Goal: Transaction & Acquisition: Purchase product/service

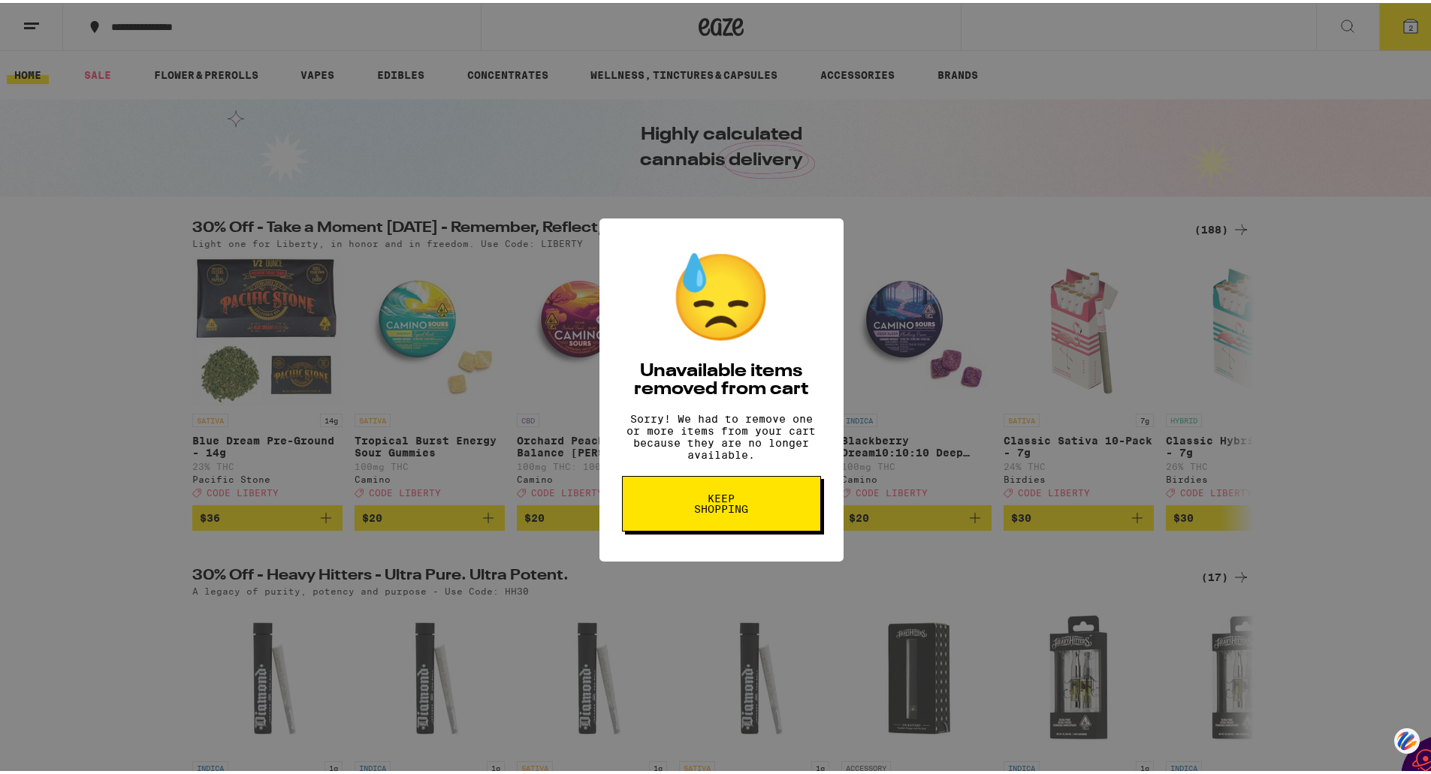
click at [702, 511] on span "Keep Shopping" at bounding box center [721, 500] width 77 height 21
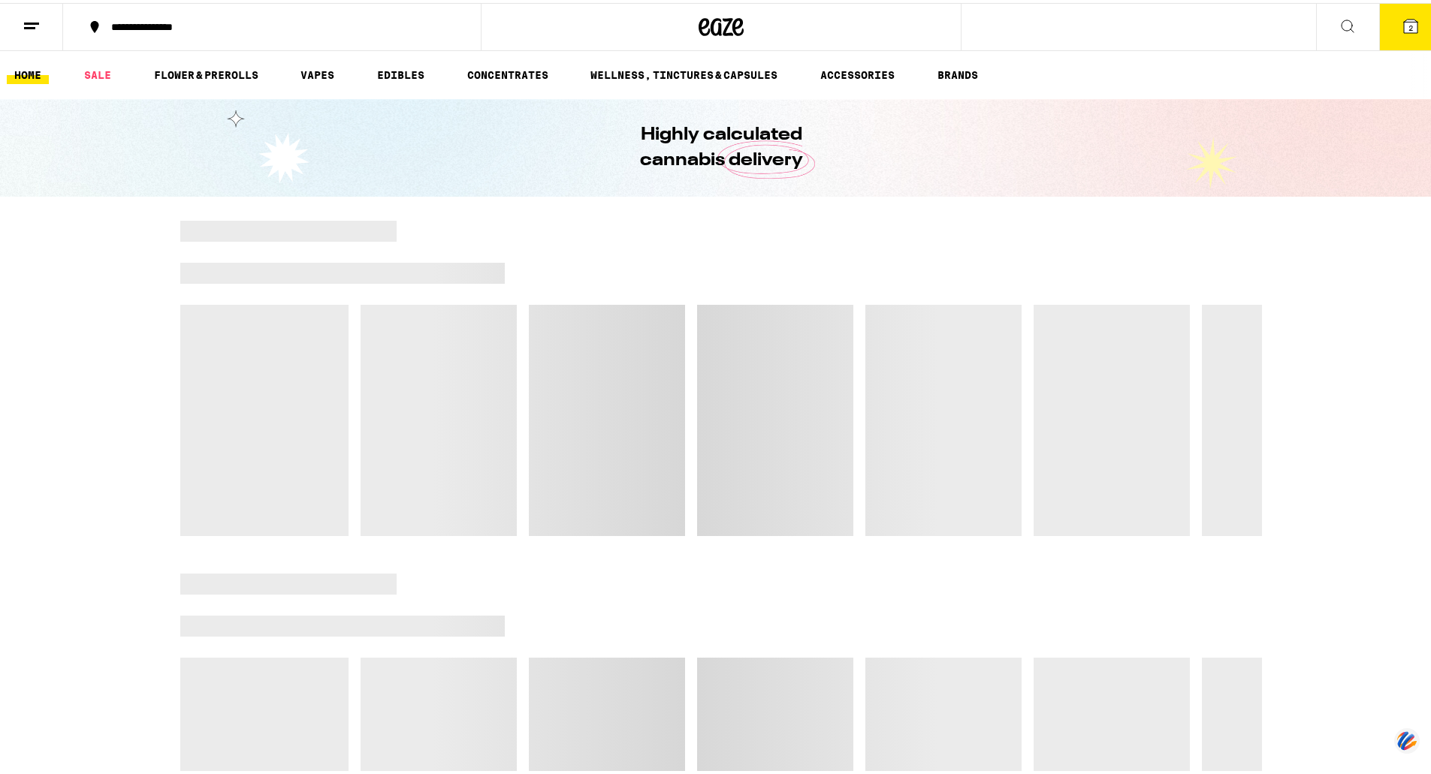
click at [1408, 23] on span "2" at bounding box center [1410, 24] width 5 height 9
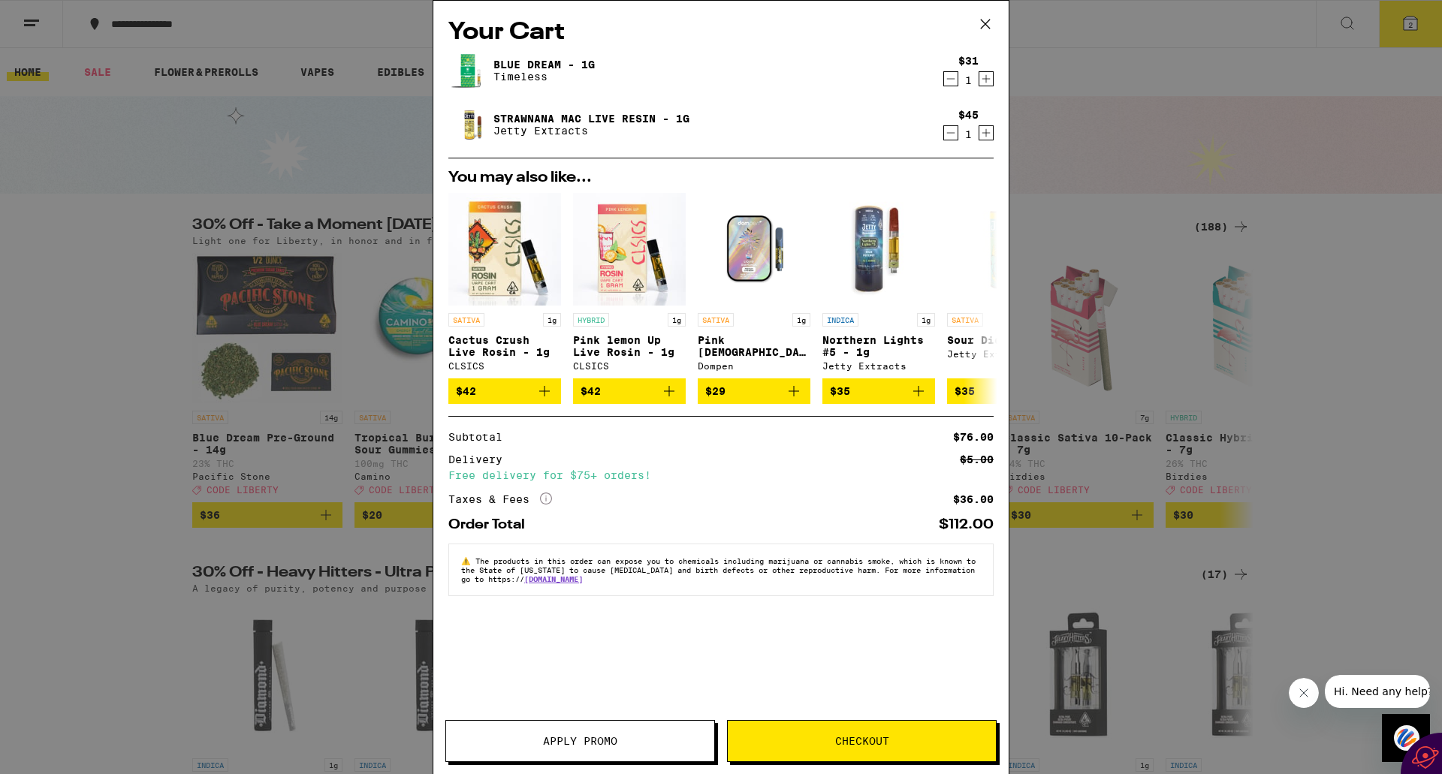
click at [946, 84] on icon "Decrement" at bounding box center [951, 79] width 14 height 18
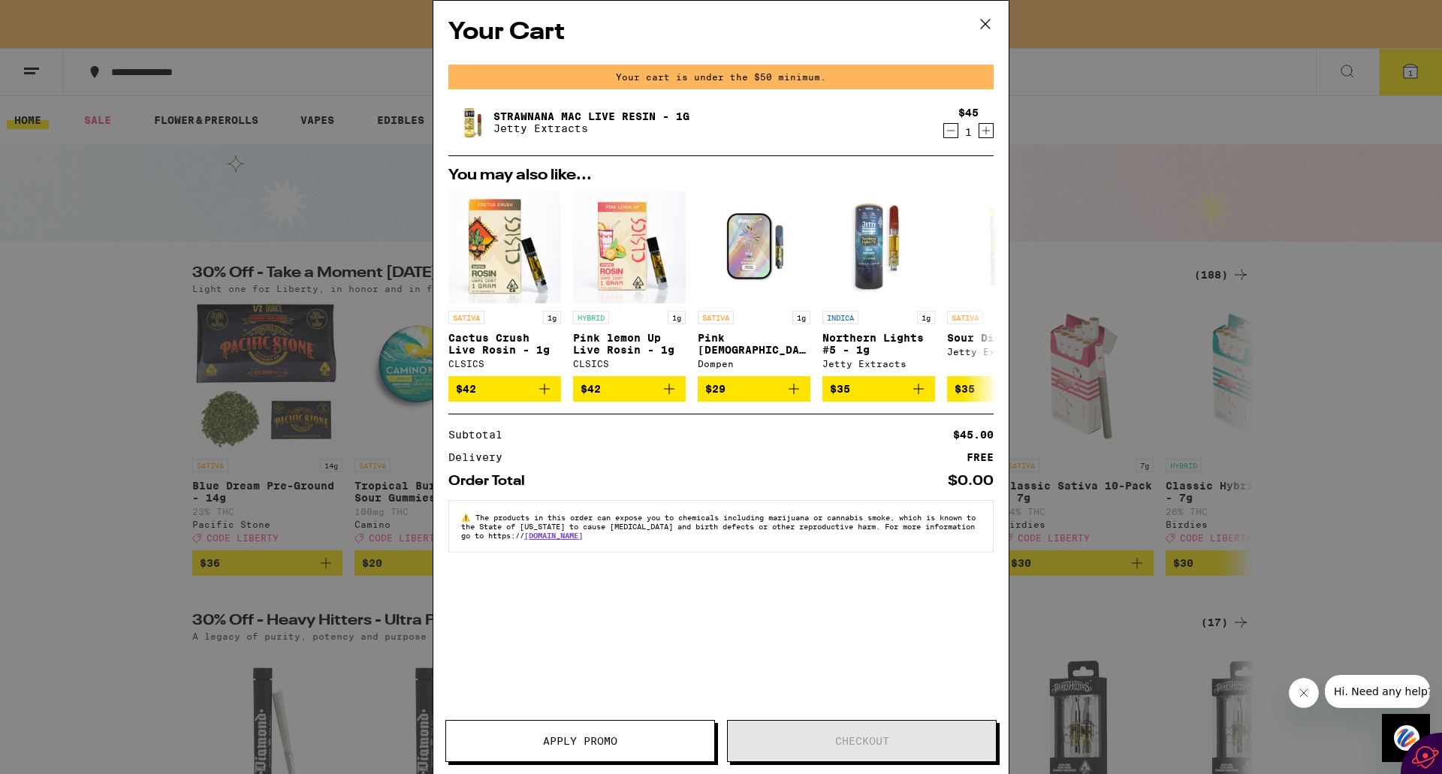
click at [945, 132] on icon "Decrement" at bounding box center [951, 131] width 14 height 18
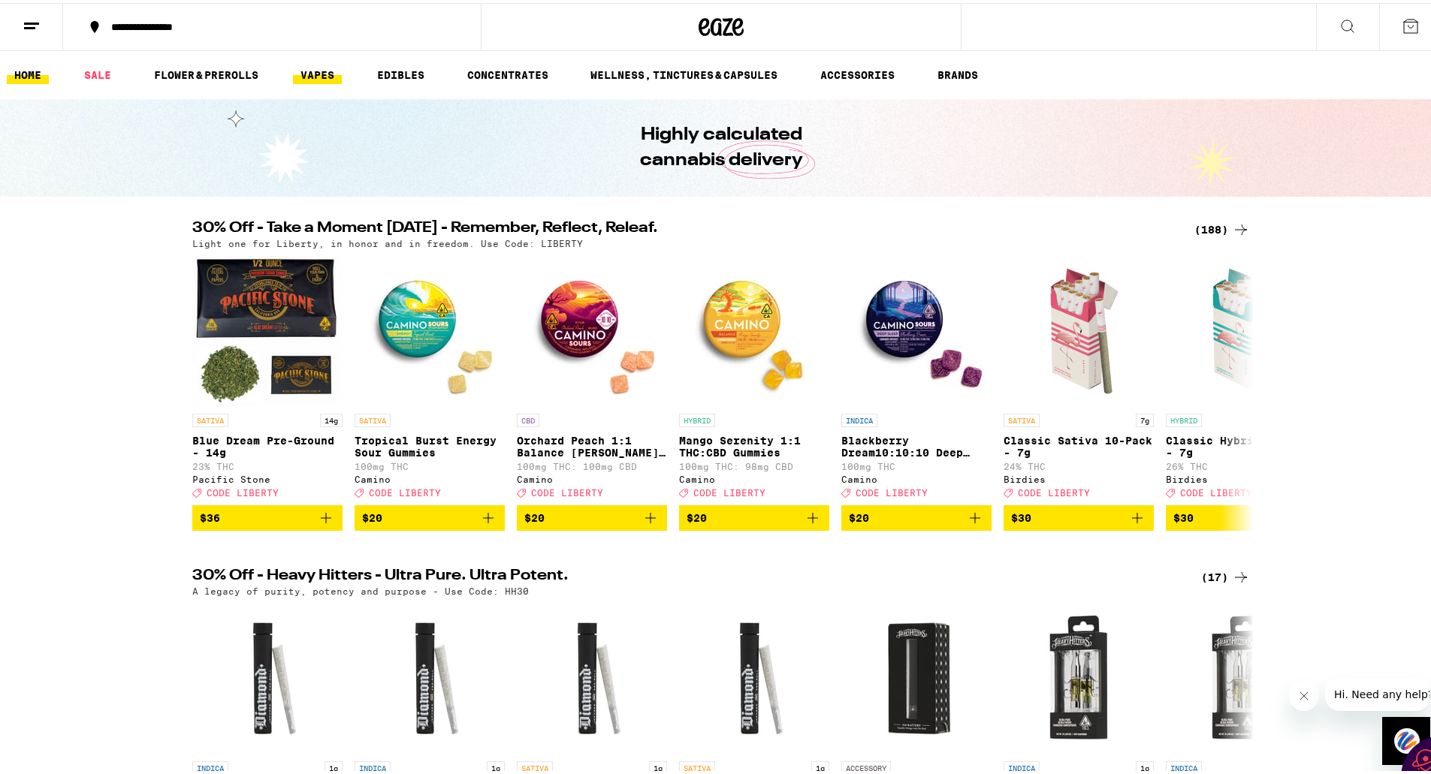
click at [324, 72] on link "VAPES" at bounding box center [317, 72] width 49 height 18
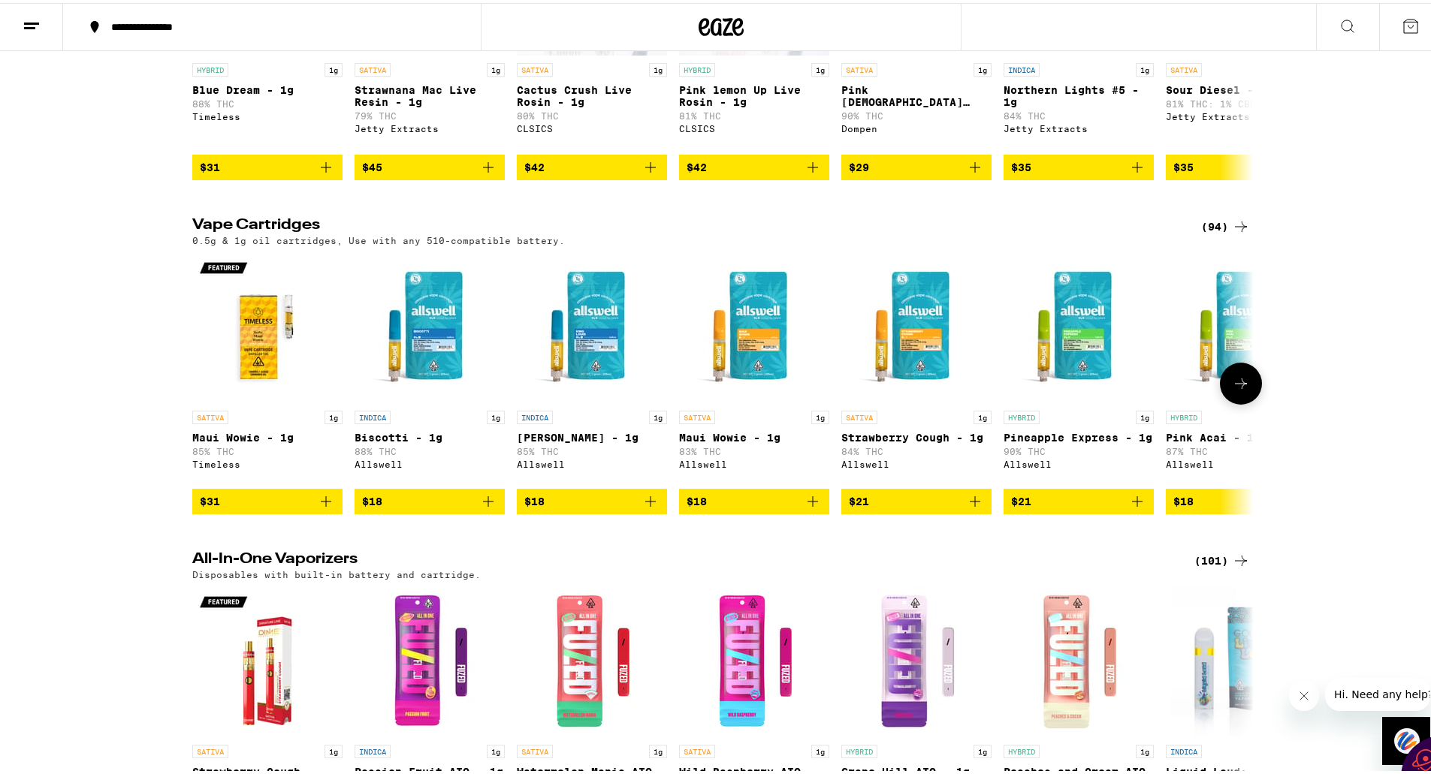
scroll to position [376, 0]
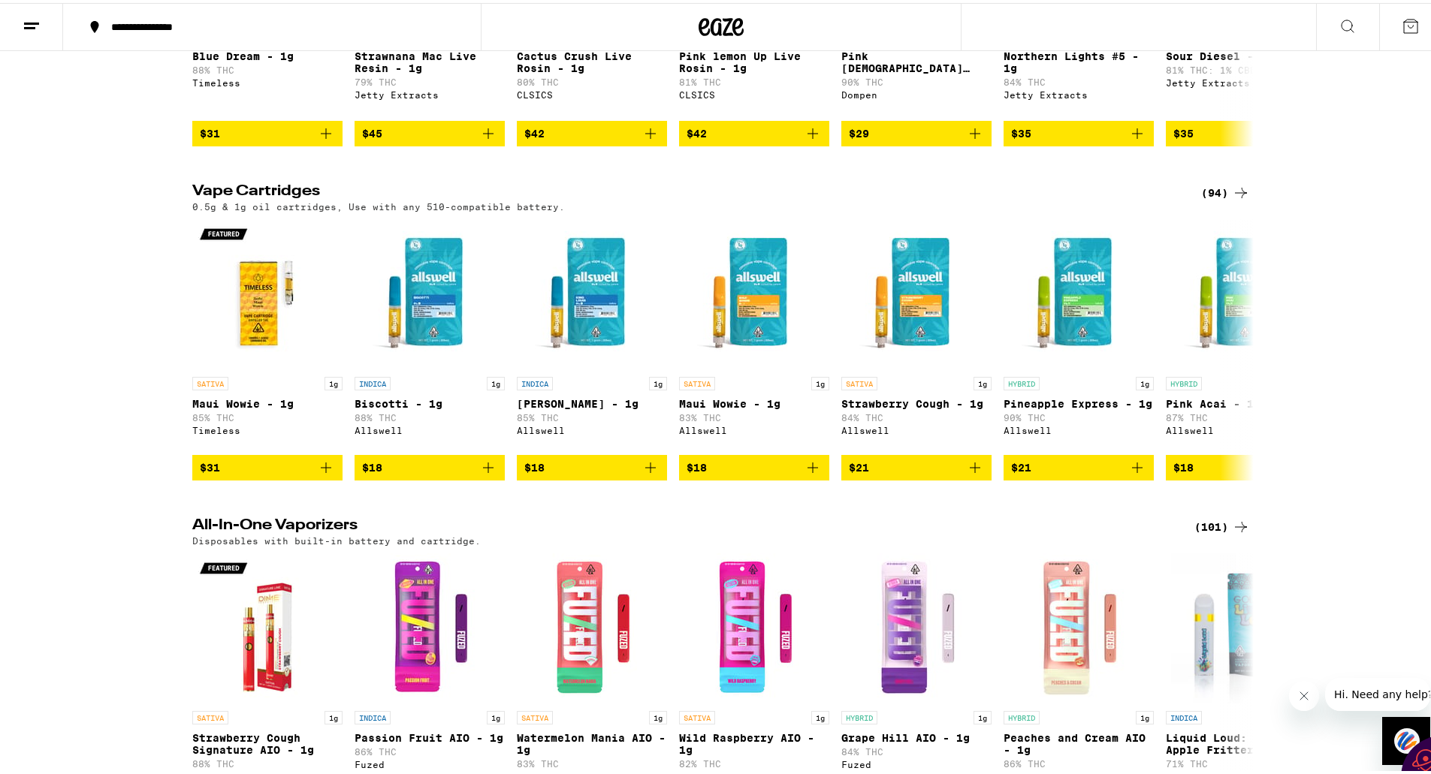
click at [159, 464] on div "Vape Cartridges (94) 0.5g & 1g oil cartridges, Use with any 510-compatible batt…" at bounding box center [721, 329] width 1442 height 297
click at [1237, 356] on icon at bounding box center [1241, 347] width 18 height 18
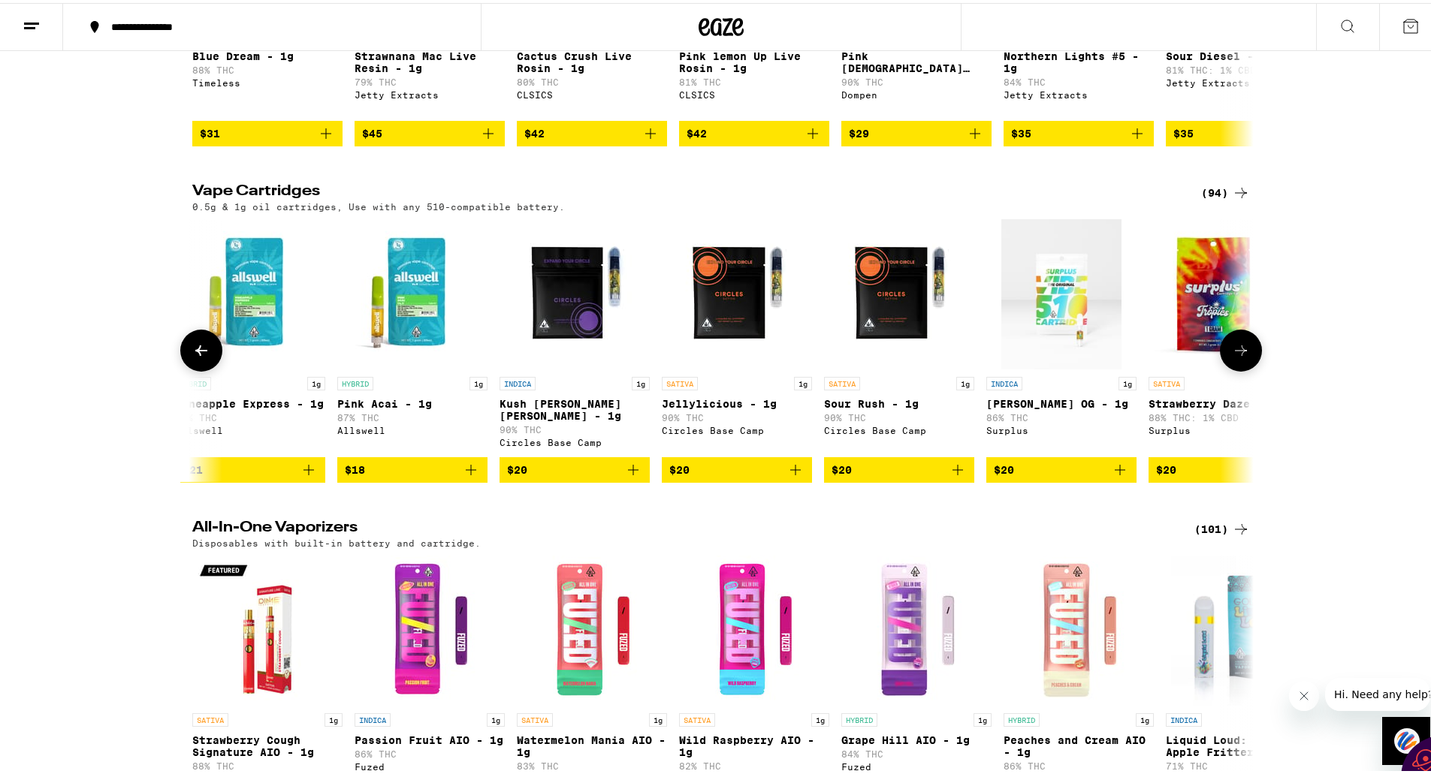
scroll to position [0, 894]
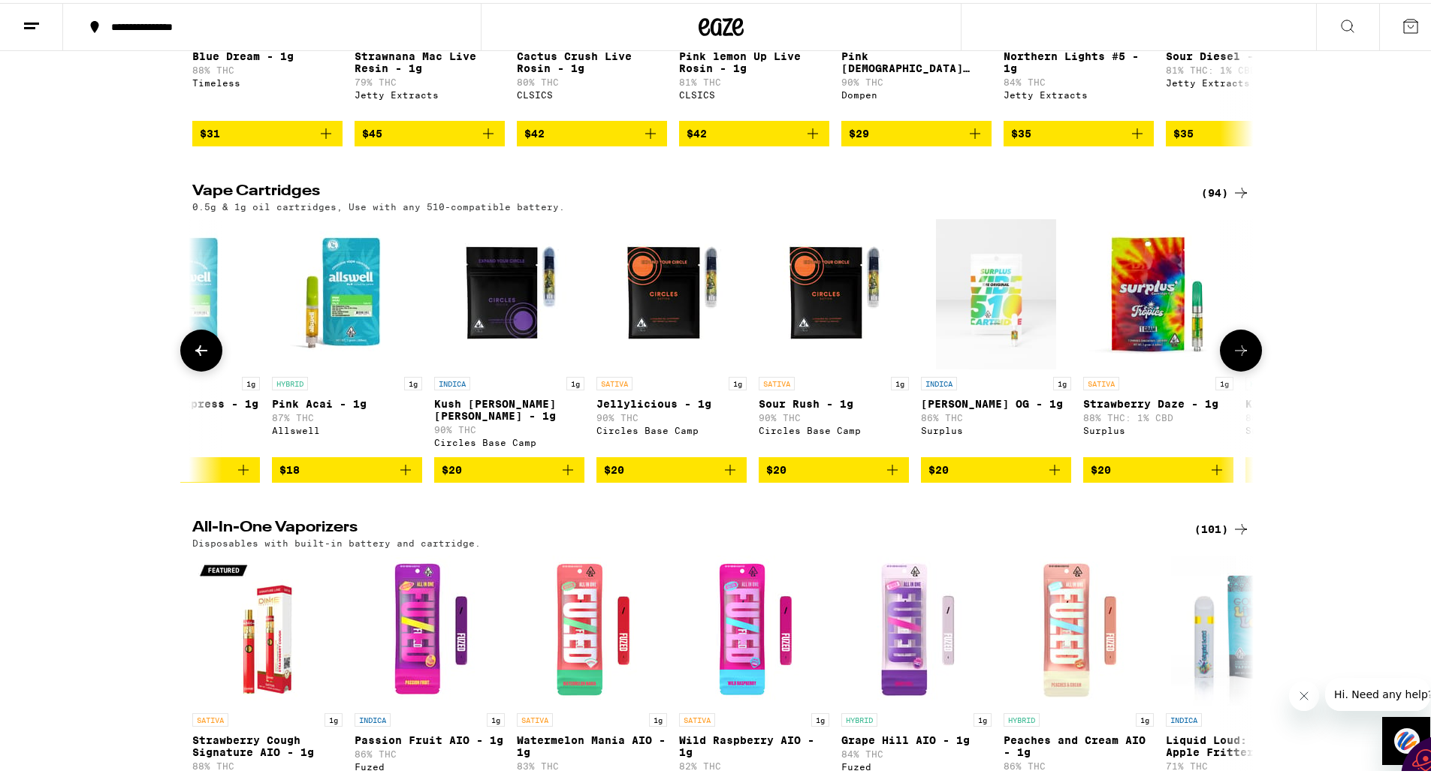
click at [1237, 357] on icon at bounding box center [1241, 348] width 18 height 18
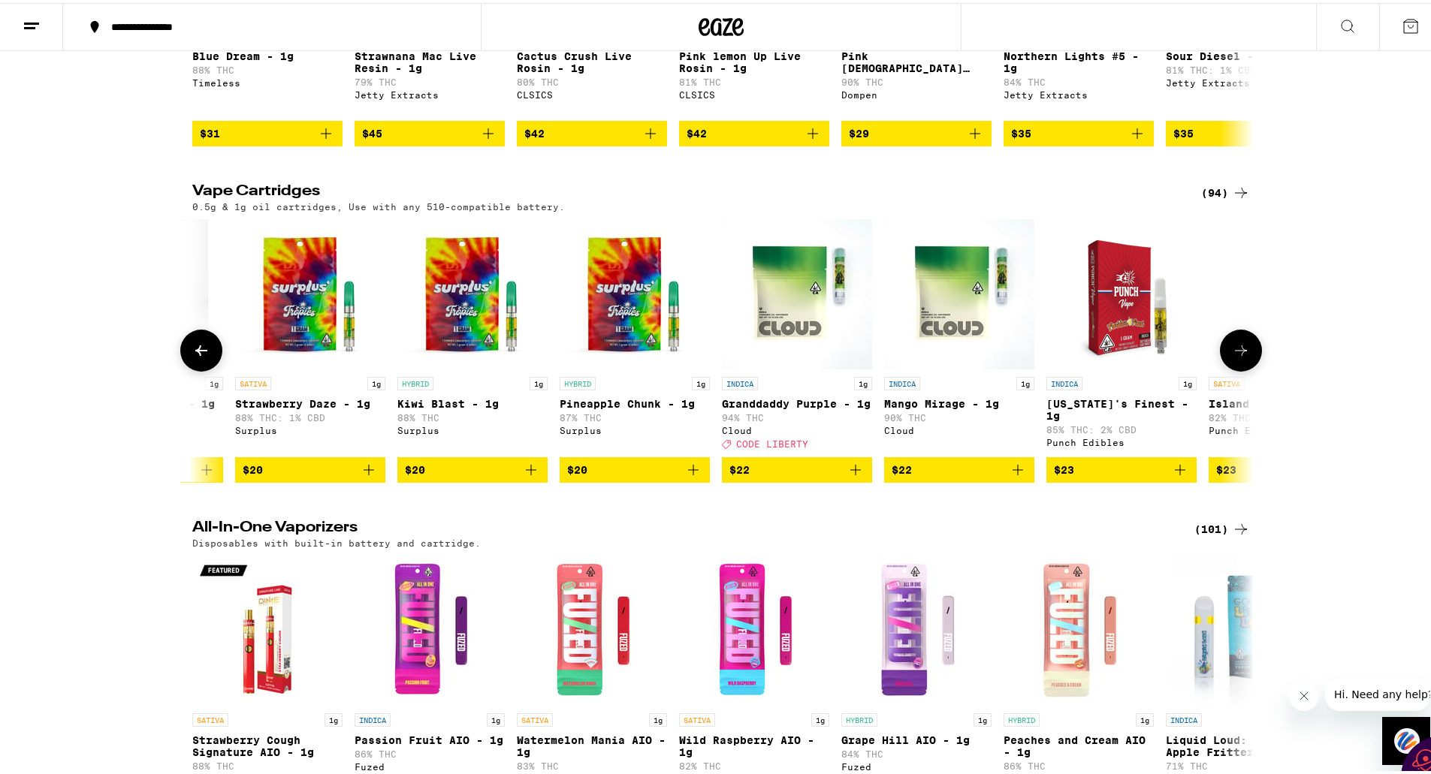
scroll to position [0, 1788]
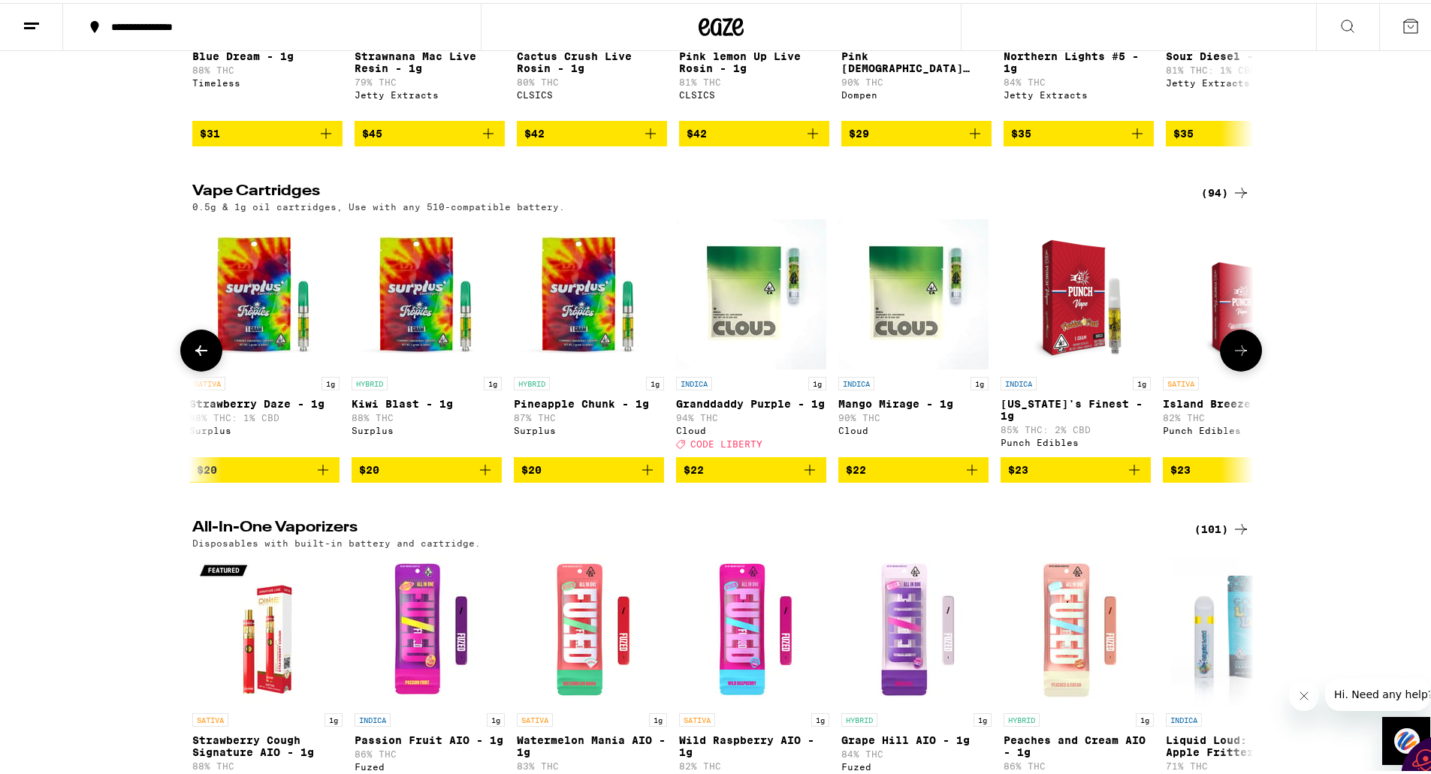
click at [1237, 357] on icon at bounding box center [1241, 348] width 18 height 18
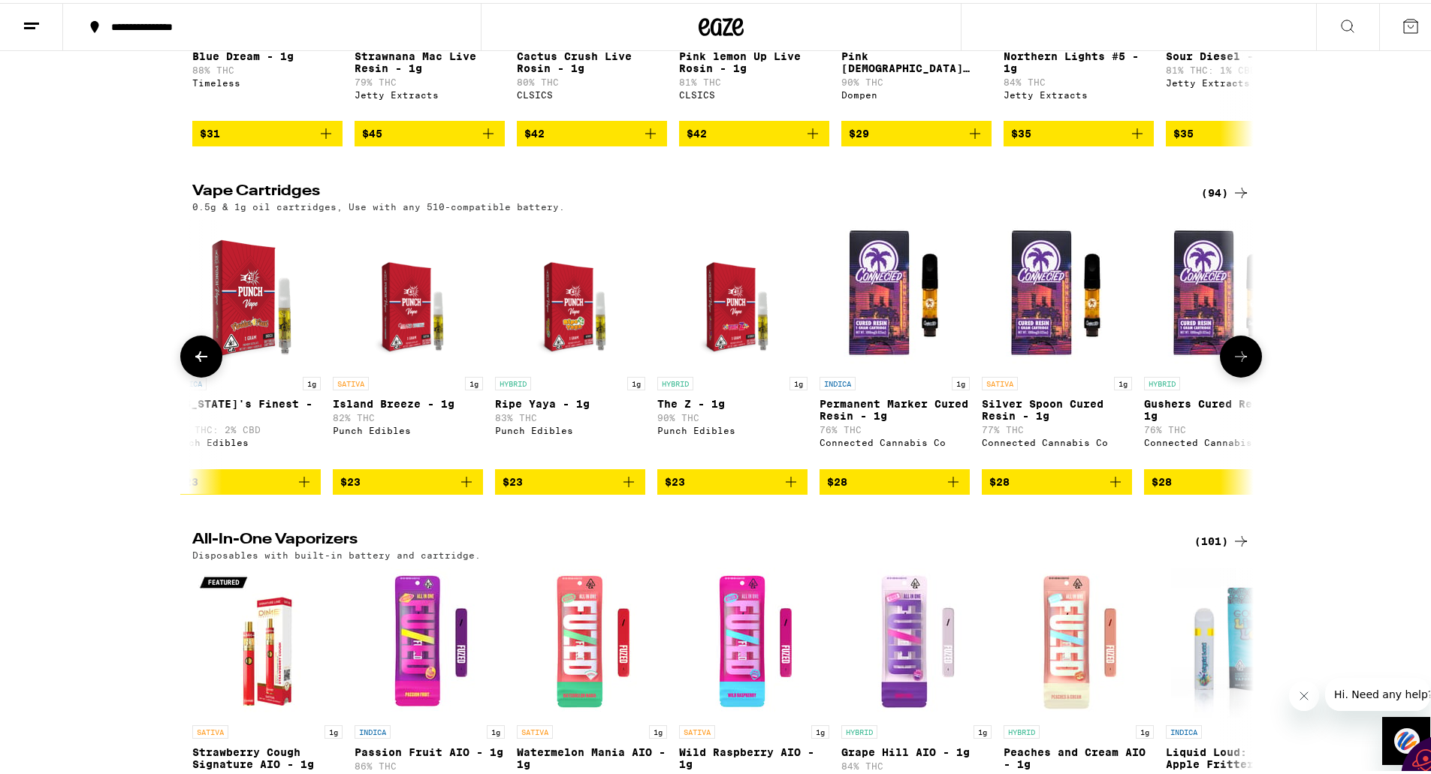
scroll to position [0, 2681]
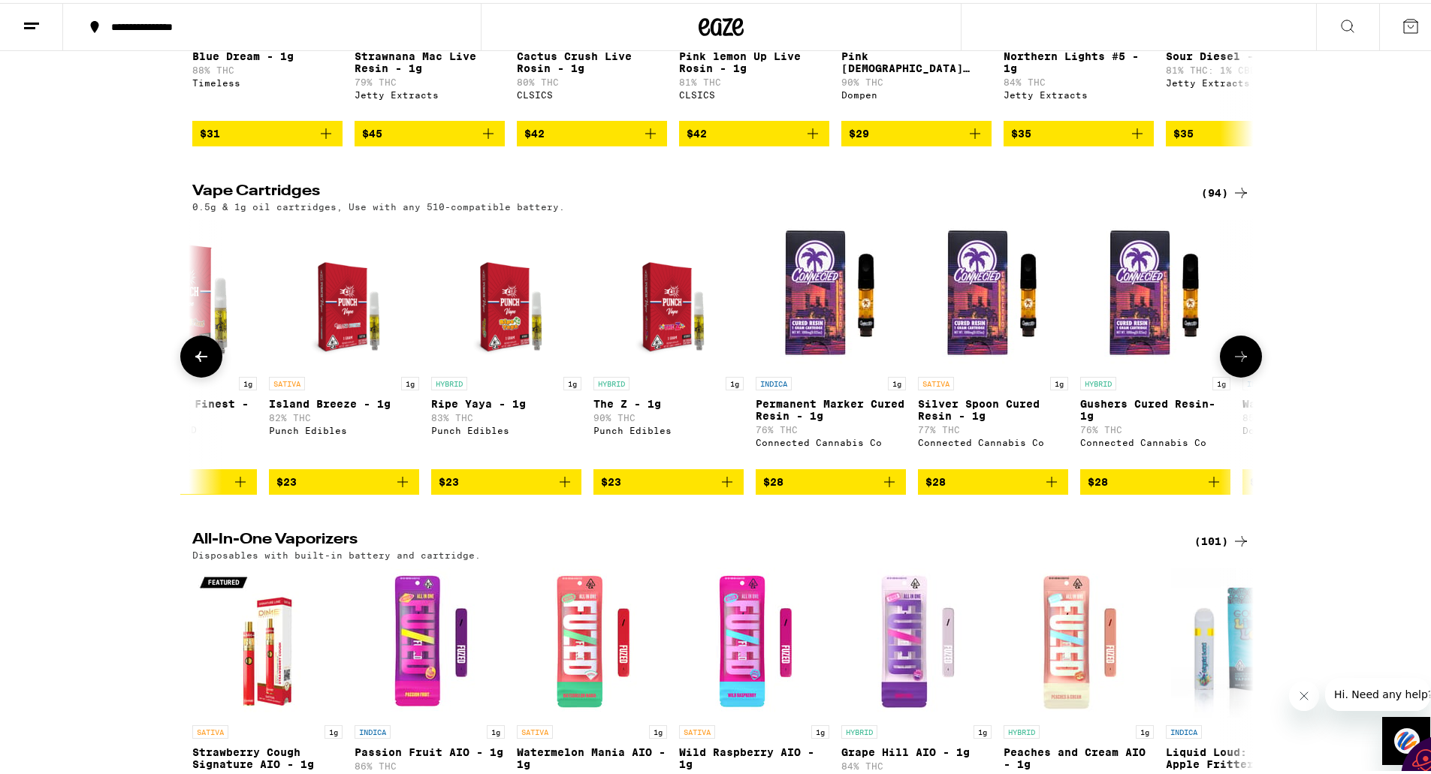
click at [1232, 375] on button at bounding box center [1241, 354] width 42 height 42
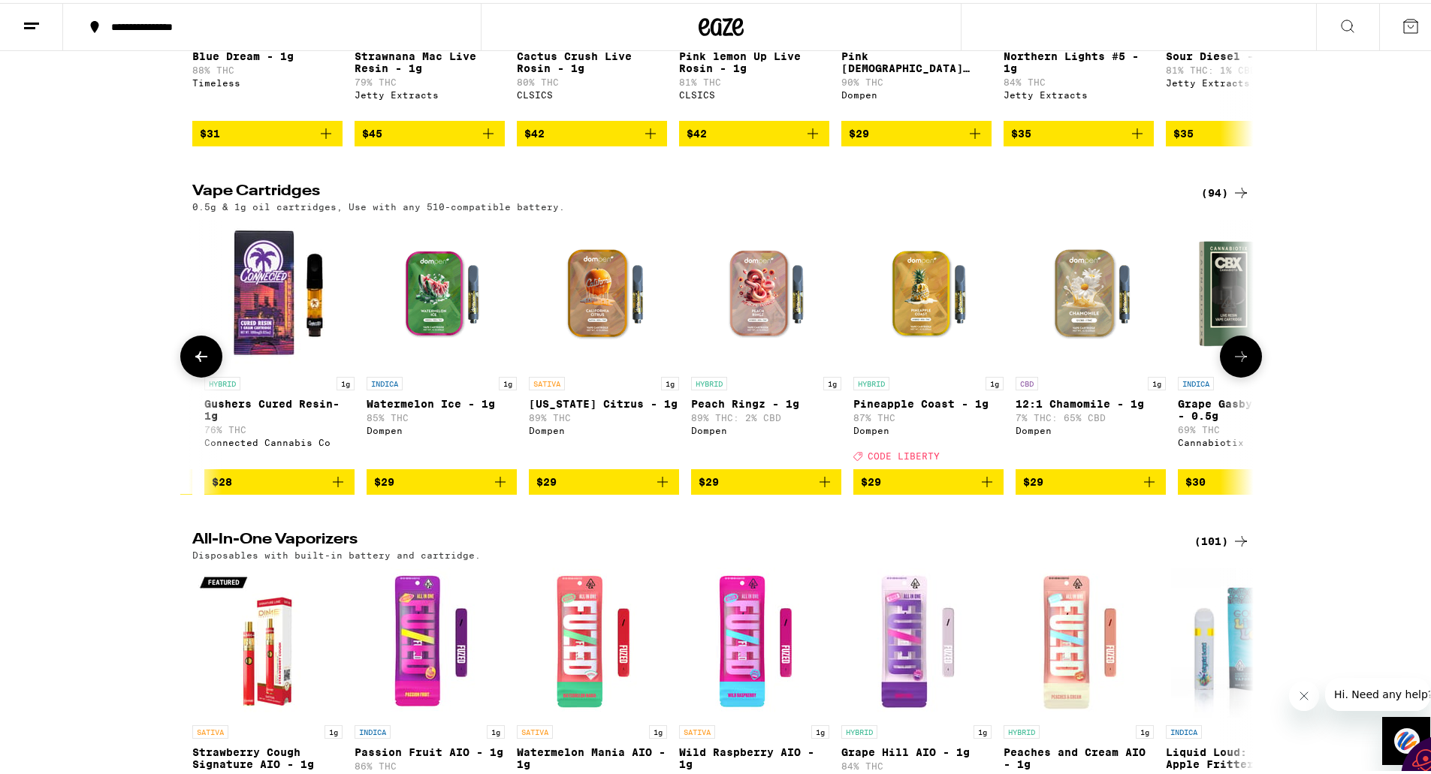
scroll to position [0, 3575]
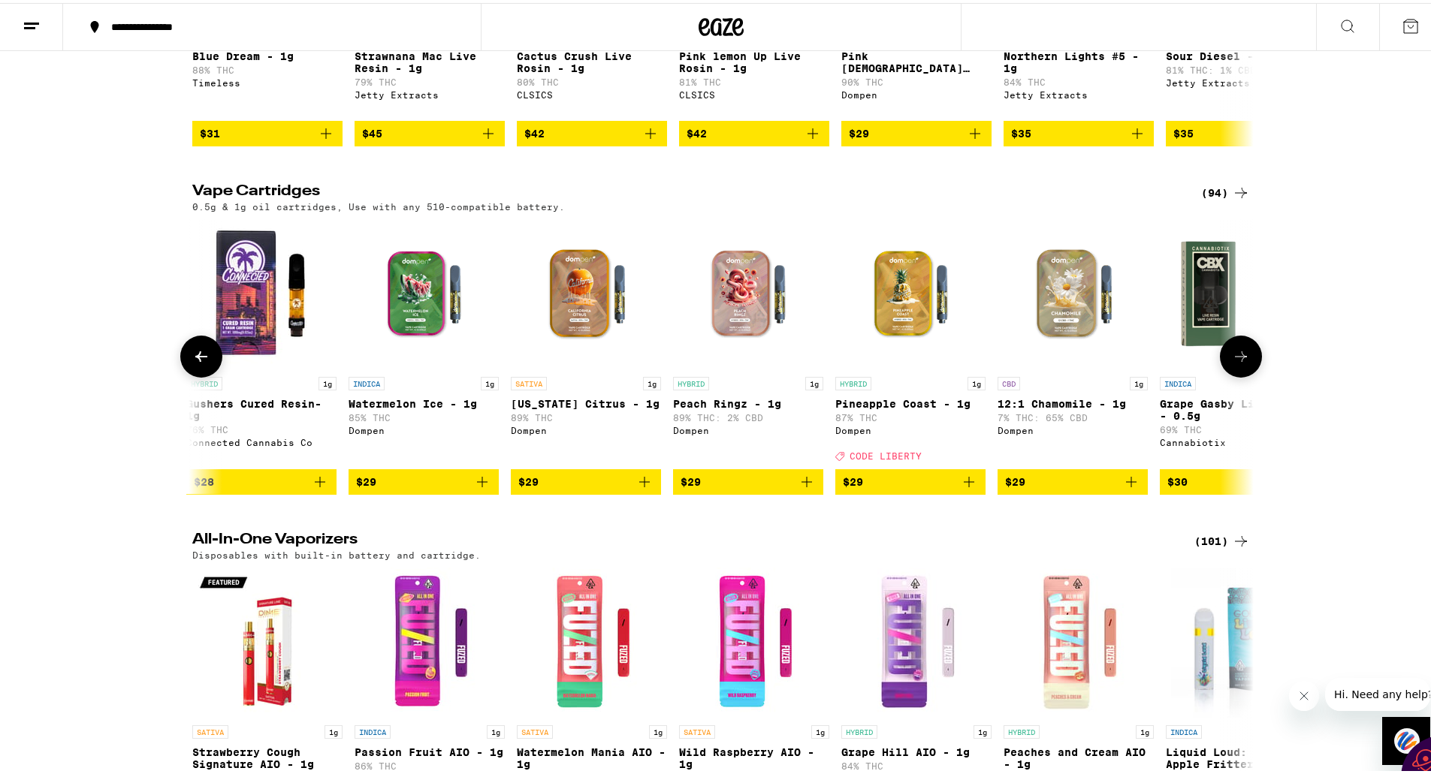
click at [962, 488] on icon "Add to bag" at bounding box center [969, 479] width 18 height 18
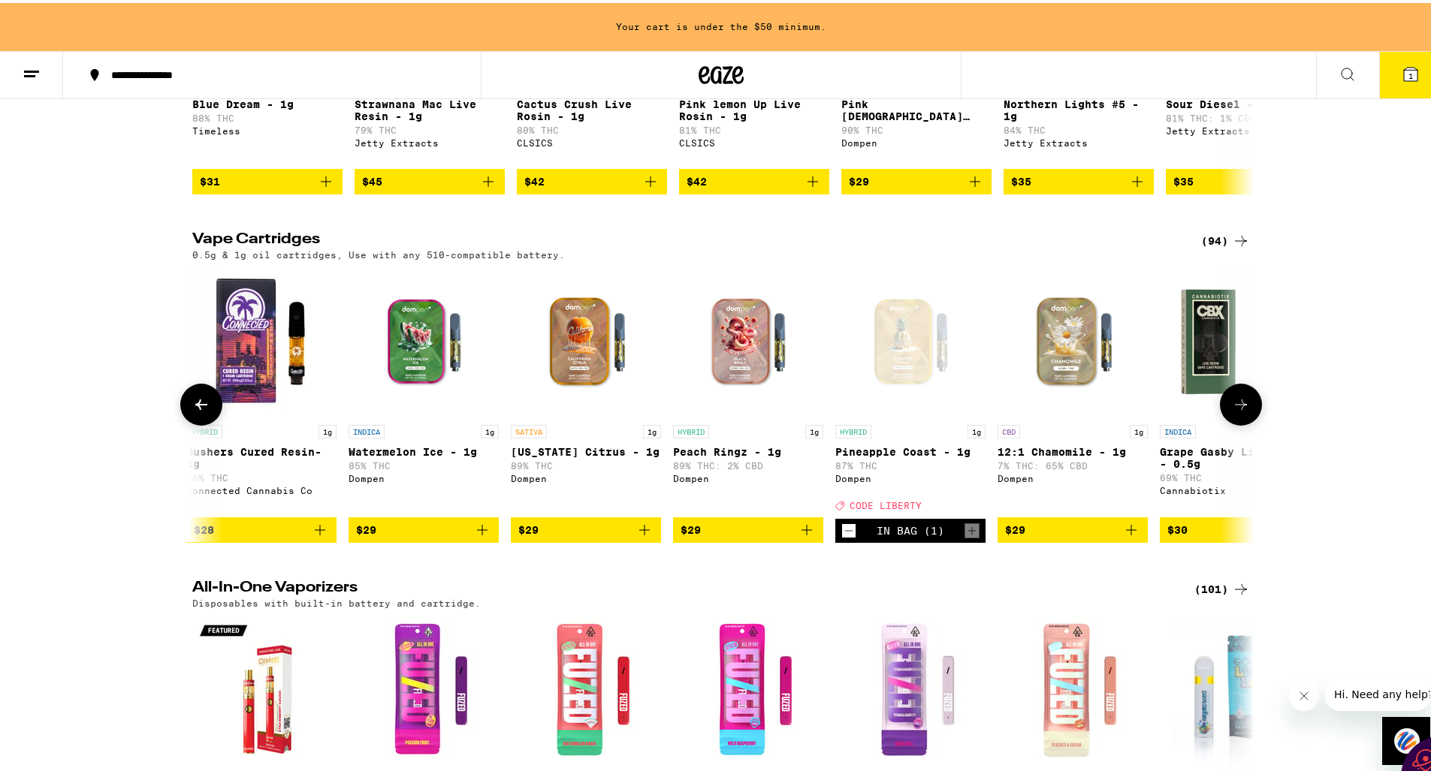
scroll to position [424, 0]
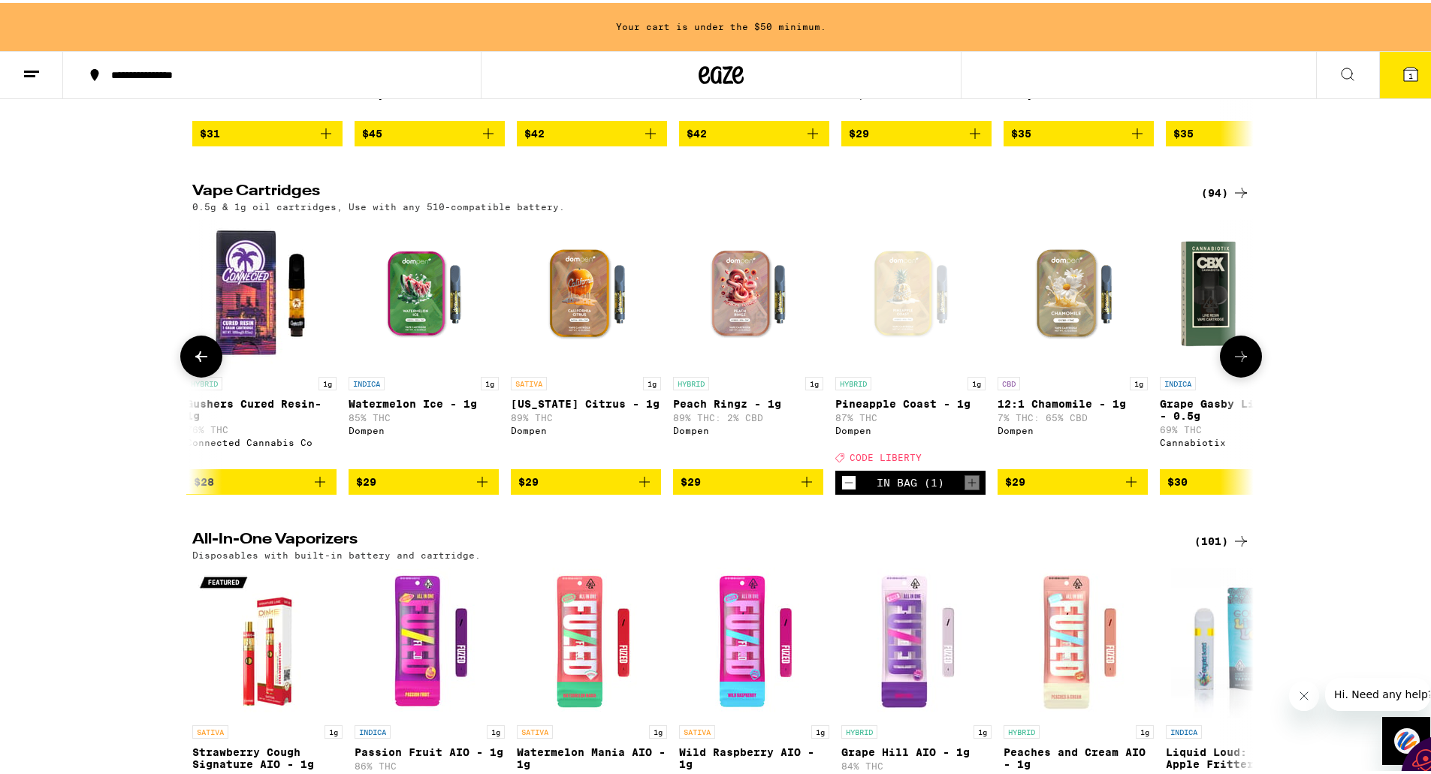
click at [639, 484] on icon "Add to bag" at bounding box center [644, 479] width 11 height 11
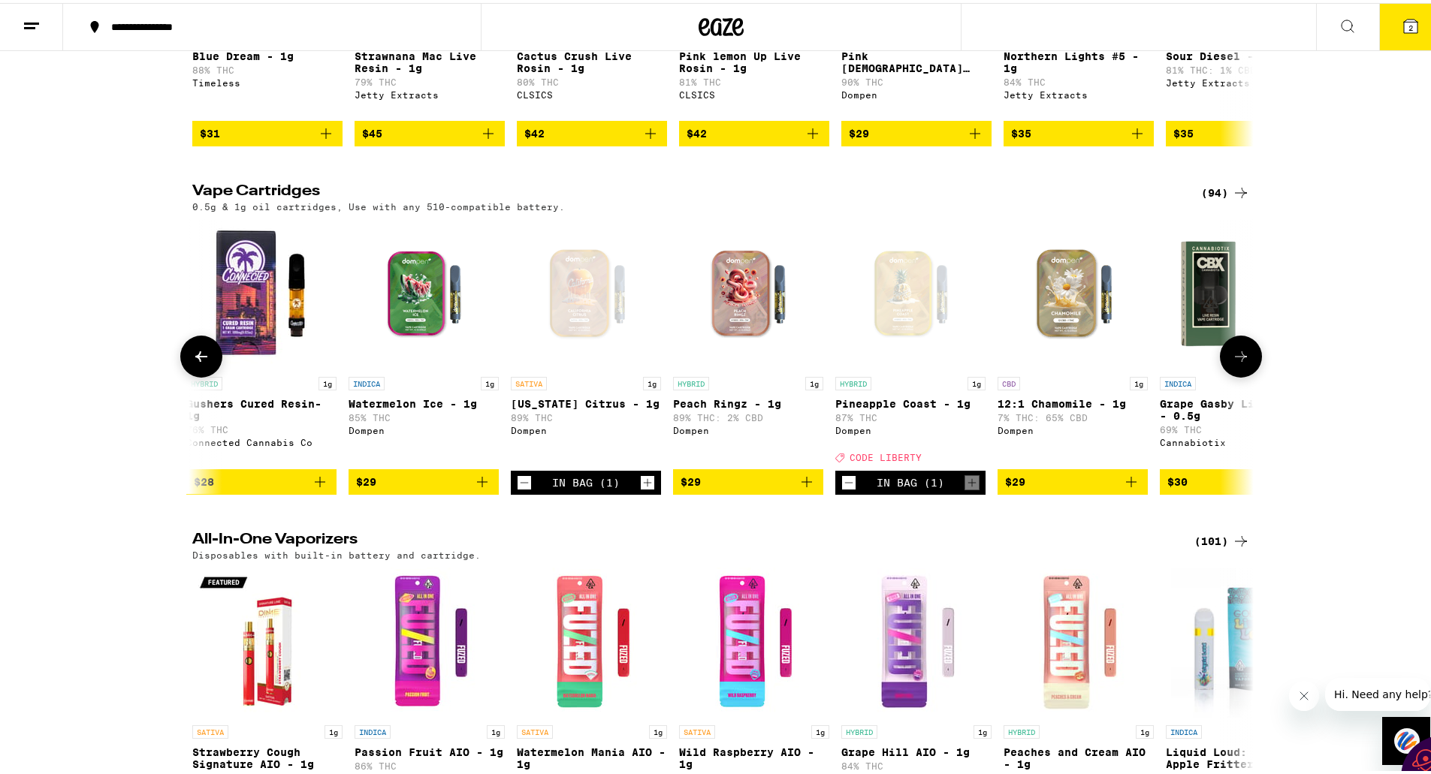
click at [1232, 363] on icon at bounding box center [1241, 354] width 18 height 18
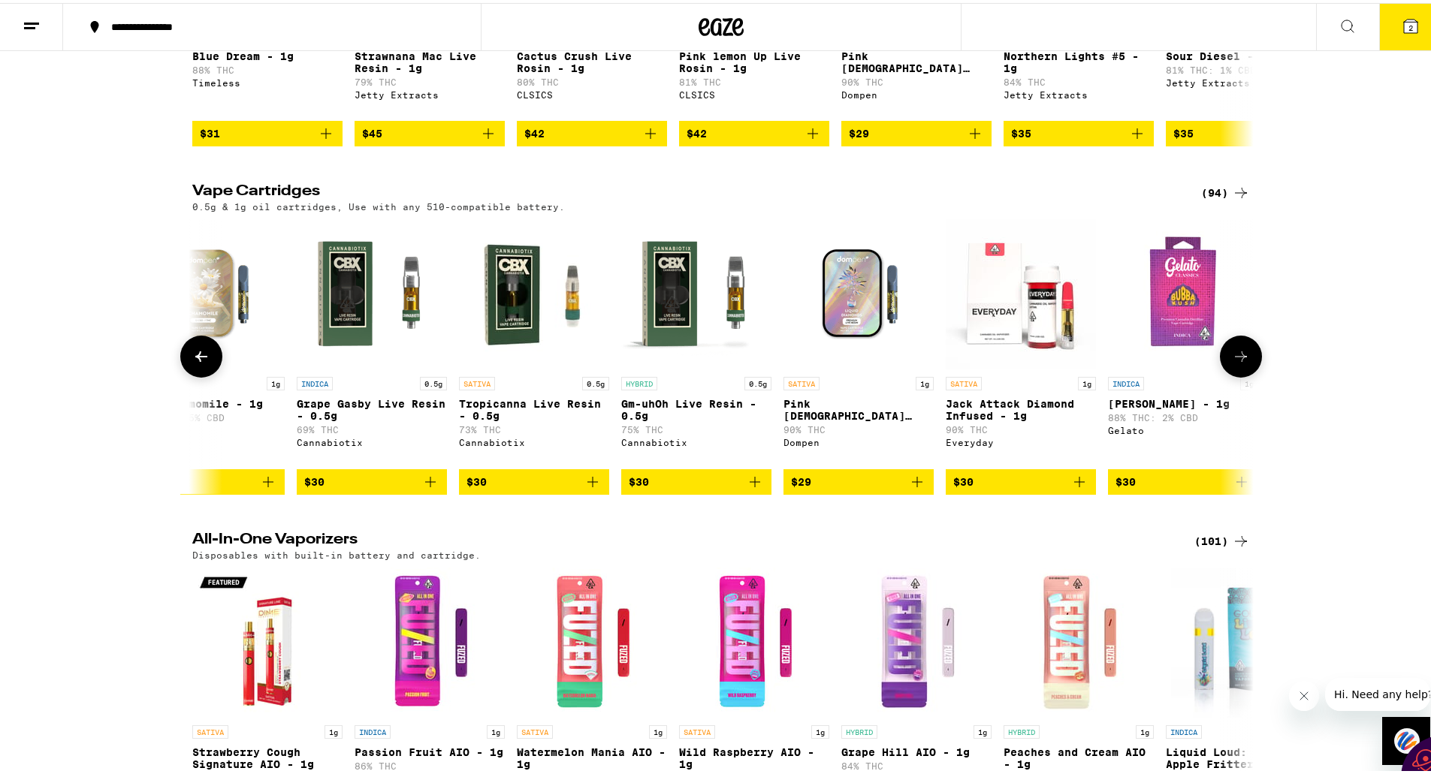
scroll to position [0, 4469]
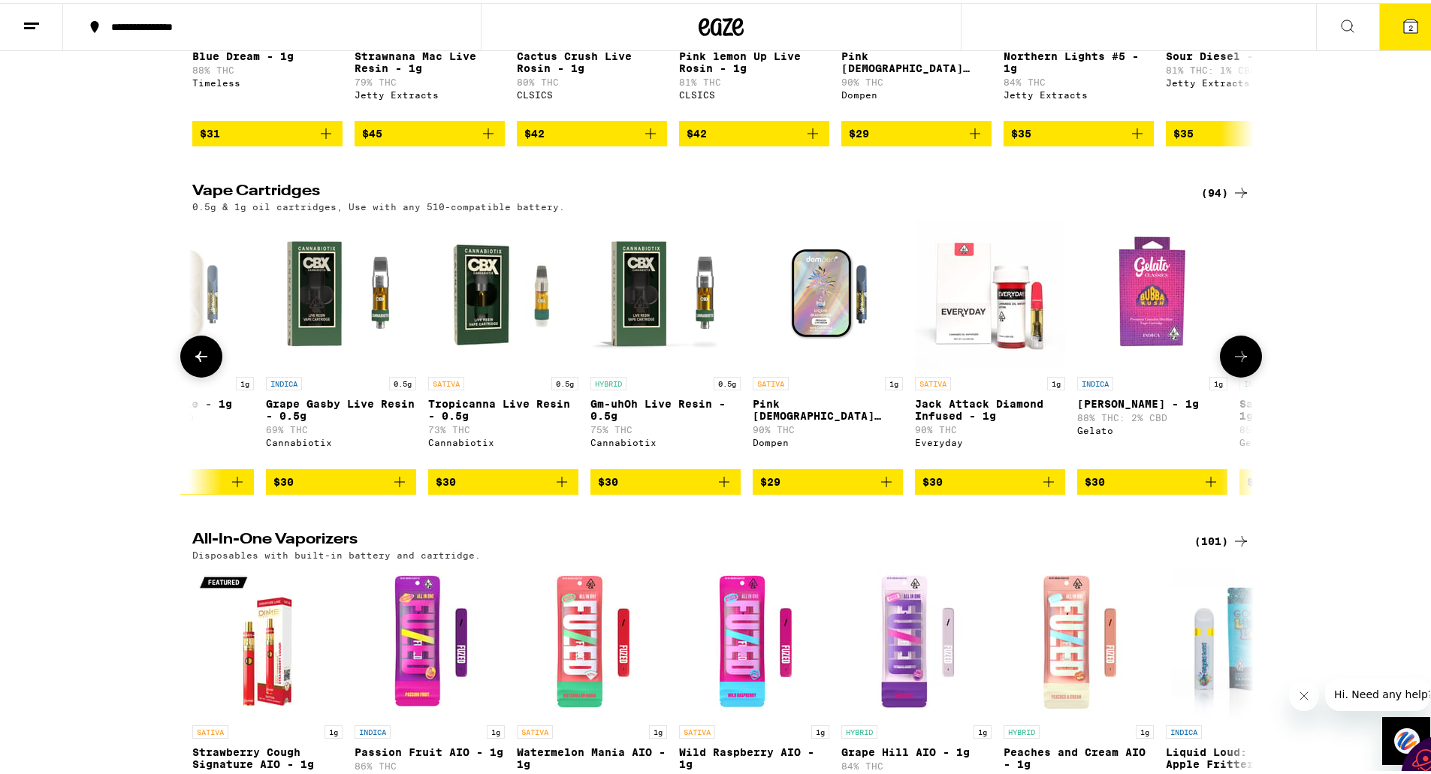
click at [877, 488] on icon "Add to bag" at bounding box center [886, 479] width 18 height 18
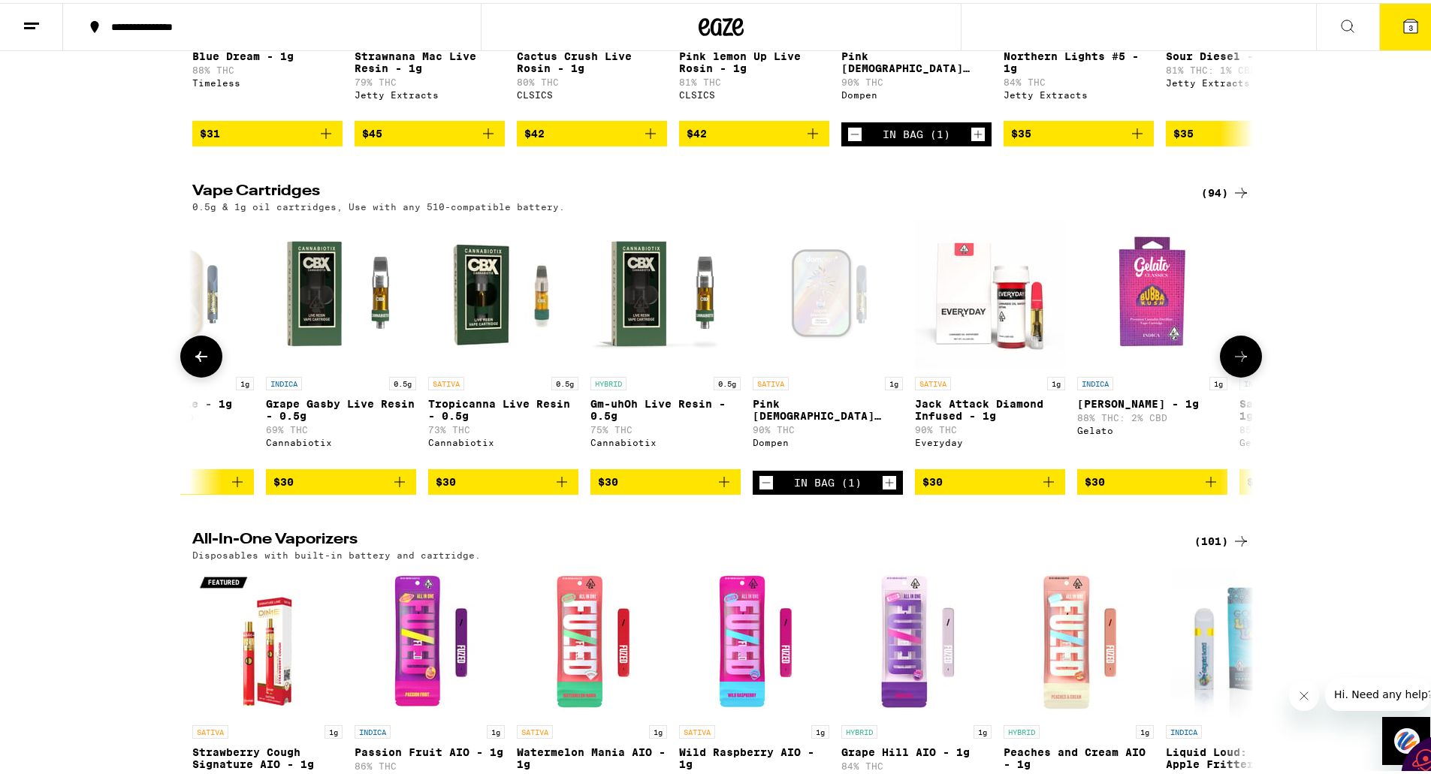
click at [1232, 363] on icon at bounding box center [1241, 354] width 18 height 18
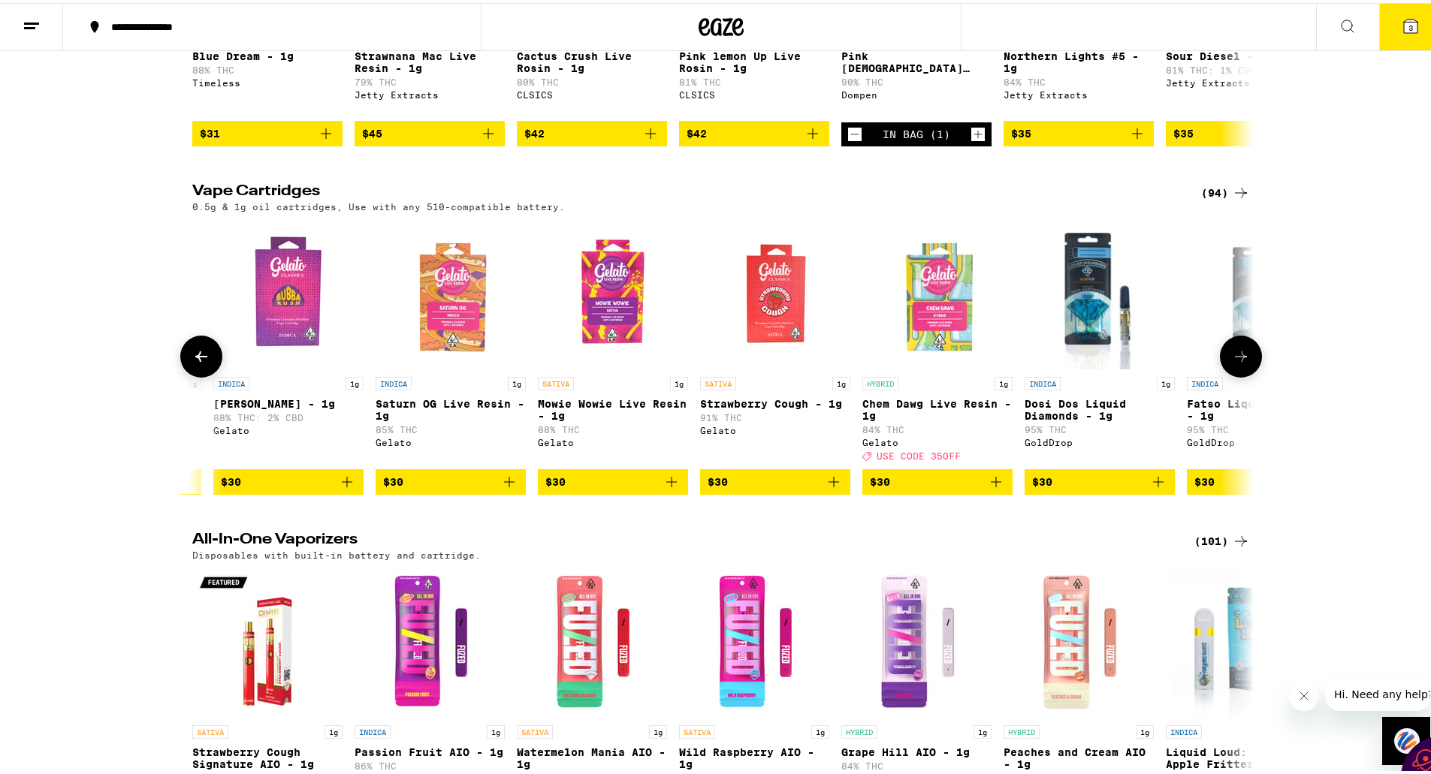
scroll to position [0, 5363]
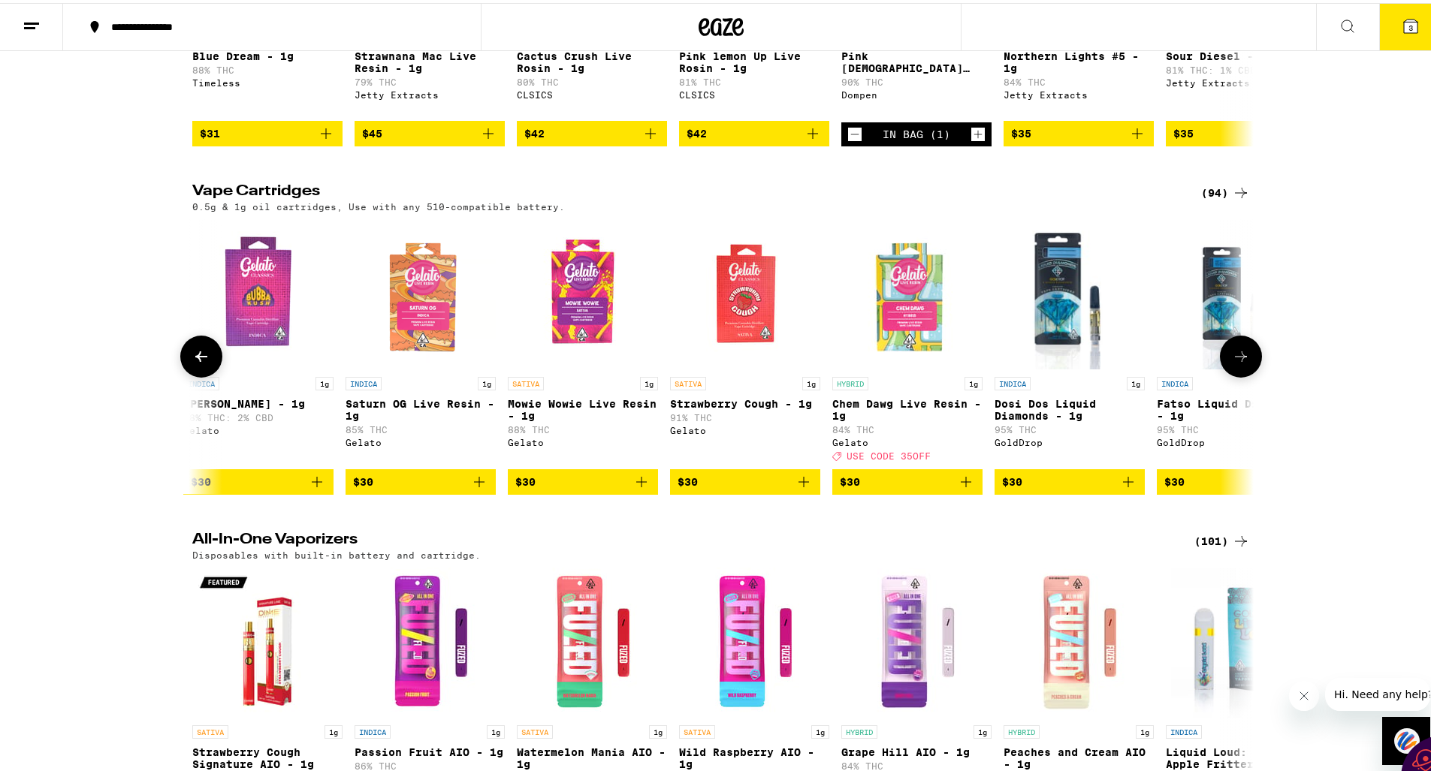
click at [1237, 359] on icon at bounding box center [1241, 354] width 12 height 11
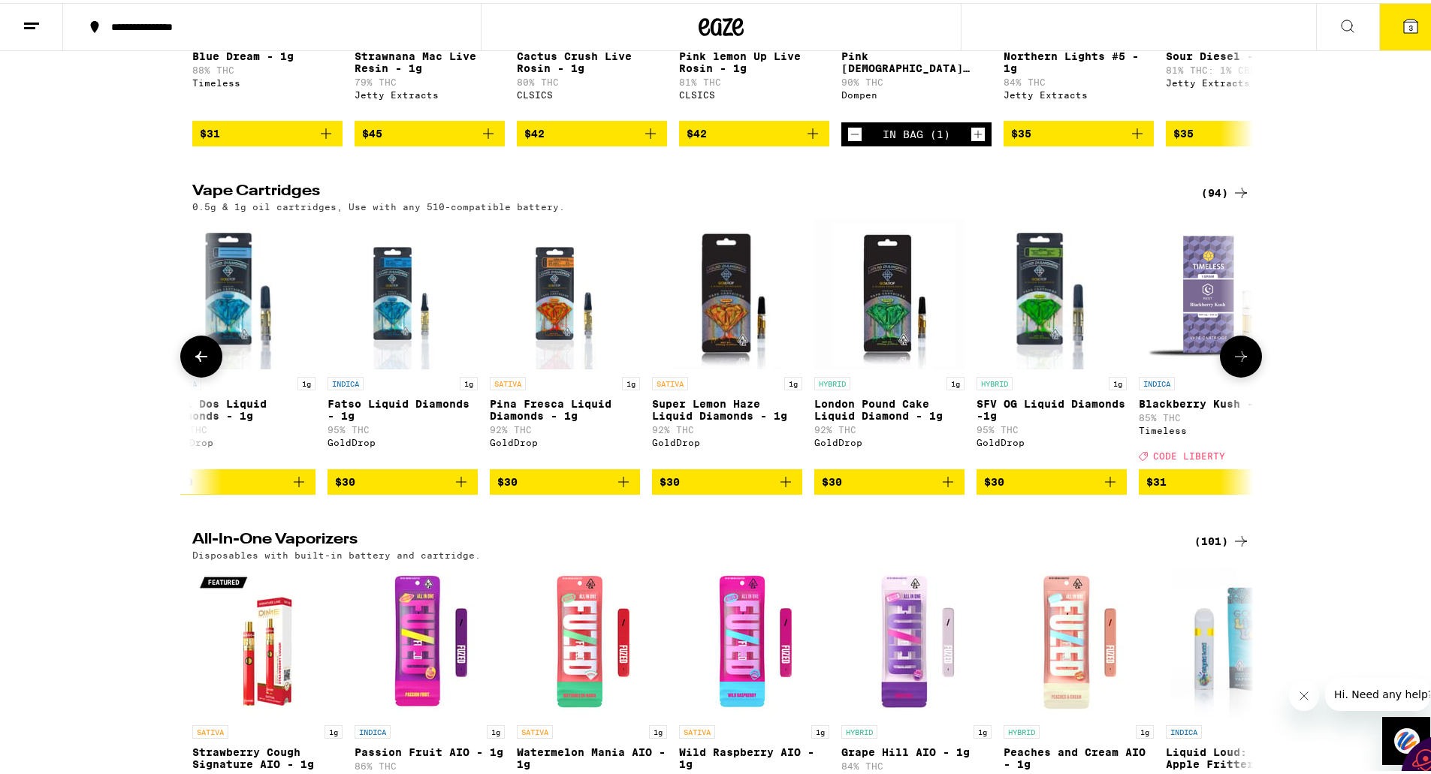
scroll to position [0, 6257]
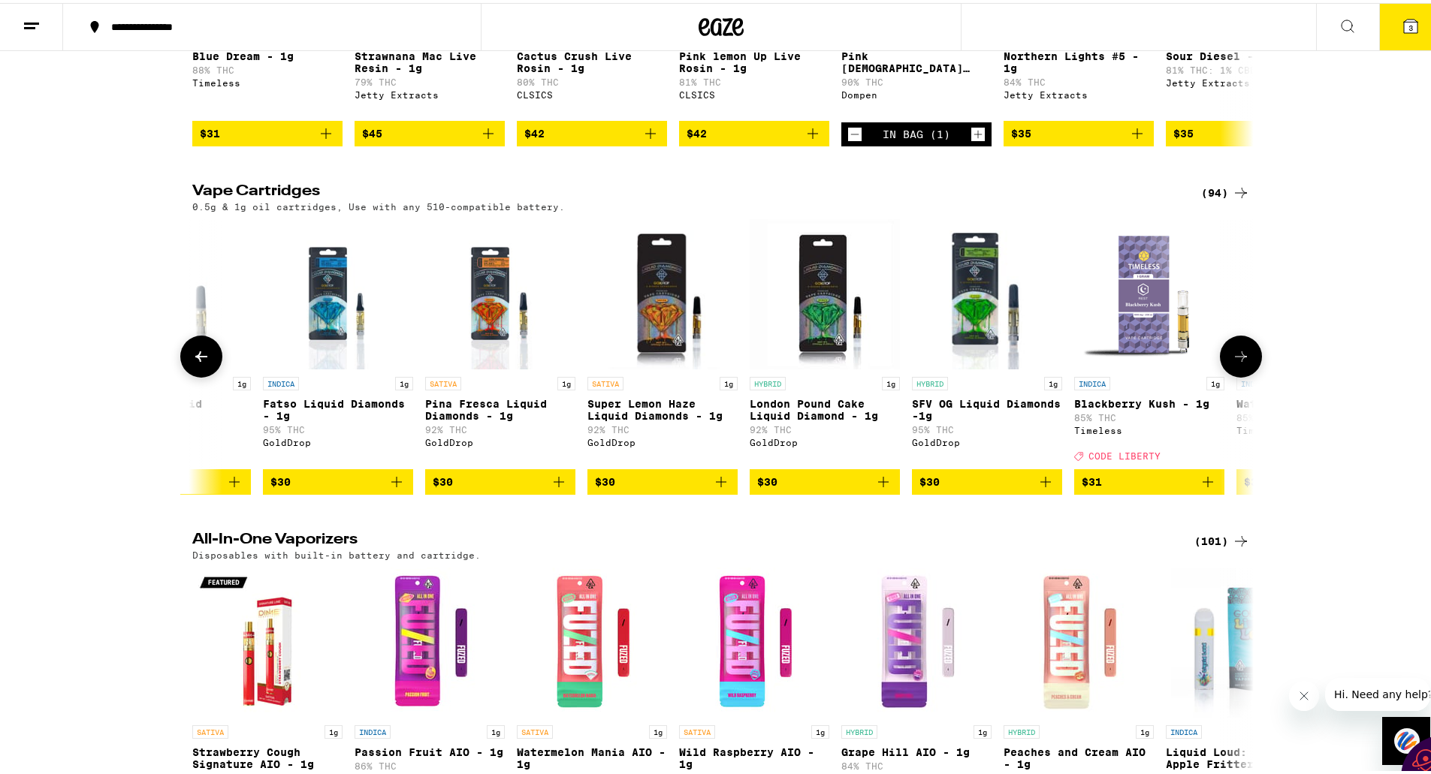
click at [1199, 488] on icon "Add to bag" at bounding box center [1208, 479] width 18 height 18
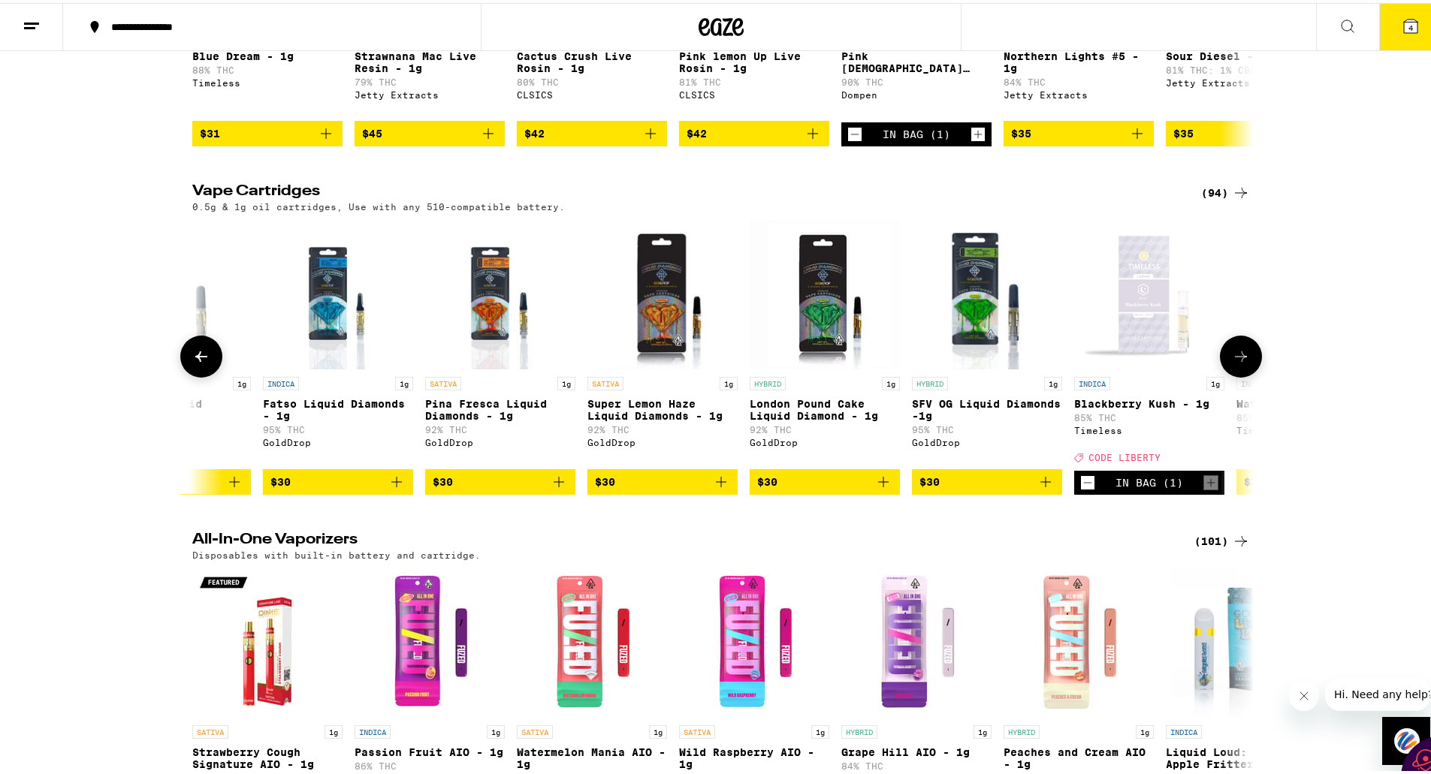
click at [1232, 363] on icon at bounding box center [1241, 354] width 18 height 18
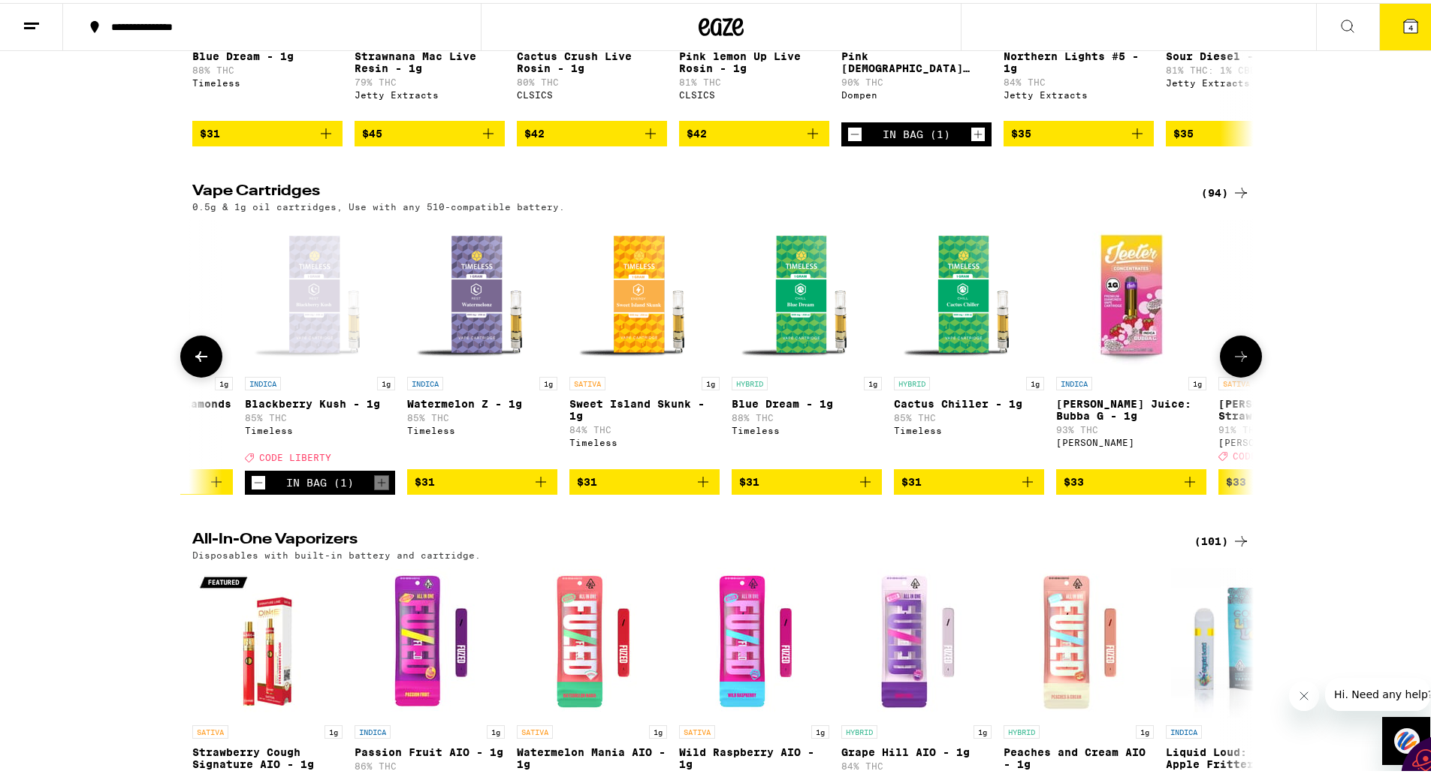
scroll to position [0, 7150]
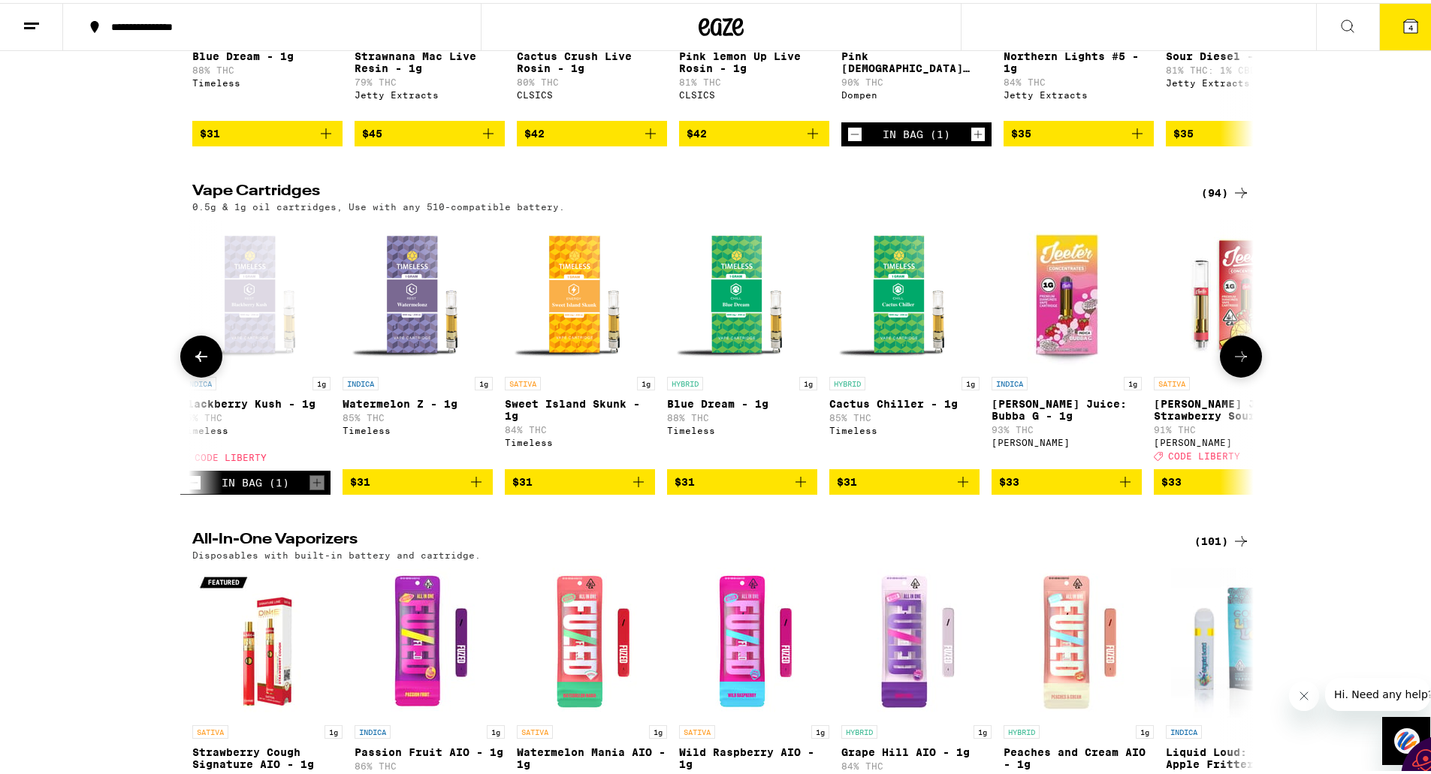
click at [1232, 363] on icon at bounding box center [1241, 354] width 18 height 18
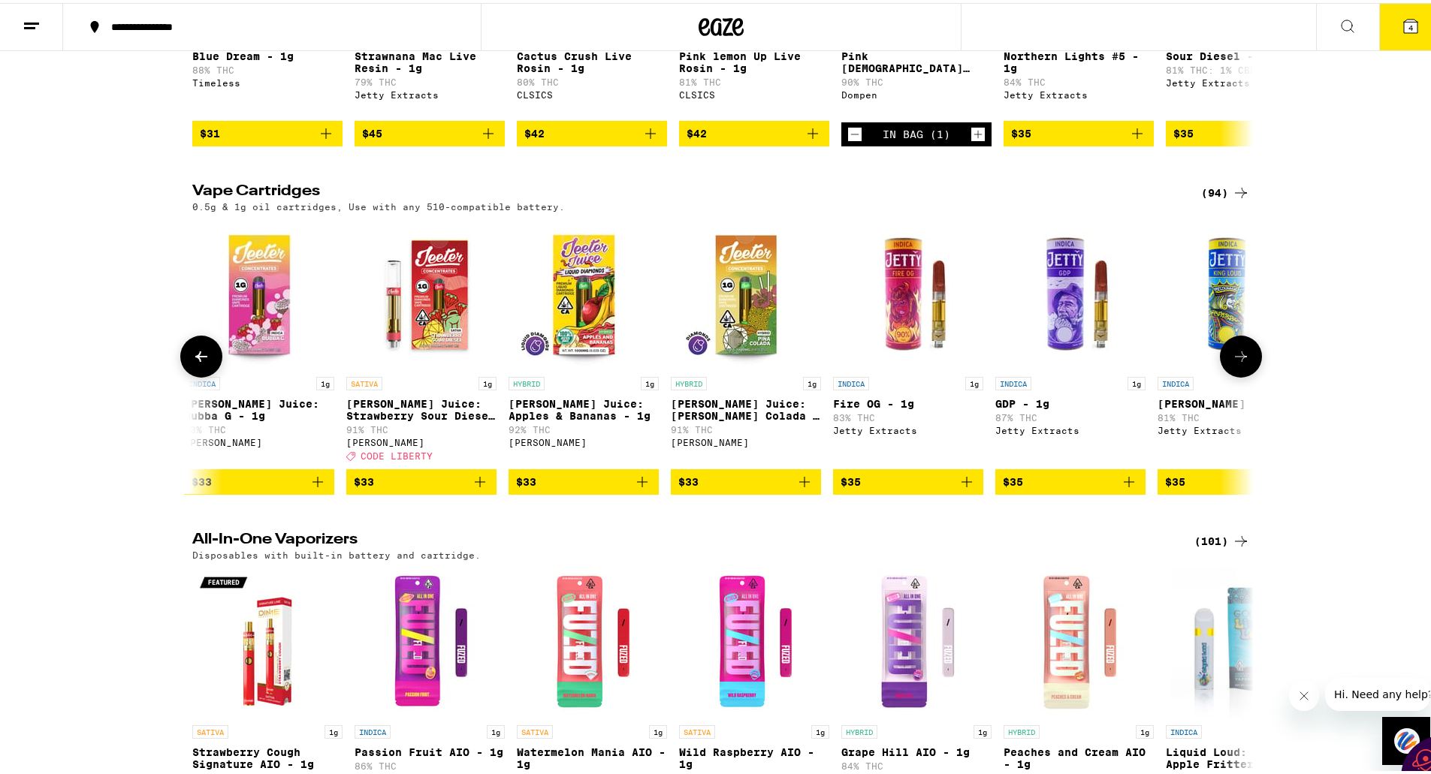
scroll to position [0, 8044]
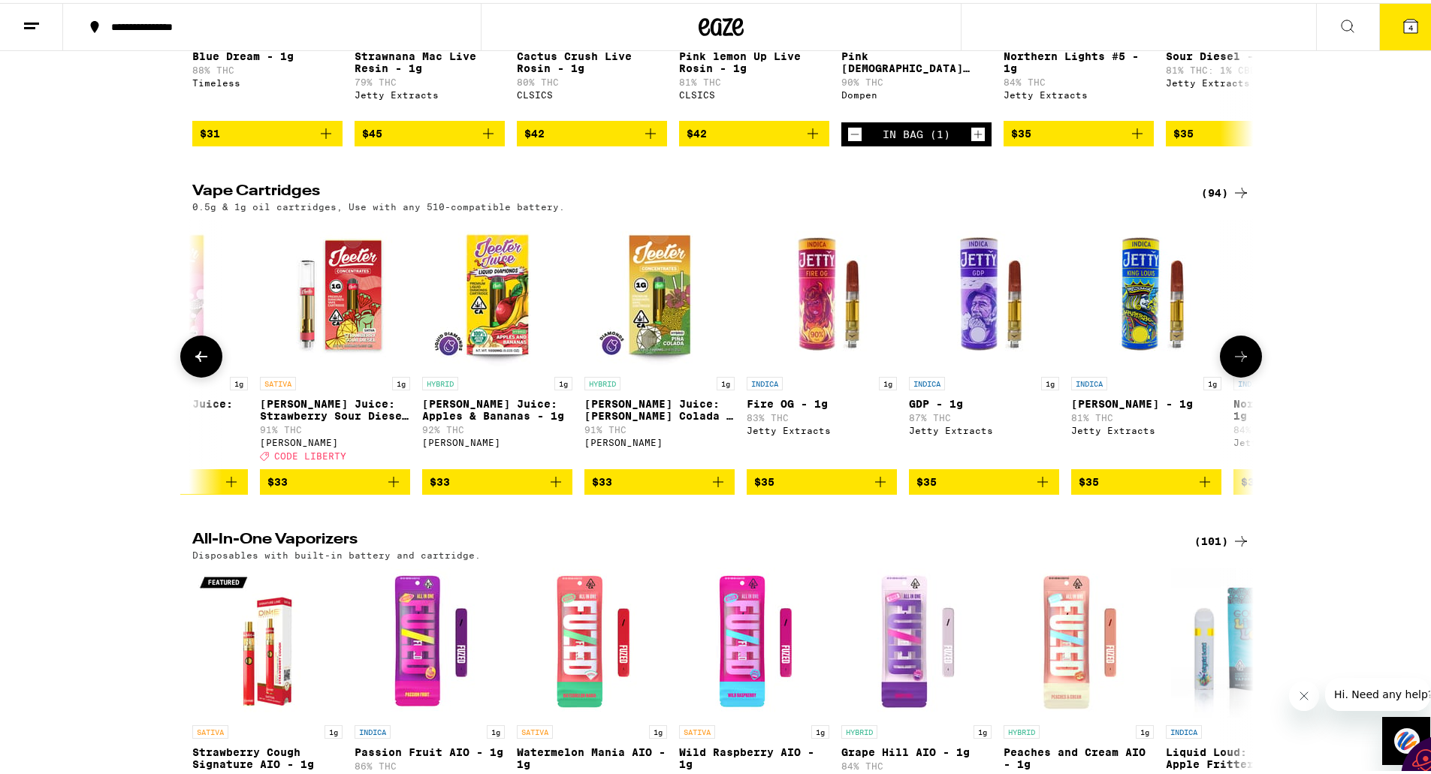
click at [1232, 363] on icon at bounding box center [1241, 354] width 18 height 18
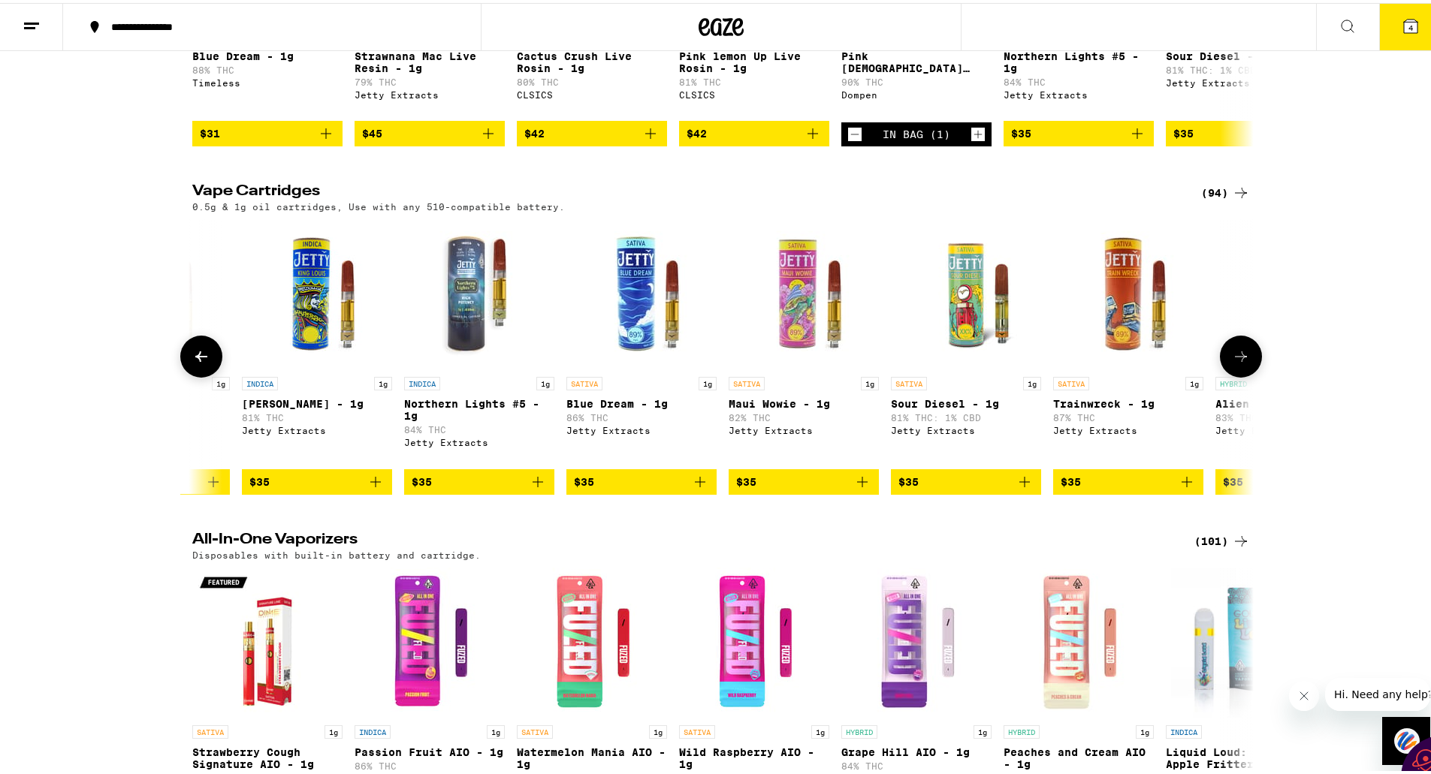
scroll to position [0, 8938]
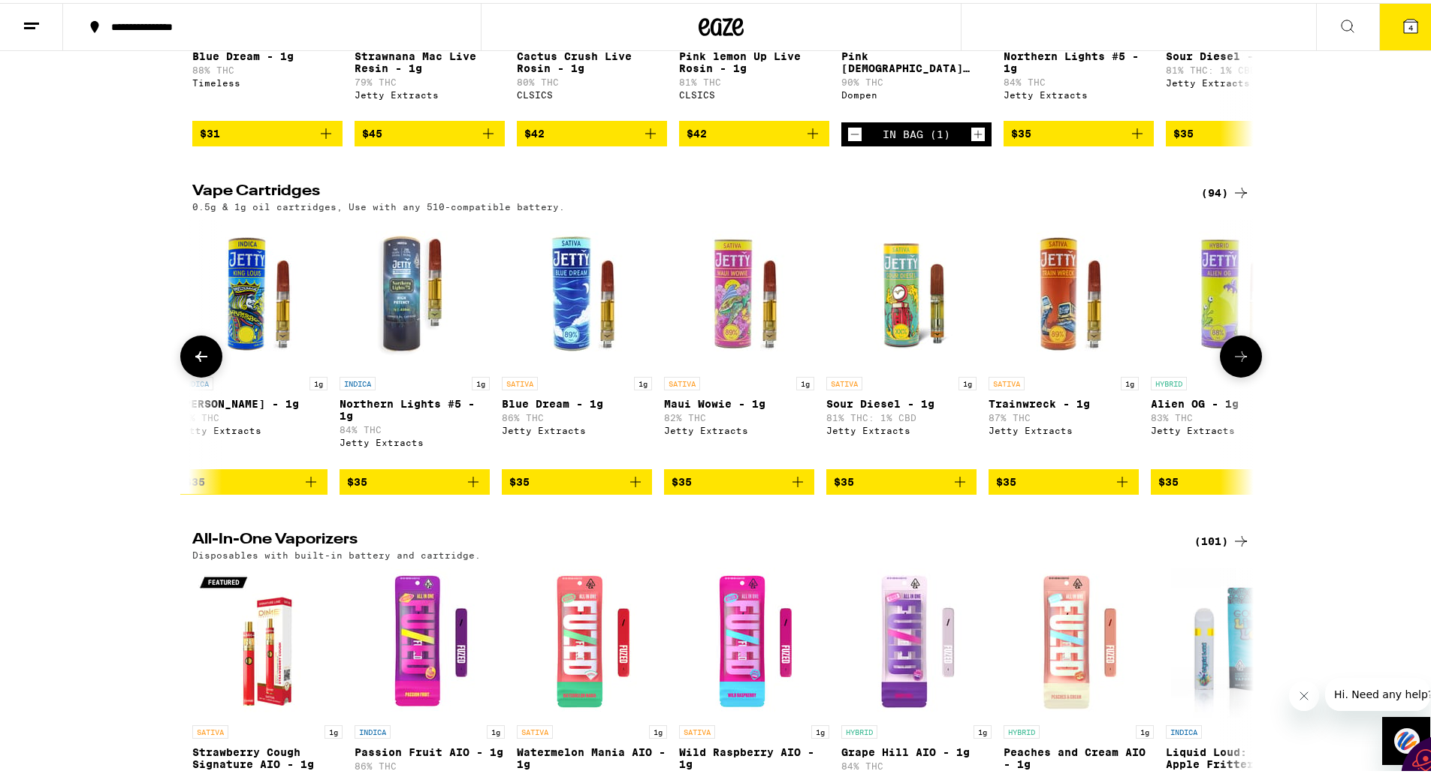
click at [1232, 363] on icon at bounding box center [1241, 354] width 18 height 18
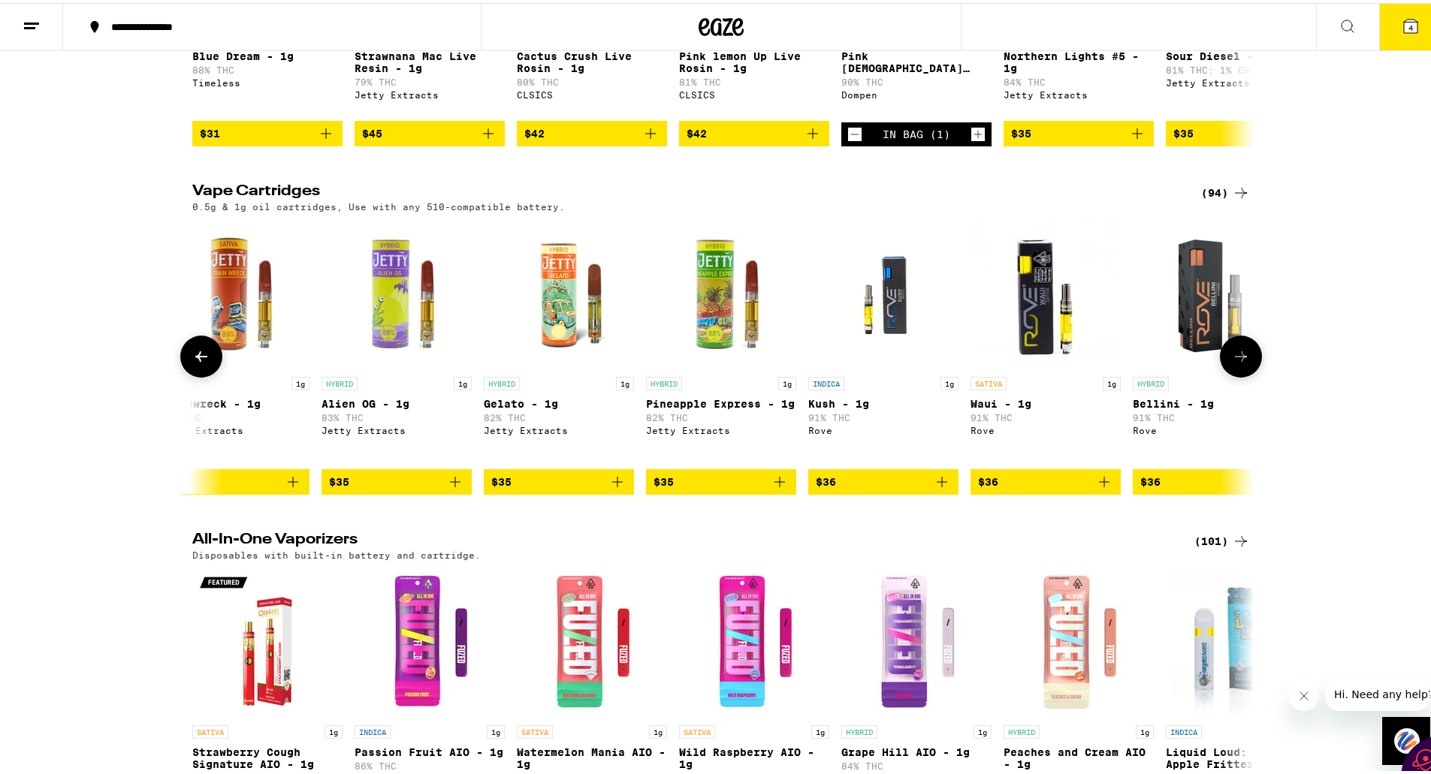
scroll to position [0, 9832]
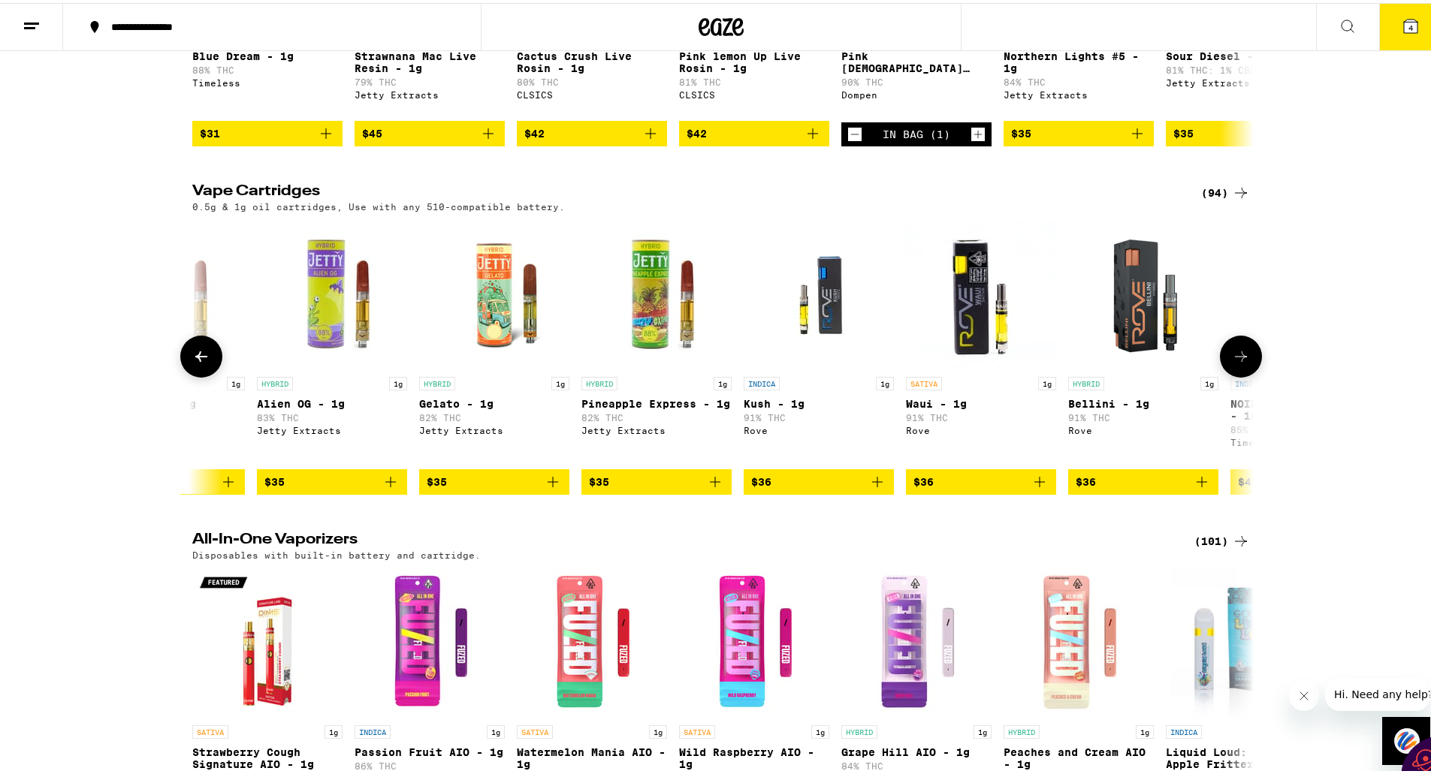
click at [1232, 363] on icon at bounding box center [1241, 354] width 18 height 18
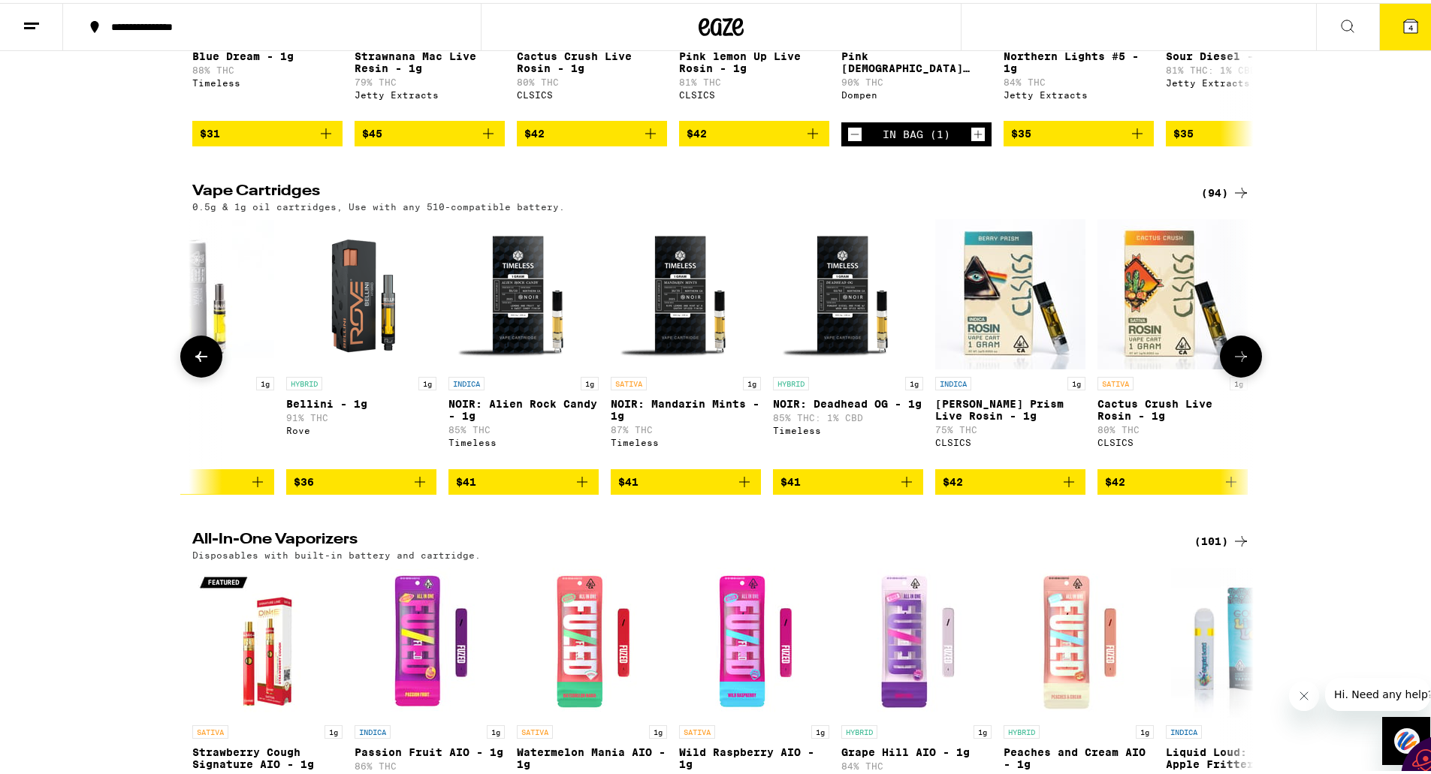
scroll to position [0, 10726]
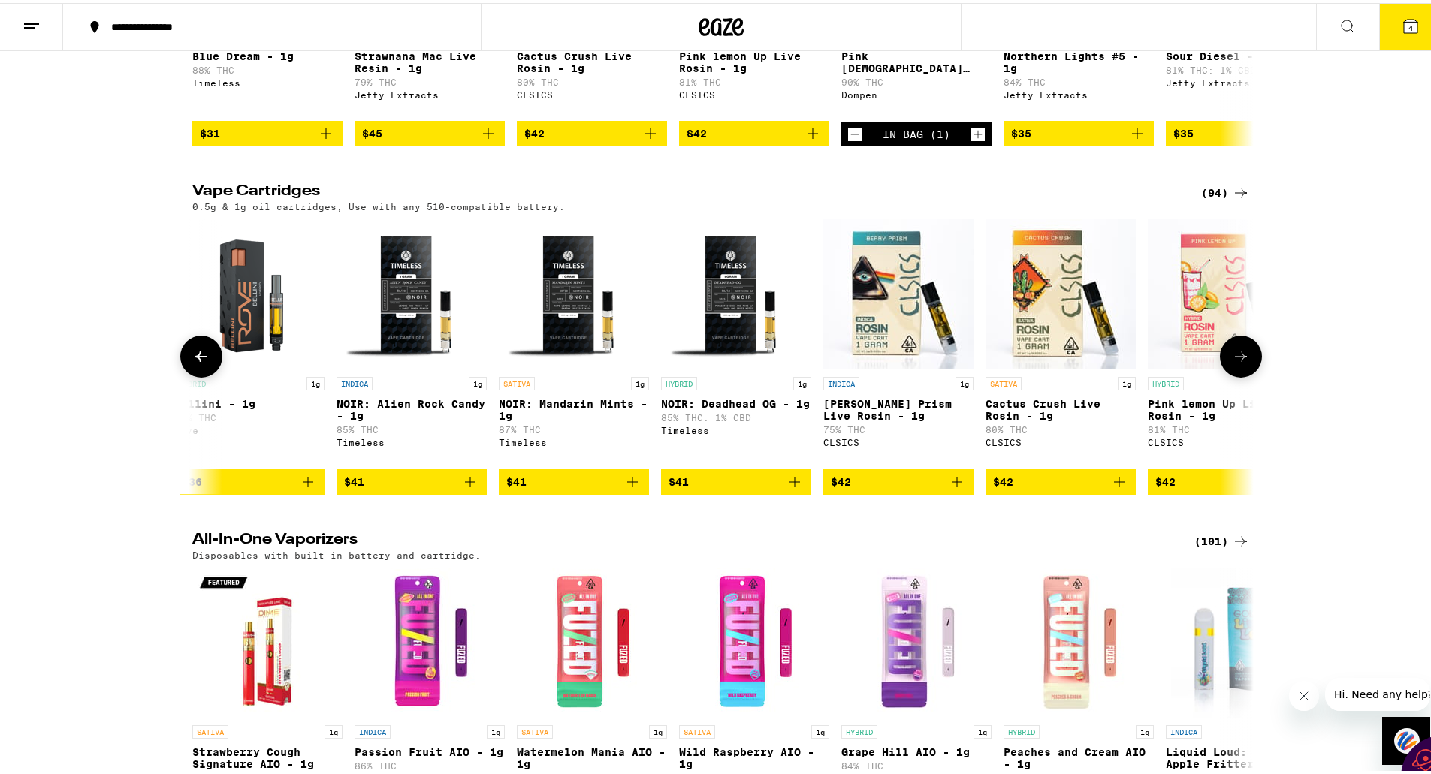
click at [1232, 363] on icon at bounding box center [1241, 354] width 18 height 18
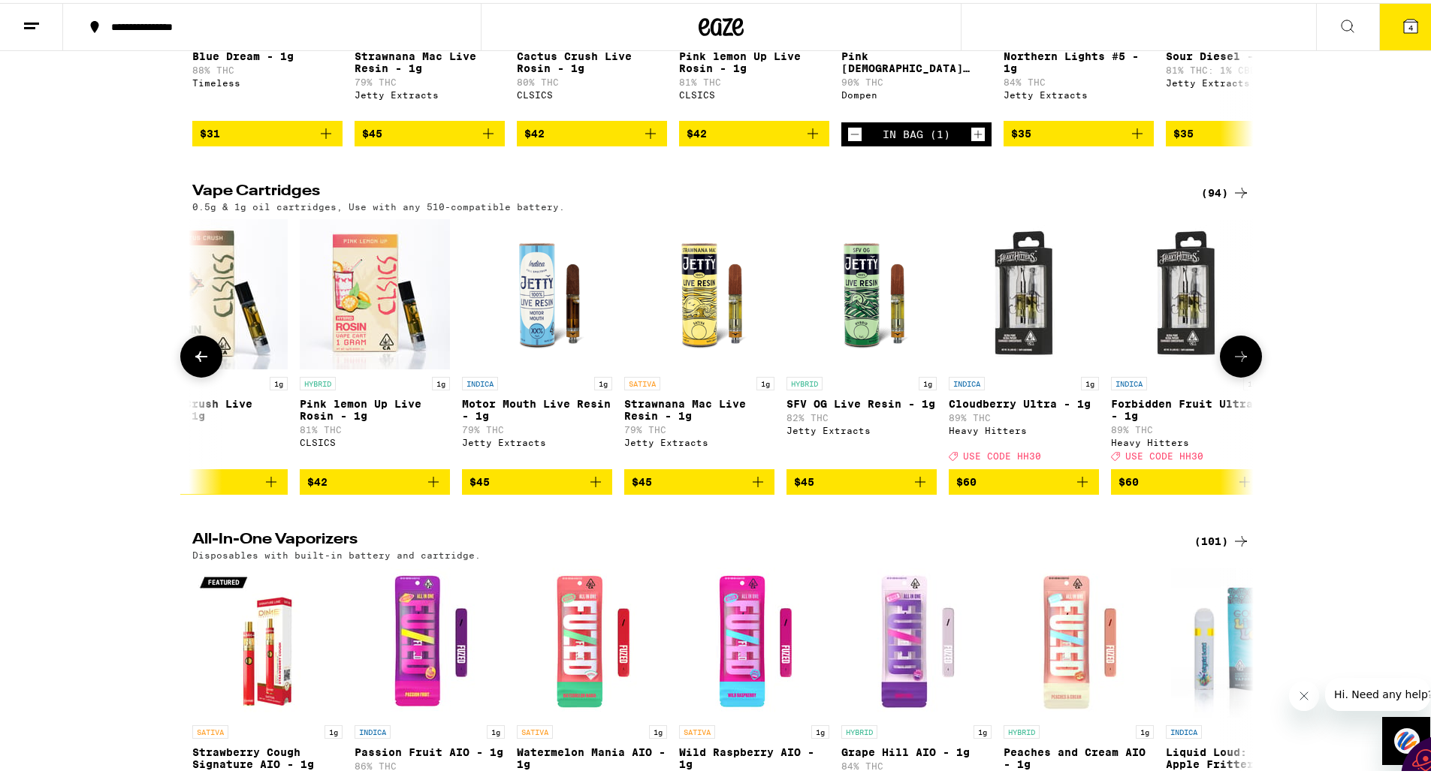
scroll to position [0, 11619]
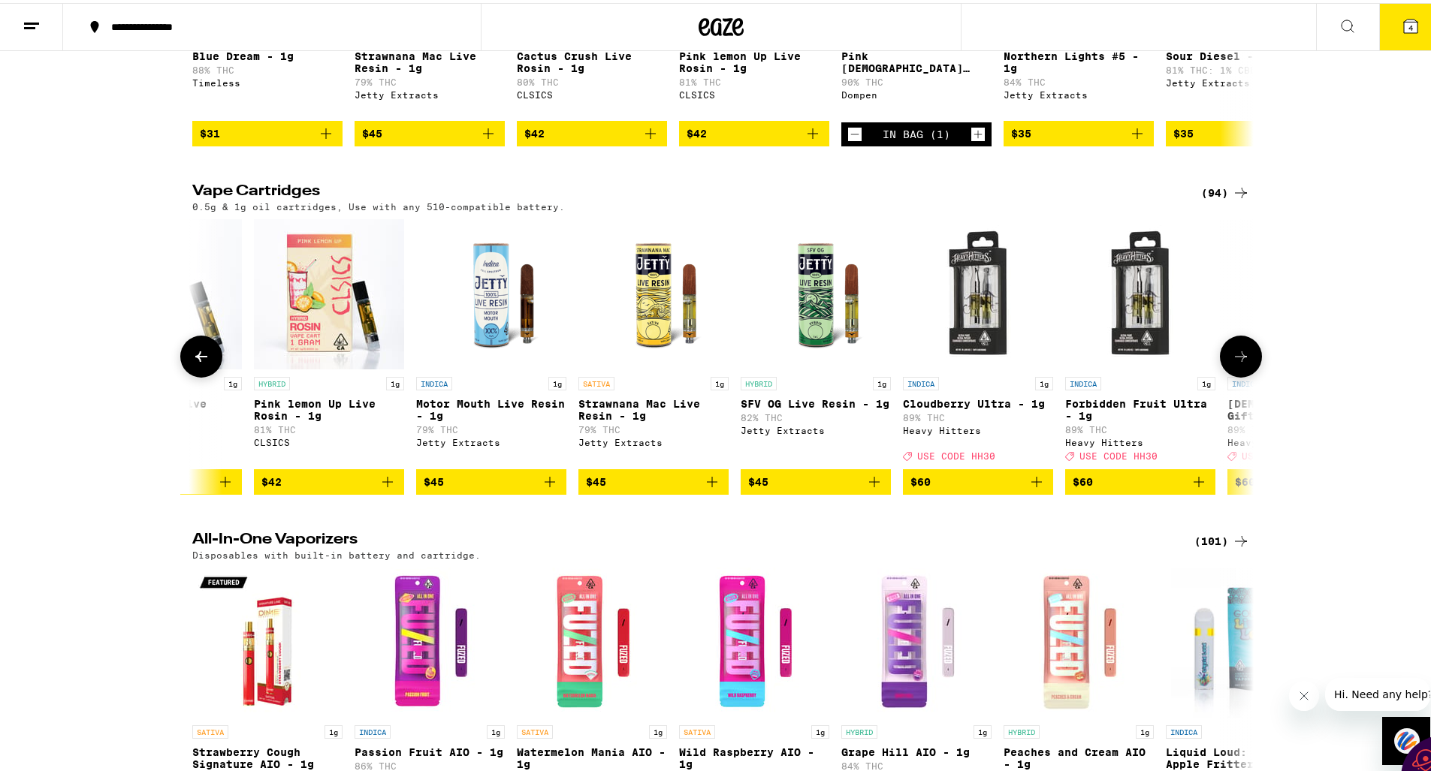
click at [1232, 363] on icon at bounding box center [1241, 354] width 18 height 18
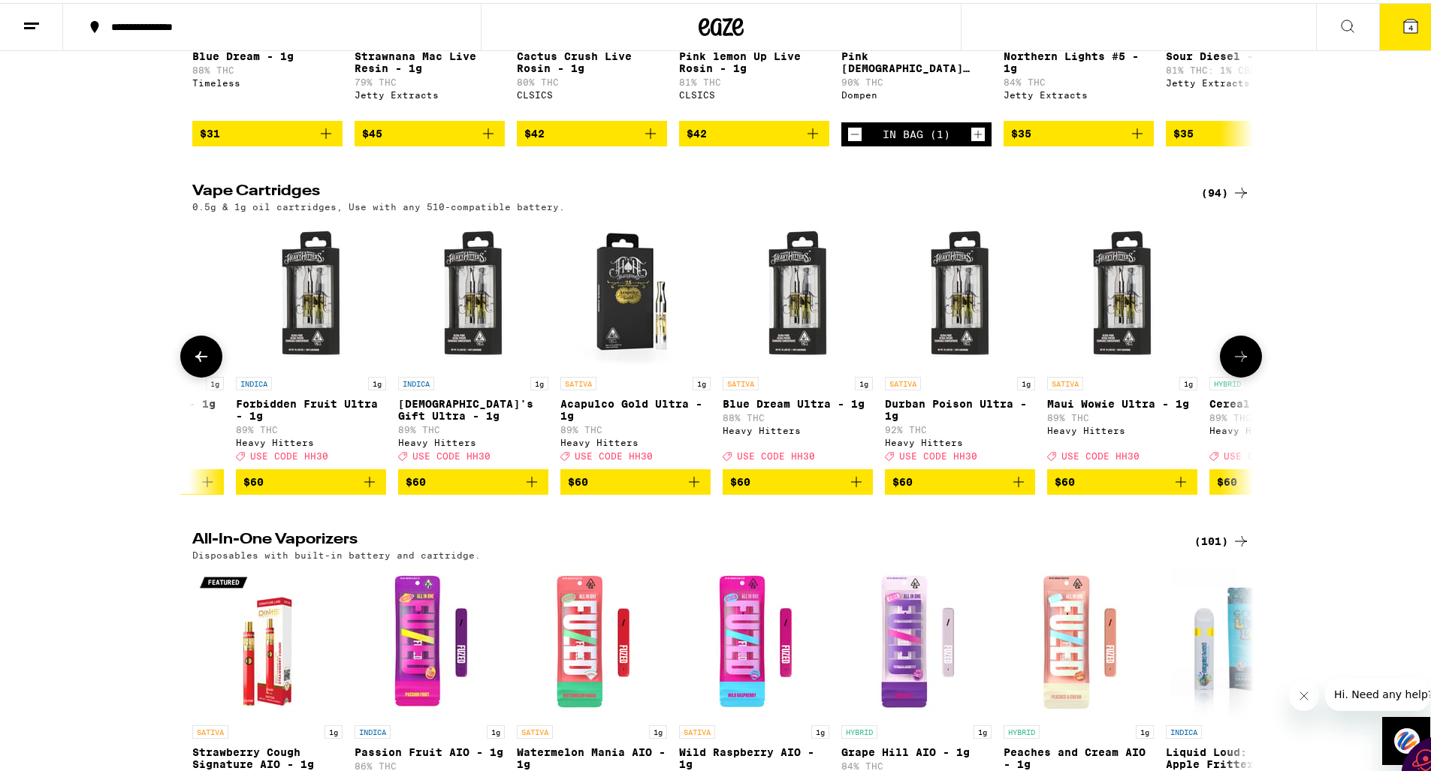
scroll to position [0, 12513]
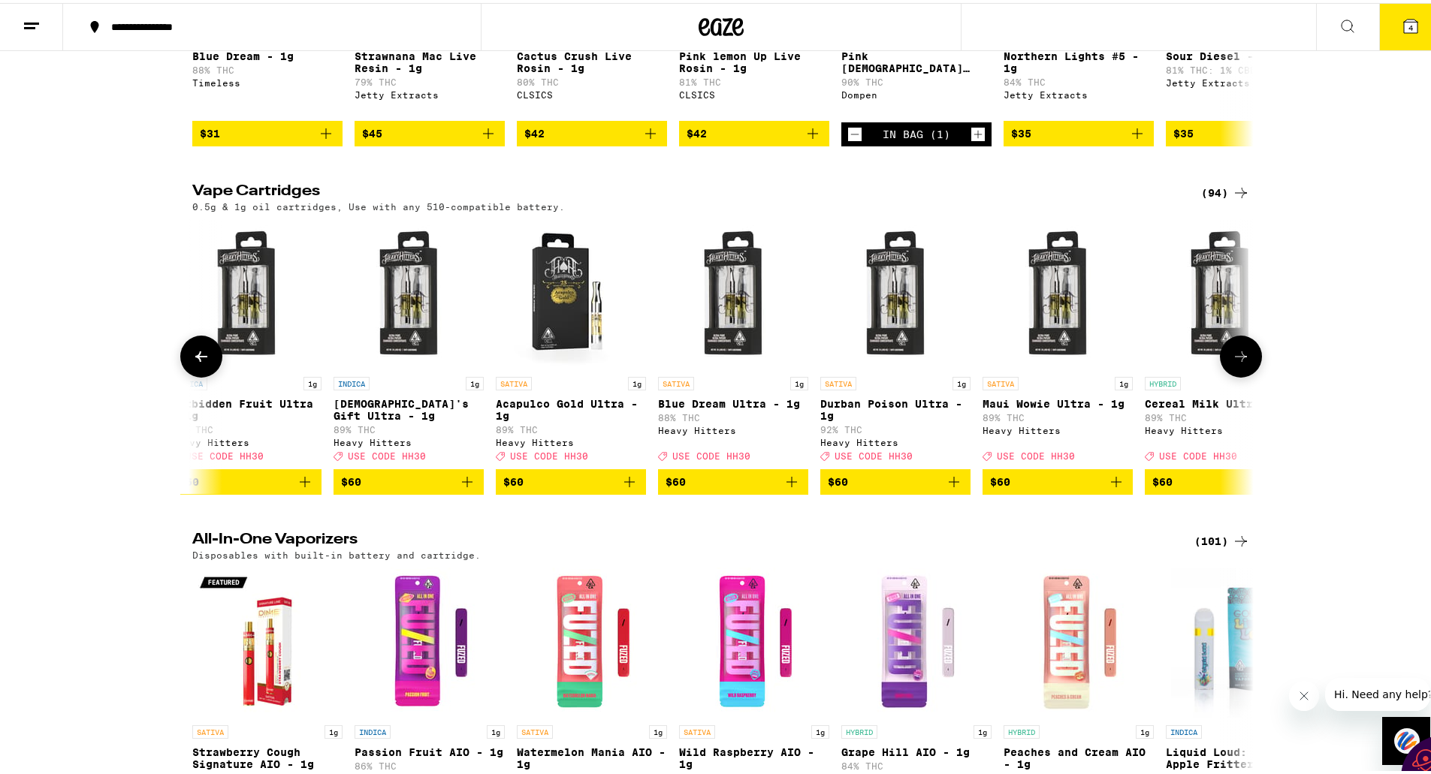
click at [196, 363] on icon at bounding box center [201, 354] width 18 height 18
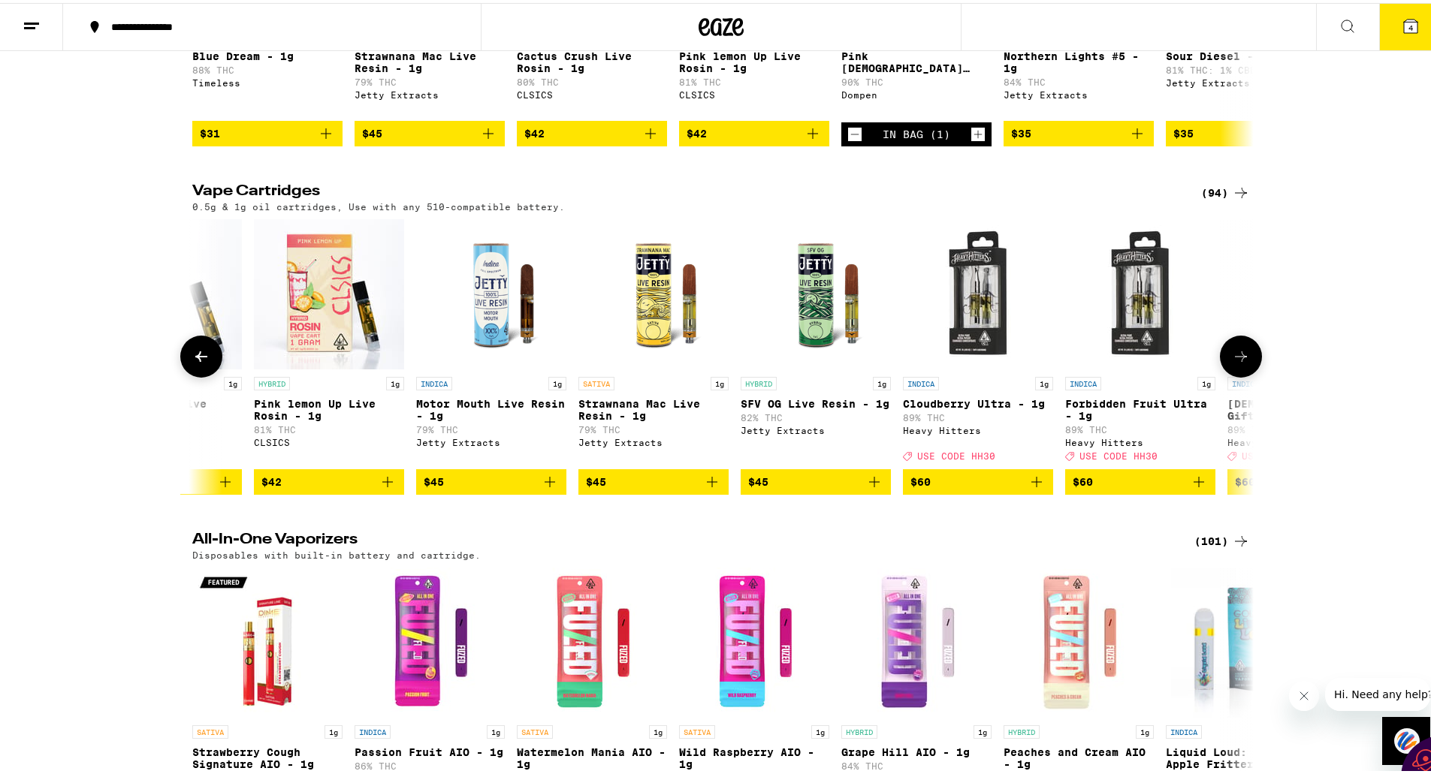
click at [196, 363] on icon at bounding box center [201, 354] width 18 height 18
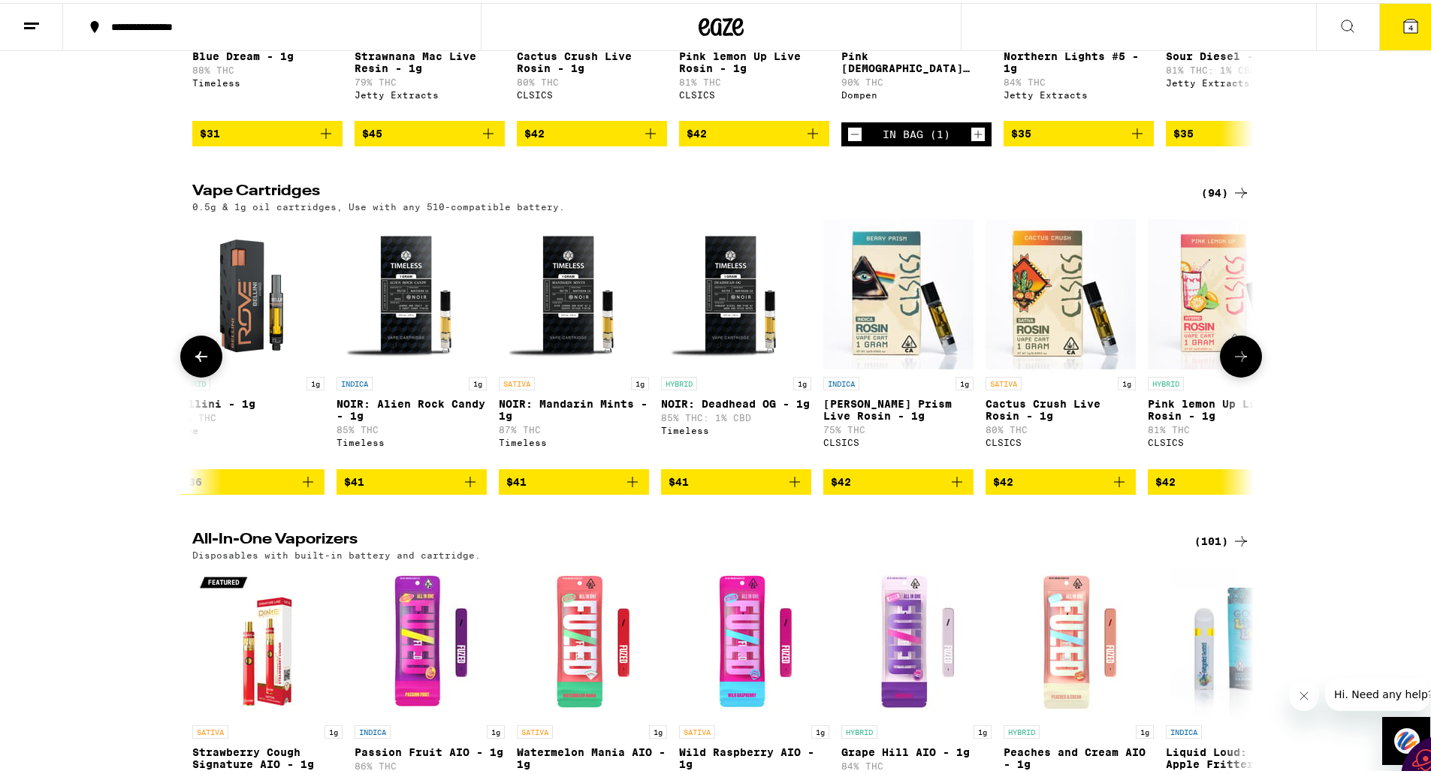
click at [196, 363] on icon at bounding box center [201, 354] width 18 height 18
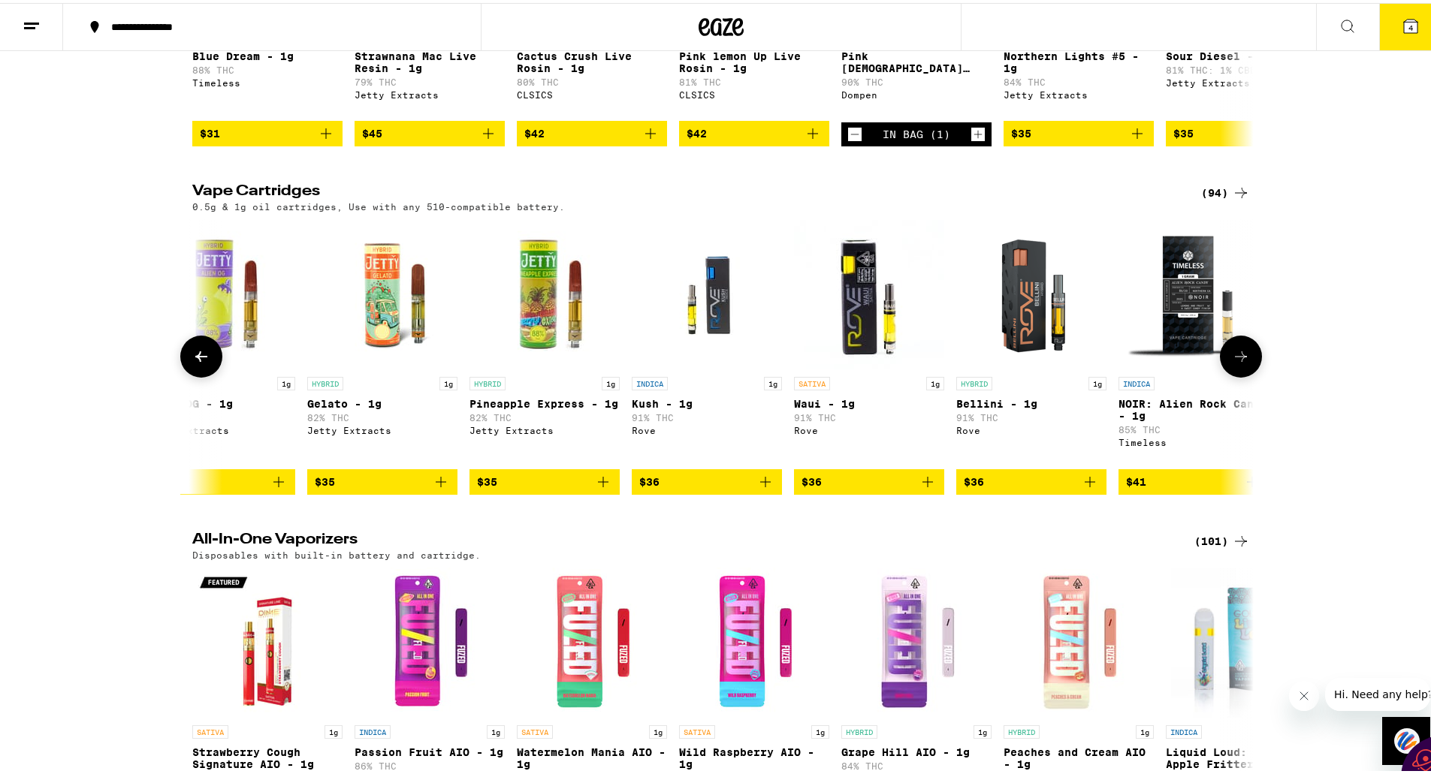
scroll to position [0, 9832]
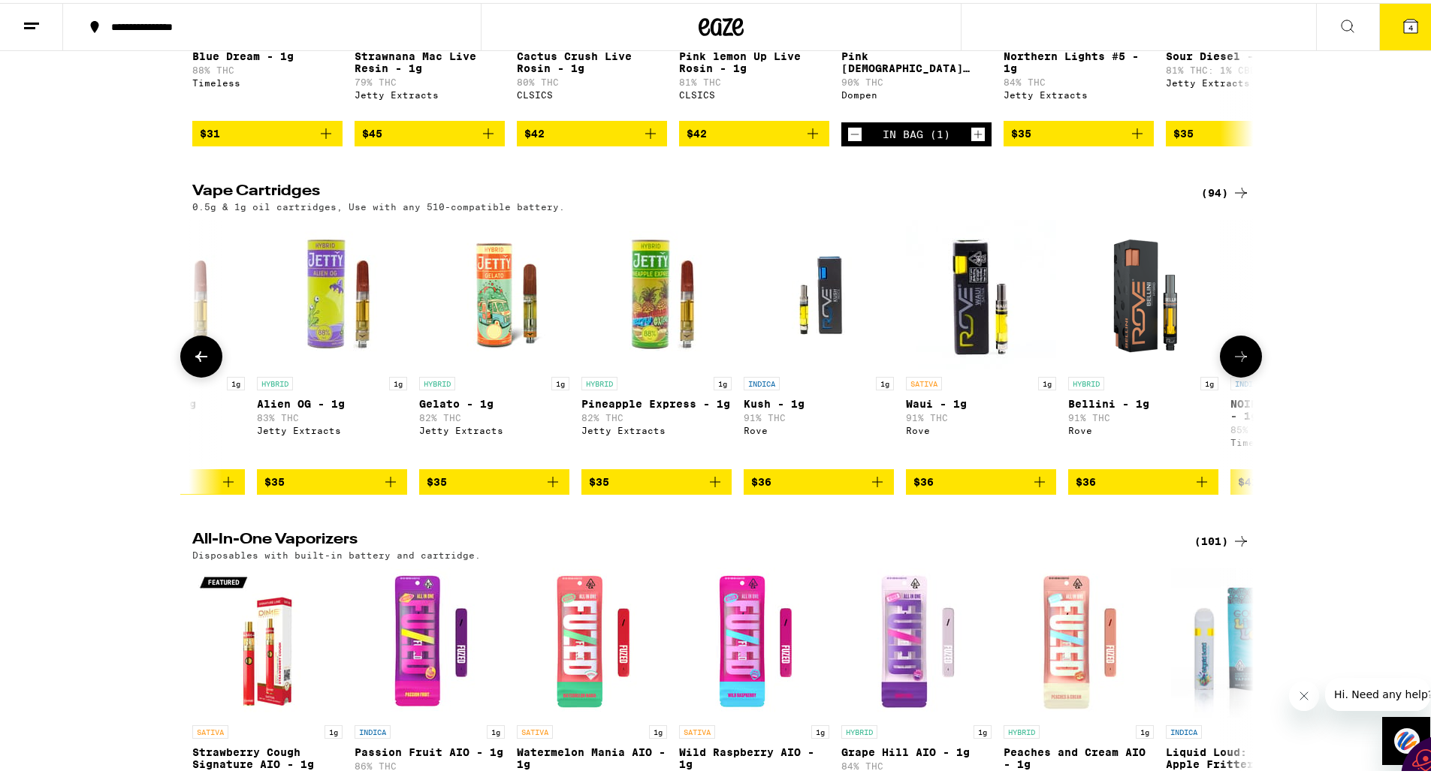
click at [196, 363] on icon at bounding box center [201, 354] width 18 height 18
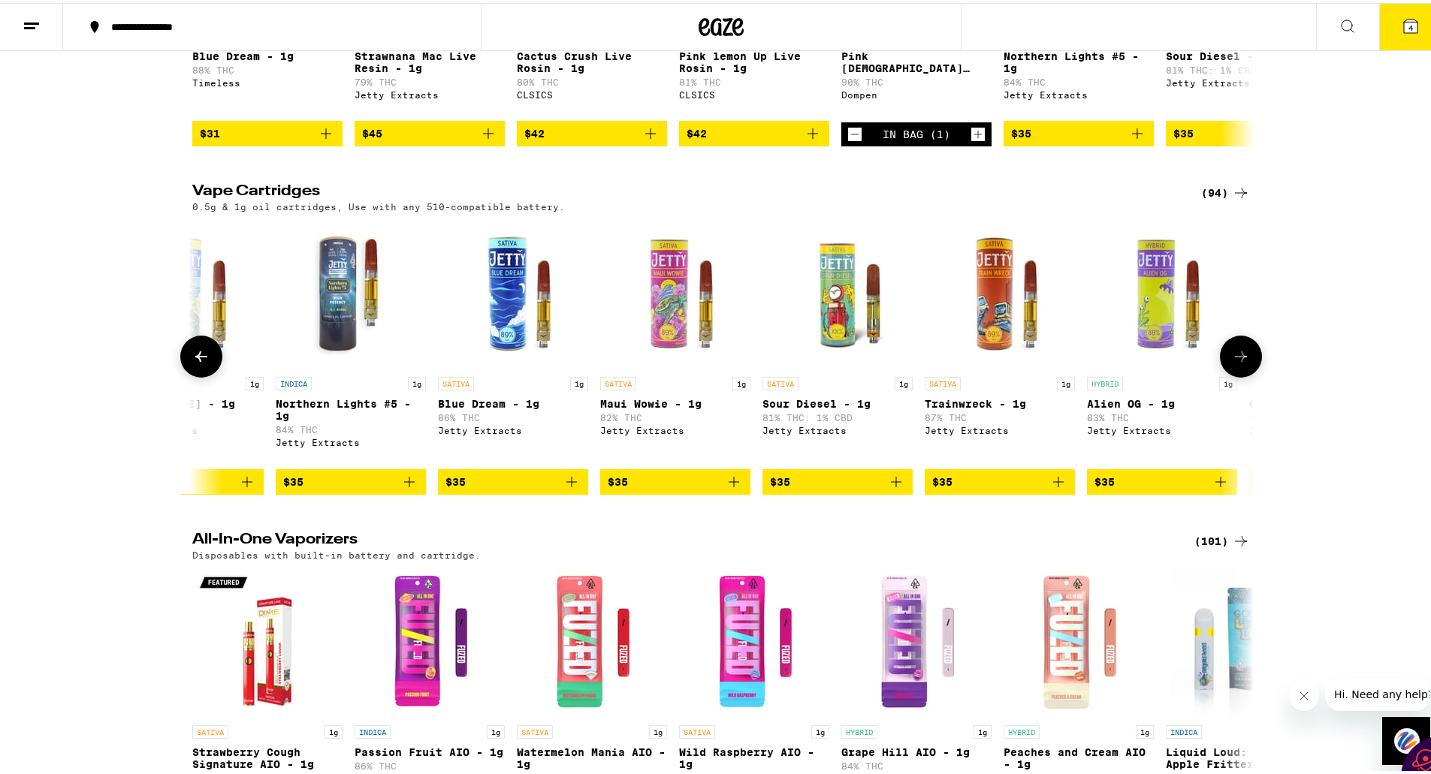
scroll to position [0, 8938]
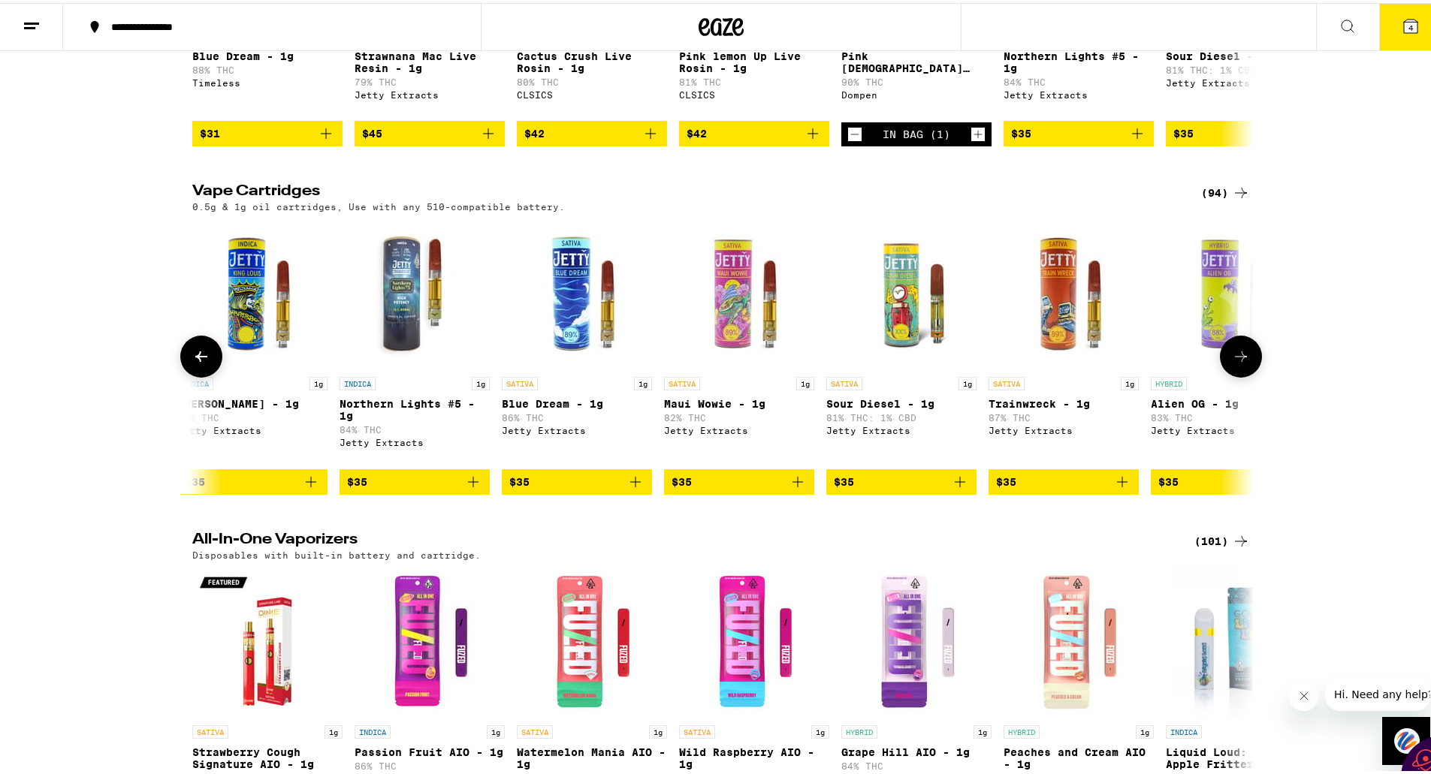
click at [200, 363] on icon at bounding box center [201, 354] width 18 height 18
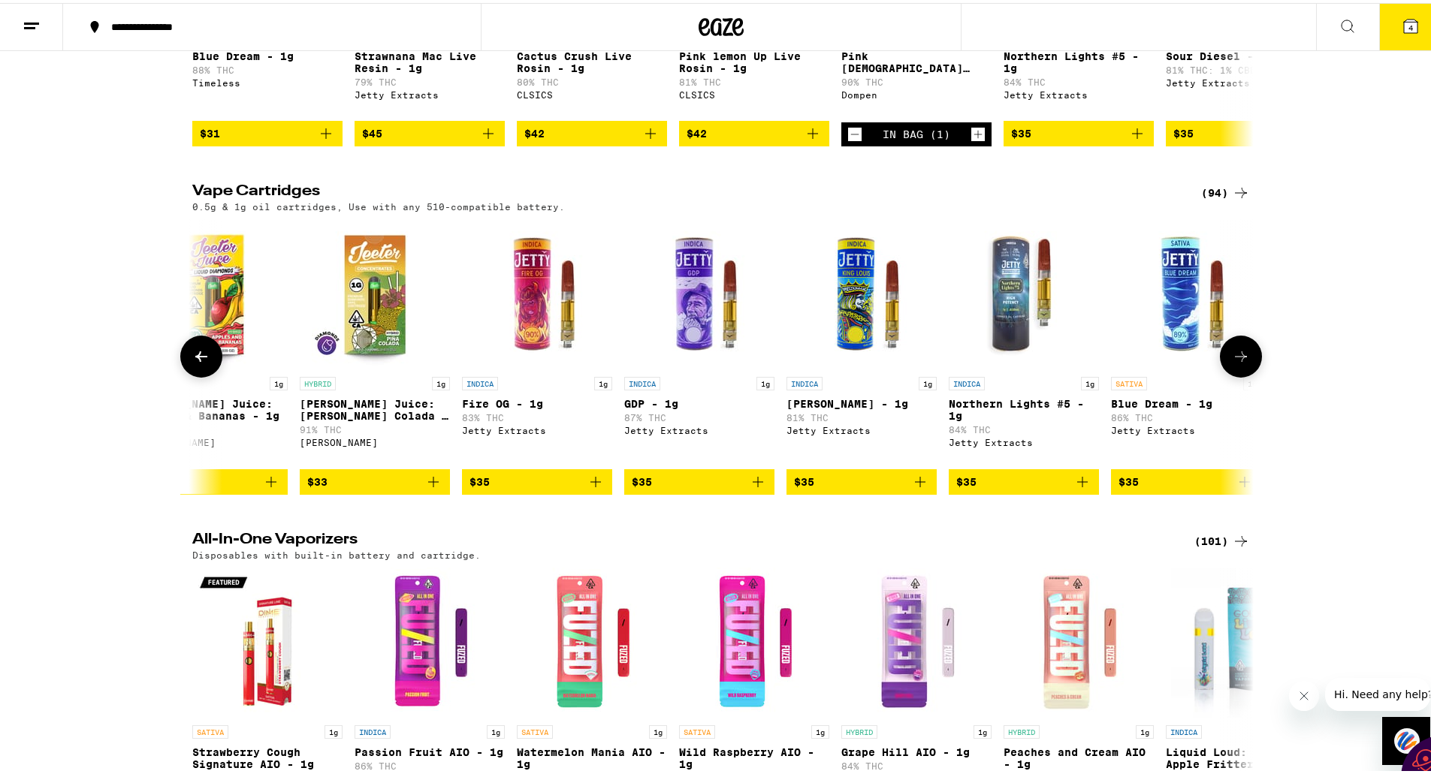
click at [200, 363] on icon at bounding box center [201, 354] width 18 height 18
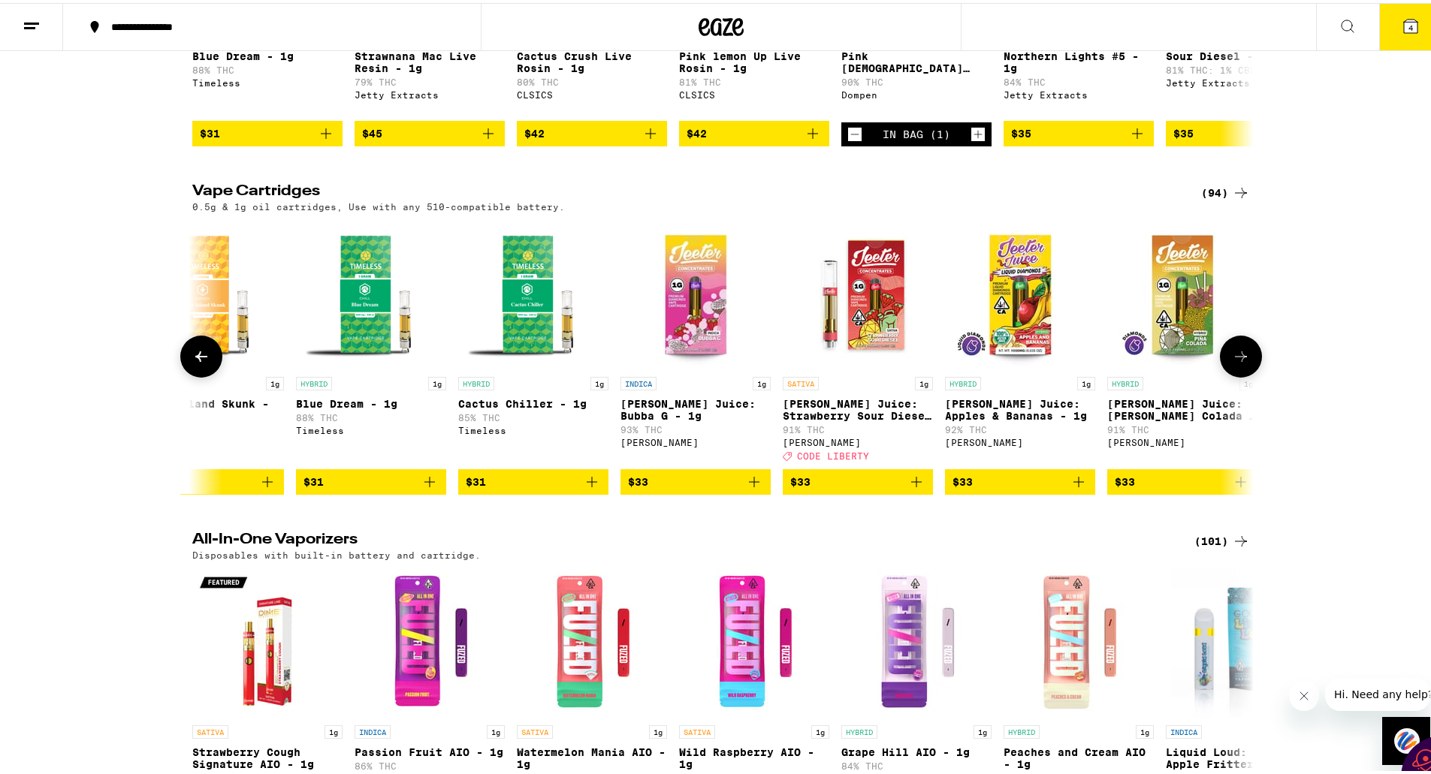
click at [200, 363] on icon at bounding box center [201, 354] width 18 height 18
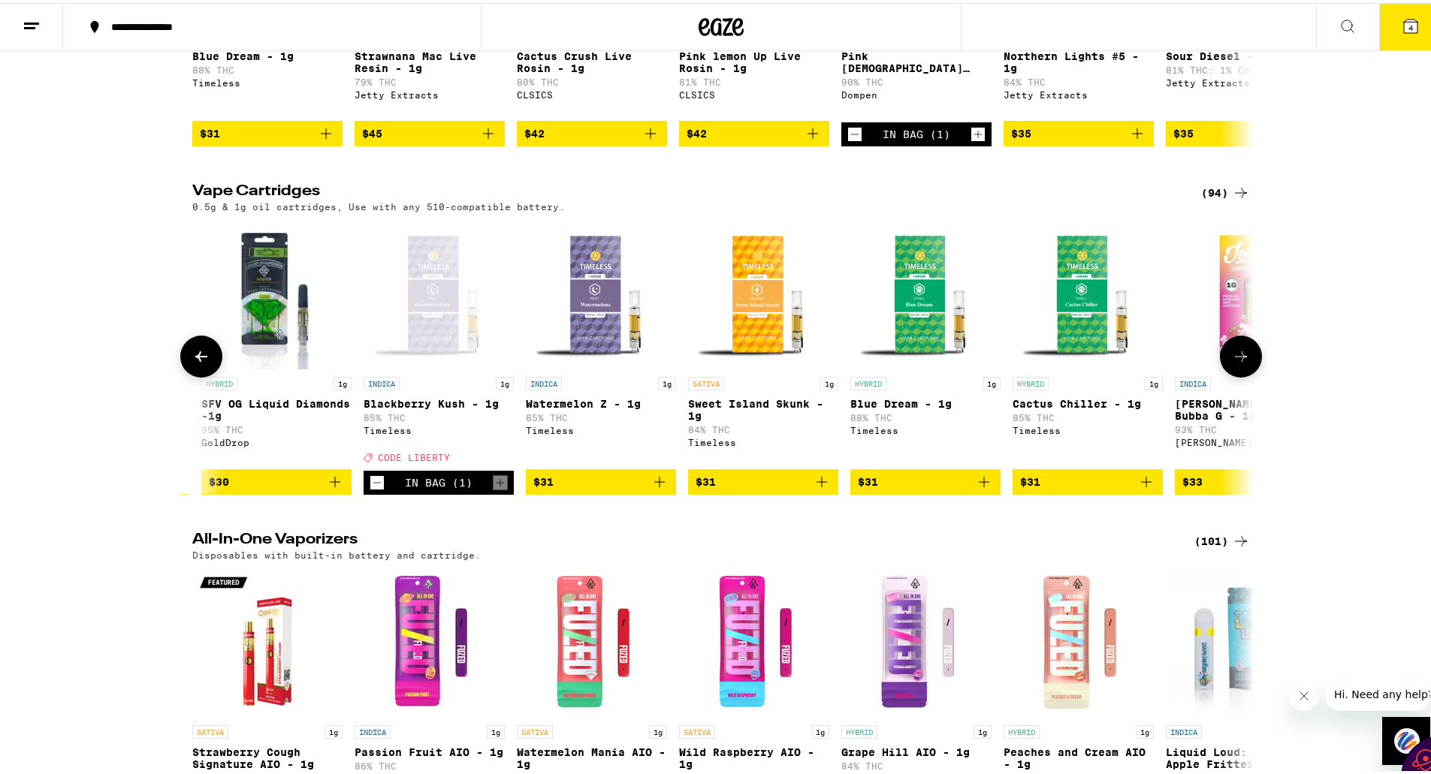
click at [200, 363] on icon at bounding box center [201, 354] width 18 height 18
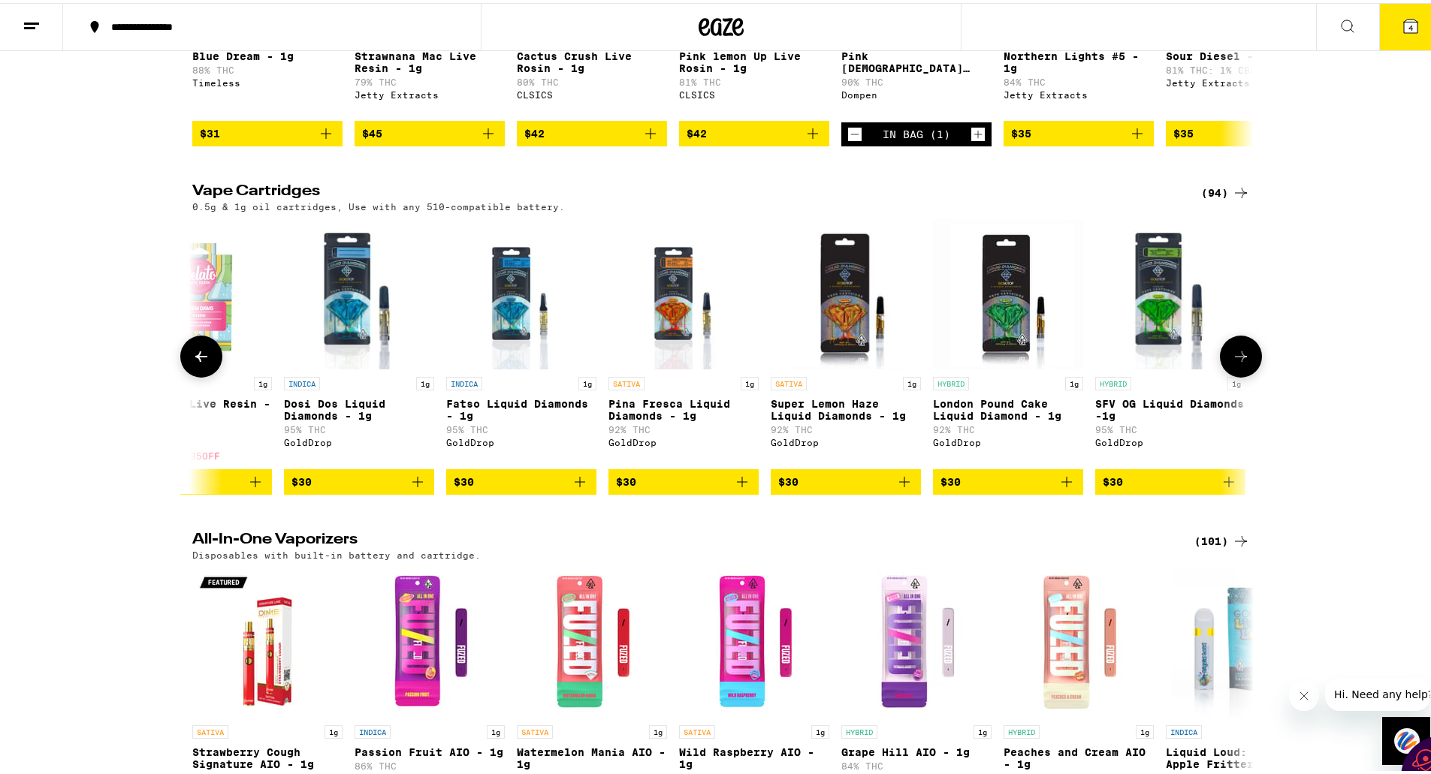
click at [200, 363] on icon at bounding box center [201, 354] width 18 height 18
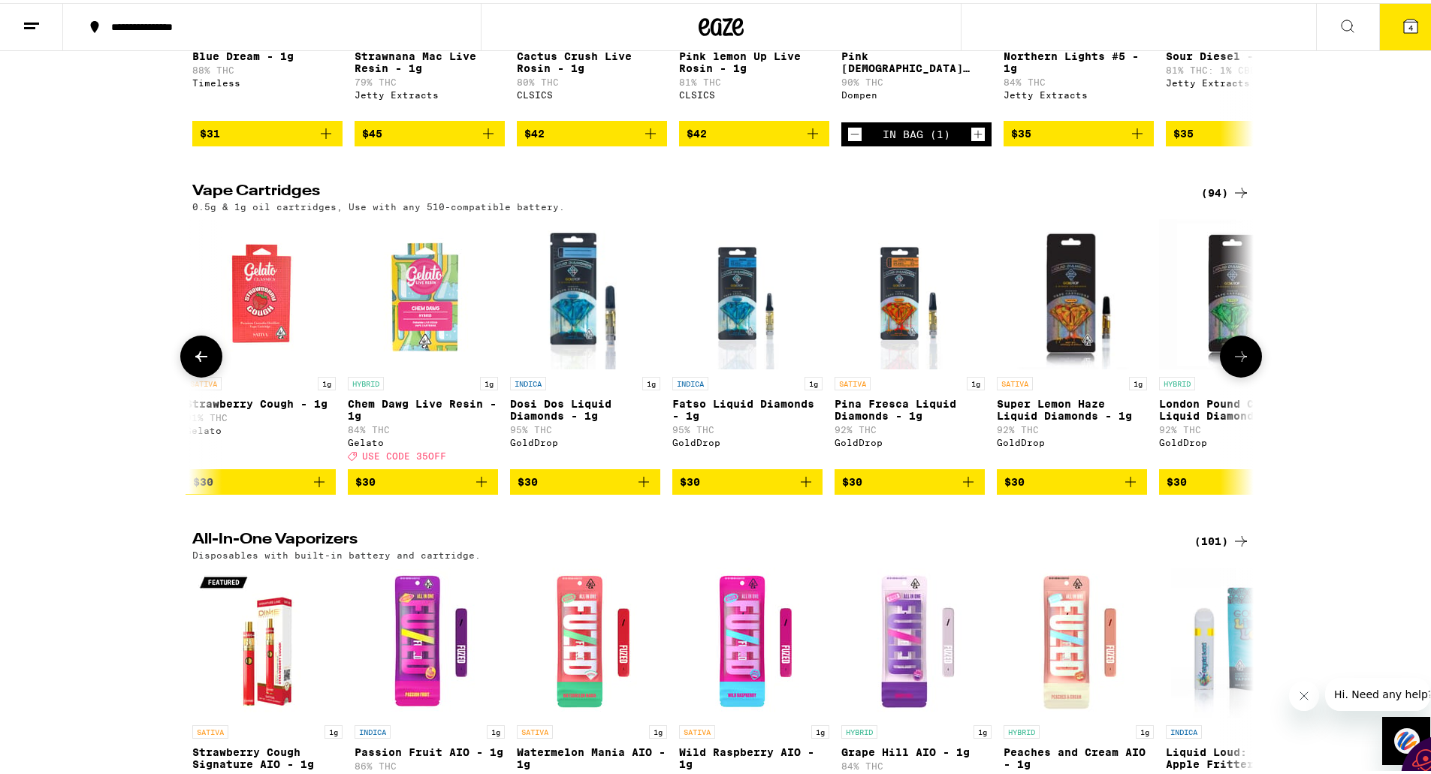
click at [200, 363] on icon at bounding box center [201, 354] width 18 height 18
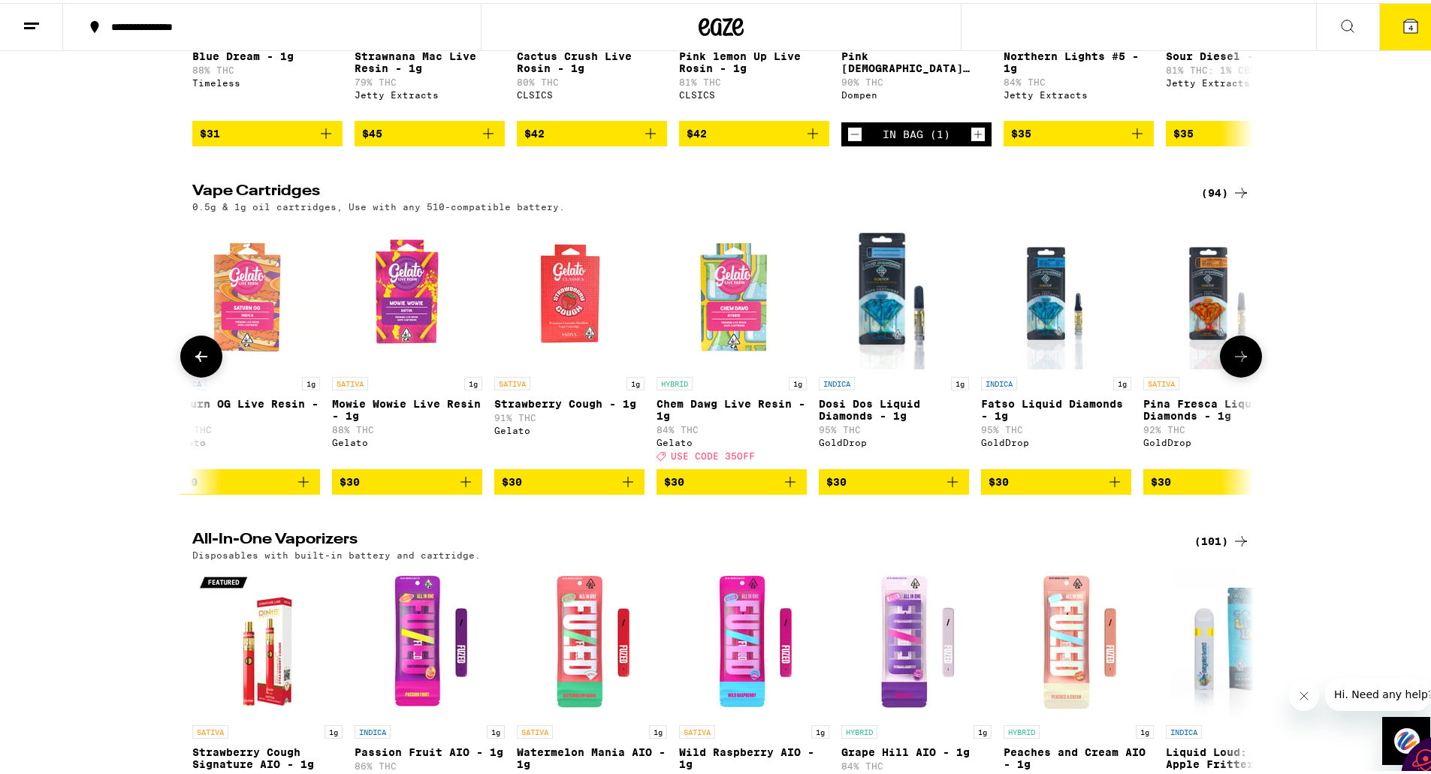
click at [200, 363] on icon at bounding box center [201, 354] width 18 height 18
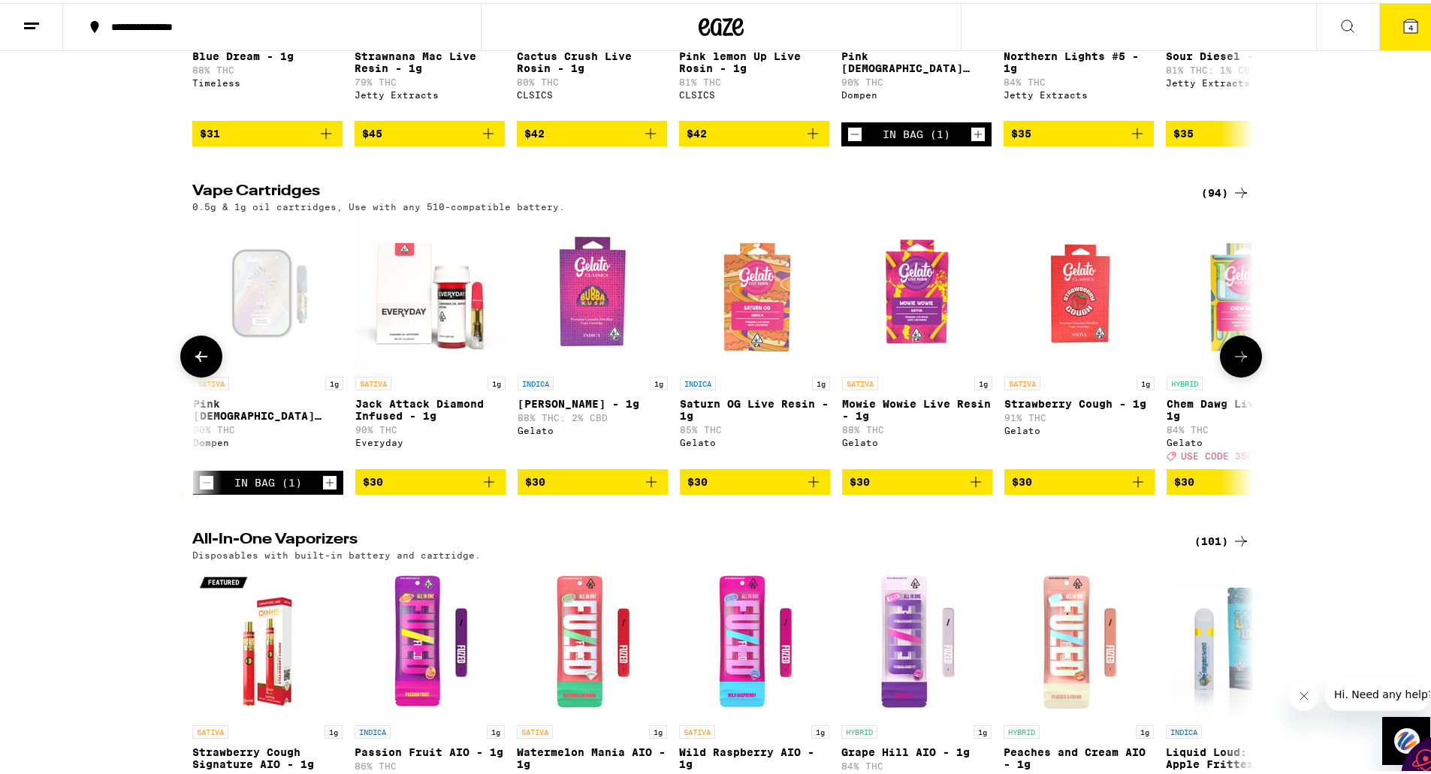
click at [200, 363] on icon at bounding box center [201, 354] width 18 height 18
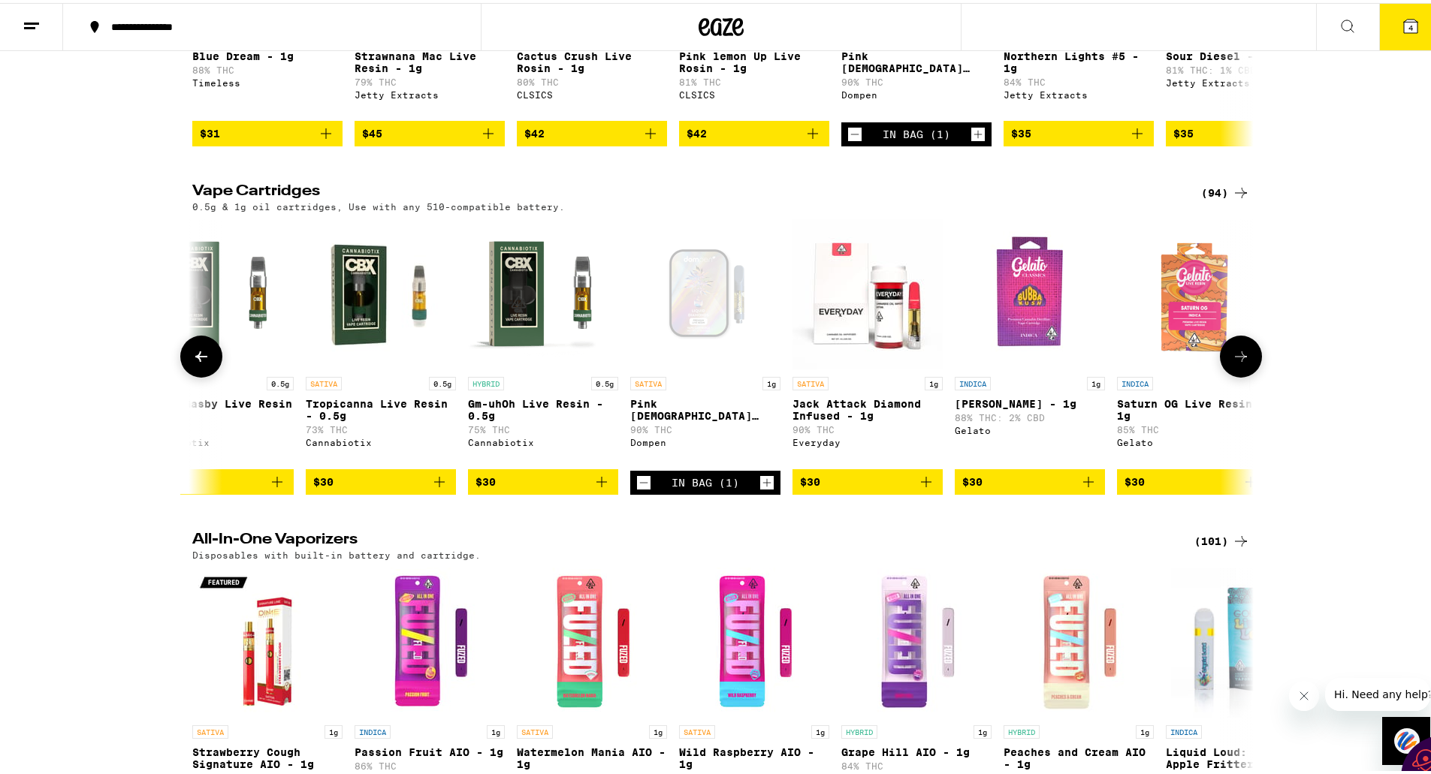
click at [200, 363] on icon at bounding box center [201, 354] width 18 height 18
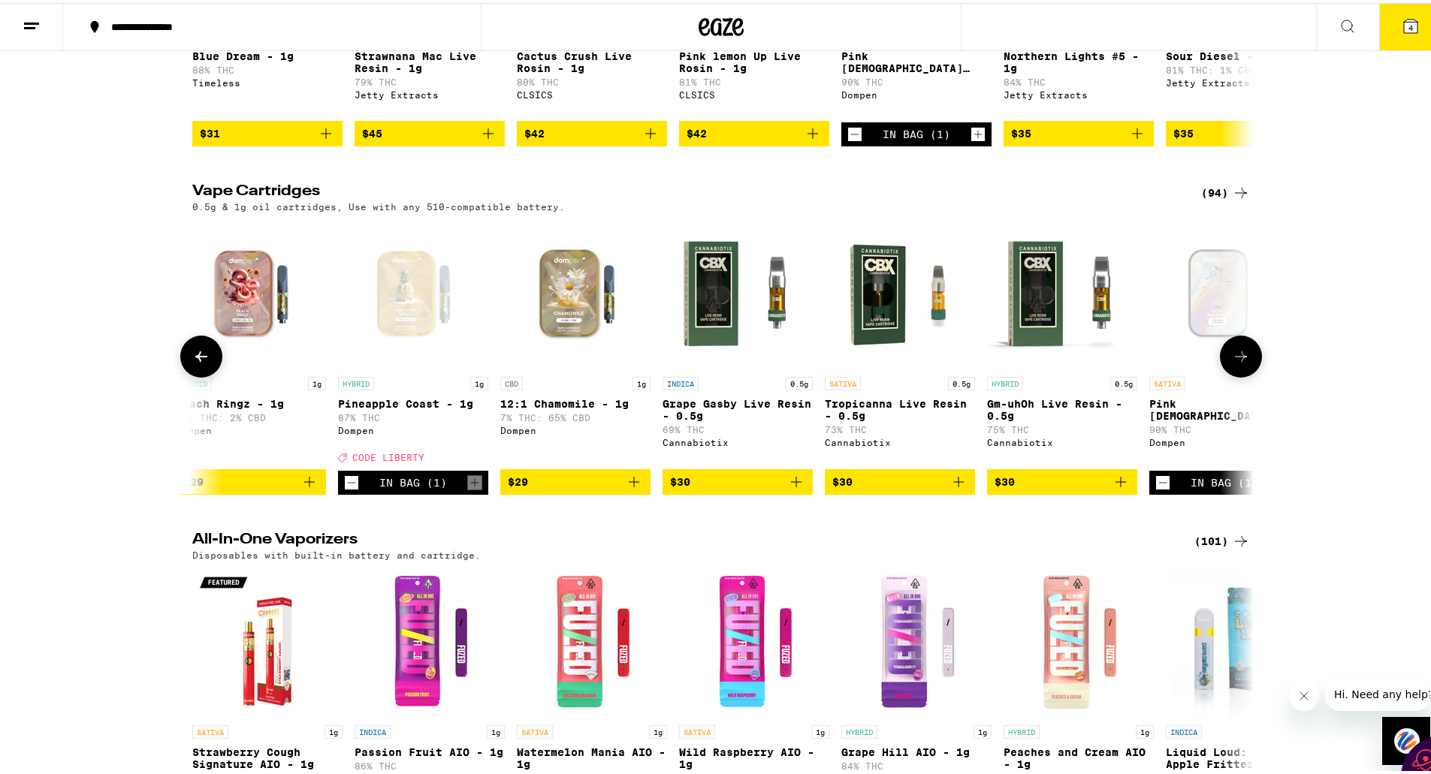
click at [200, 363] on icon at bounding box center [201, 354] width 18 height 18
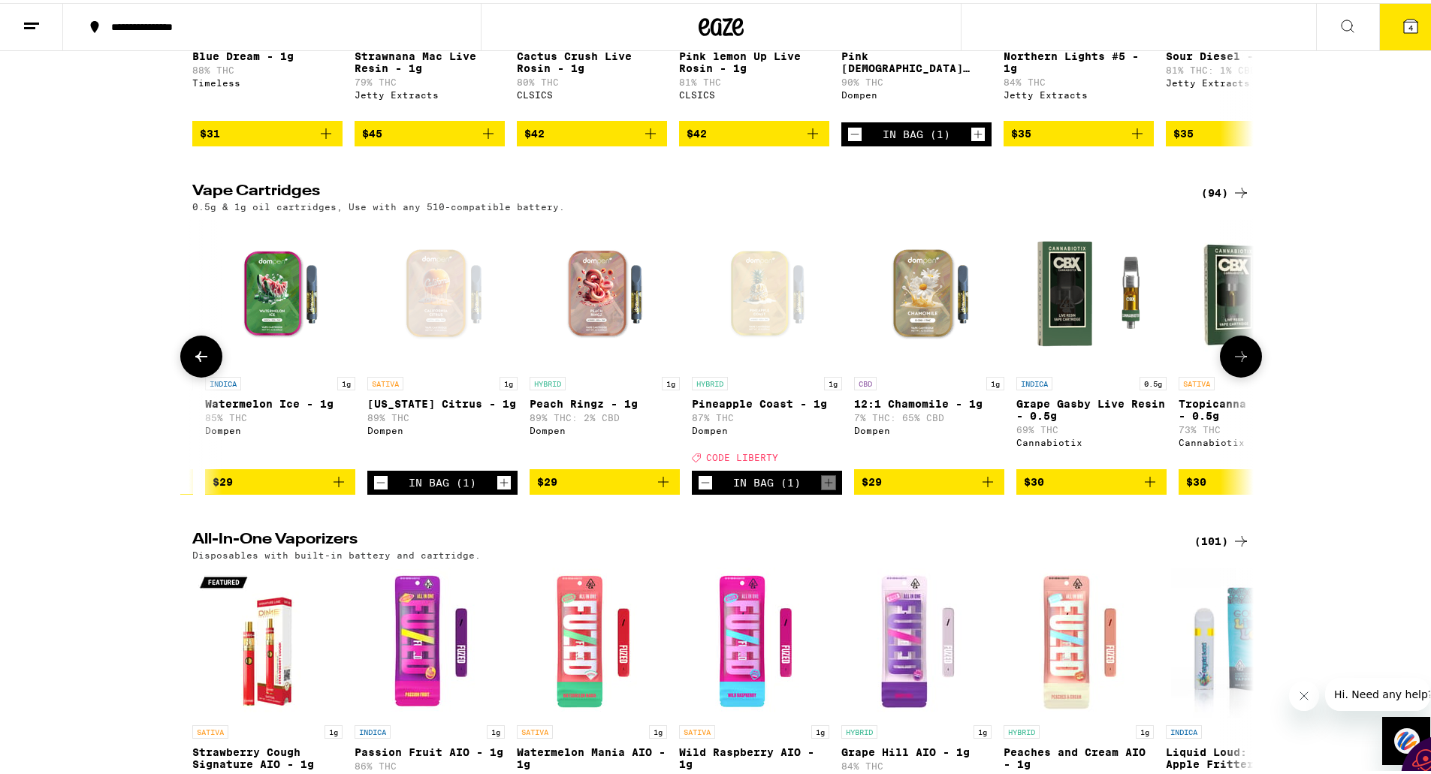
click at [200, 363] on icon at bounding box center [201, 354] width 18 height 18
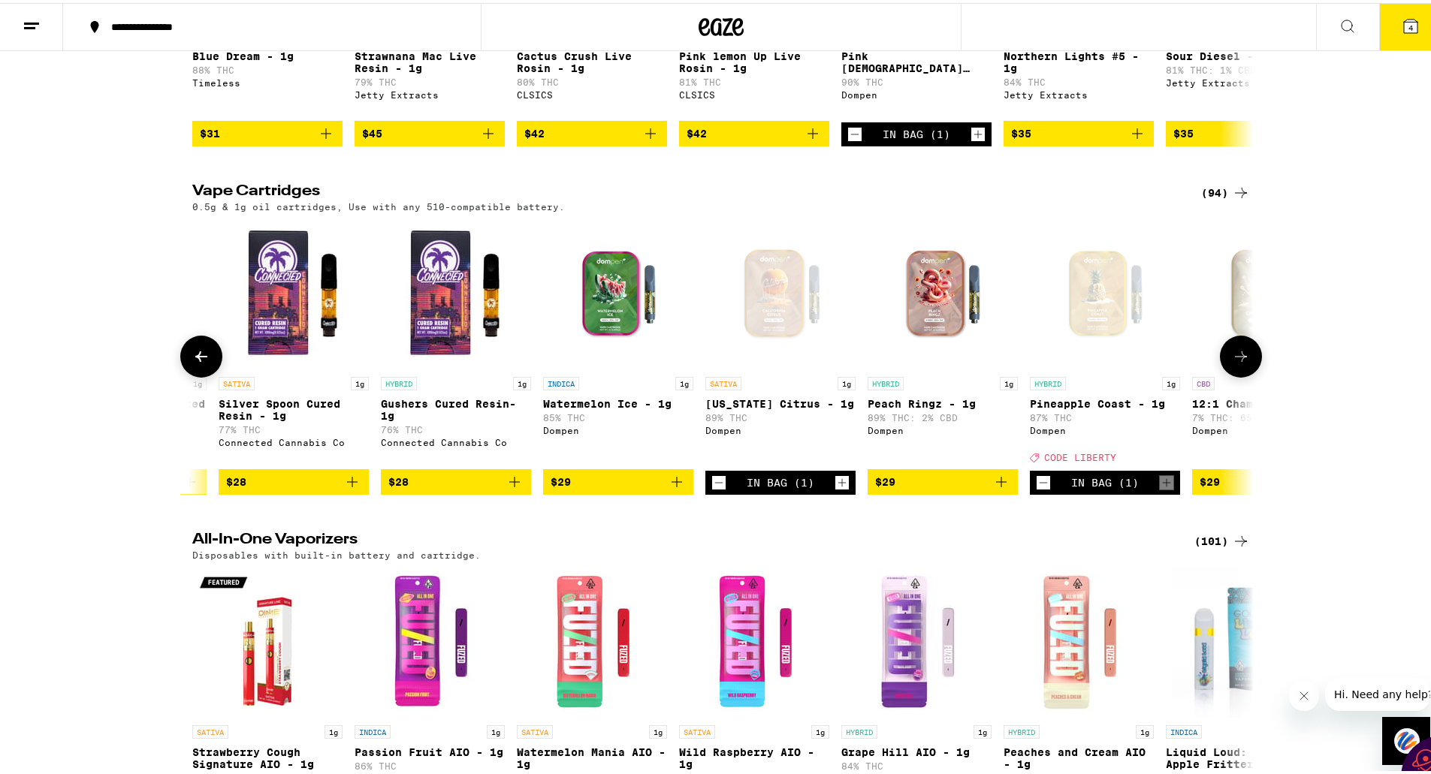
click at [200, 363] on icon at bounding box center [201, 354] width 18 height 18
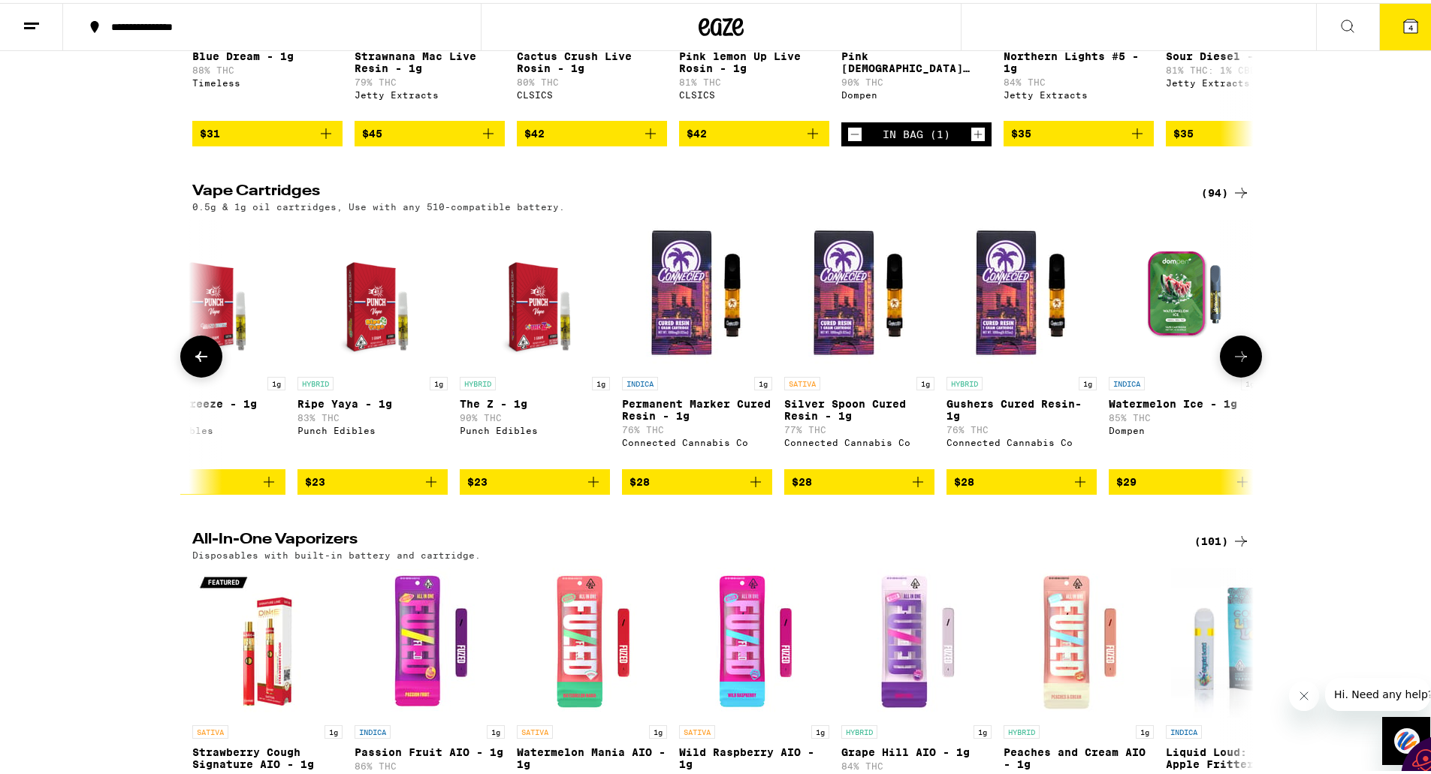
click at [200, 363] on icon at bounding box center [201, 354] width 18 height 18
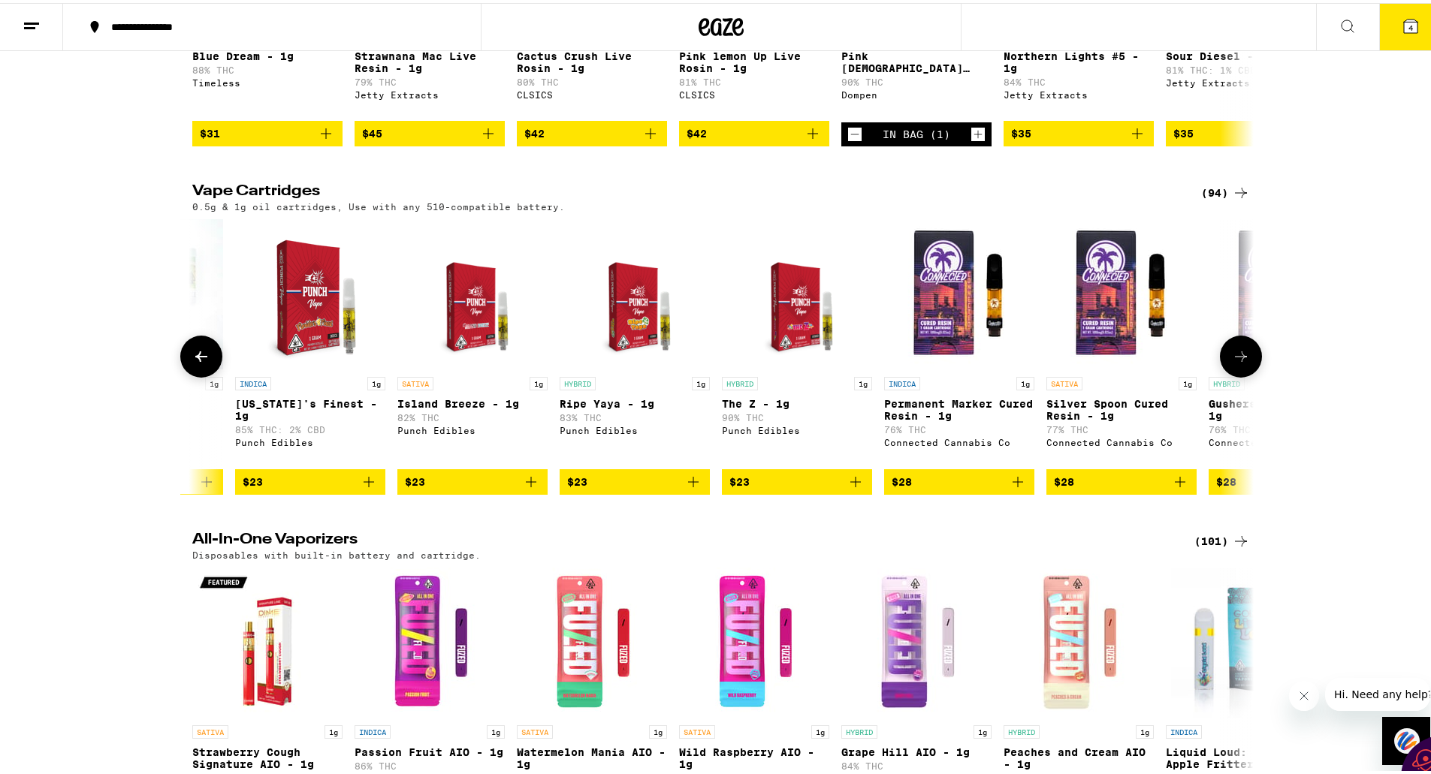
click at [200, 363] on icon at bounding box center [201, 354] width 18 height 18
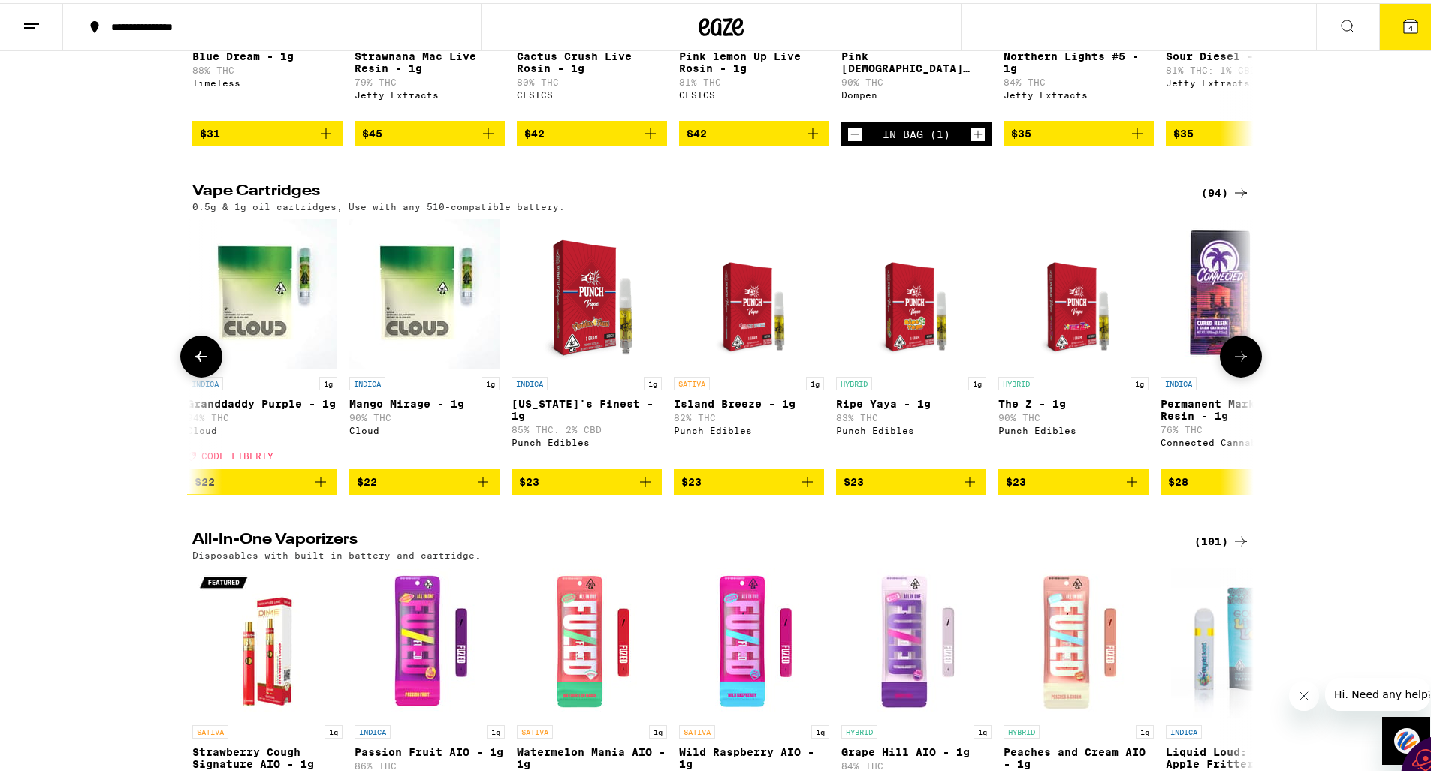
click at [200, 363] on icon at bounding box center [201, 354] width 18 height 18
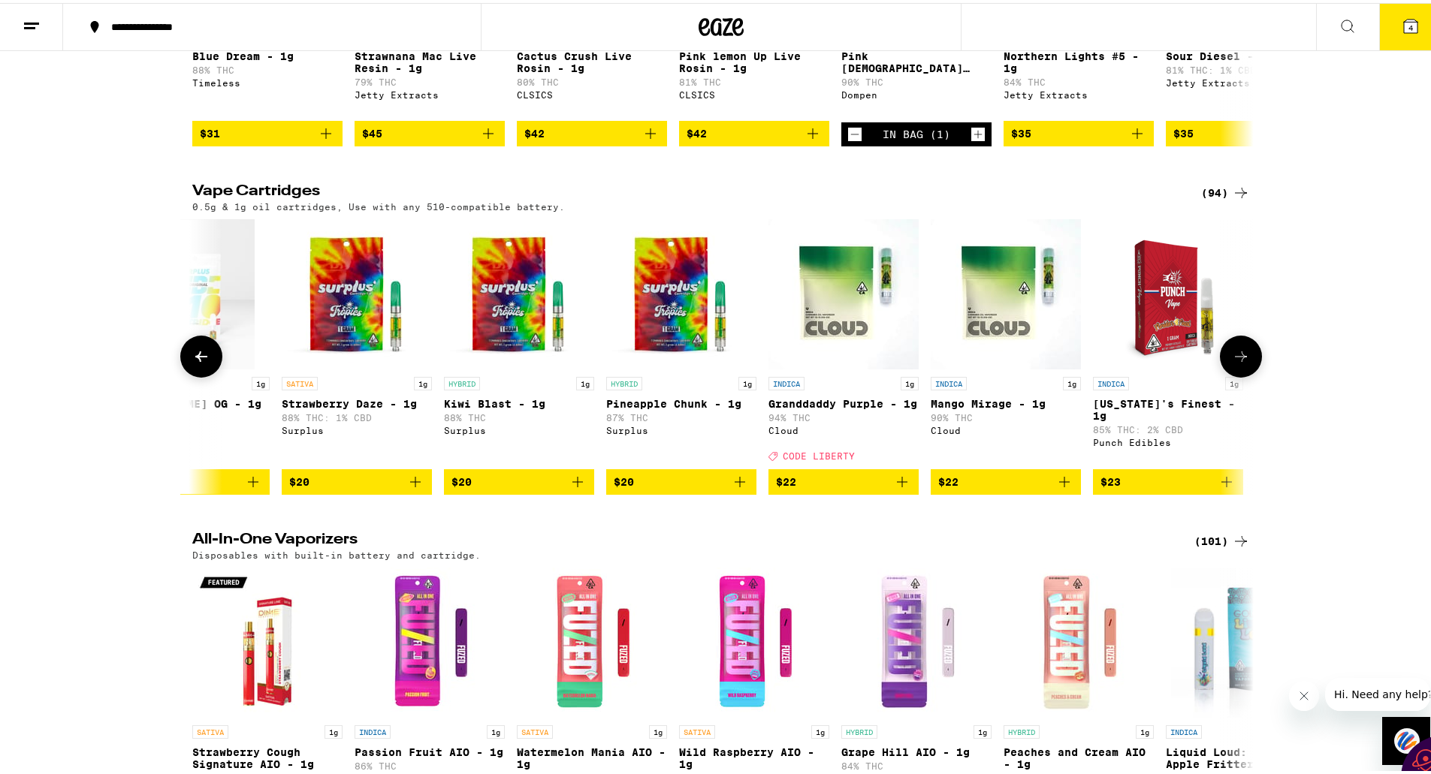
click at [200, 363] on icon at bounding box center [201, 354] width 18 height 18
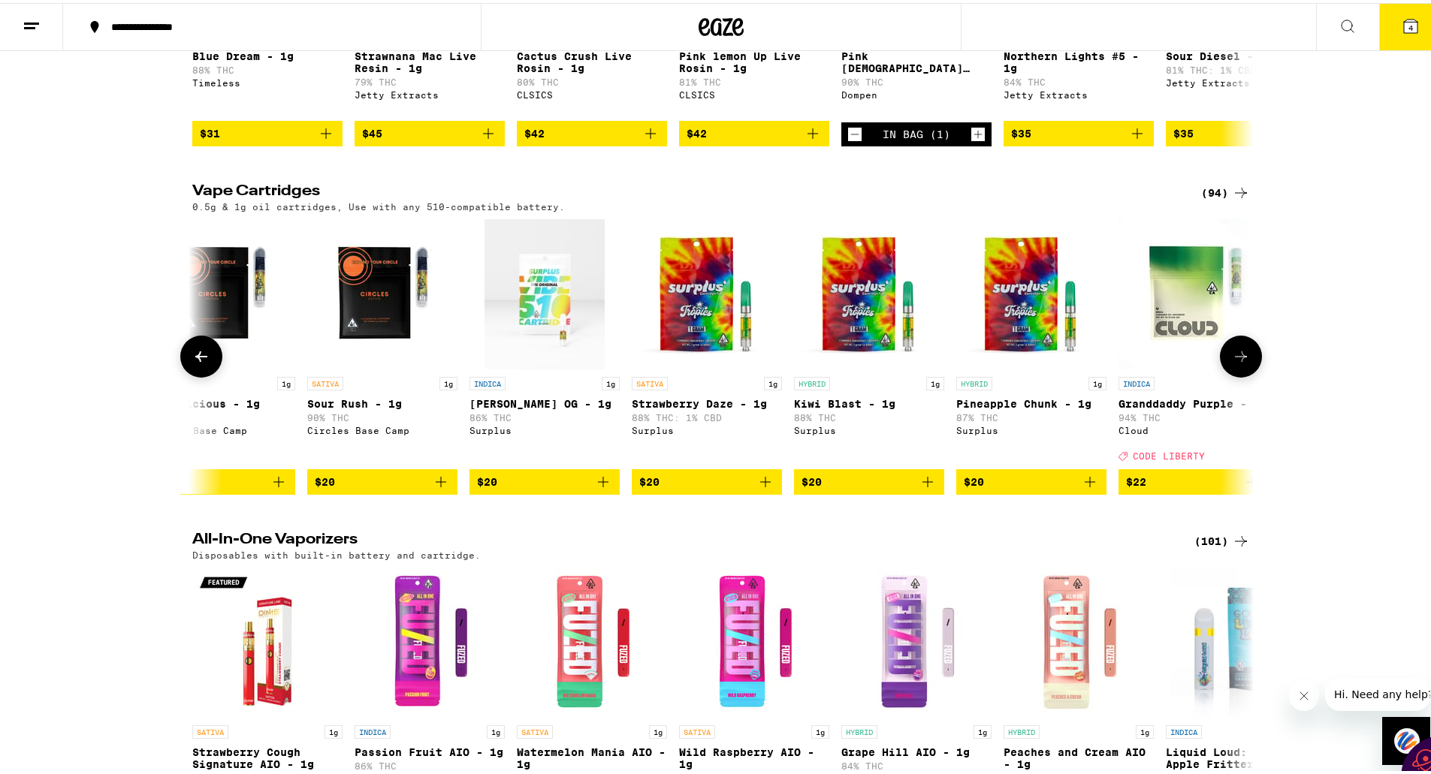
click at [200, 363] on icon at bounding box center [201, 354] width 18 height 18
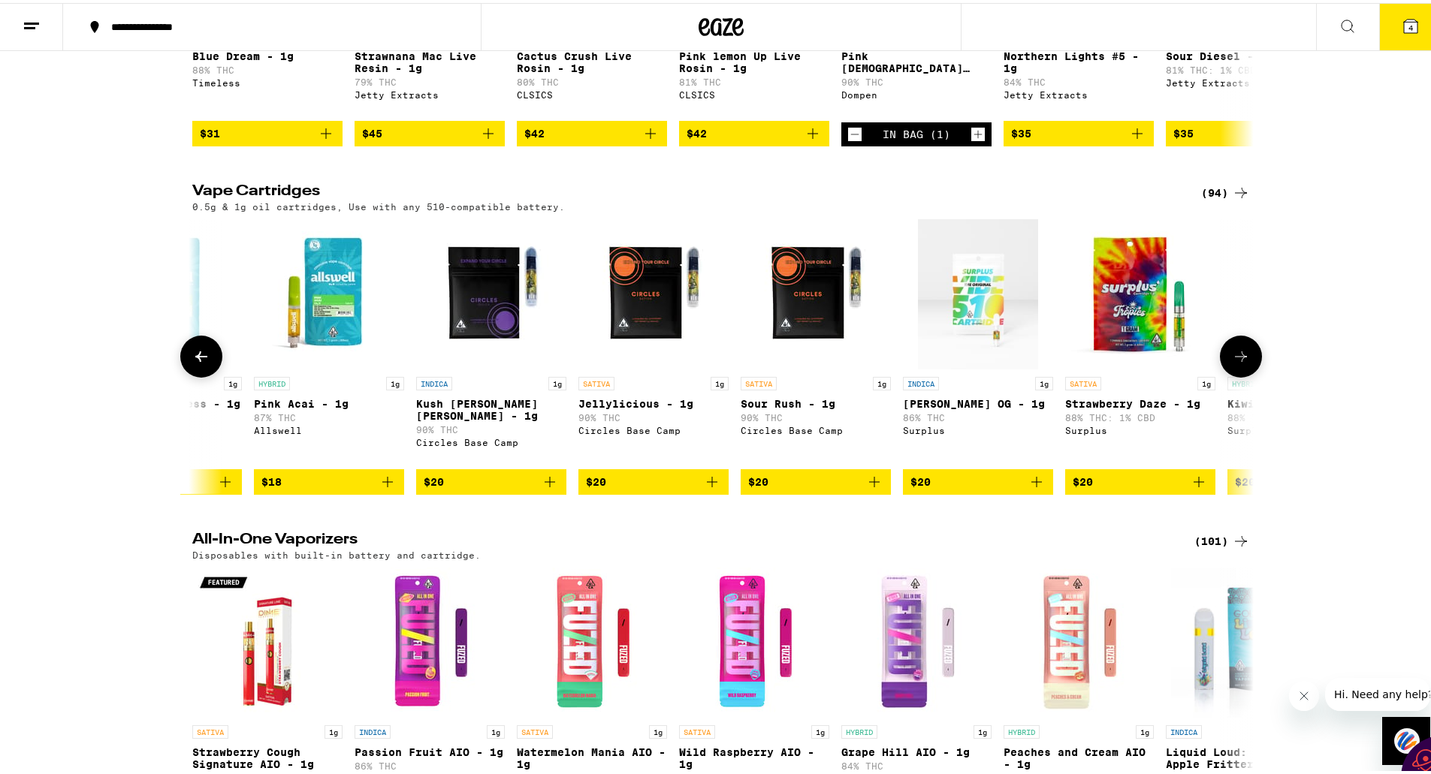
click at [200, 363] on icon at bounding box center [201, 354] width 18 height 18
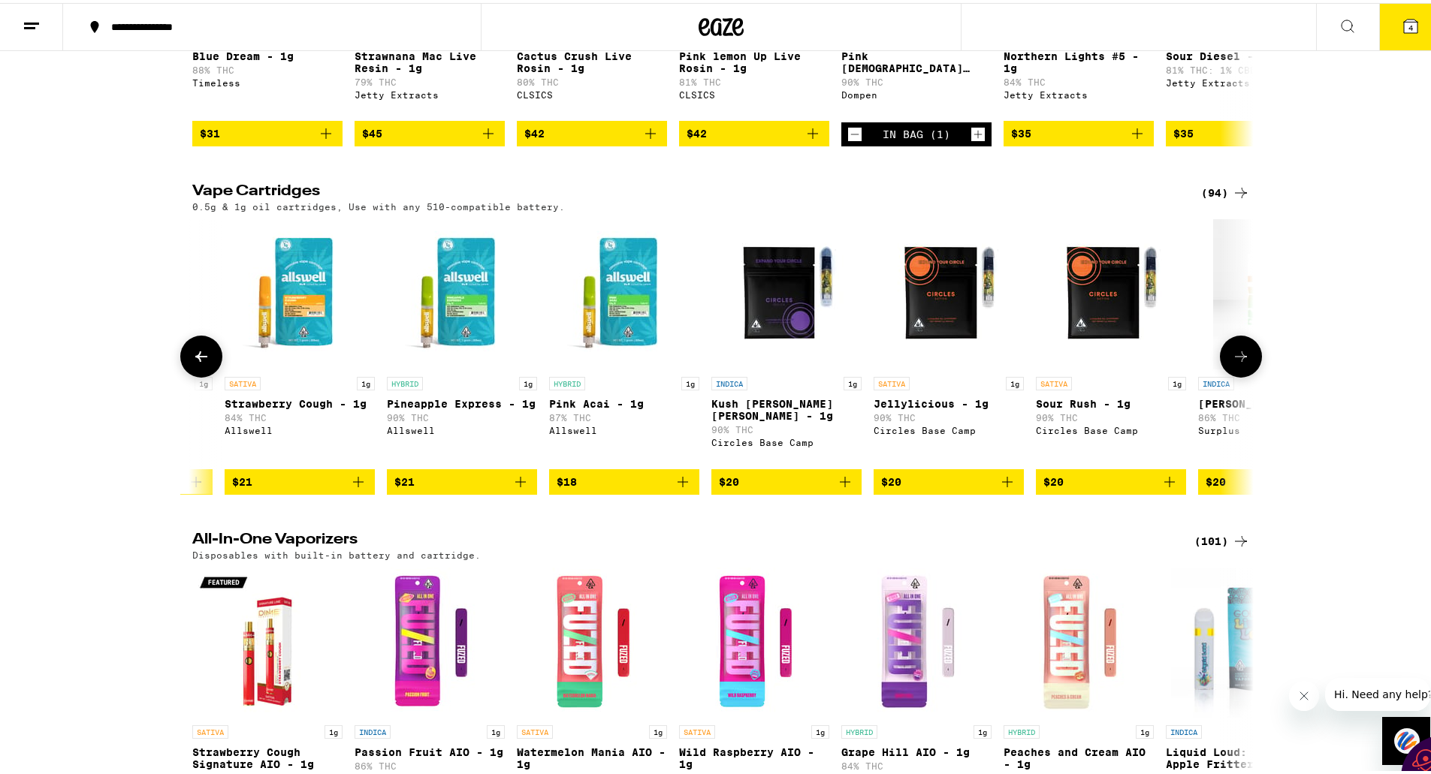
click at [200, 363] on icon at bounding box center [201, 354] width 18 height 18
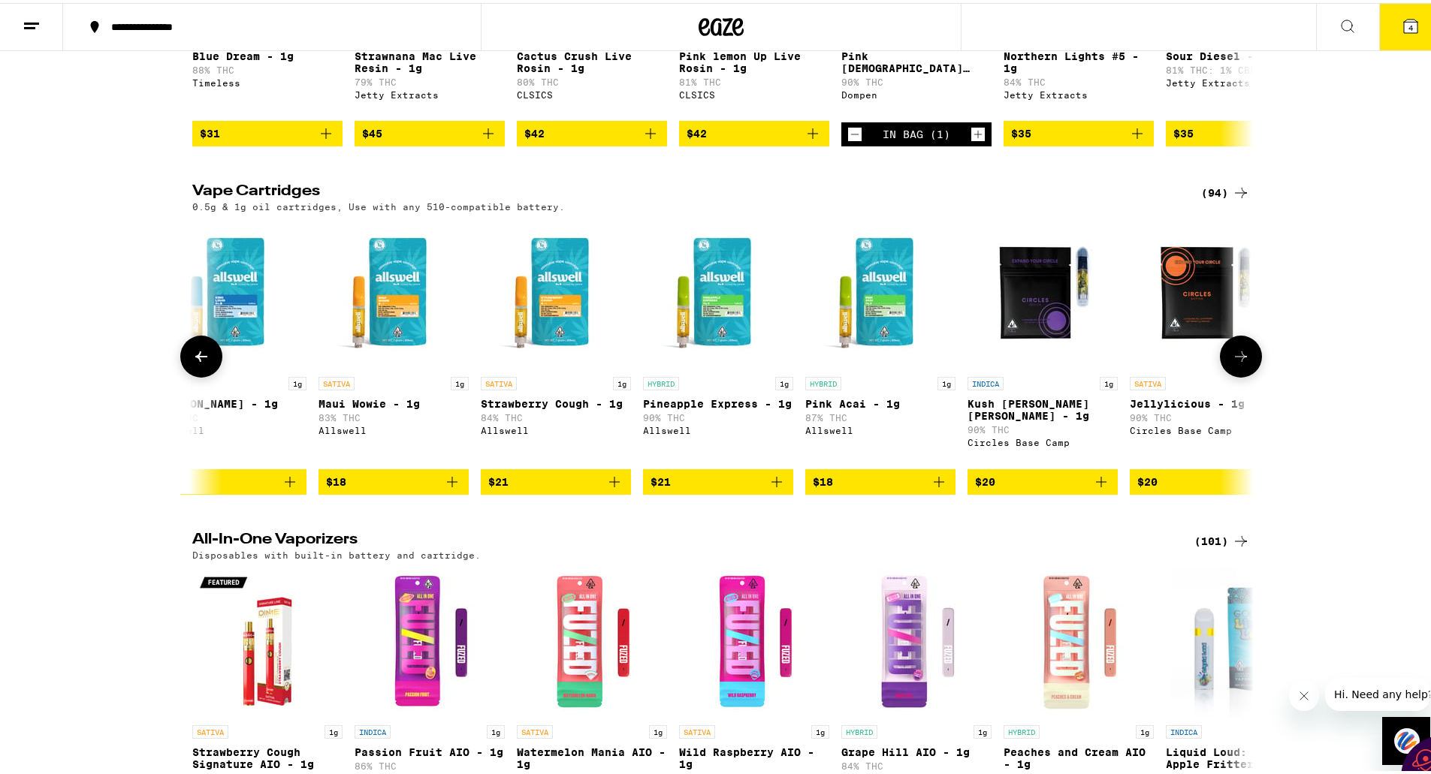
scroll to position [0, 3]
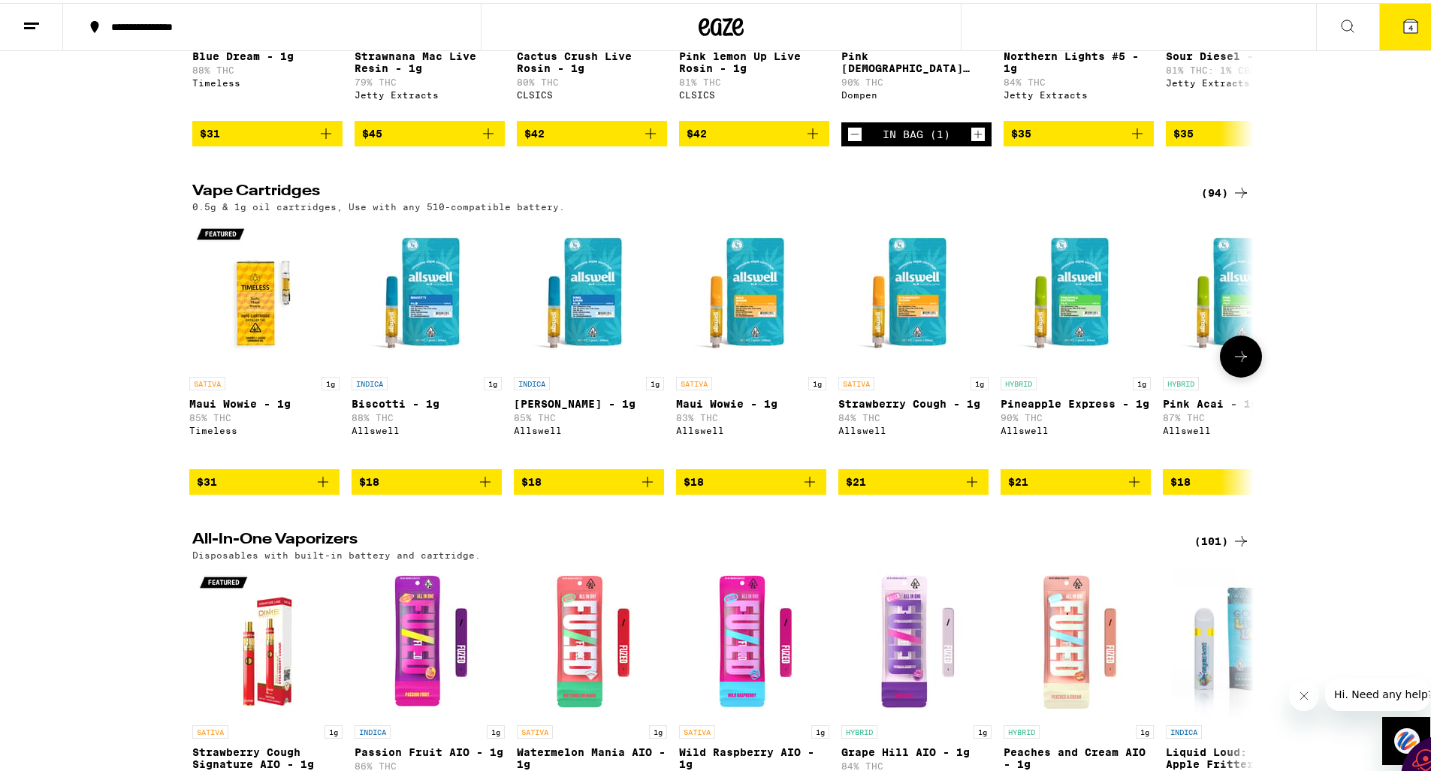
click at [201, 354] on icon at bounding box center [201, 354] width 0 height 0
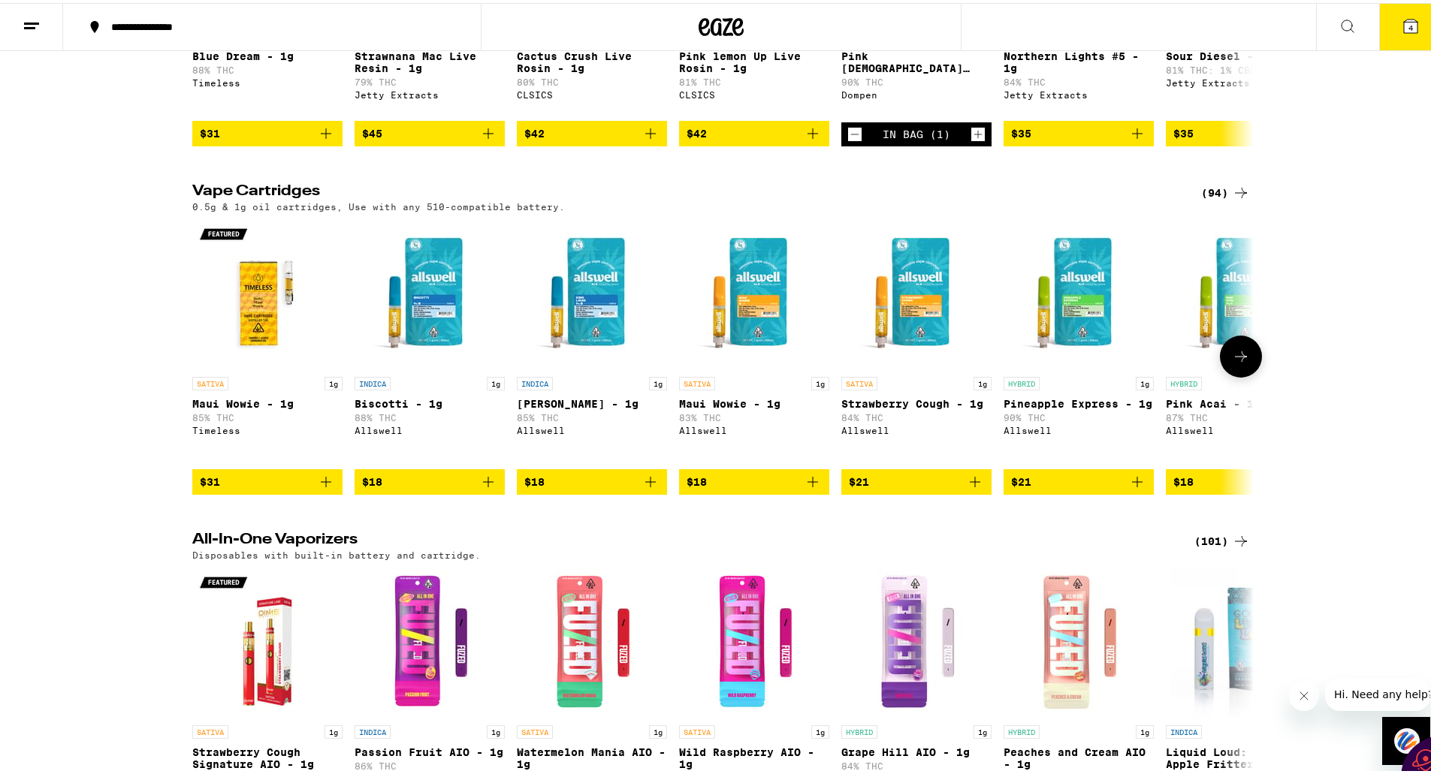
click at [200, 375] on div at bounding box center [201, 354] width 42 height 42
click at [1235, 363] on icon at bounding box center [1241, 354] width 18 height 18
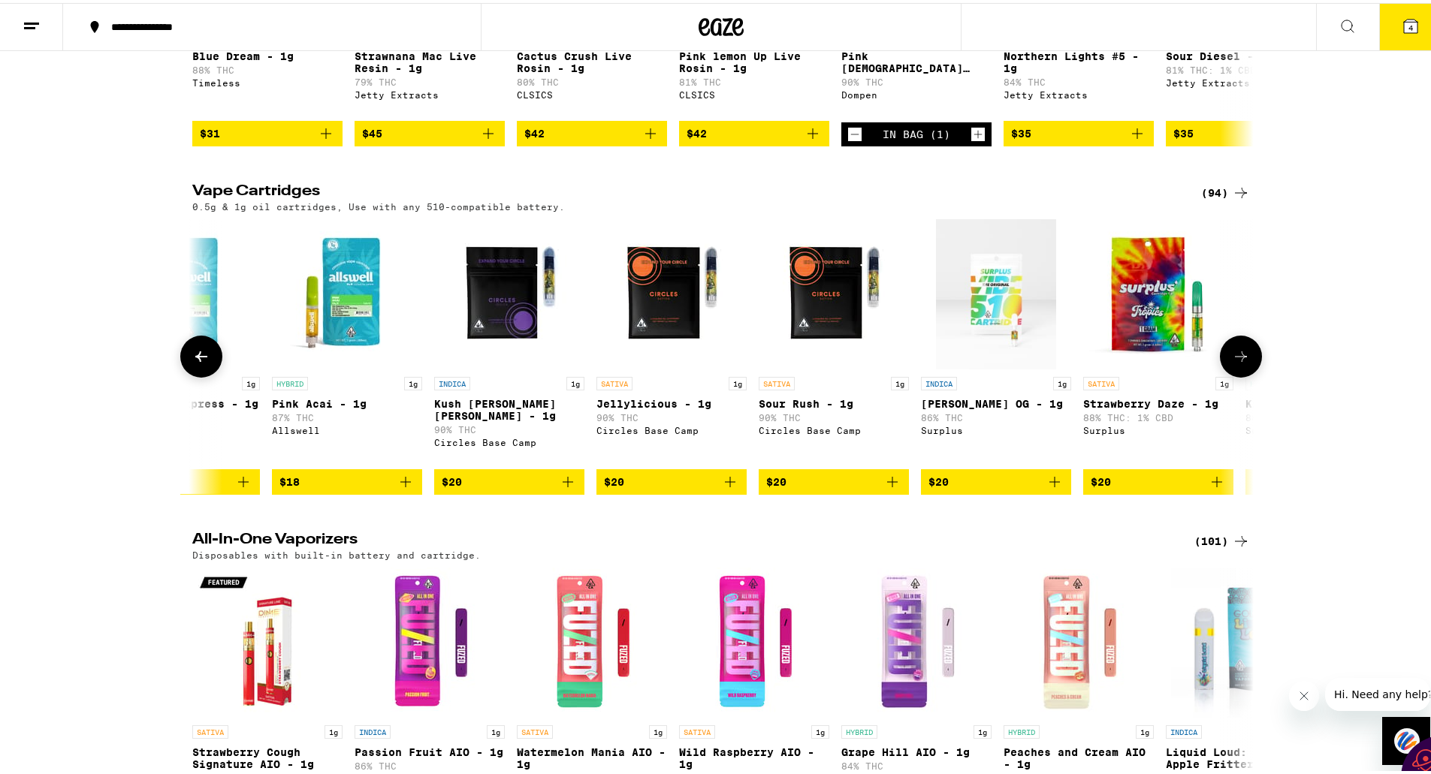
click at [1235, 363] on icon at bounding box center [1241, 354] width 18 height 18
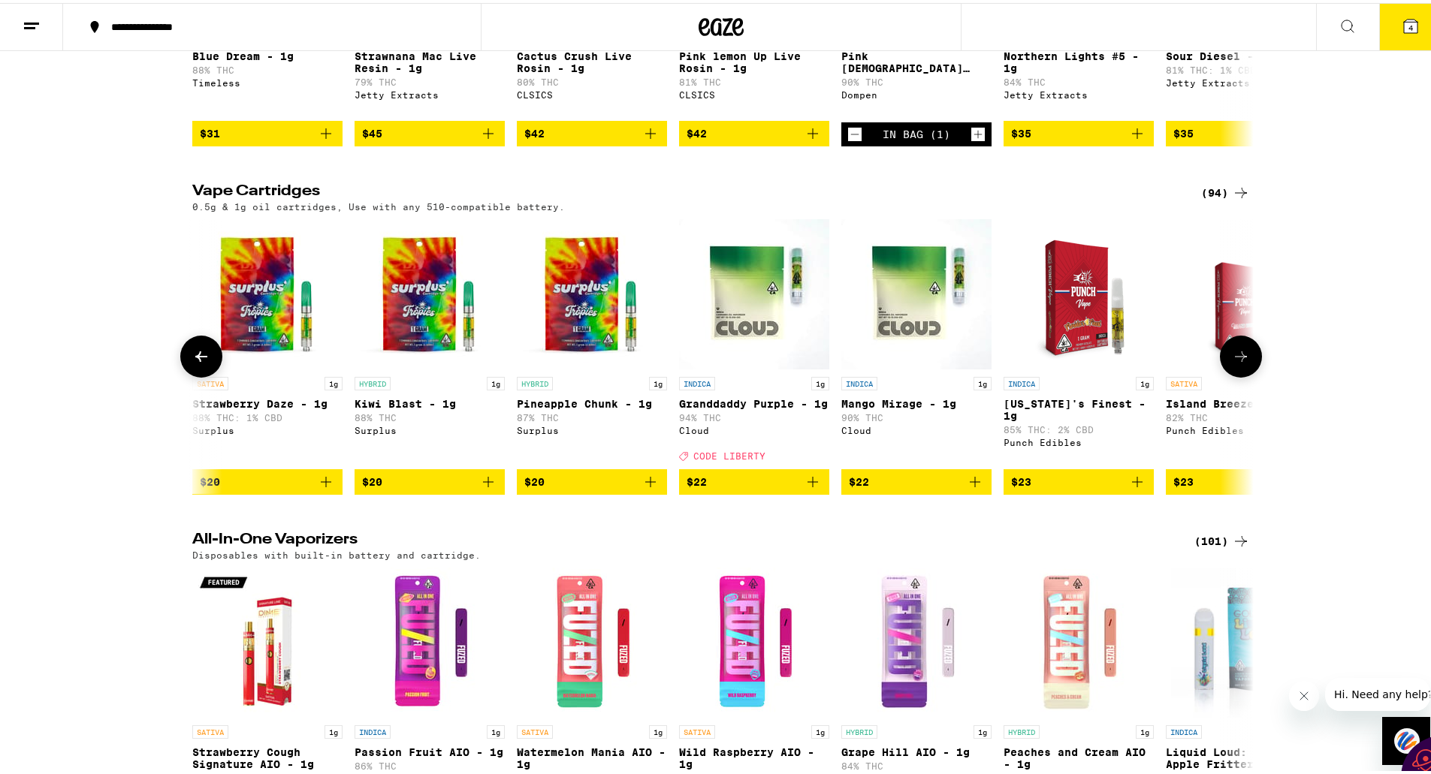
click at [1235, 363] on icon at bounding box center [1241, 354] width 18 height 18
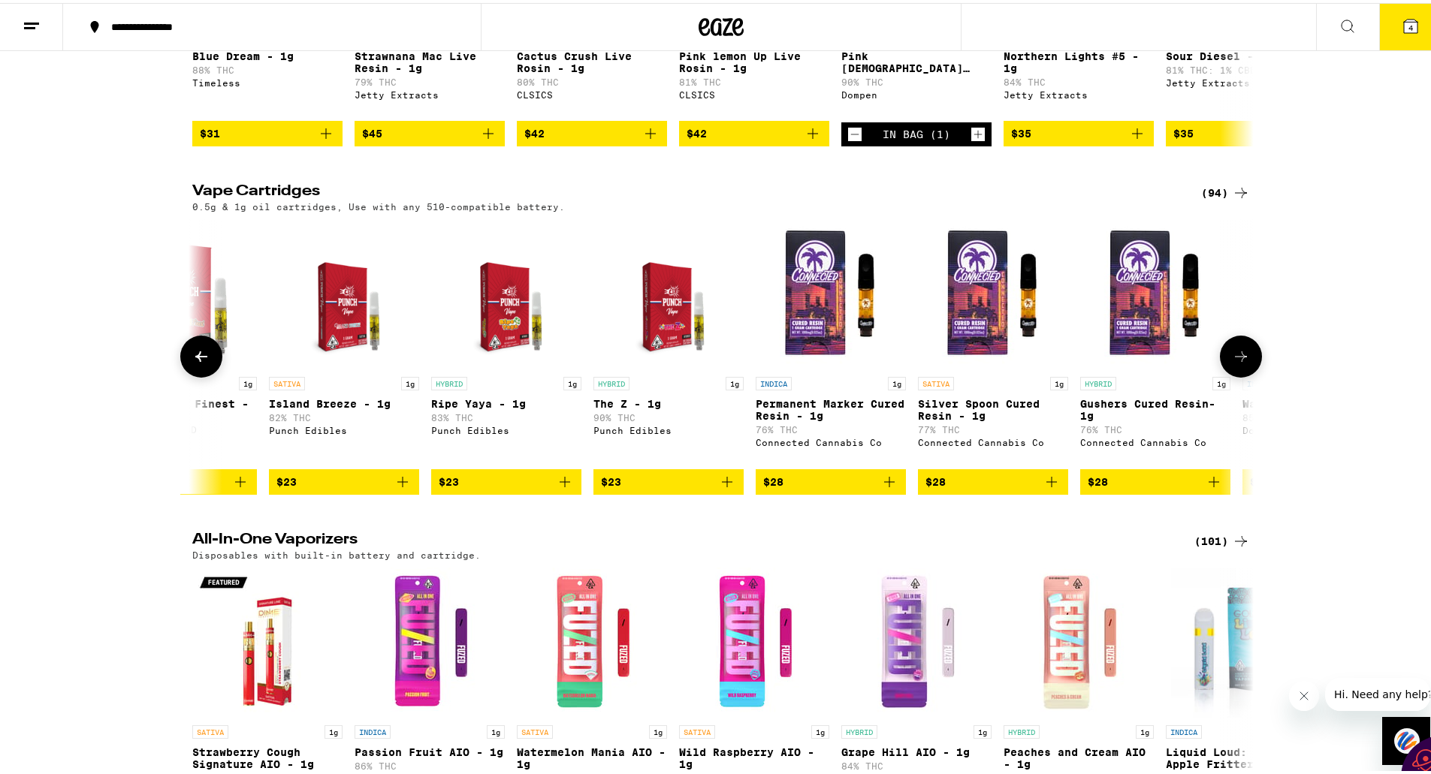
click at [1235, 363] on icon at bounding box center [1241, 354] width 18 height 18
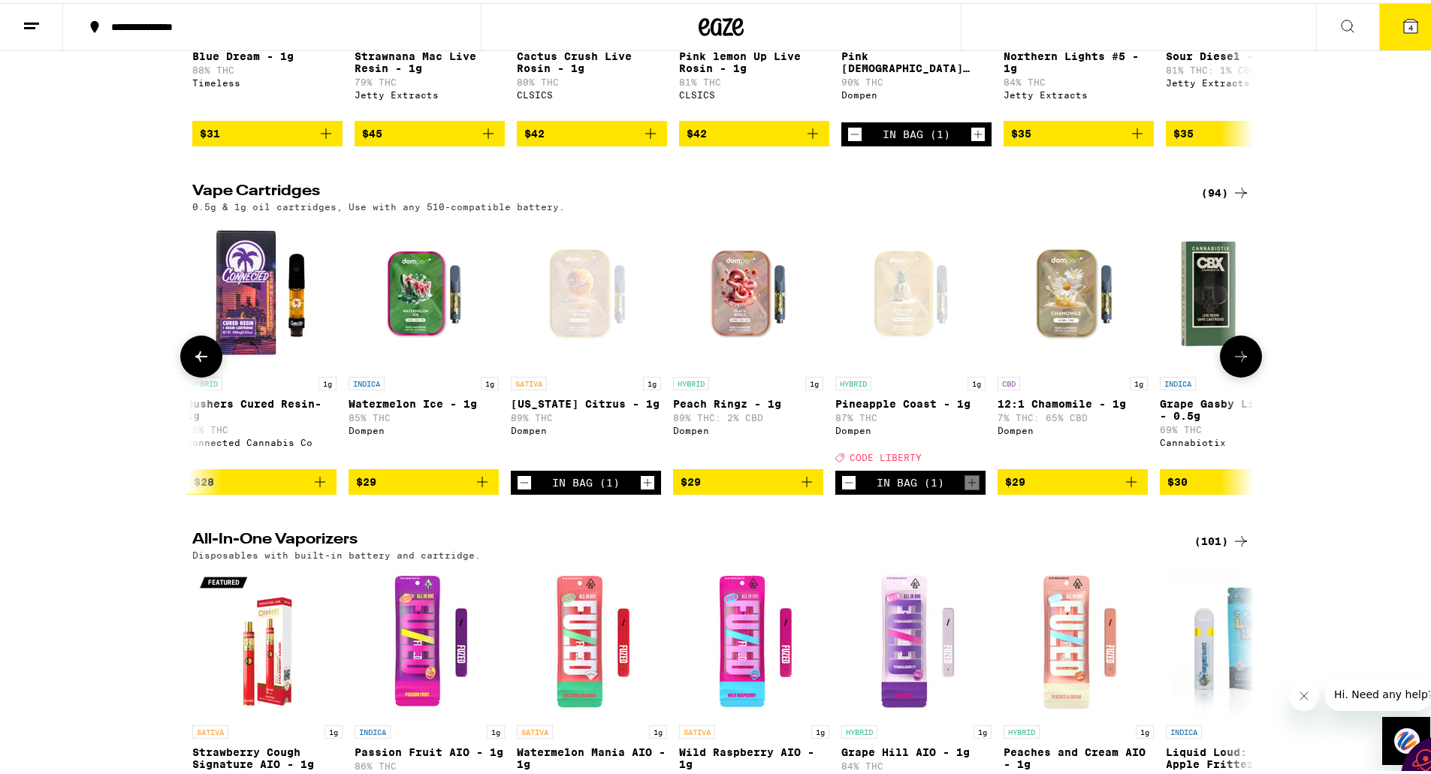
click at [1235, 363] on icon at bounding box center [1241, 354] width 18 height 18
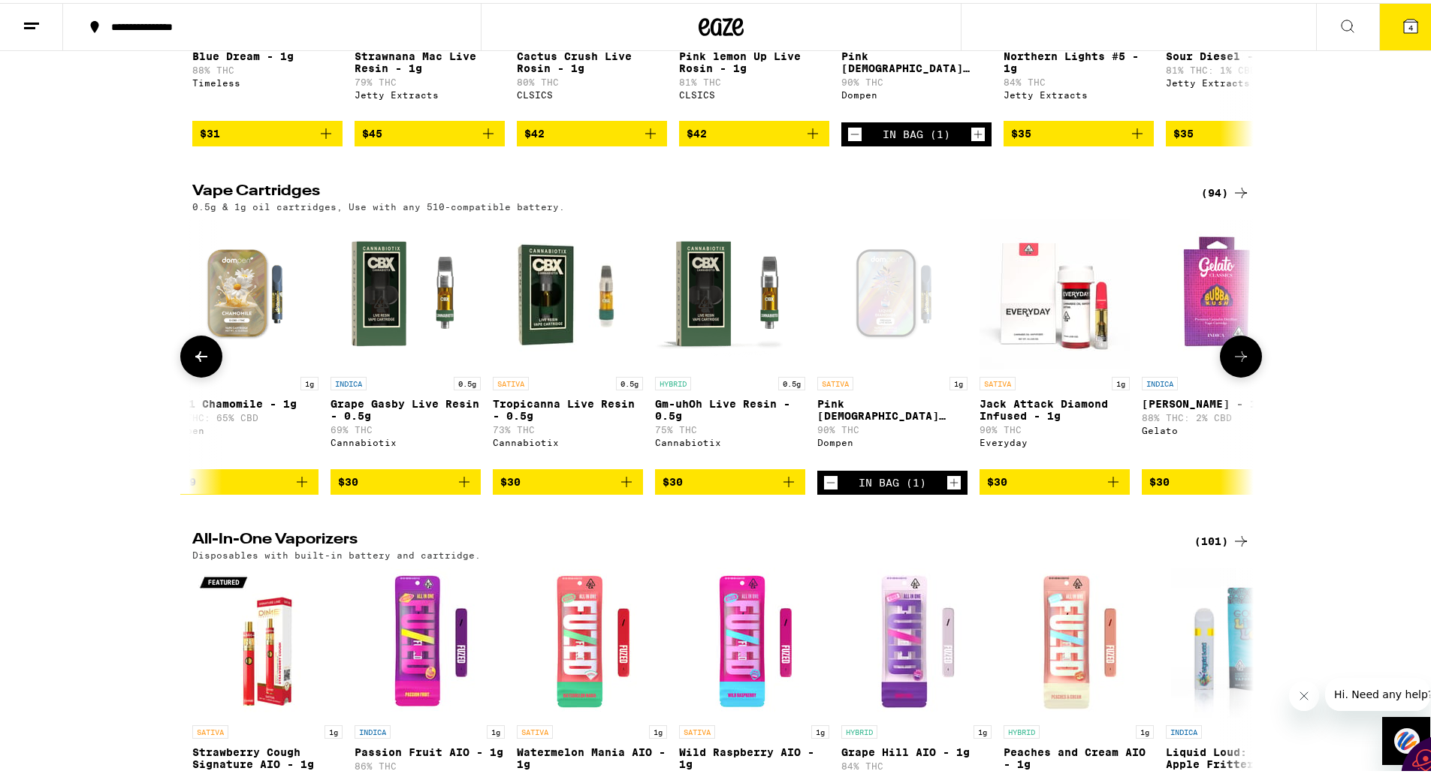
scroll to position [0, 4469]
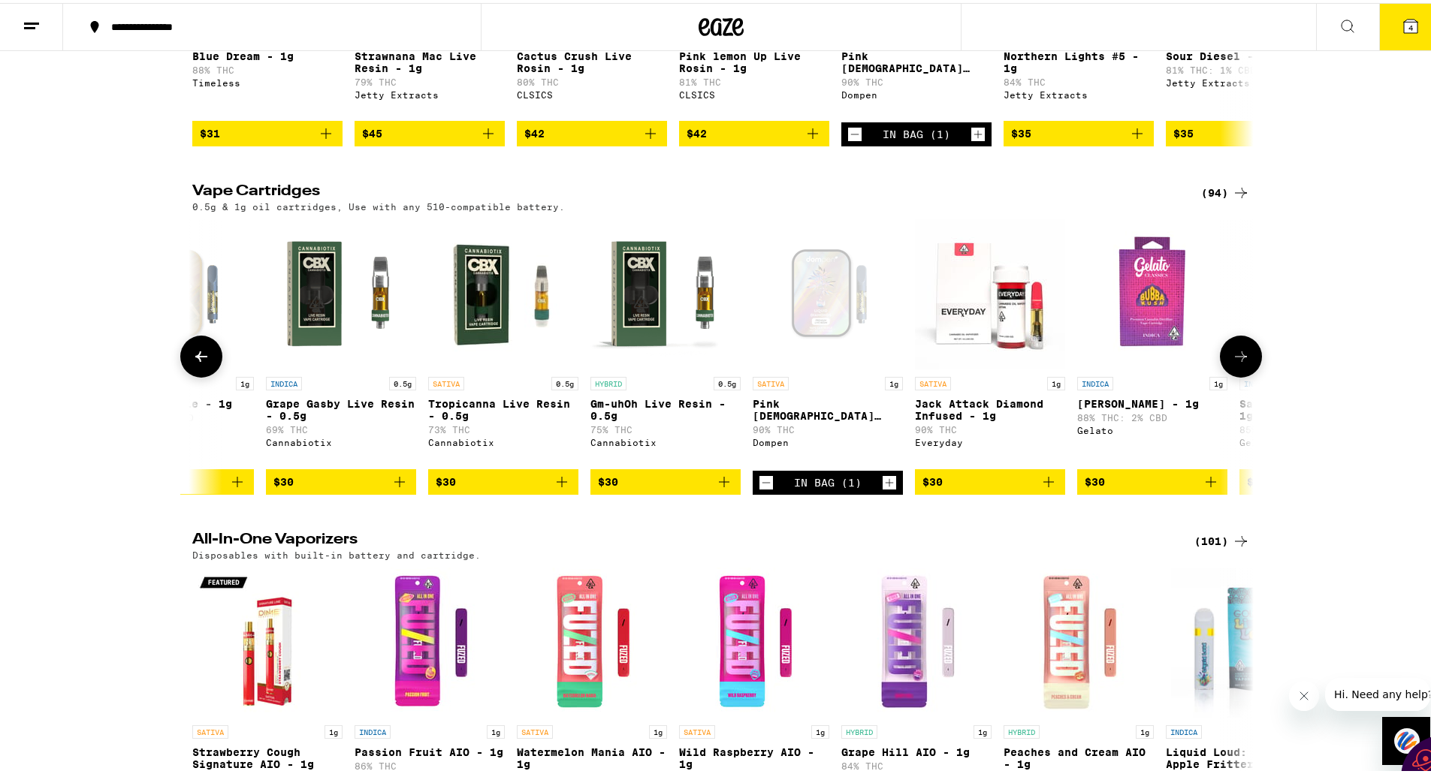
click at [1235, 363] on icon at bounding box center [1241, 354] width 18 height 18
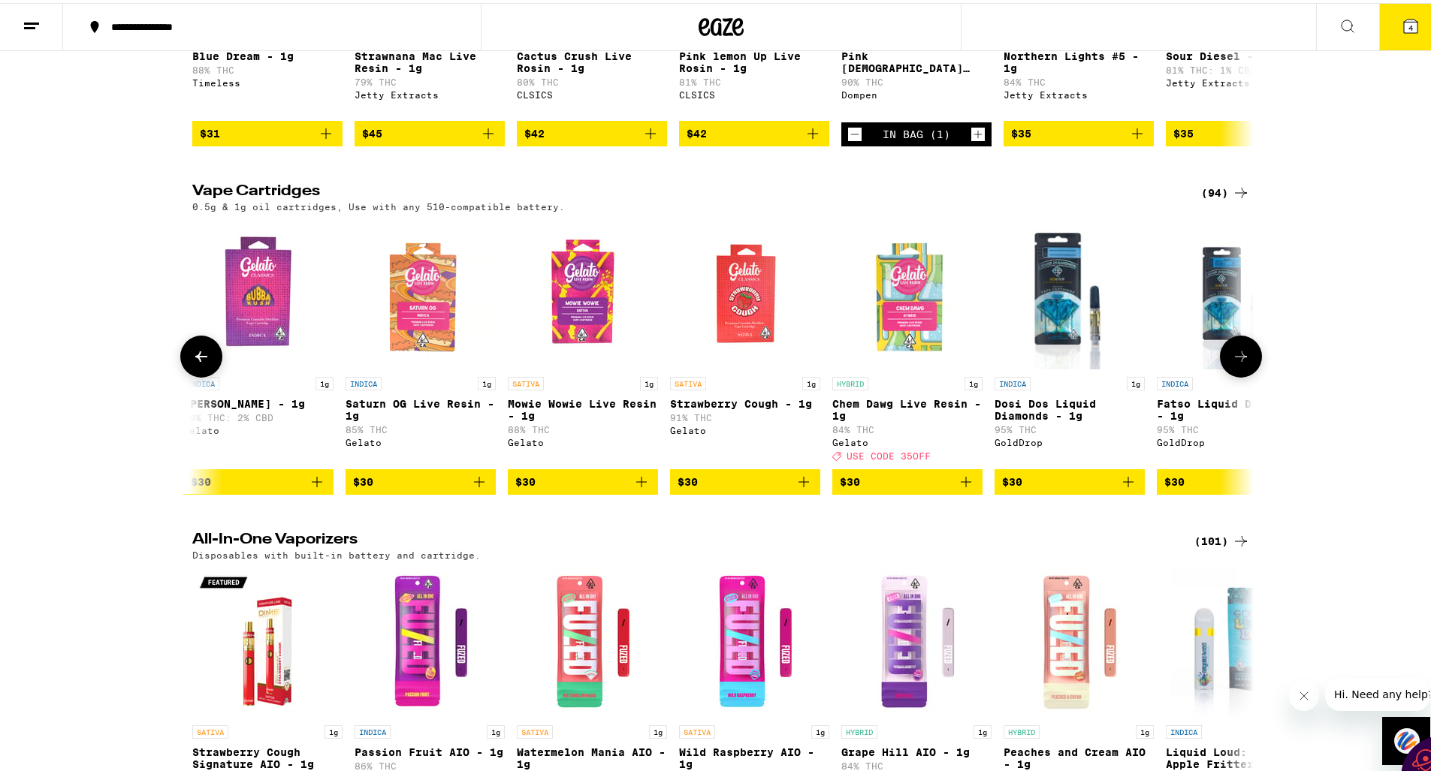
click at [1235, 363] on icon at bounding box center [1241, 354] width 18 height 18
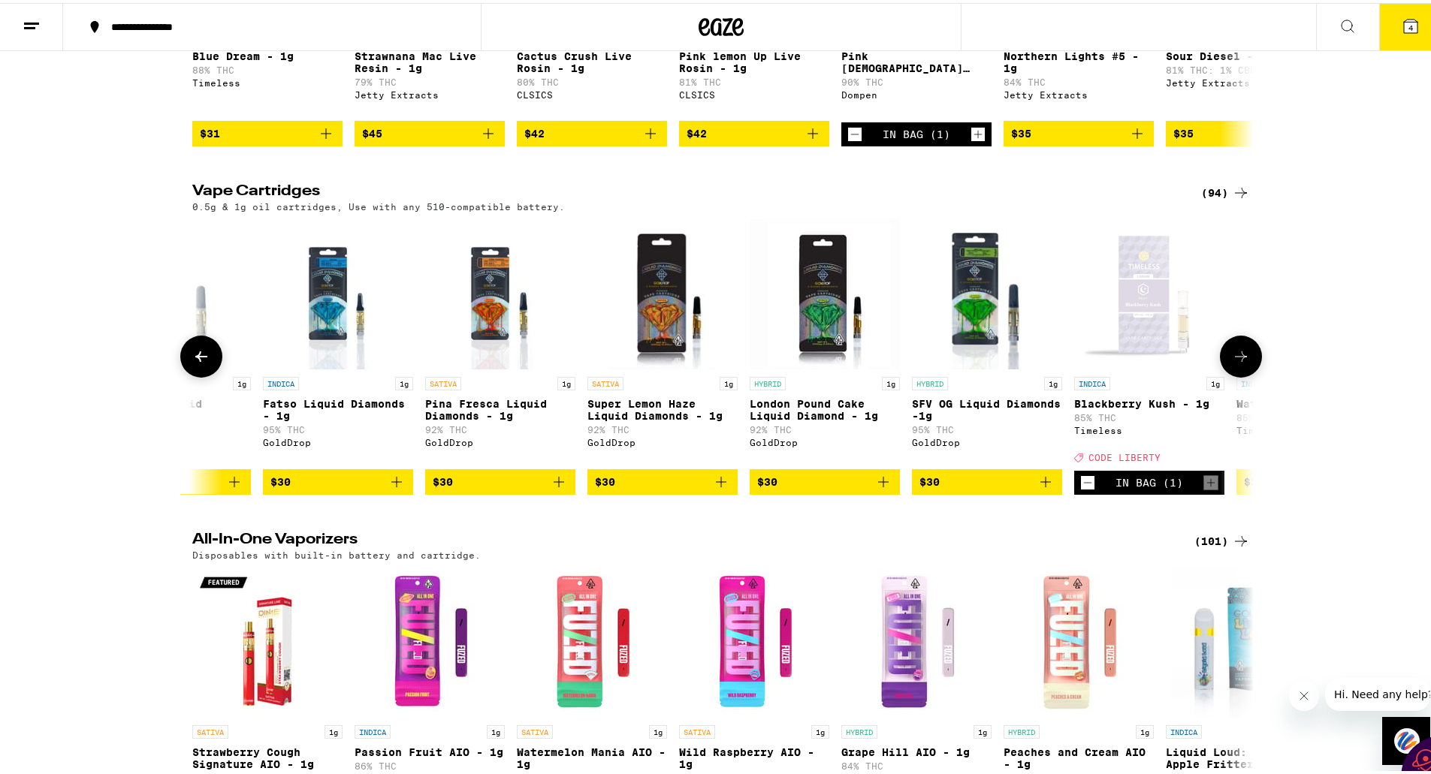
click at [1235, 363] on icon at bounding box center [1241, 354] width 18 height 18
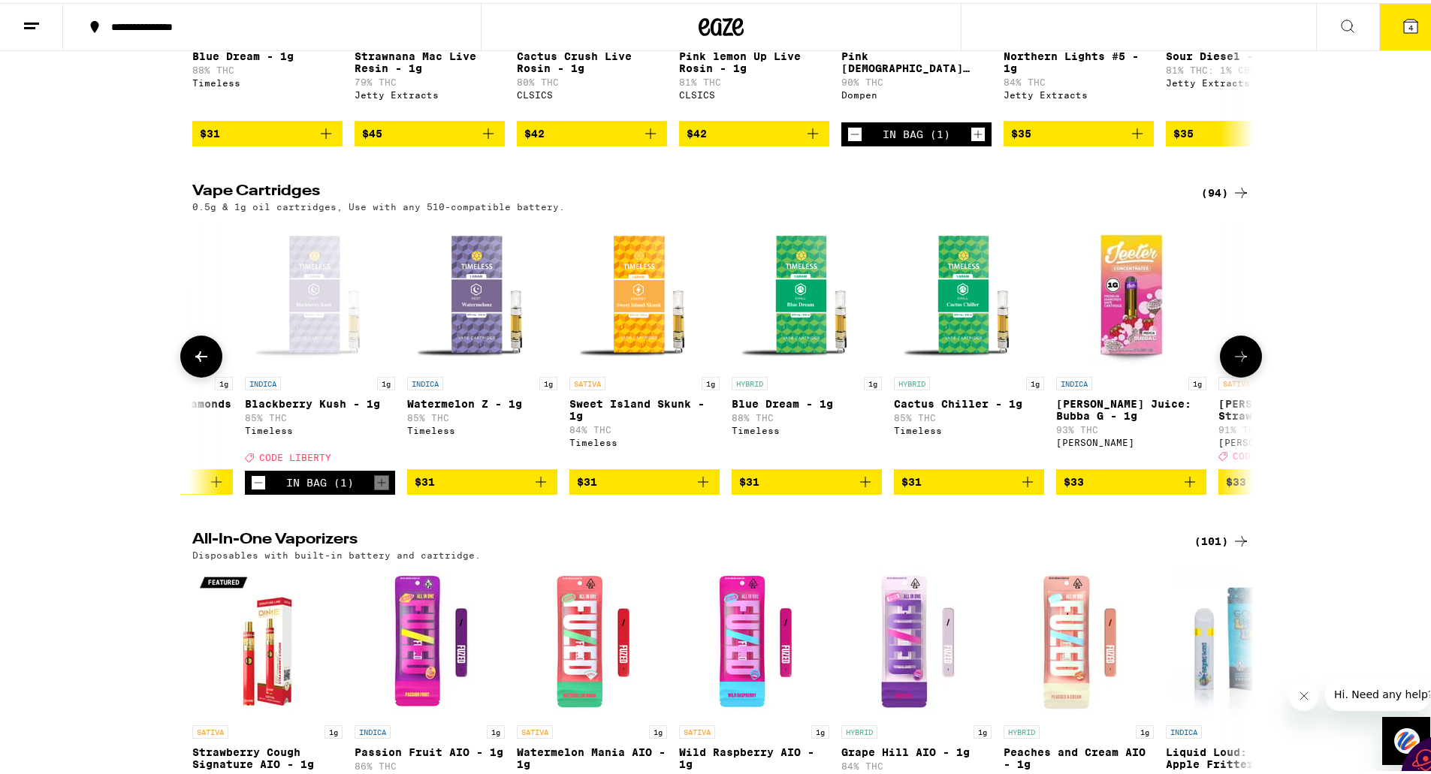
scroll to position [0, 7150]
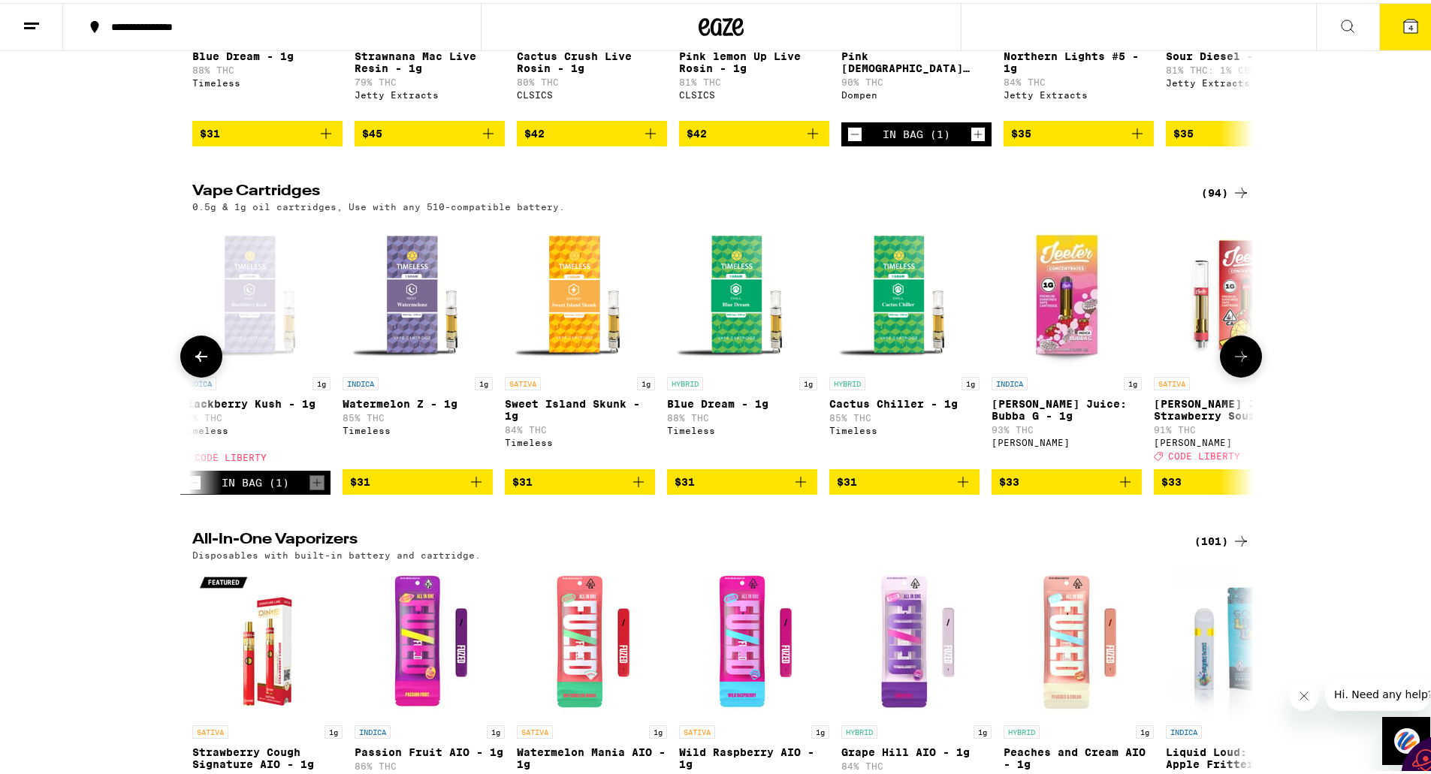
click at [1235, 363] on icon at bounding box center [1241, 354] width 18 height 18
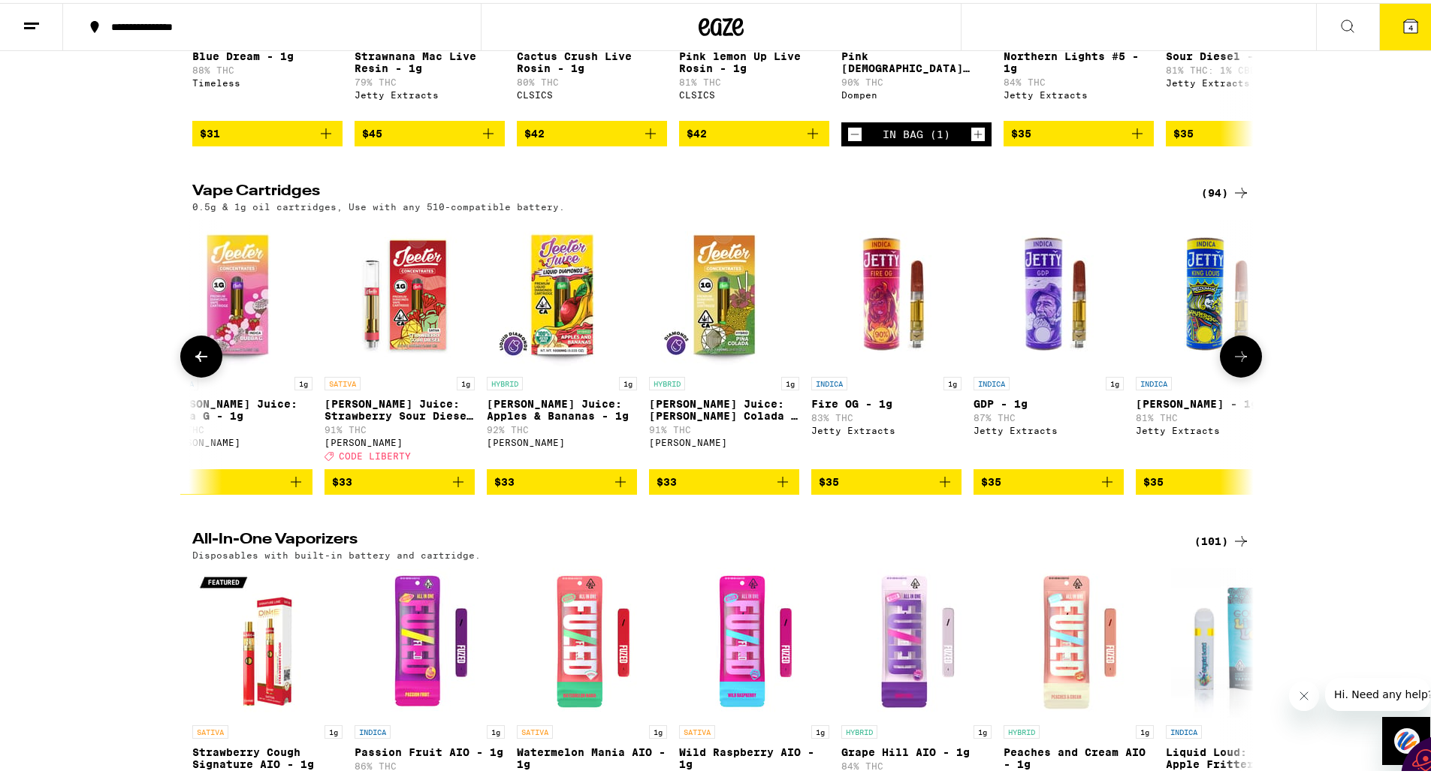
scroll to position [0, 8044]
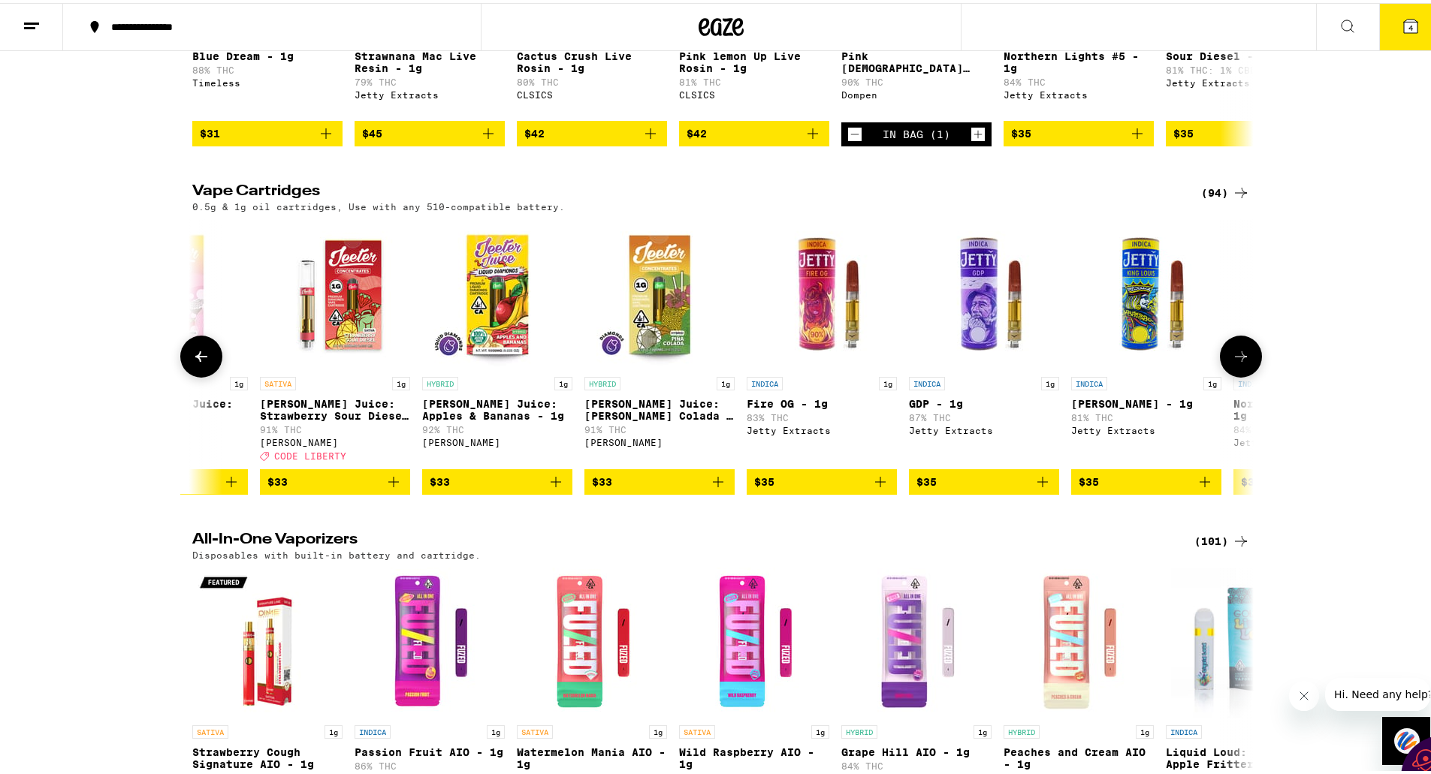
click at [1235, 363] on icon at bounding box center [1241, 354] width 18 height 18
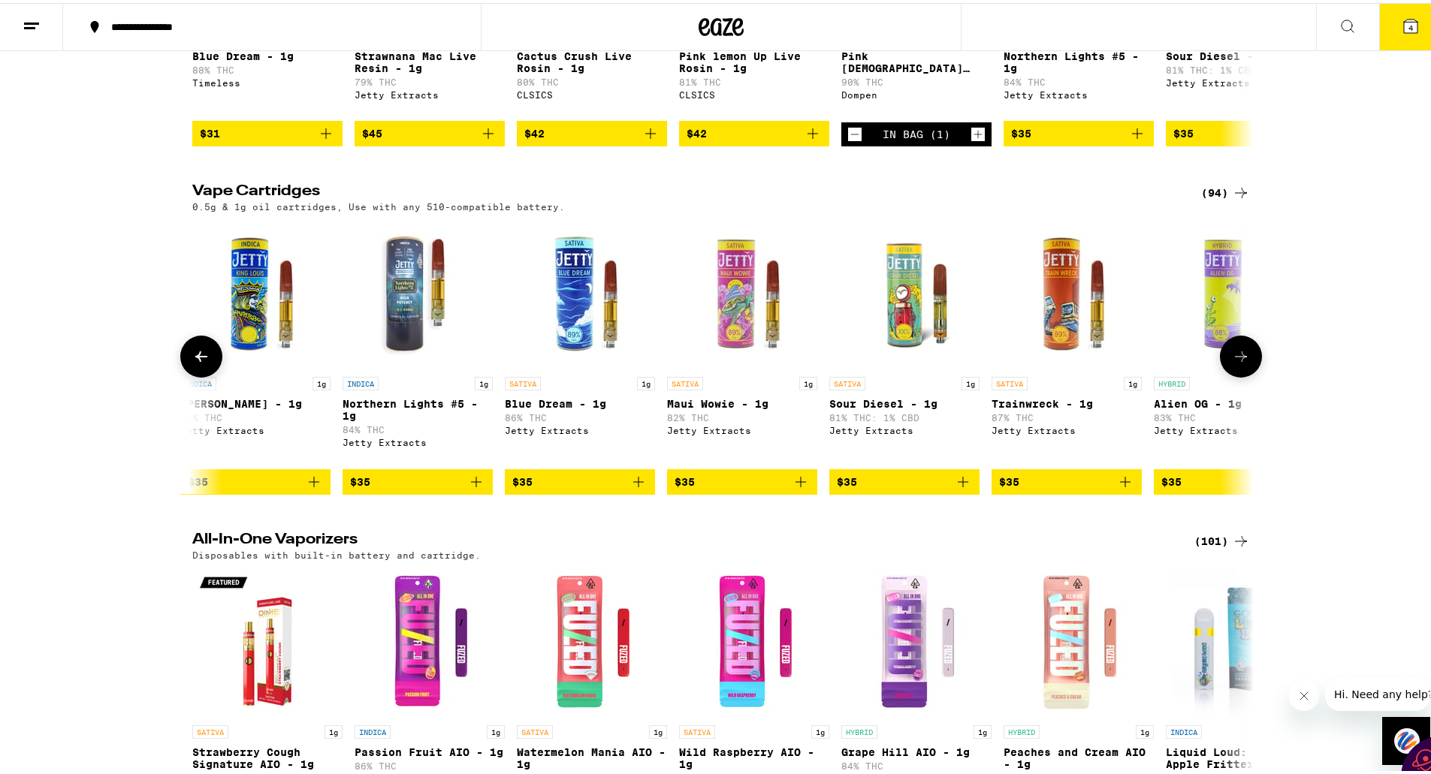
scroll to position [0, 8938]
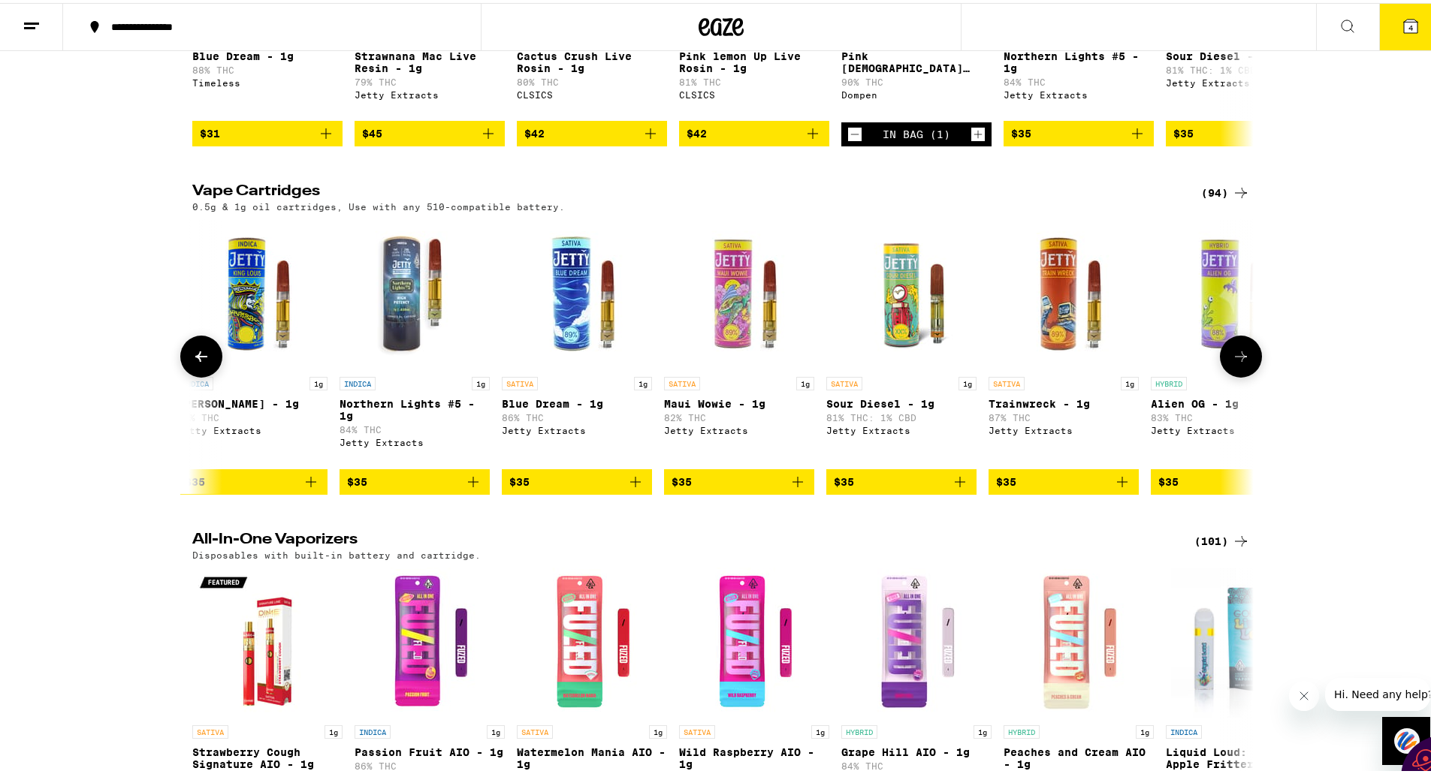
click at [195, 359] on icon at bounding box center [201, 354] width 12 height 11
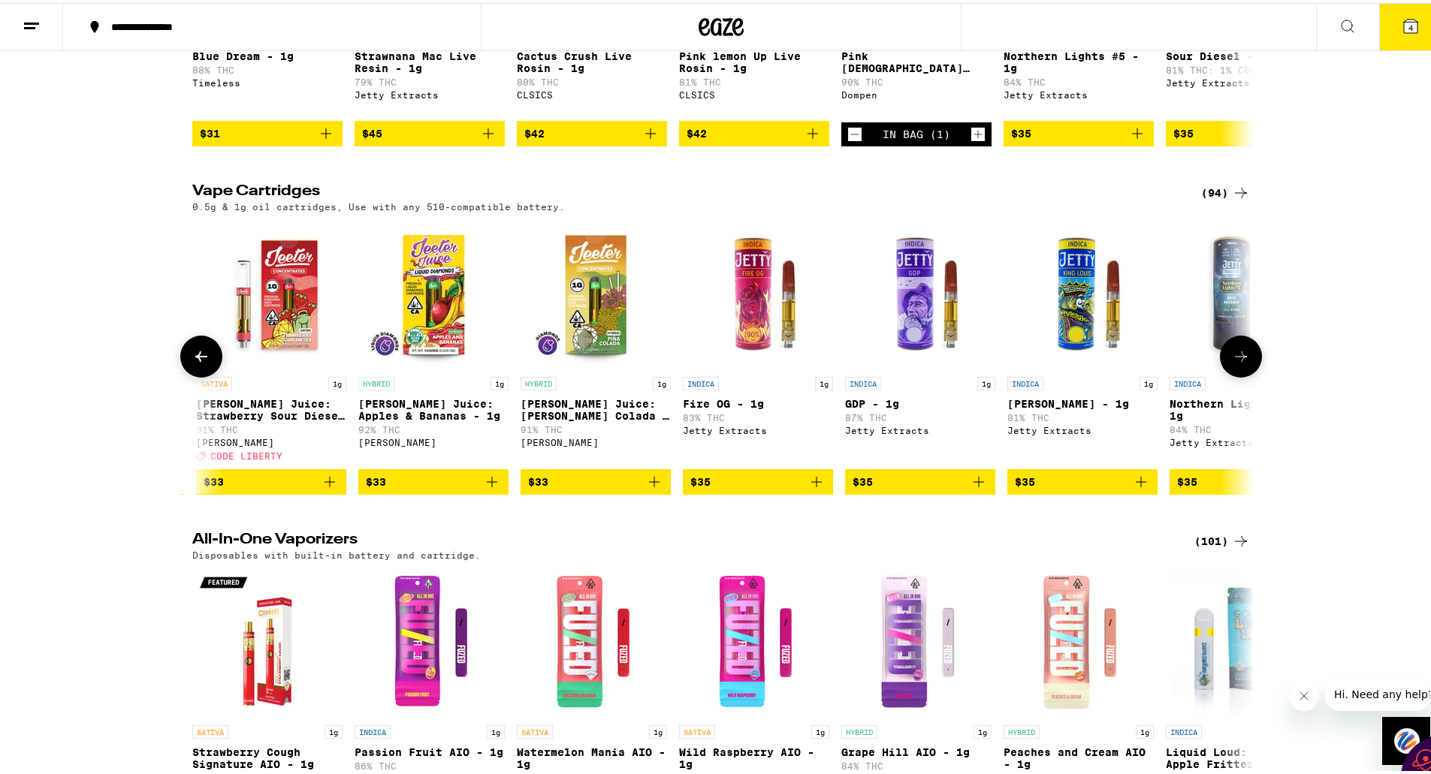
click at [195, 359] on icon at bounding box center [201, 354] width 12 height 11
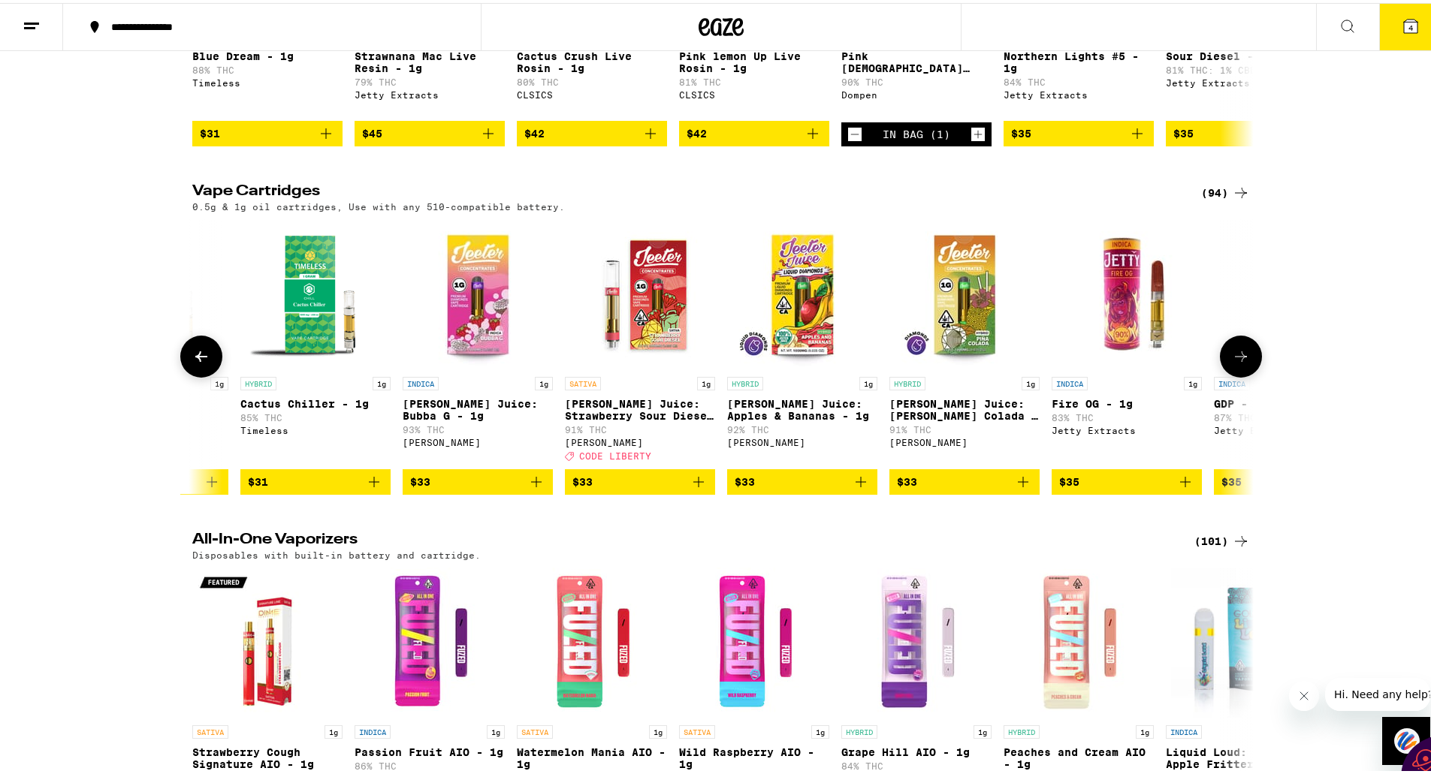
click at [195, 359] on icon at bounding box center [201, 354] width 12 height 11
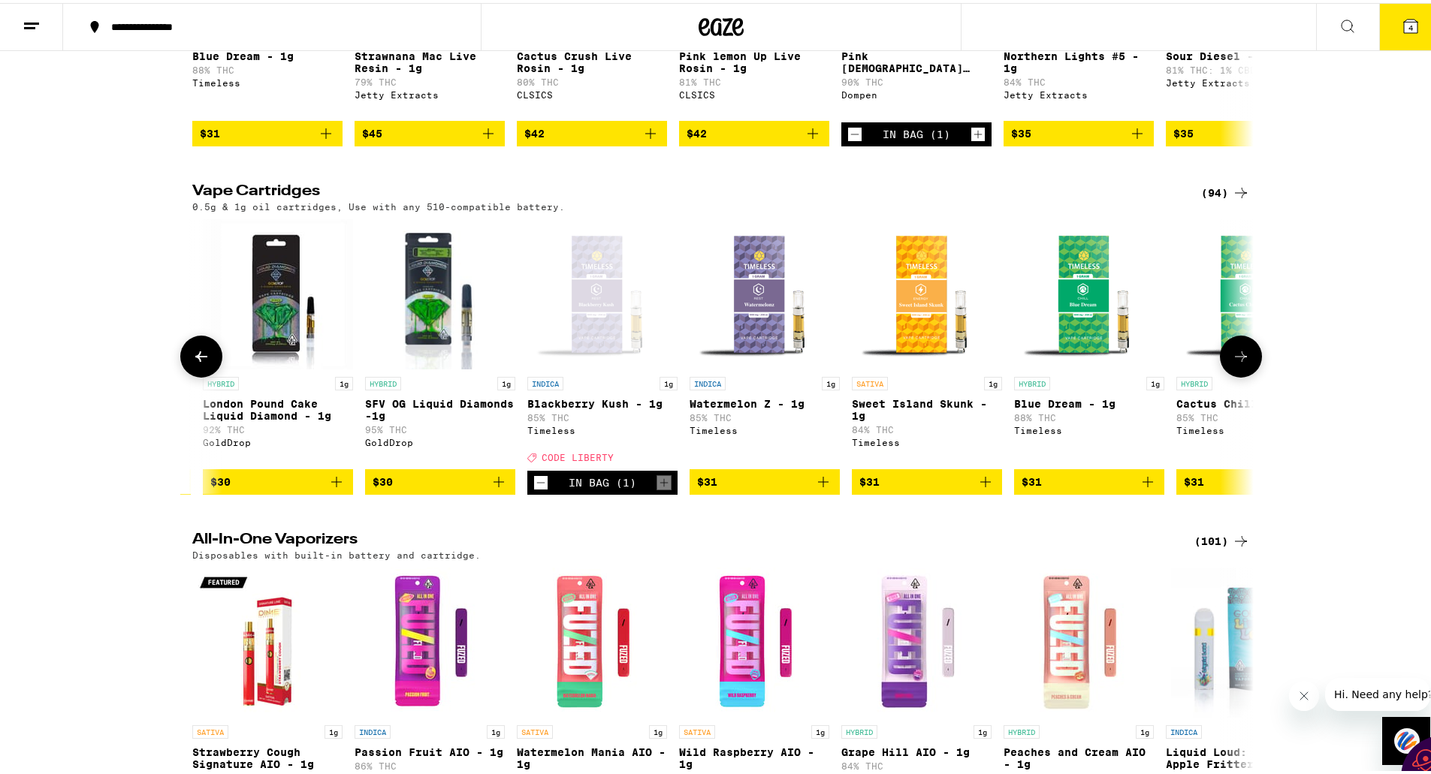
click at [195, 359] on icon at bounding box center [201, 354] width 12 height 11
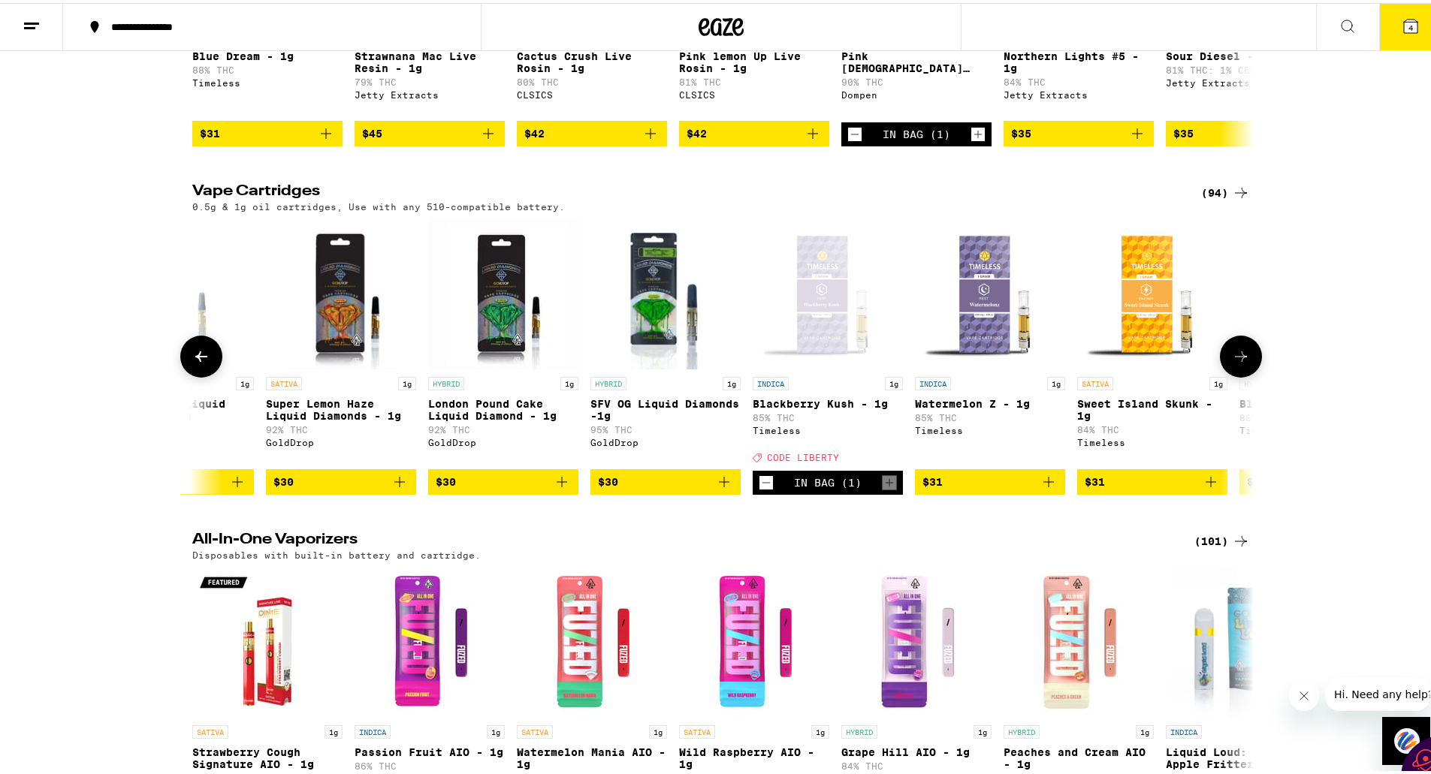
click at [195, 359] on icon at bounding box center [201, 354] width 12 height 11
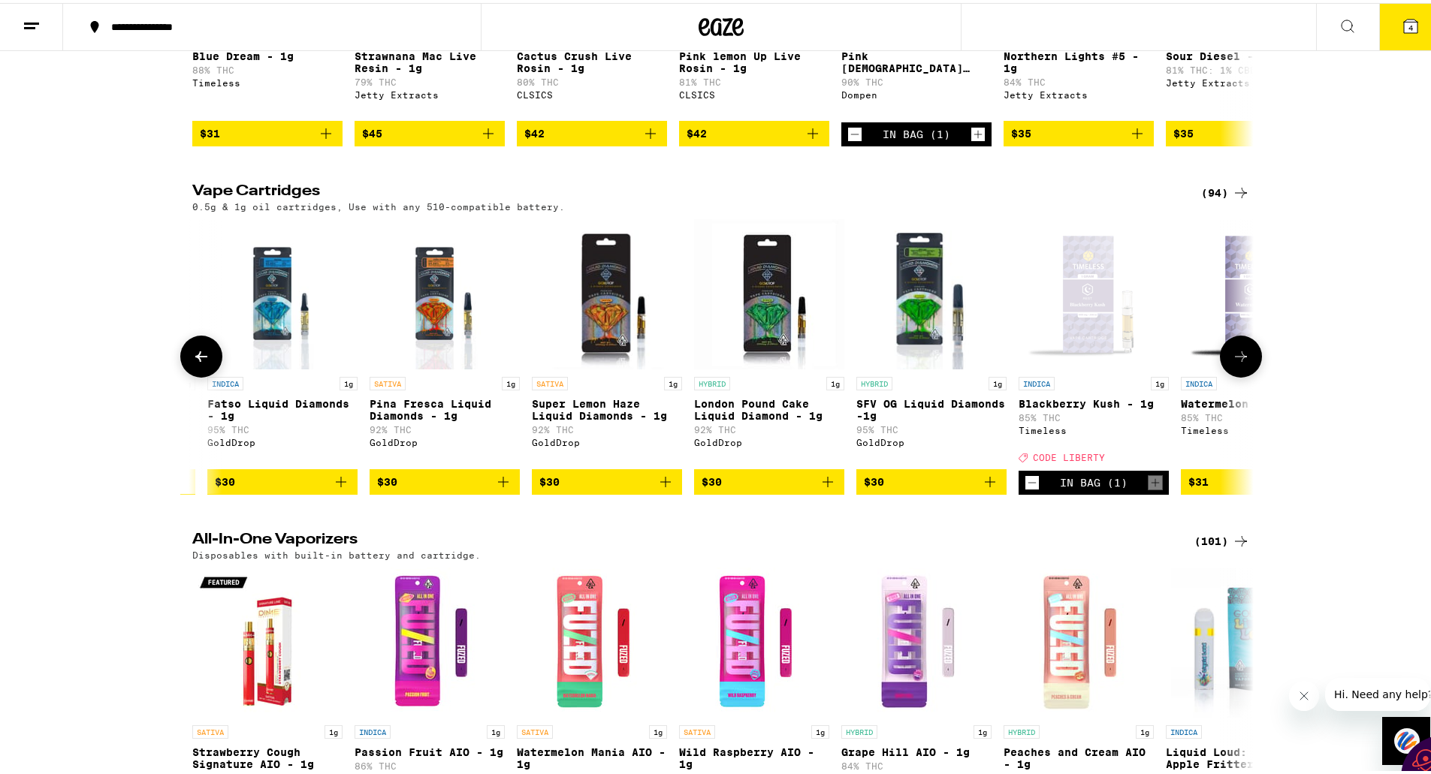
click at [195, 359] on icon at bounding box center [201, 354] width 12 height 11
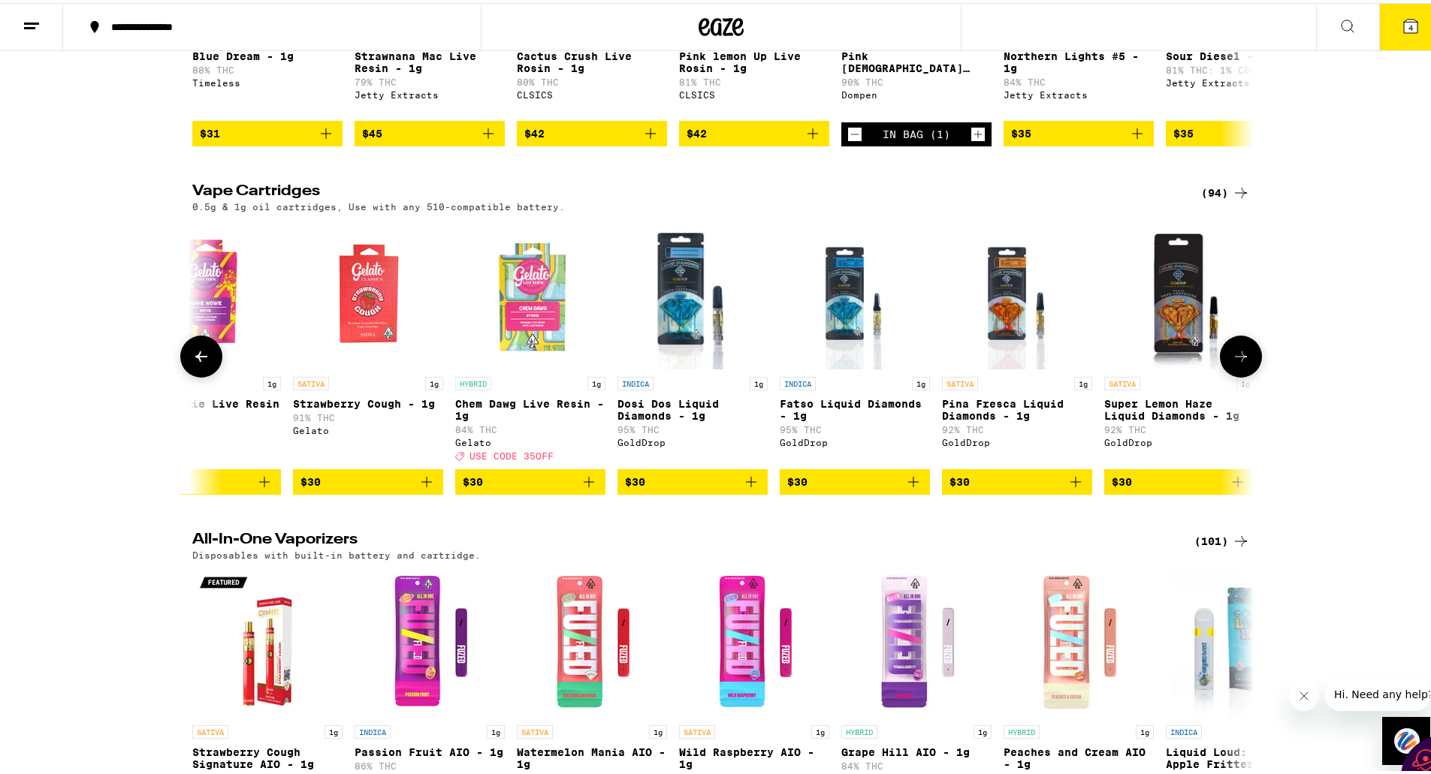
click at [195, 359] on icon at bounding box center [201, 354] width 12 height 11
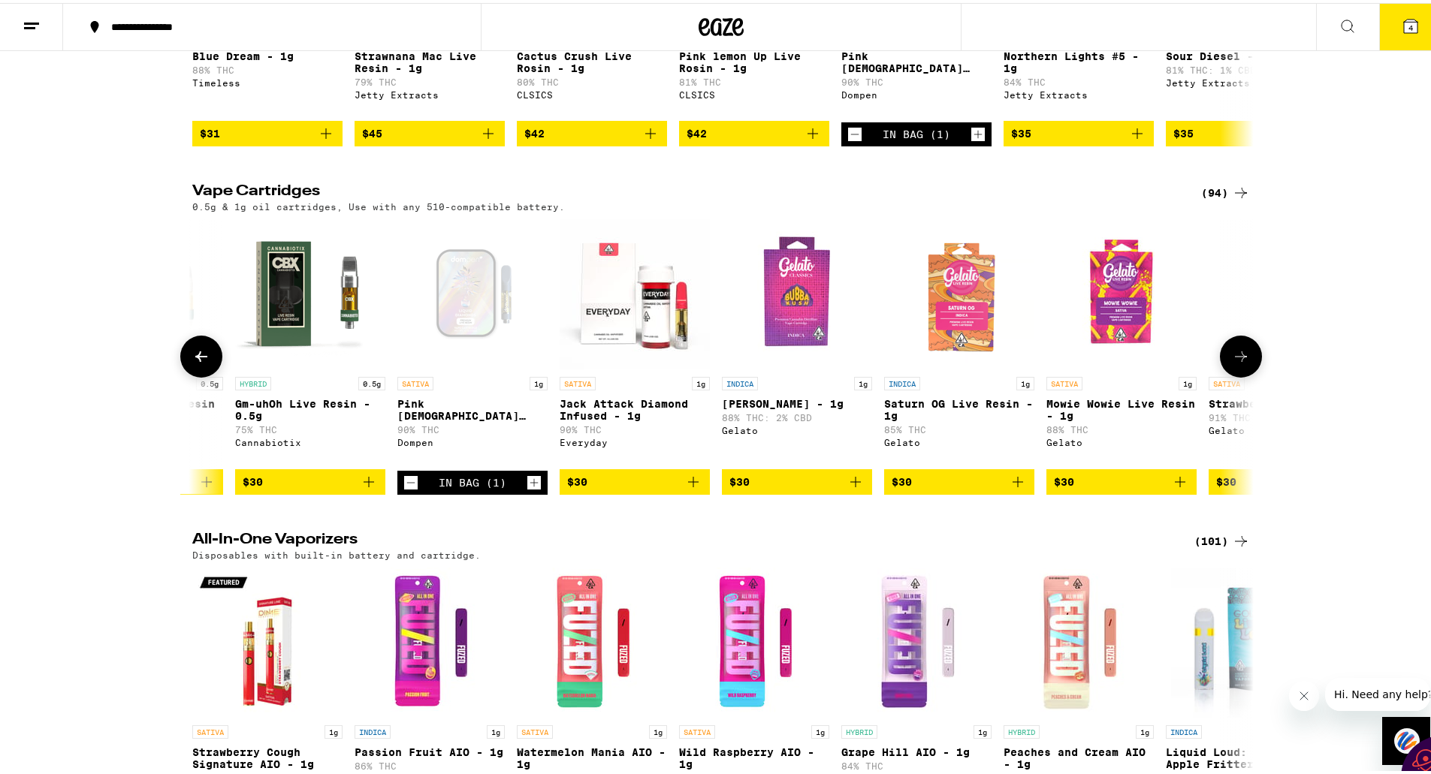
click at [195, 359] on icon at bounding box center [201, 354] width 12 height 11
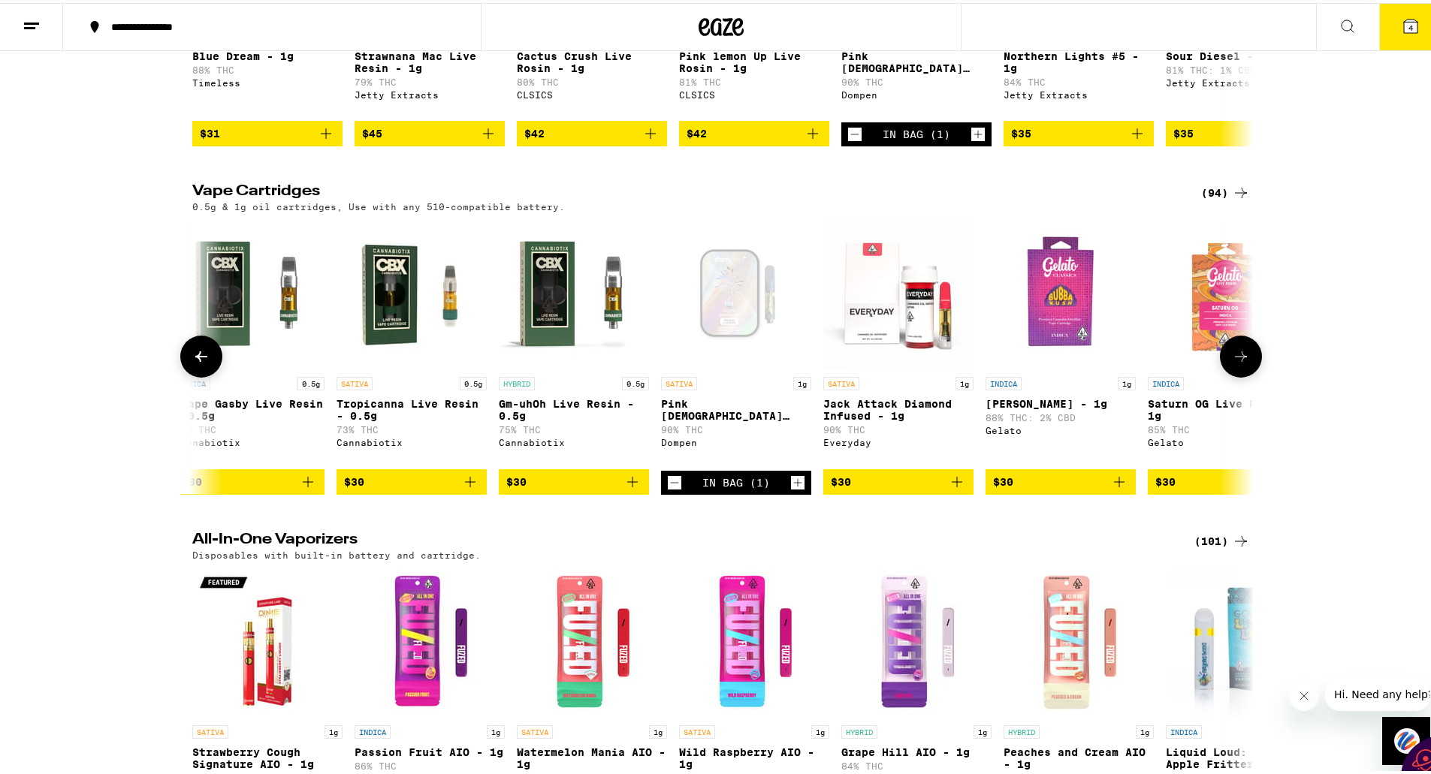
click at [195, 359] on icon at bounding box center [201, 354] width 12 height 11
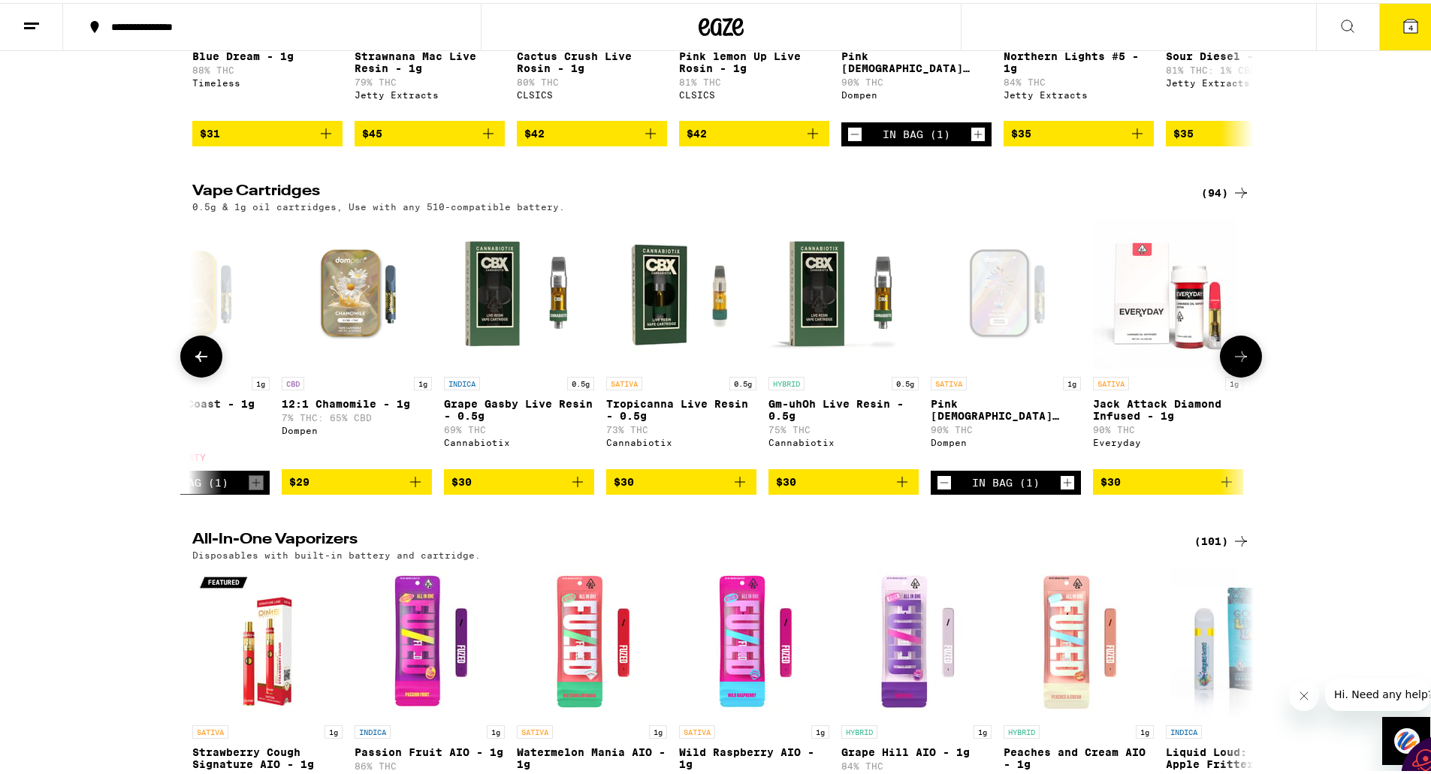
click at [195, 359] on icon at bounding box center [201, 354] width 12 height 11
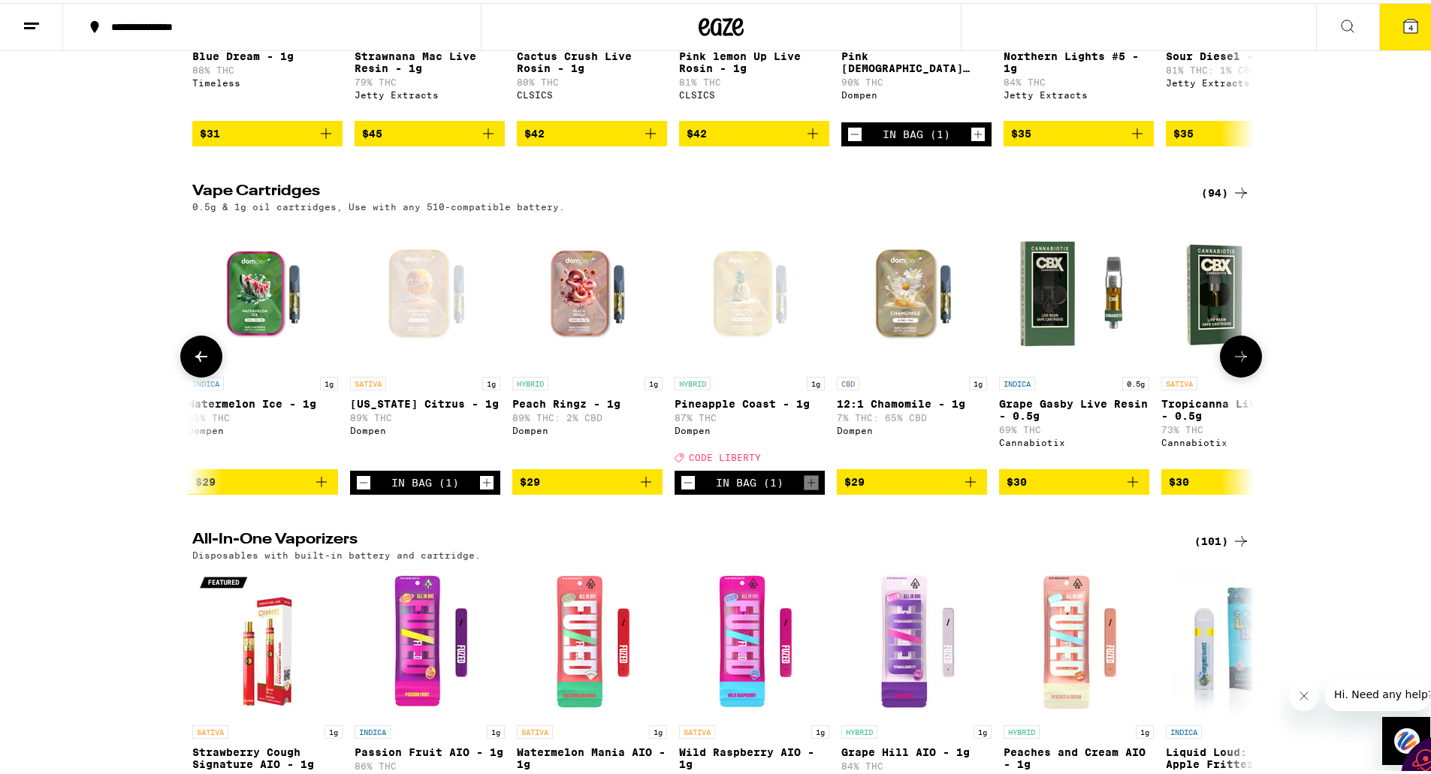
click at [195, 359] on icon at bounding box center [201, 354] width 12 height 11
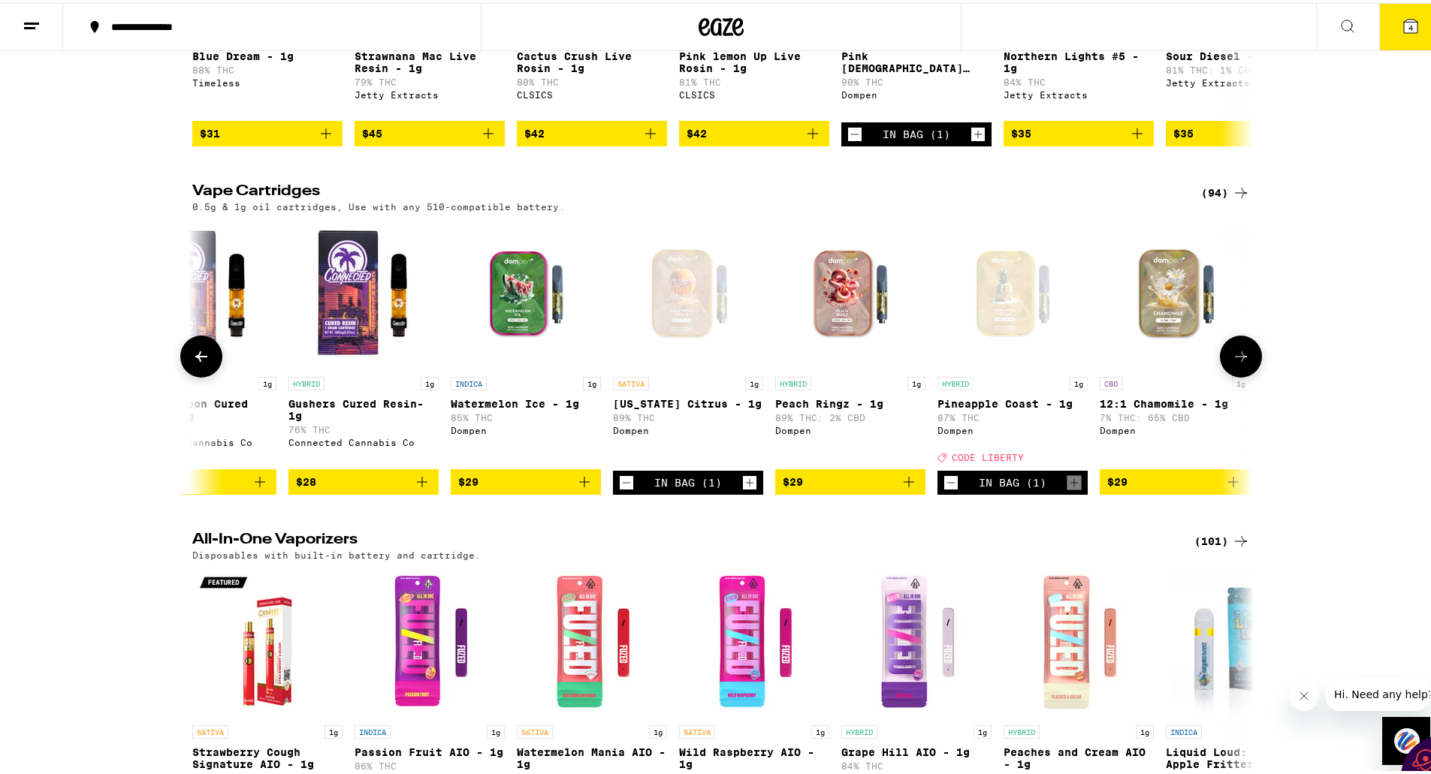
click at [195, 359] on icon at bounding box center [201, 354] width 12 height 11
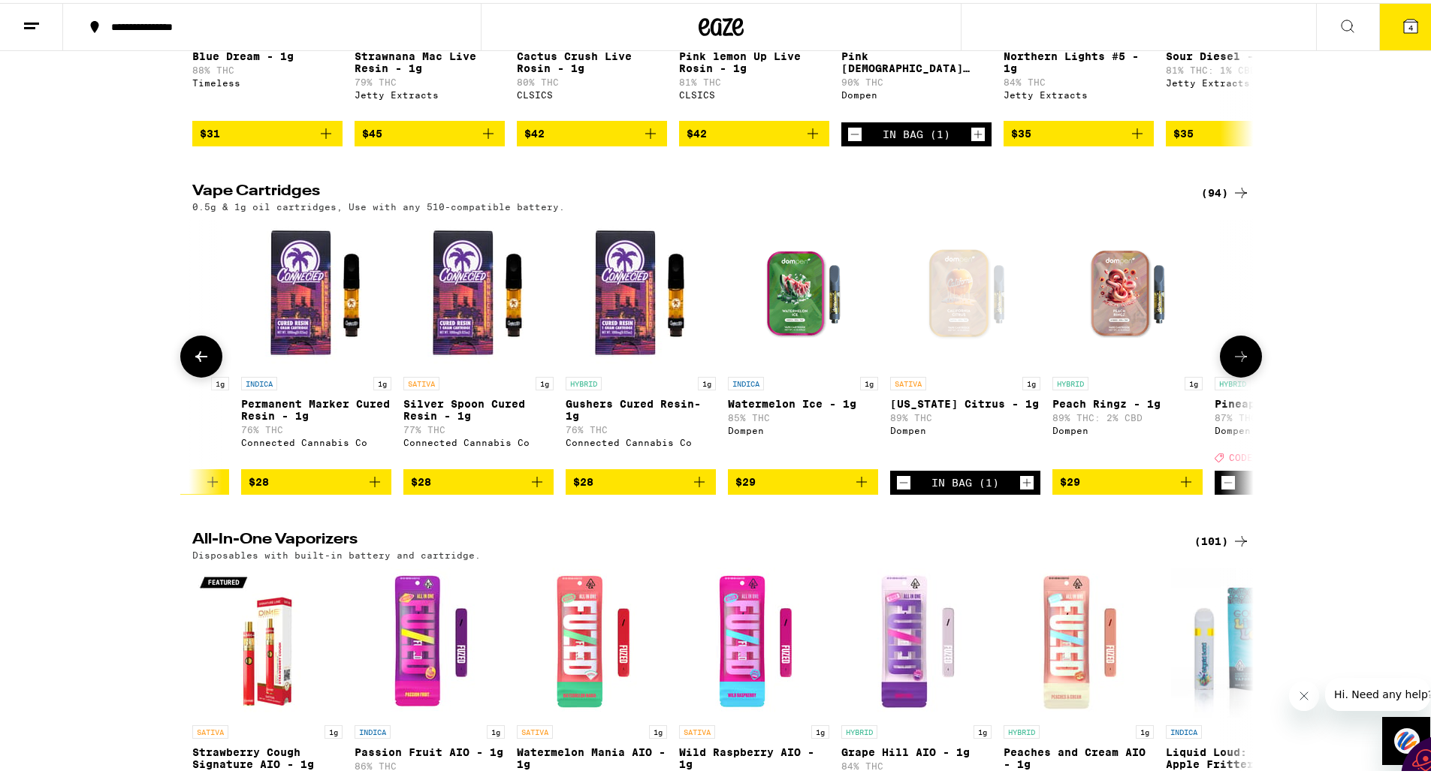
click at [195, 359] on icon at bounding box center [201, 354] width 12 height 11
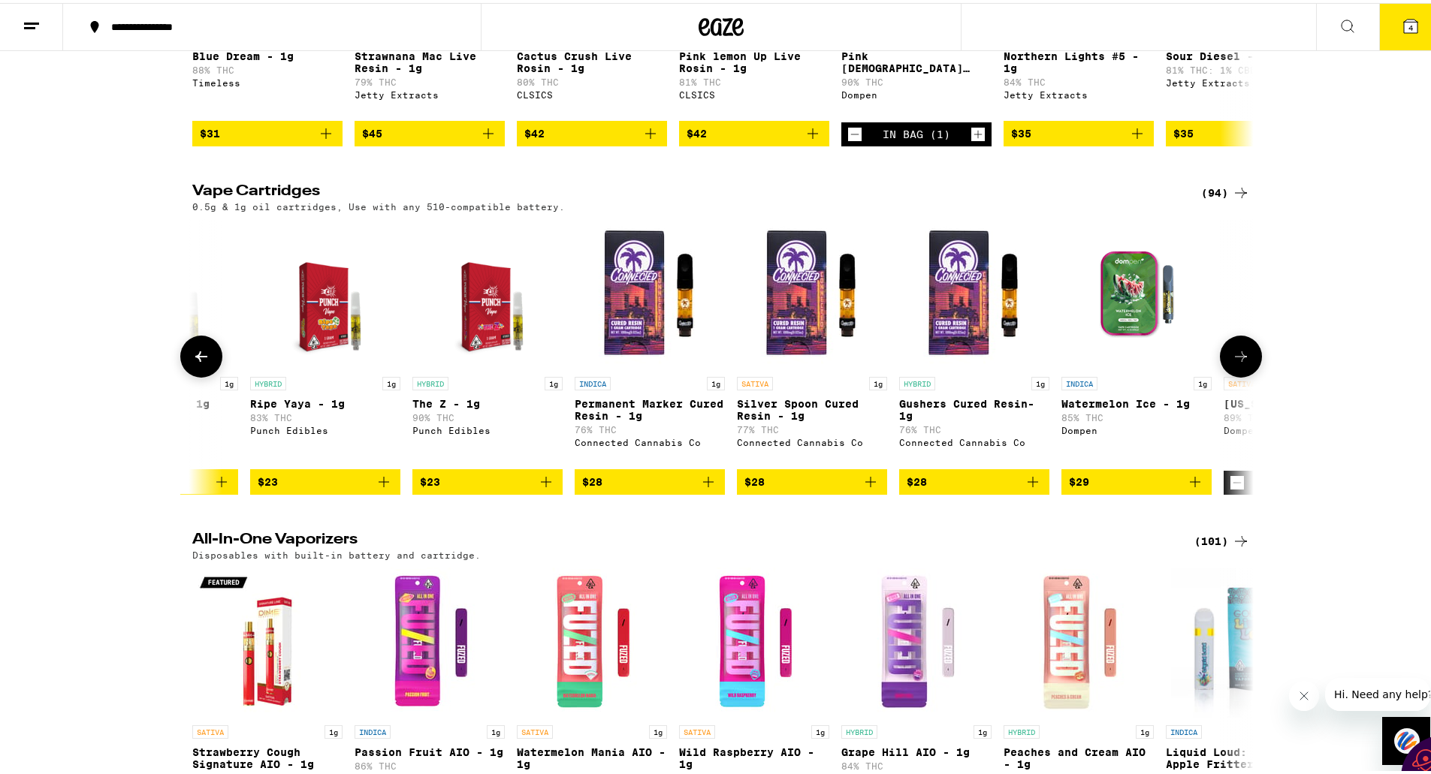
click at [195, 359] on icon at bounding box center [201, 354] width 12 height 11
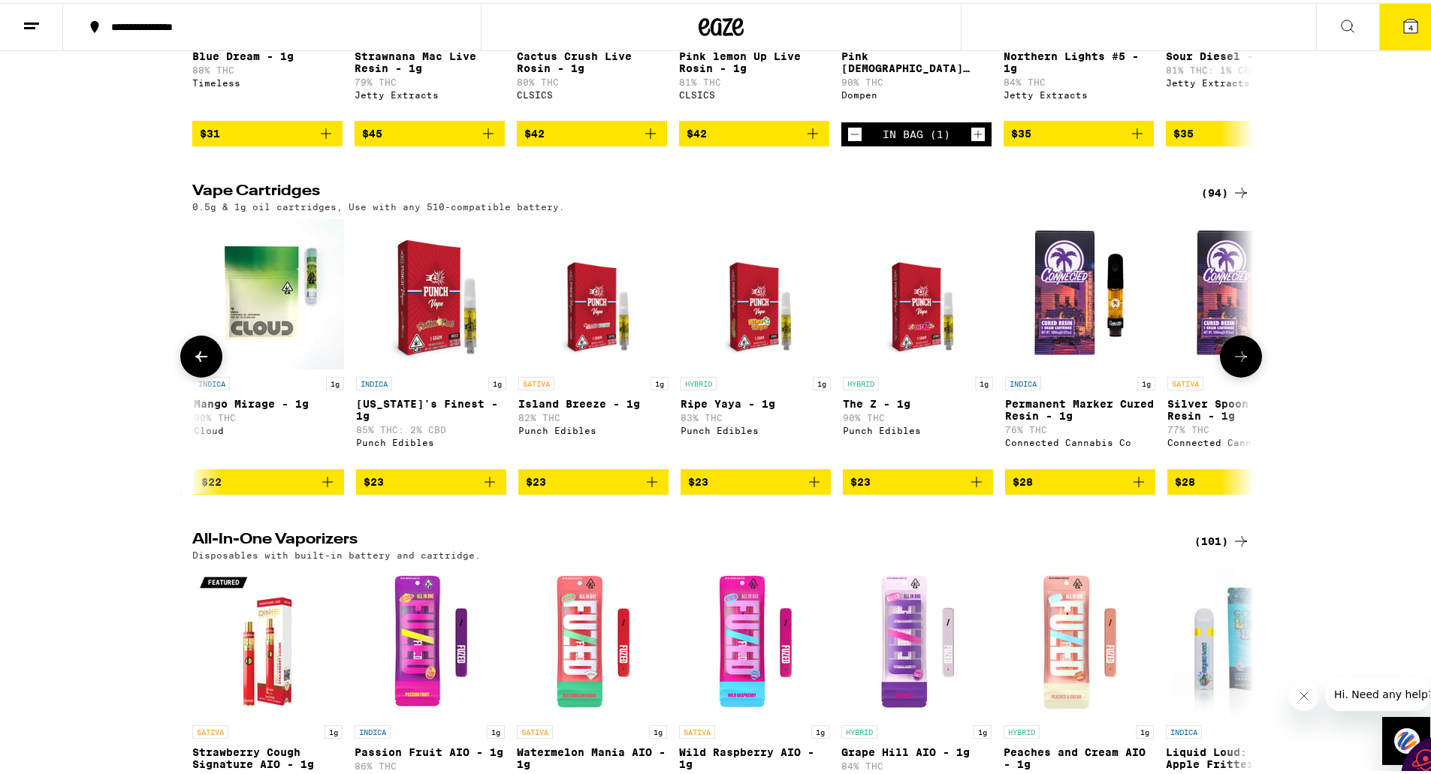
click at [195, 359] on icon at bounding box center [201, 354] width 12 height 11
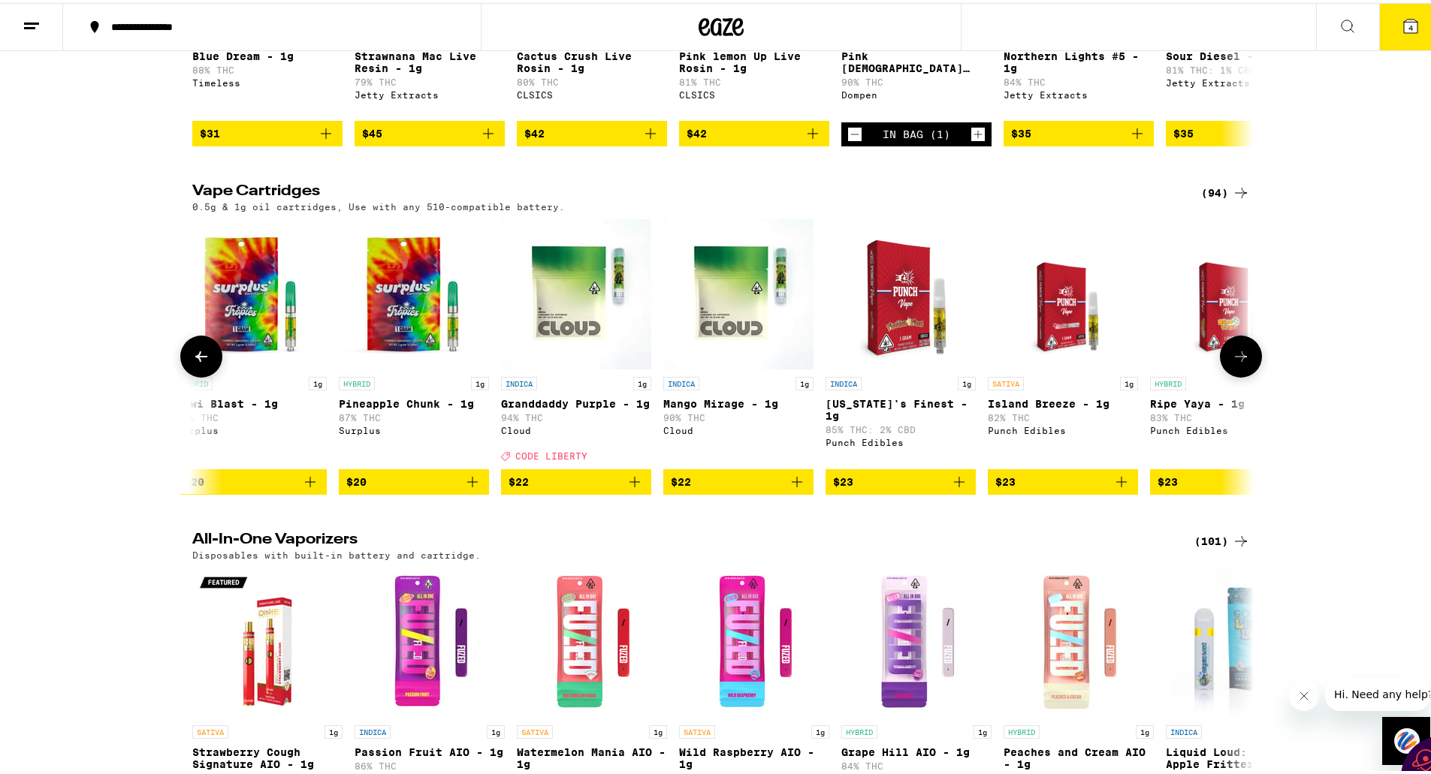
click at [195, 359] on icon at bounding box center [201, 354] width 12 height 11
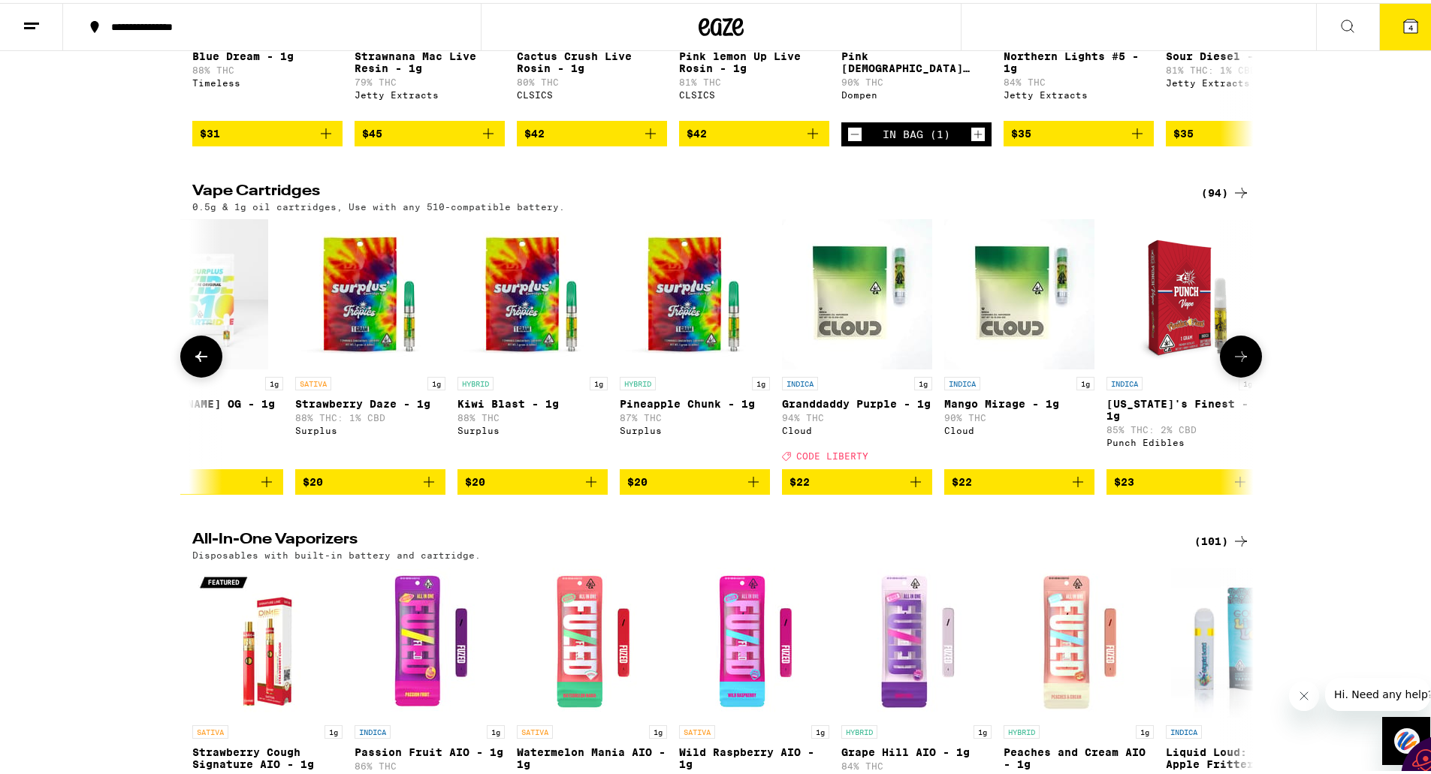
click at [195, 359] on icon at bounding box center [201, 354] width 12 height 11
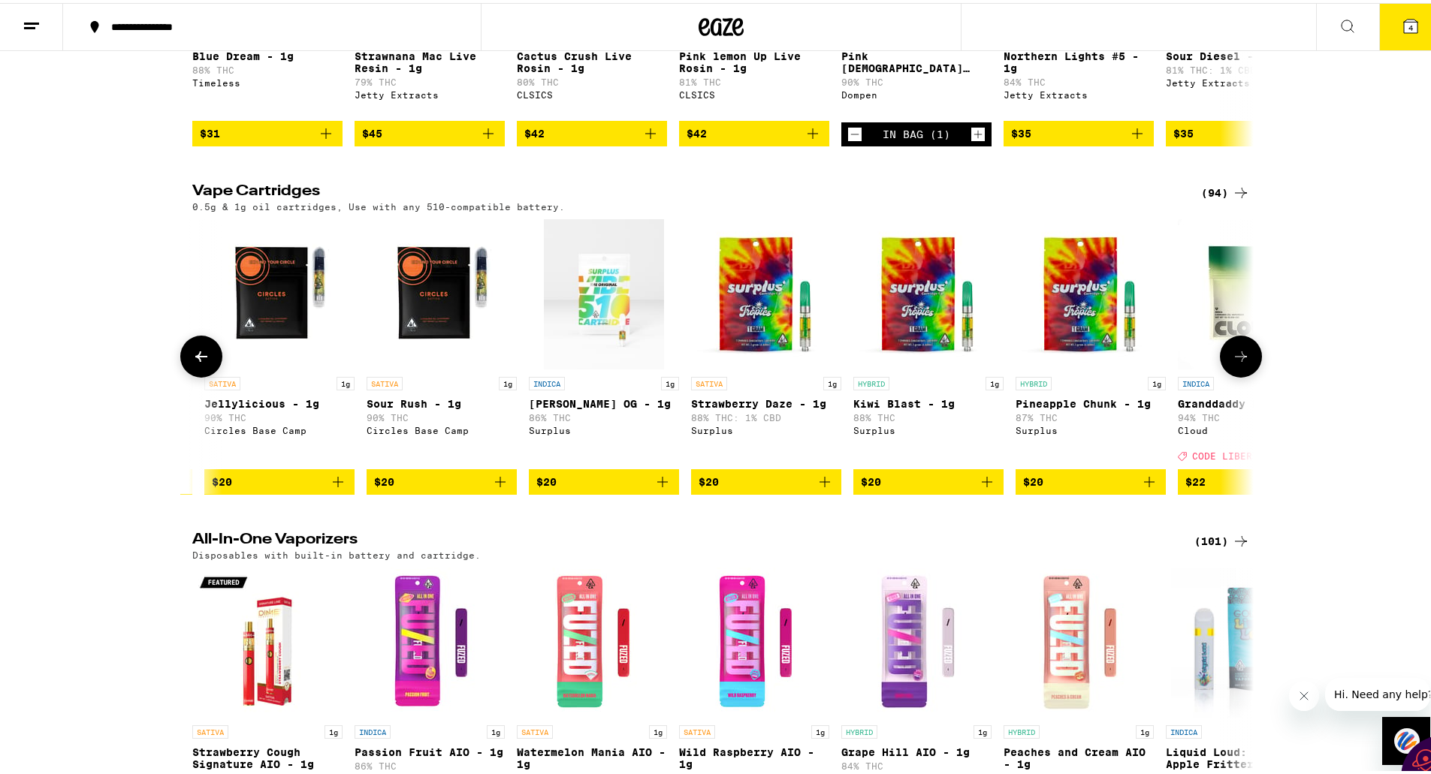
click at [195, 359] on icon at bounding box center [201, 354] width 12 height 11
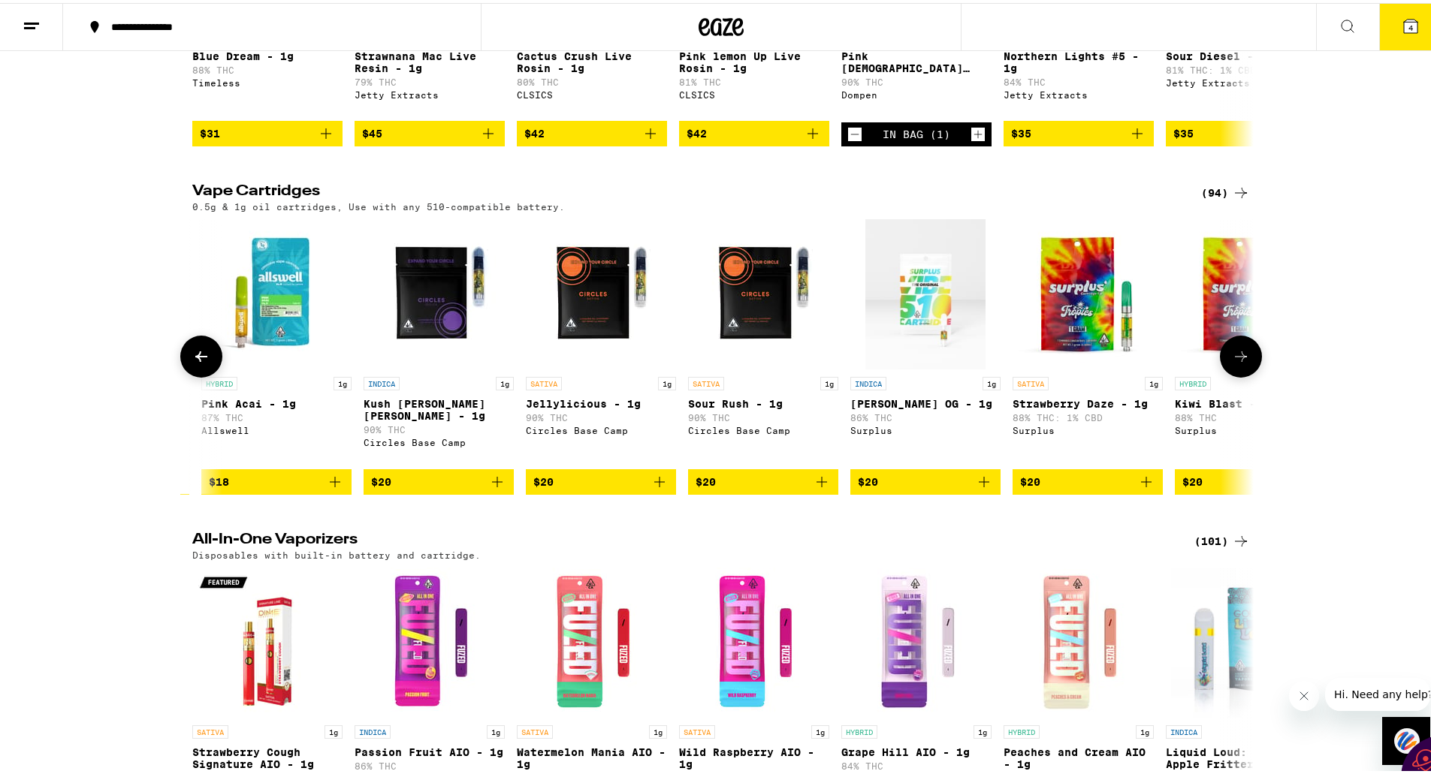
click at [195, 359] on icon at bounding box center [201, 354] width 12 height 11
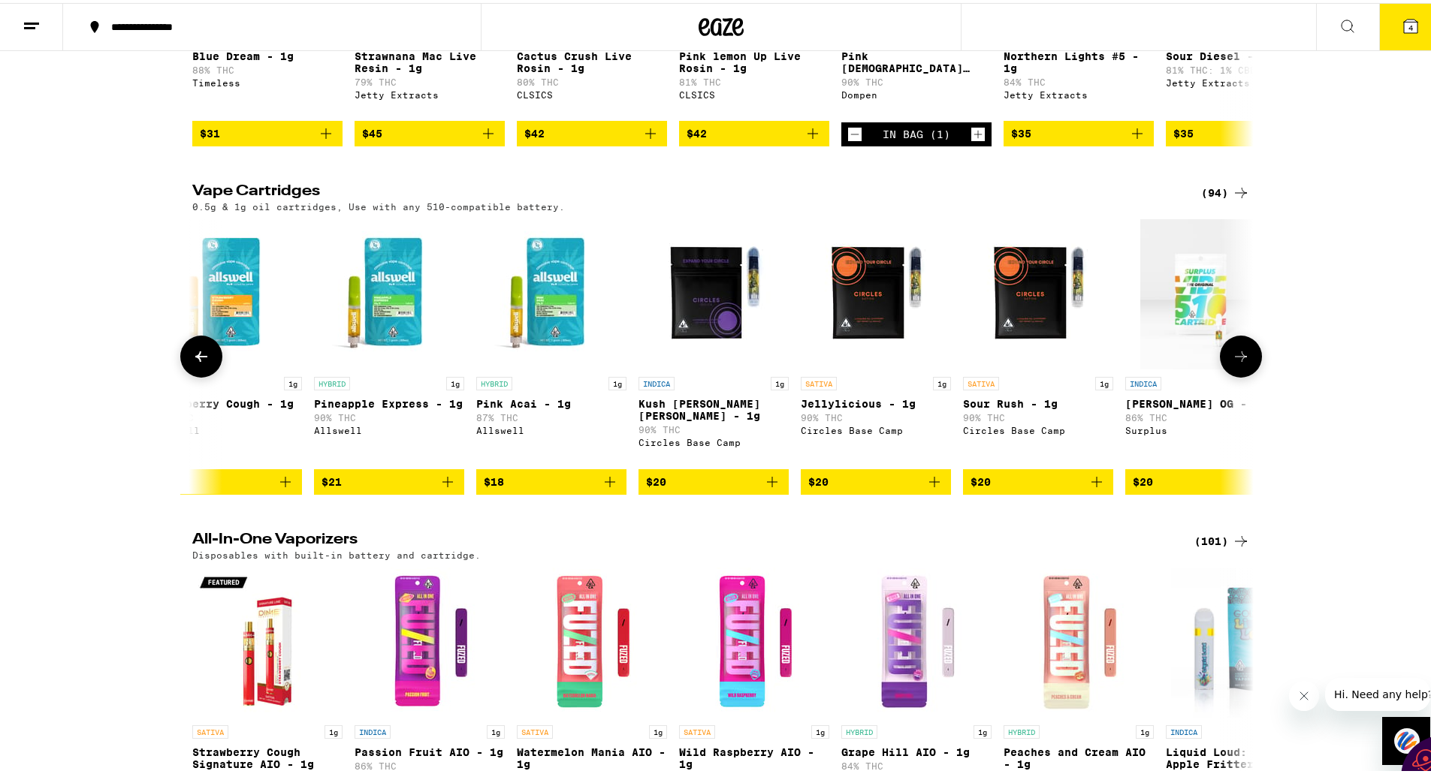
click at [195, 359] on icon at bounding box center [201, 354] width 12 height 11
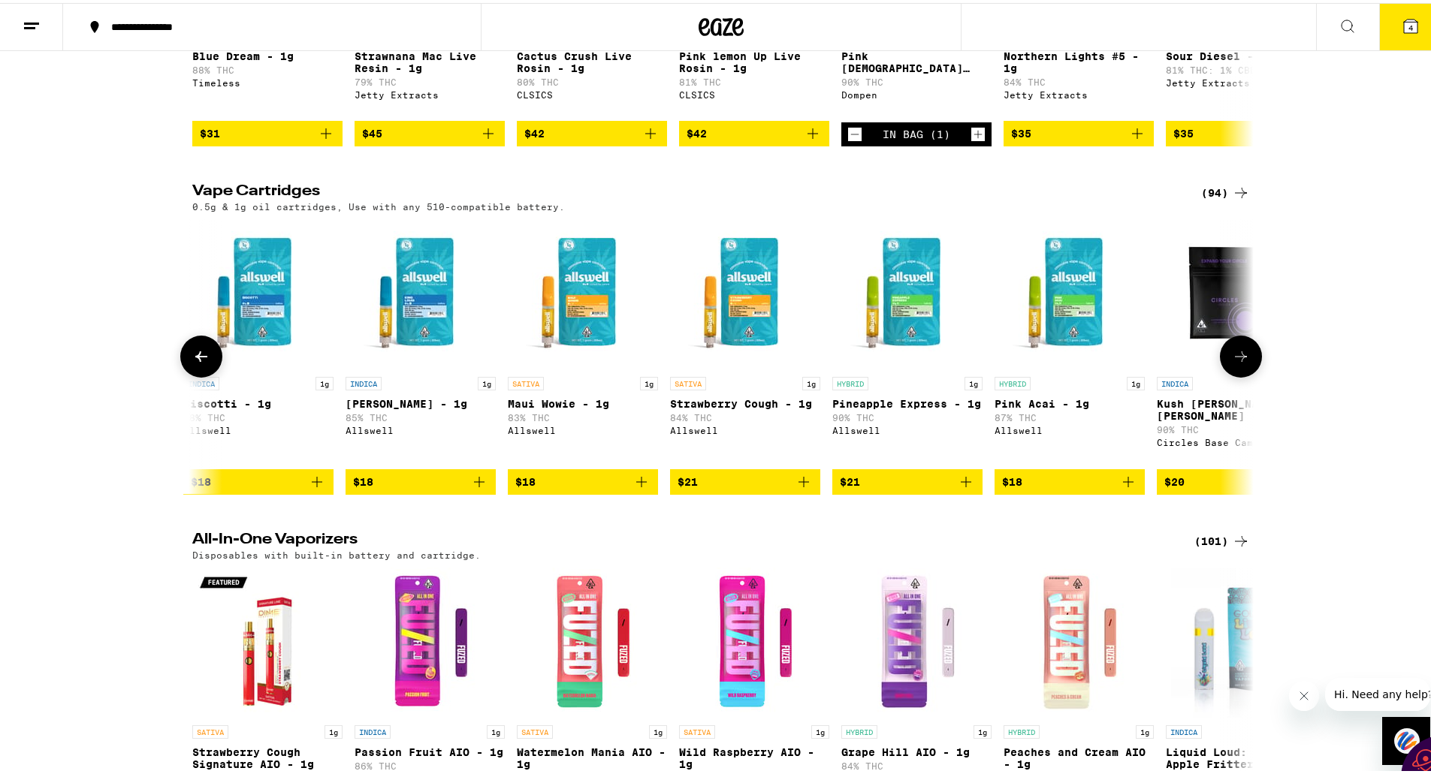
click at [195, 359] on icon at bounding box center [201, 354] width 12 height 11
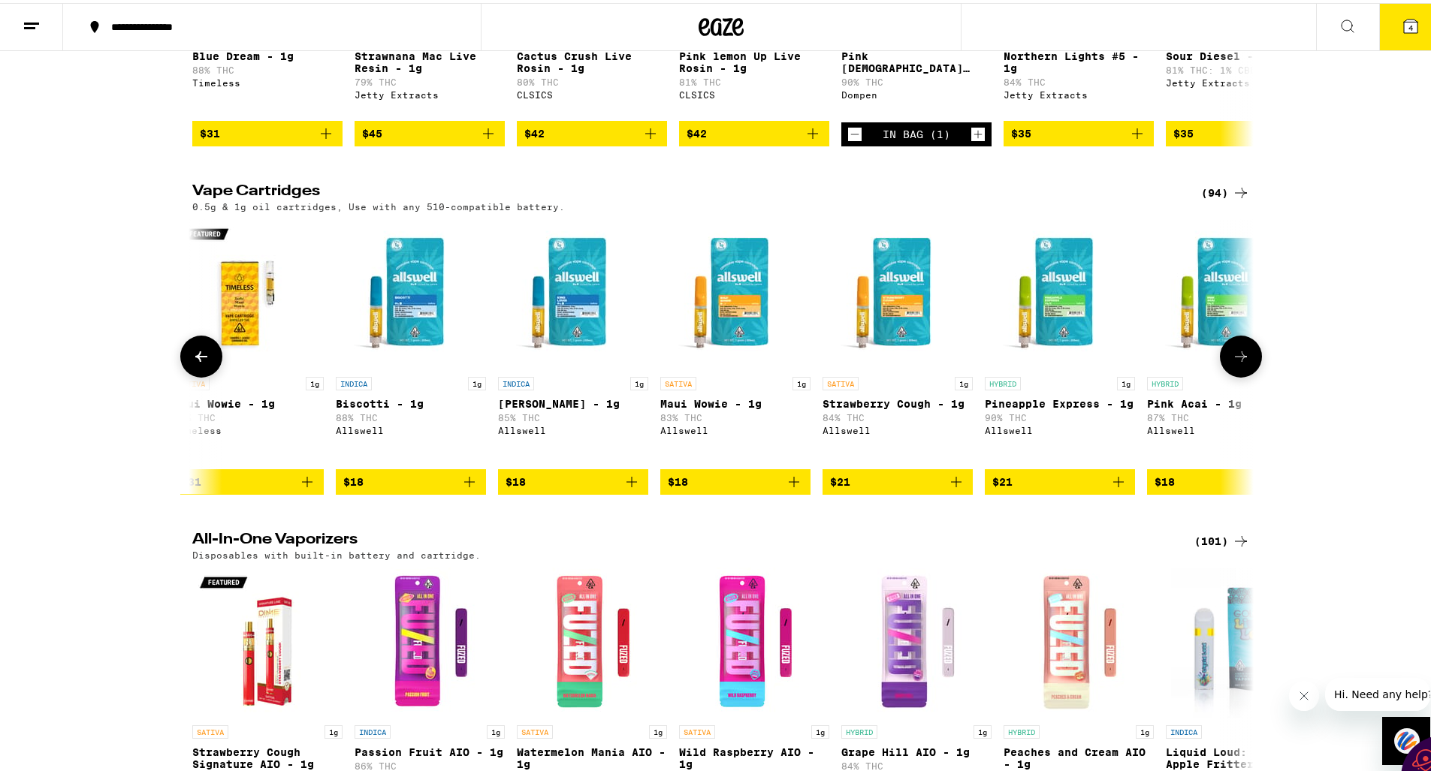
scroll to position [0, 0]
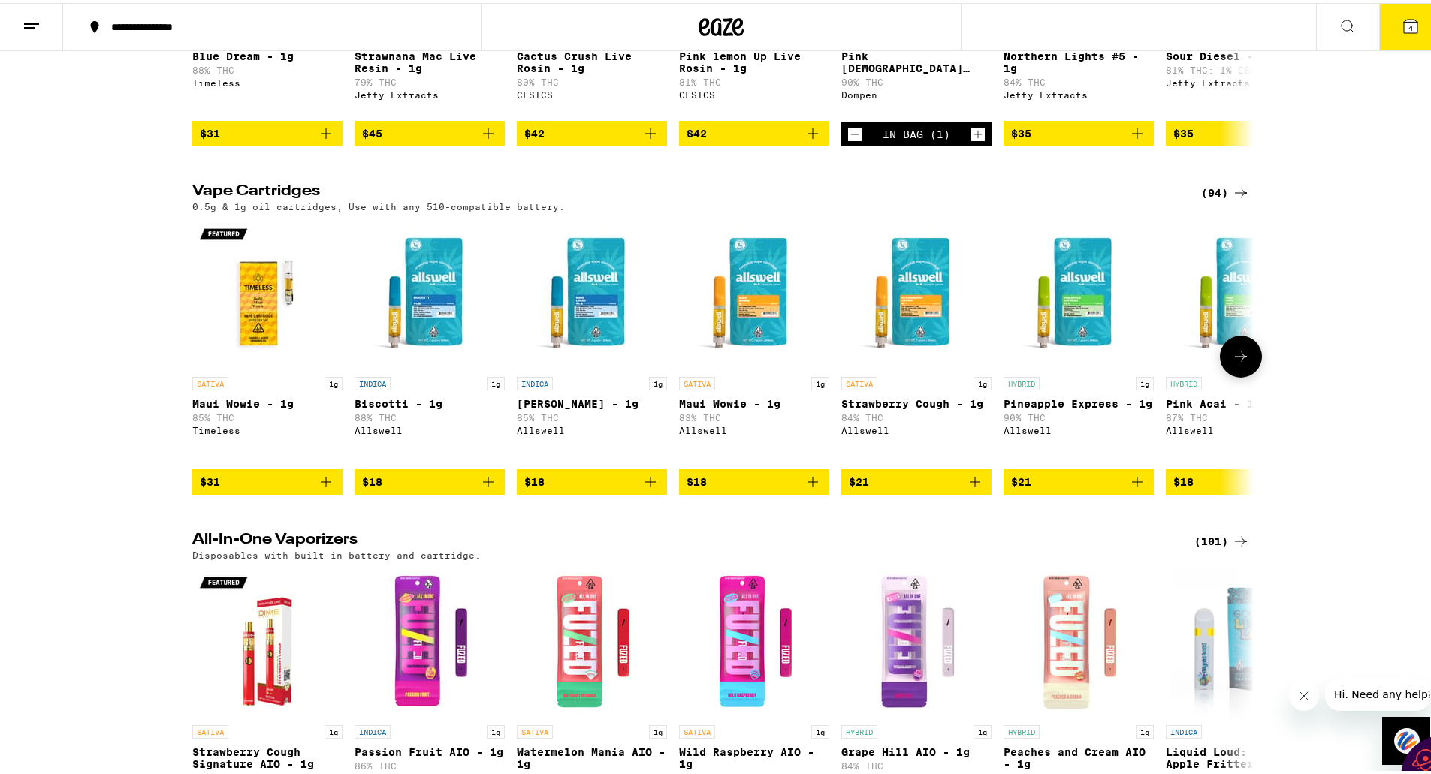
click at [193, 373] on div at bounding box center [201, 354] width 42 height 42
click at [321, 484] on icon "Add to bag" at bounding box center [326, 479] width 11 height 11
click at [1235, 359] on icon at bounding box center [1241, 354] width 12 height 11
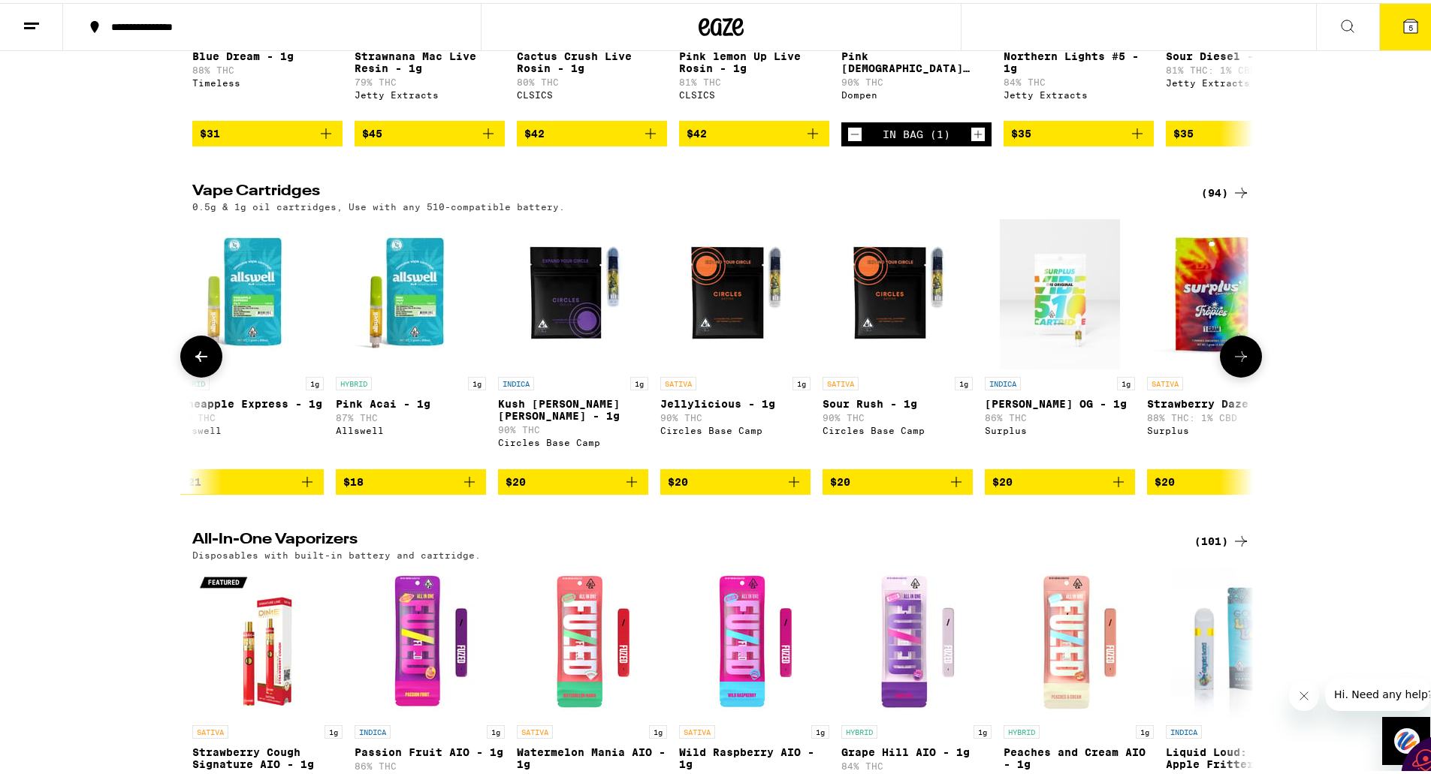
scroll to position [0, 894]
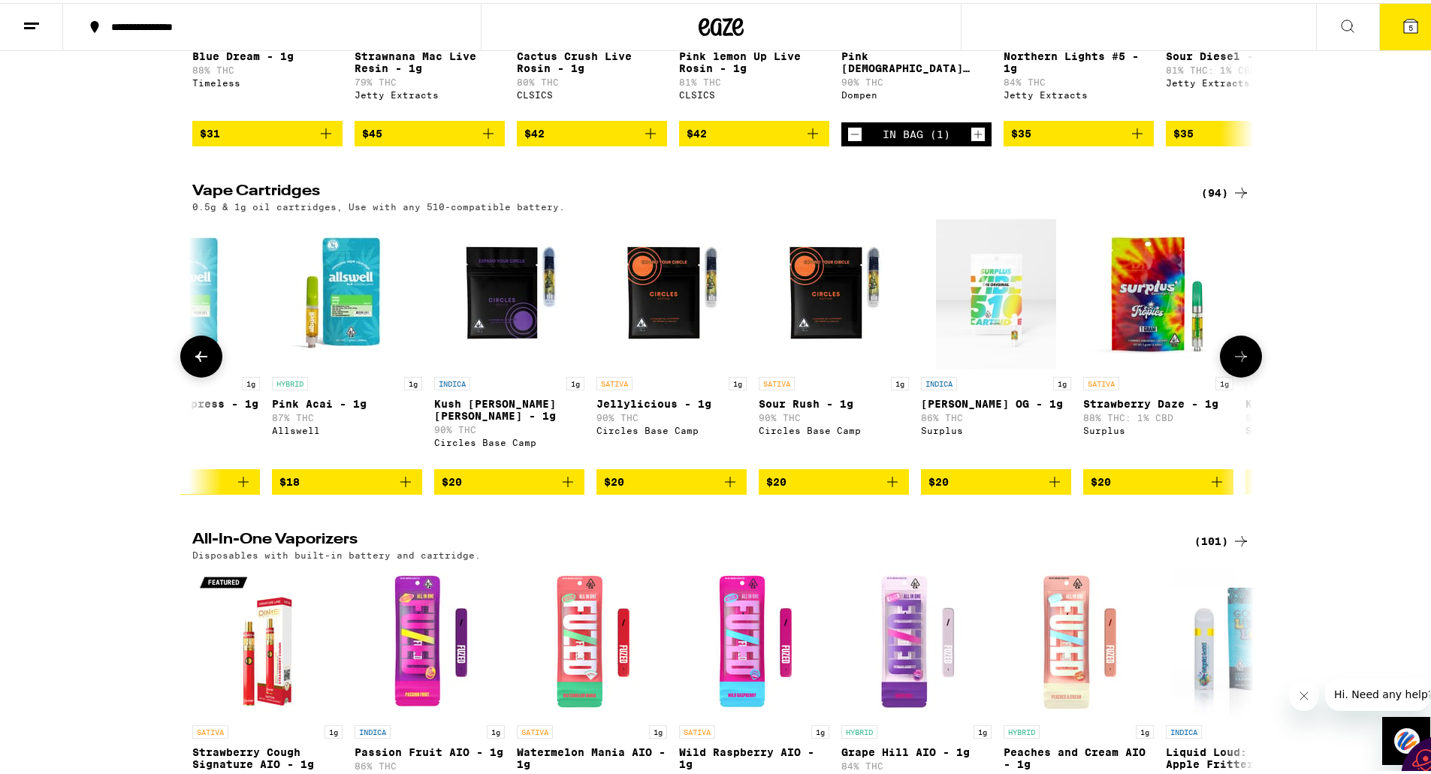
click at [1235, 359] on icon at bounding box center [1241, 354] width 12 height 11
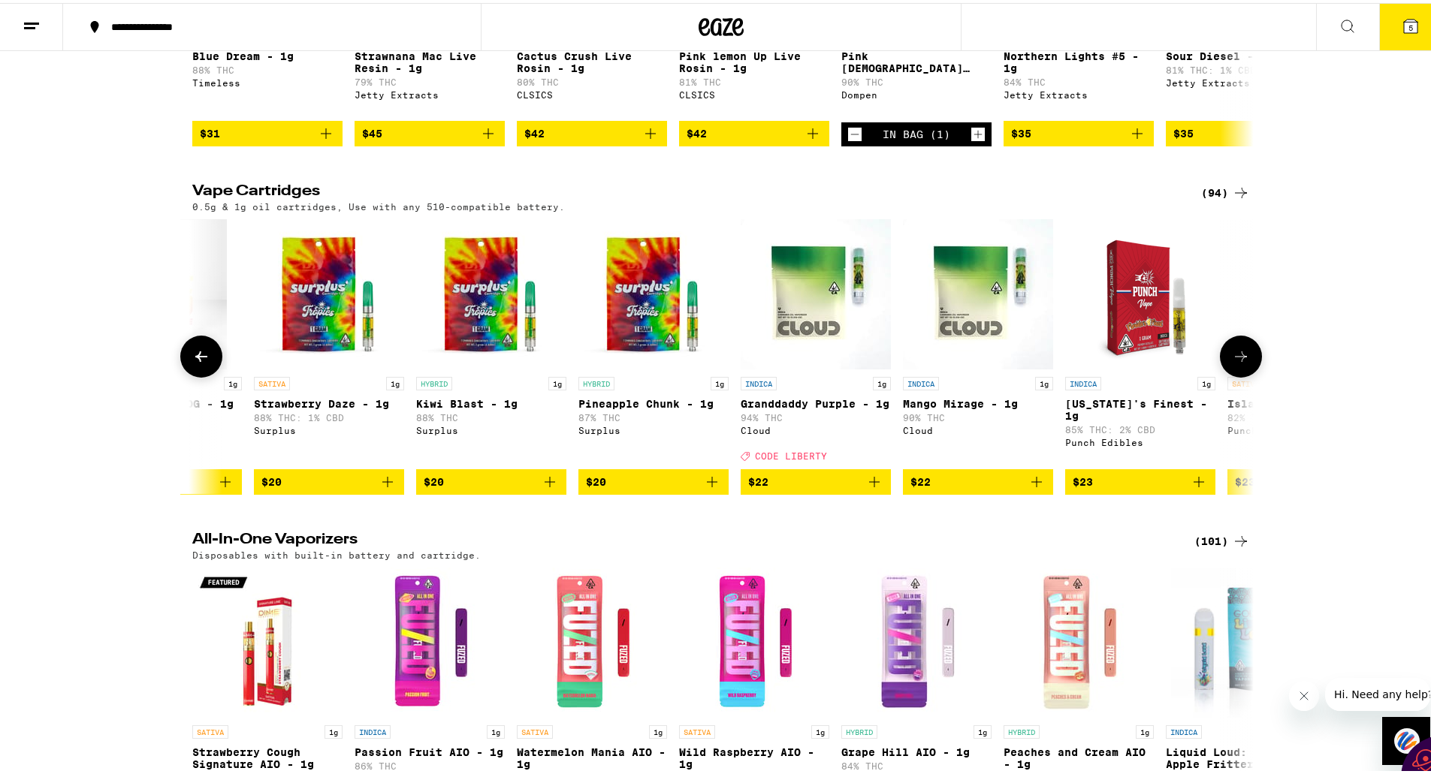
scroll to position [0, 1788]
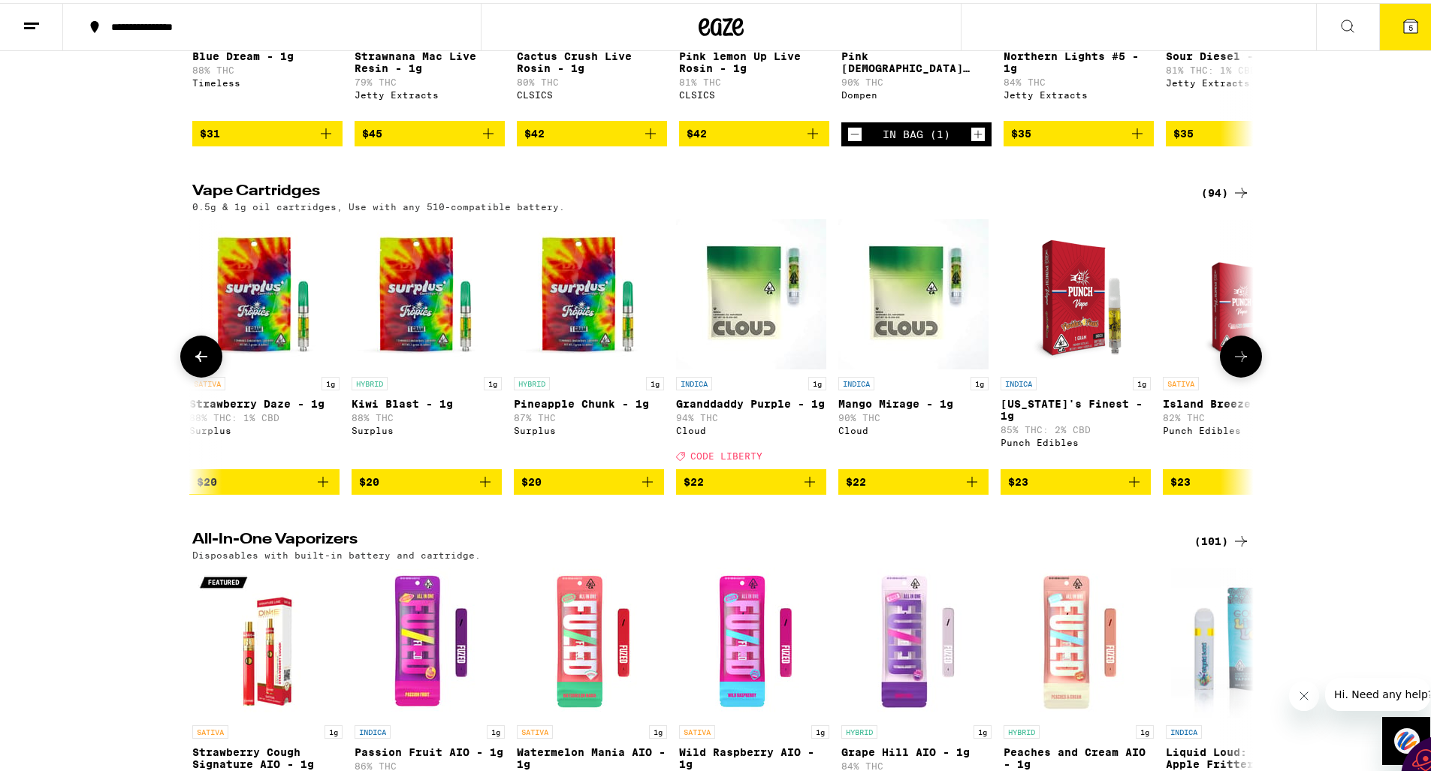
click at [1235, 359] on icon at bounding box center [1241, 354] width 12 height 11
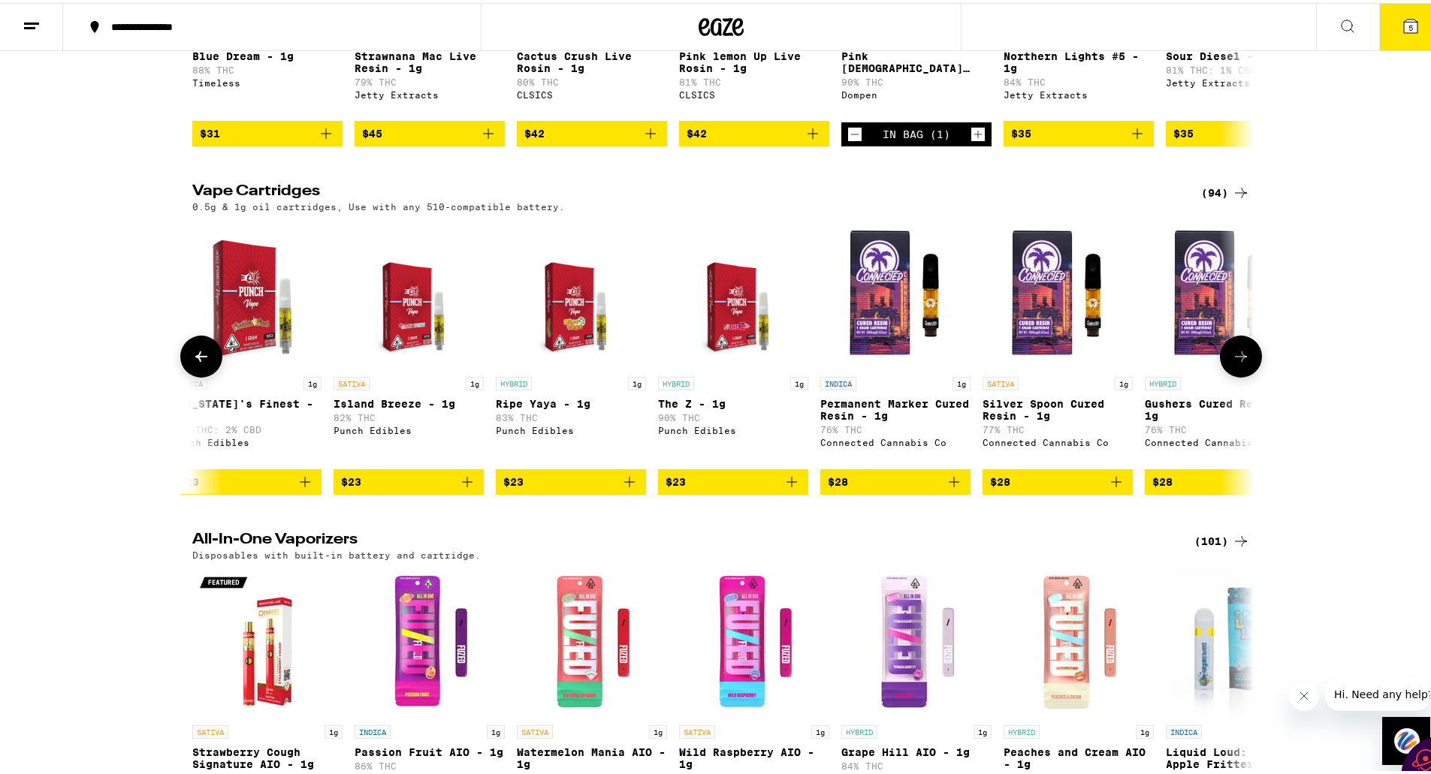
scroll to position [0, 2681]
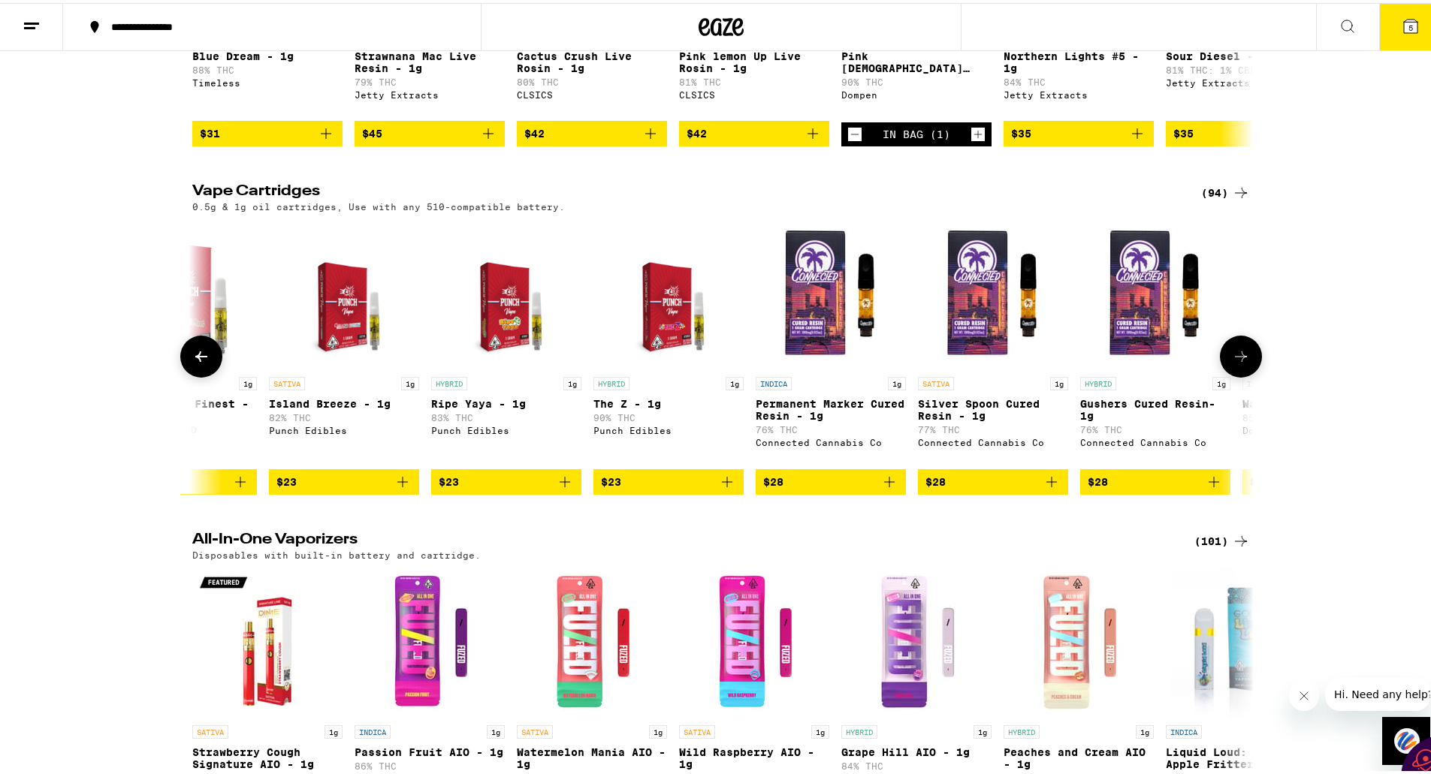
click at [1235, 359] on icon at bounding box center [1241, 354] width 12 height 11
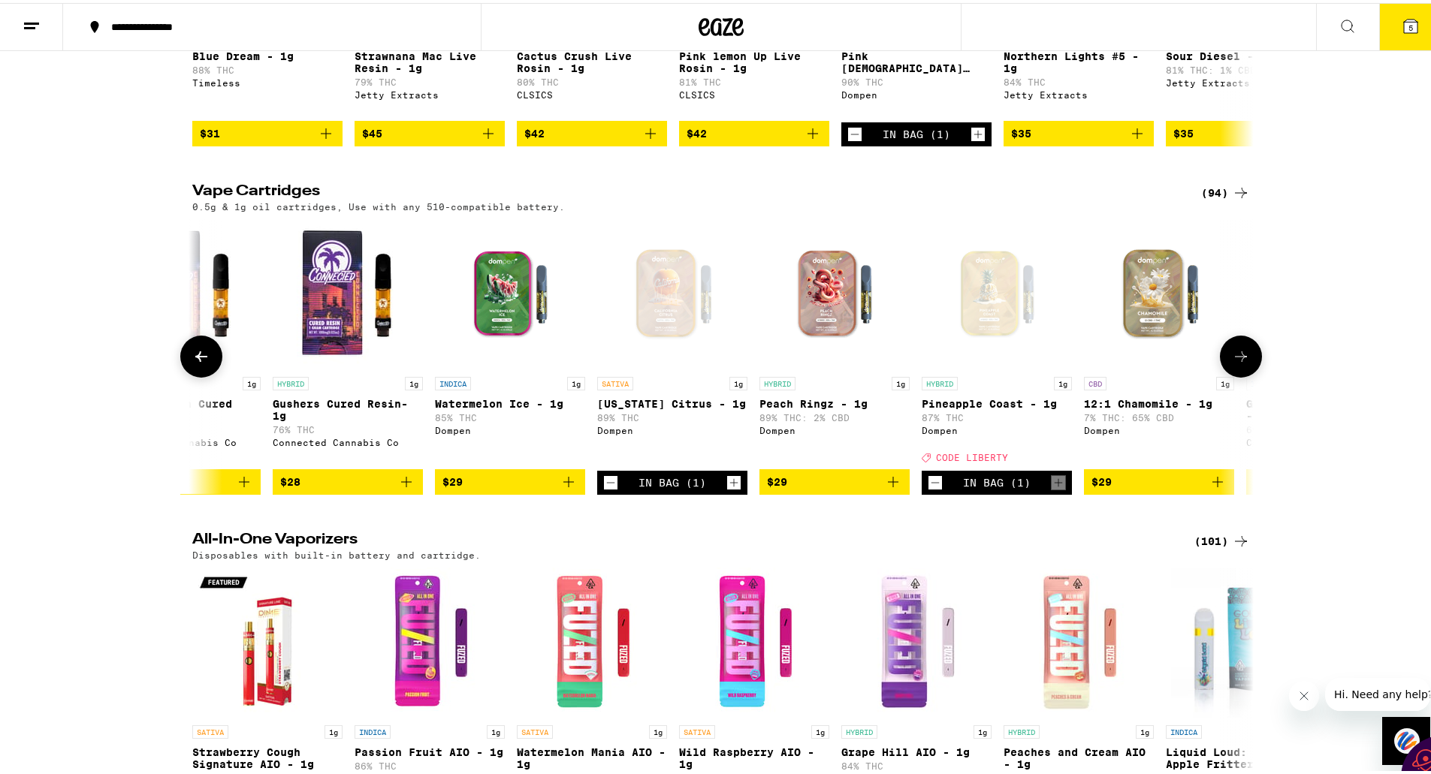
scroll to position [0, 3575]
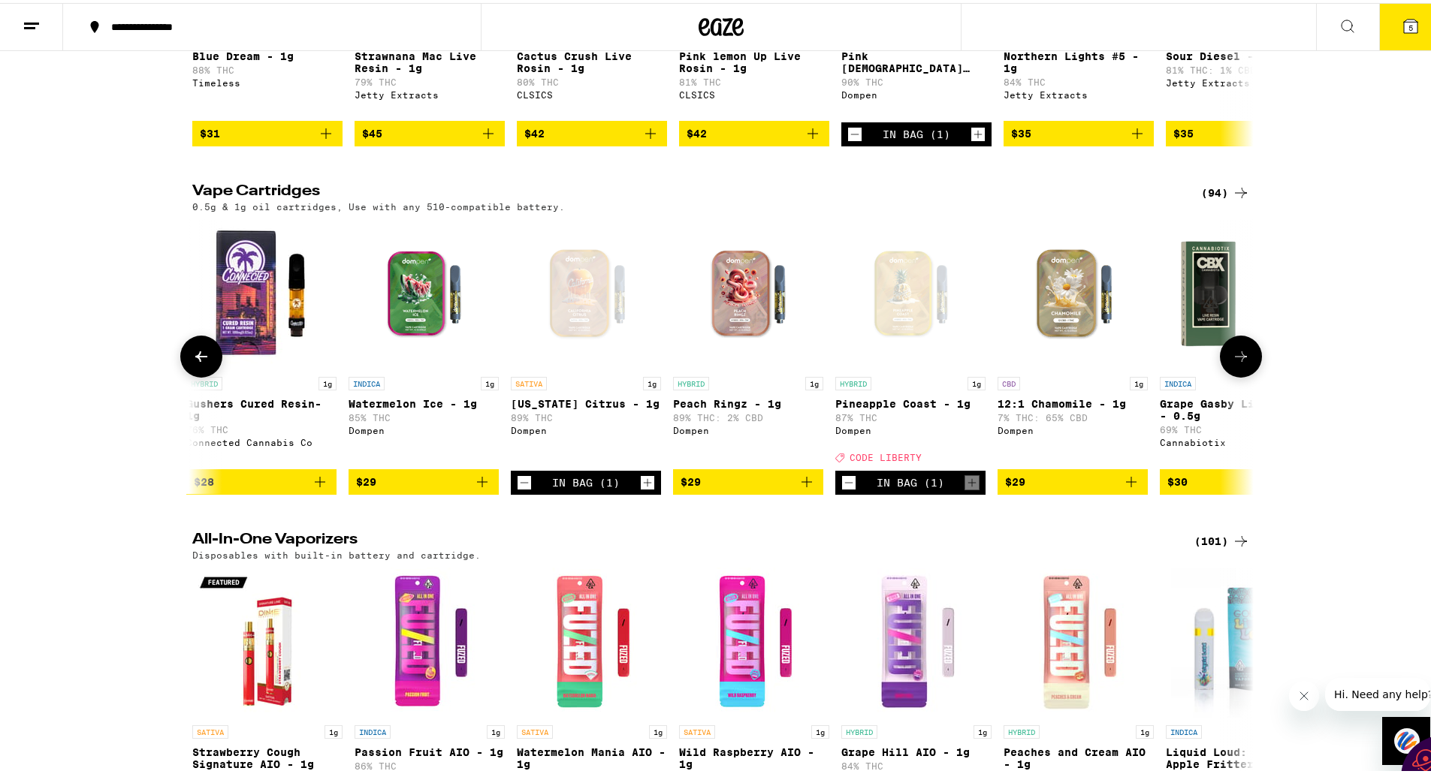
click at [1235, 359] on icon at bounding box center [1241, 354] width 12 height 11
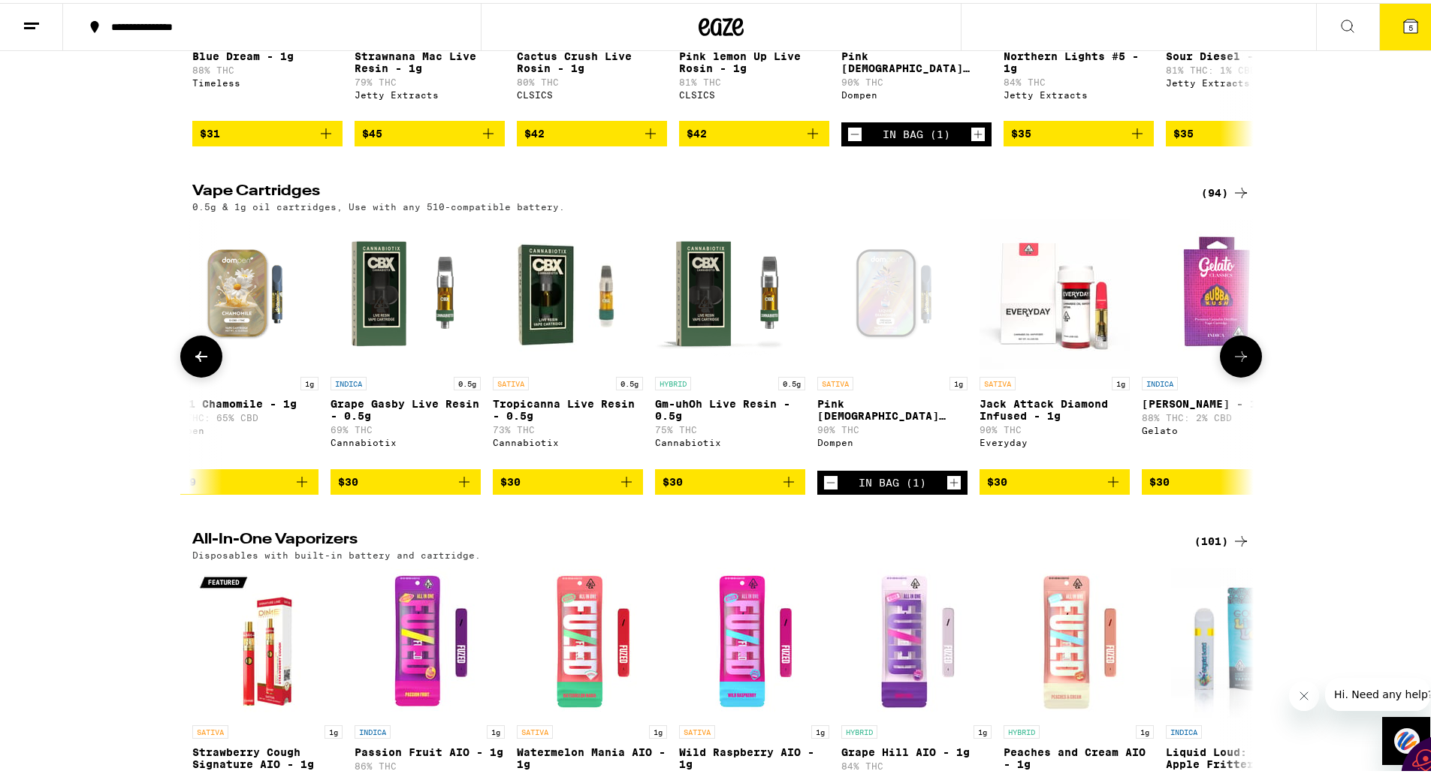
scroll to position [0, 4469]
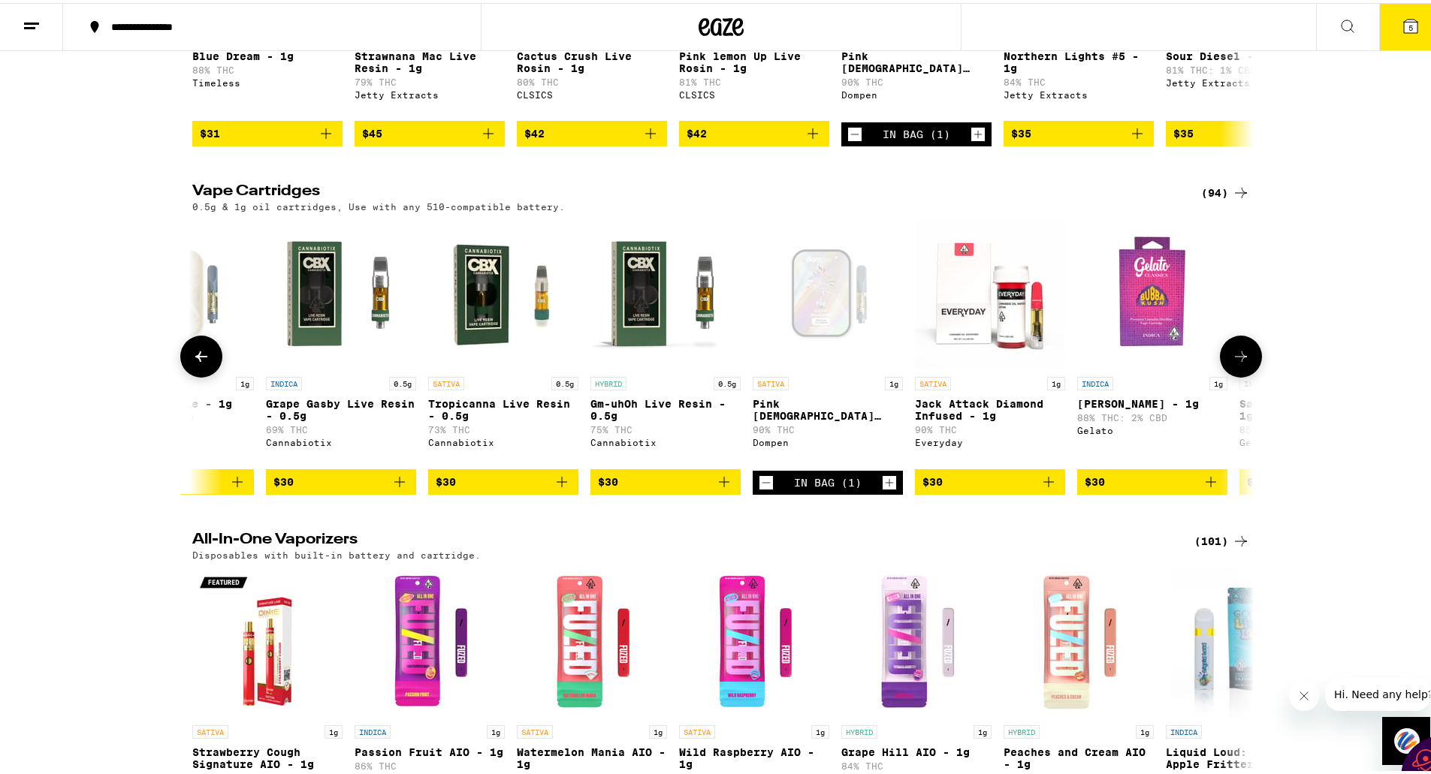
click at [1235, 359] on icon at bounding box center [1241, 354] width 12 height 11
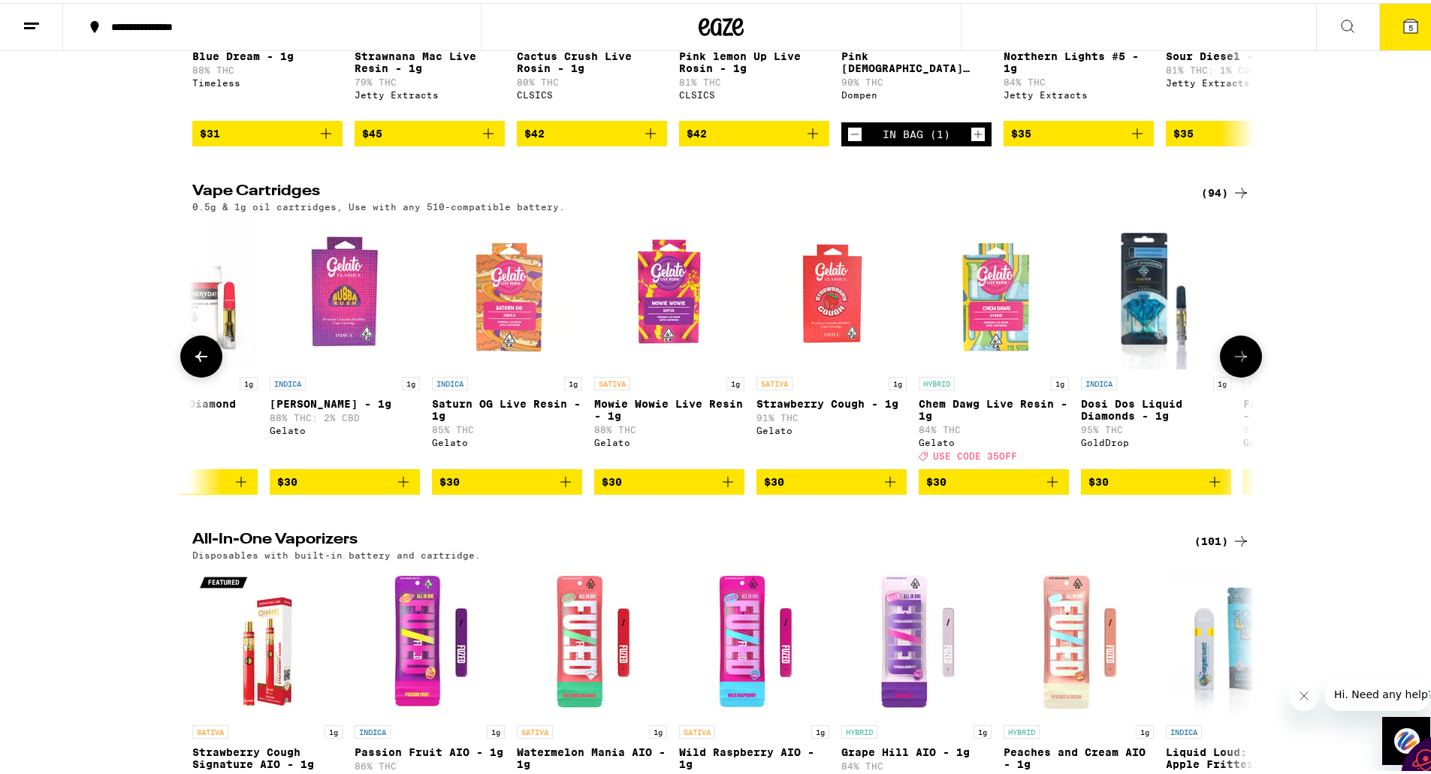
scroll to position [0, 5363]
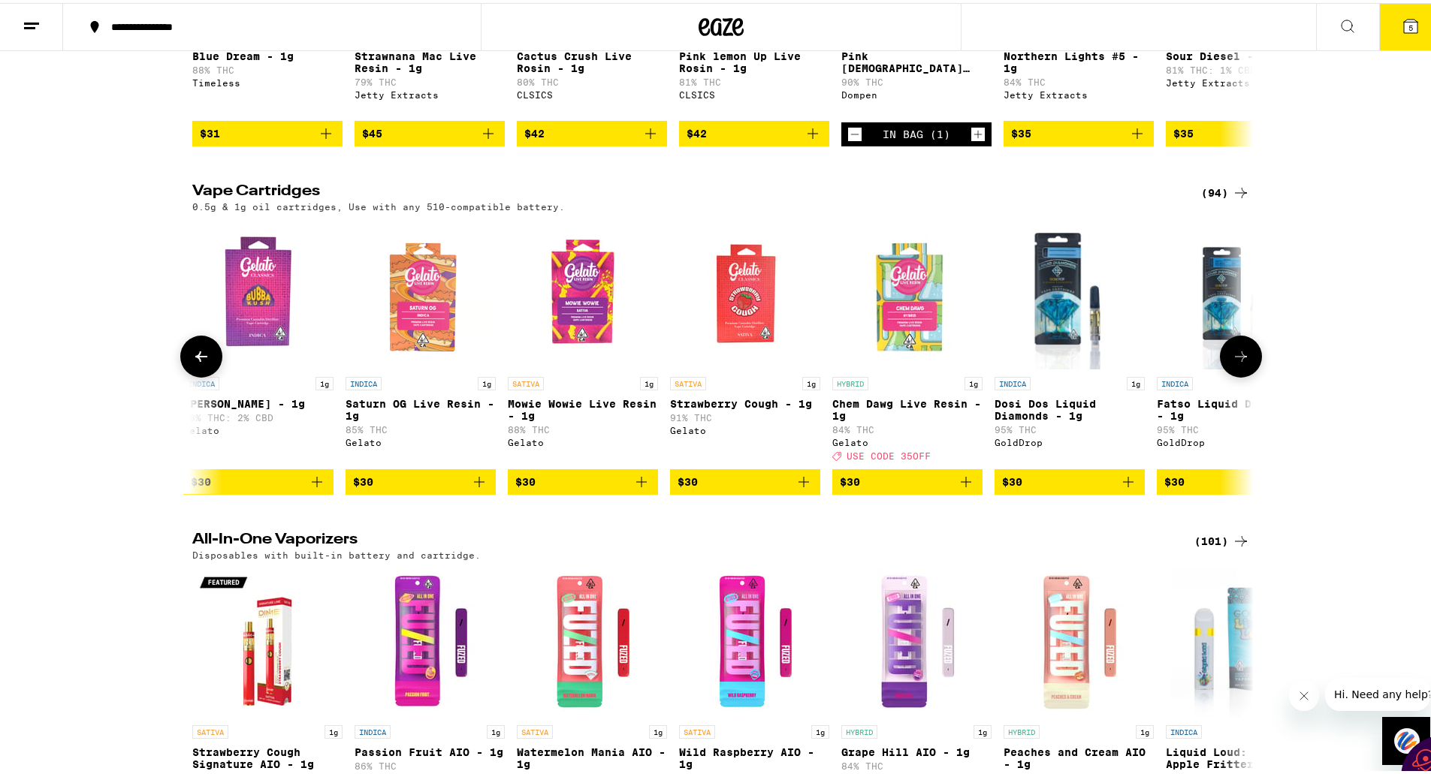
click at [961, 484] on icon "Add to bag" at bounding box center [966, 479] width 11 height 11
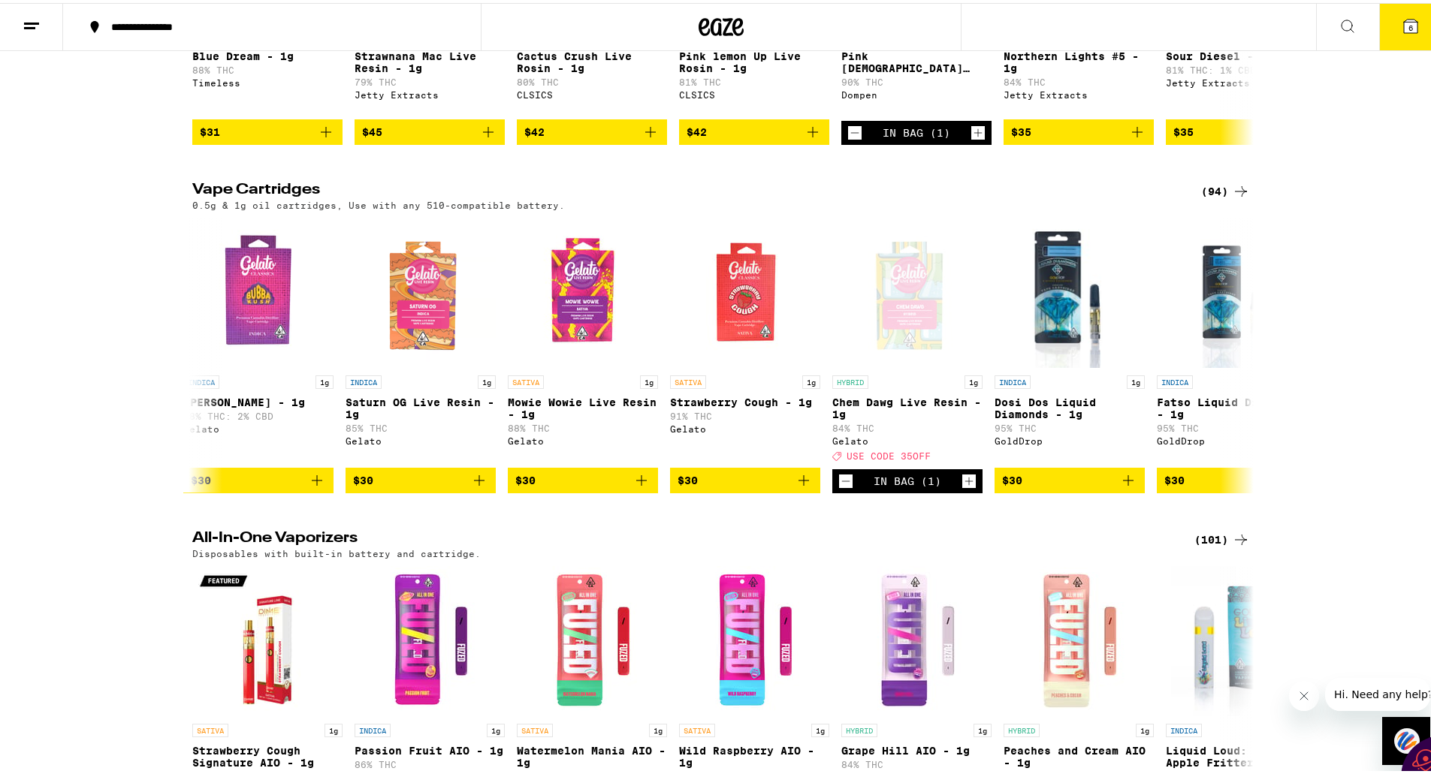
click at [1402, 24] on icon at bounding box center [1411, 23] width 18 height 18
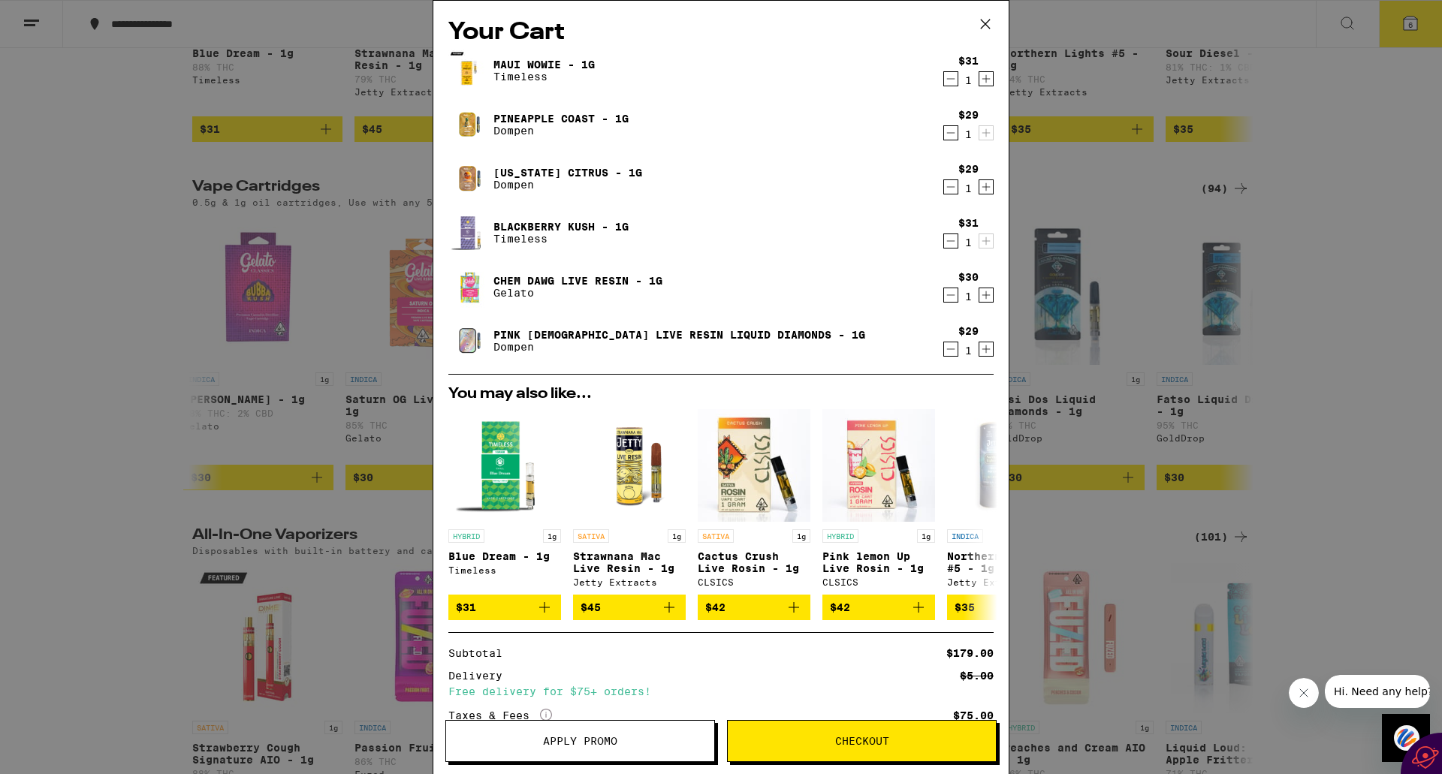
click at [581, 750] on button "Apply Promo" at bounding box center [580, 741] width 270 height 42
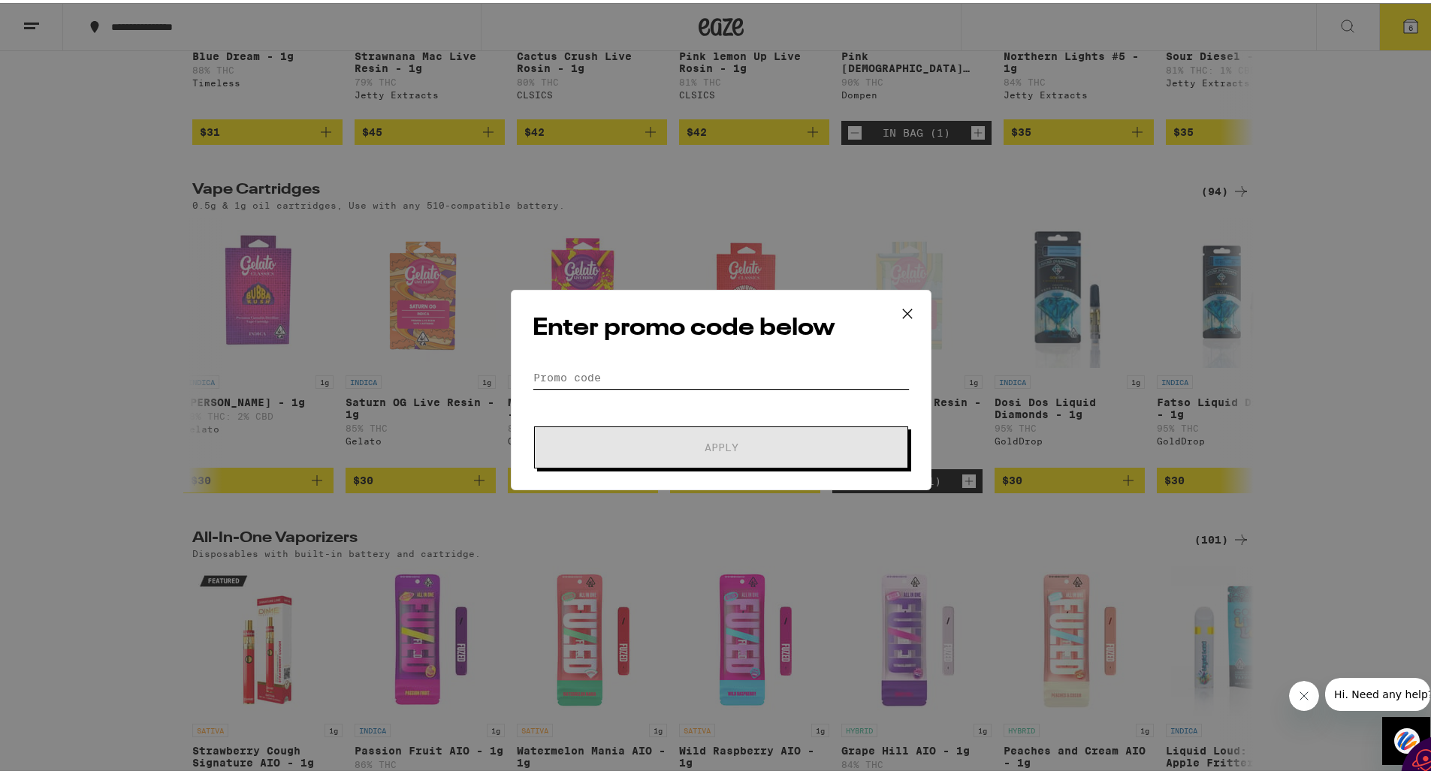
click at [573, 373] on input "Promo Code" at bounding box center [721, 375] width 377 height 23
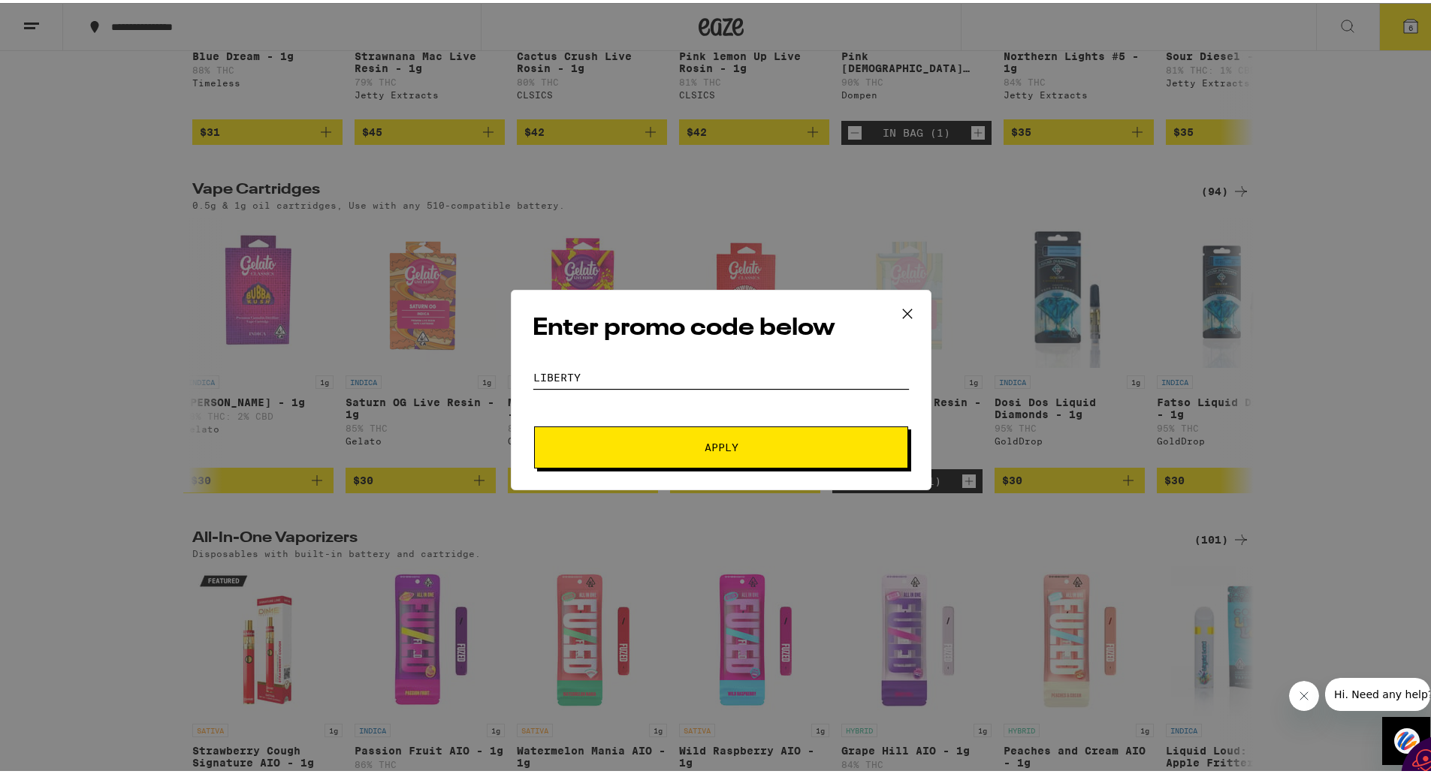
type input "LIBERTY"
click at [720, 444] on span "Apply" at bounding box center [722, 444] width 34 height 11
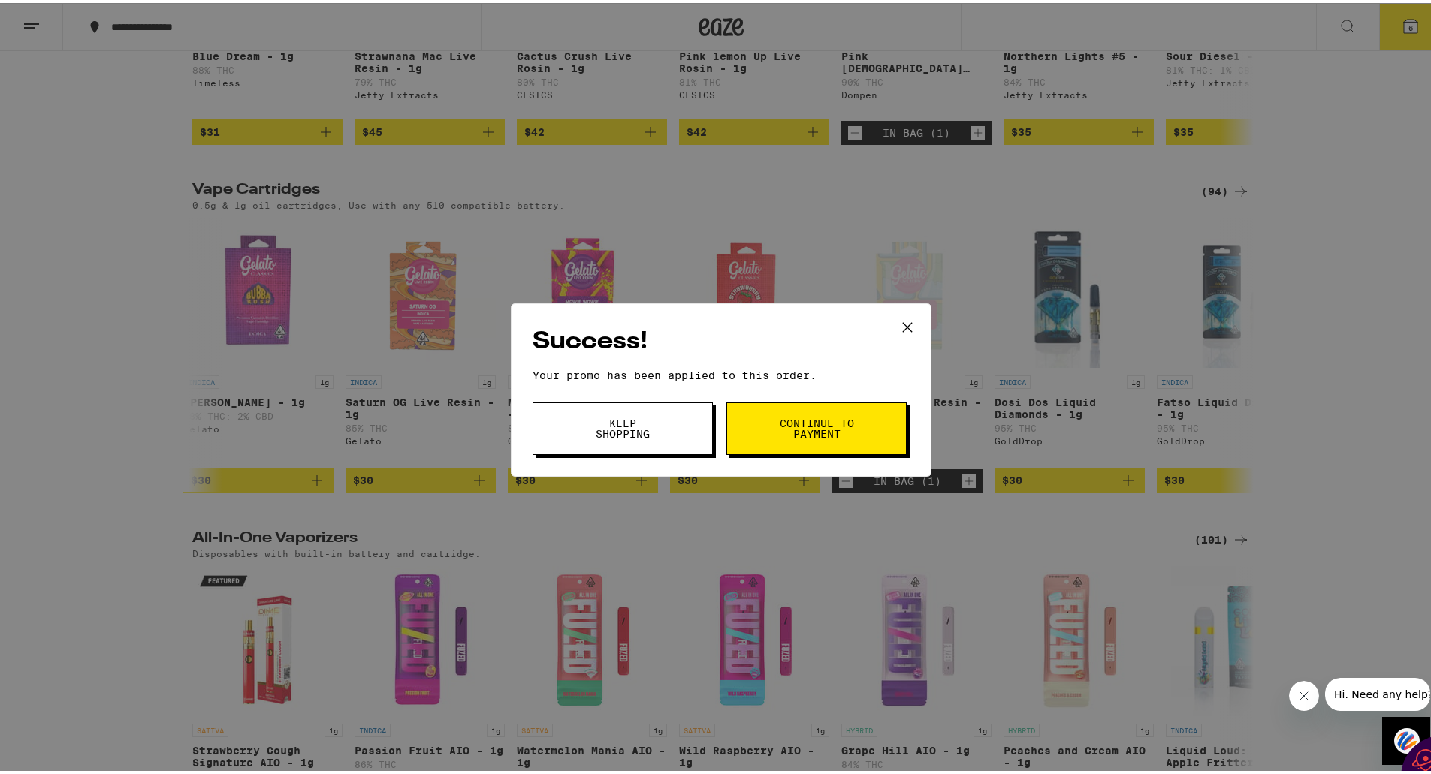
click at [806, 430] on span "Continue to payment" at bounding box center [816, 425] width 77 height 21
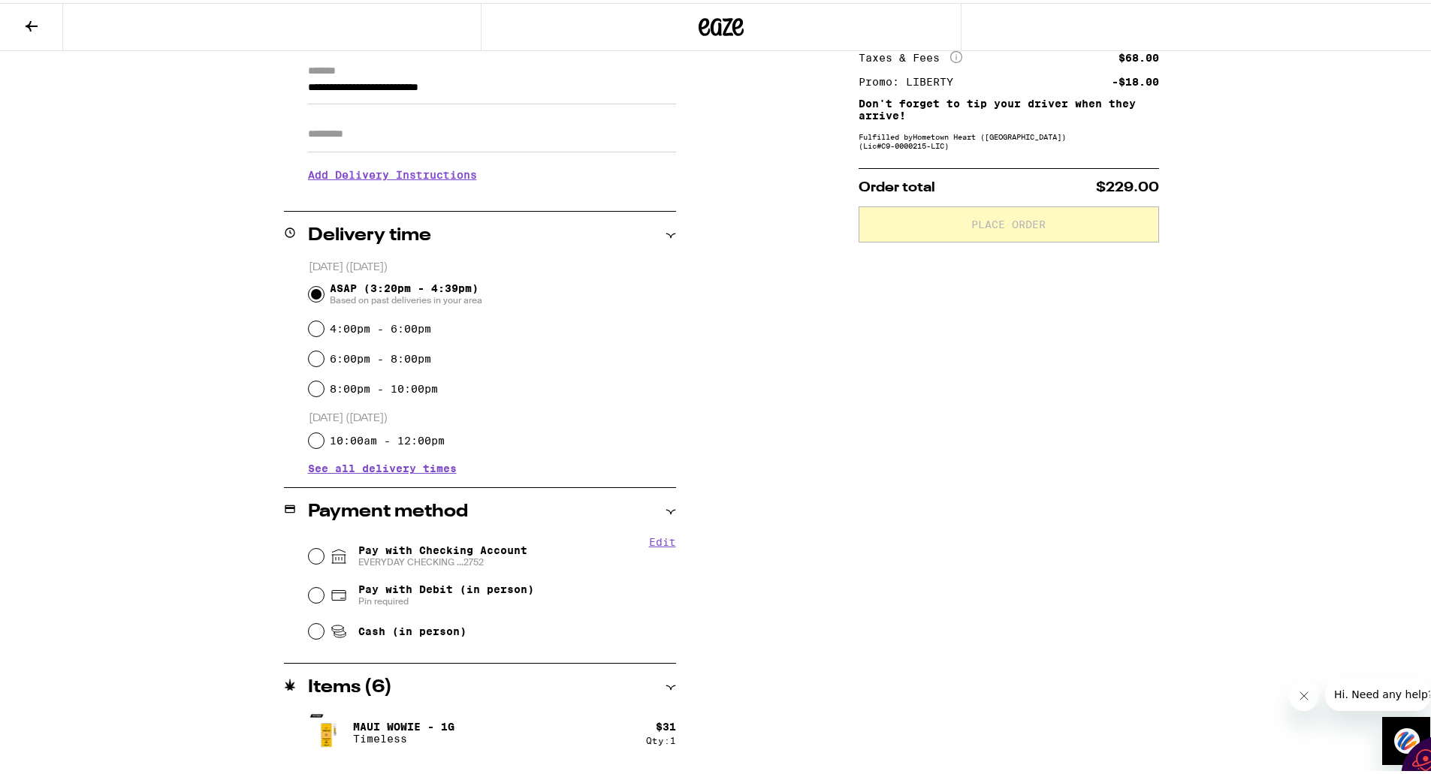
scroll to position [300, 0]
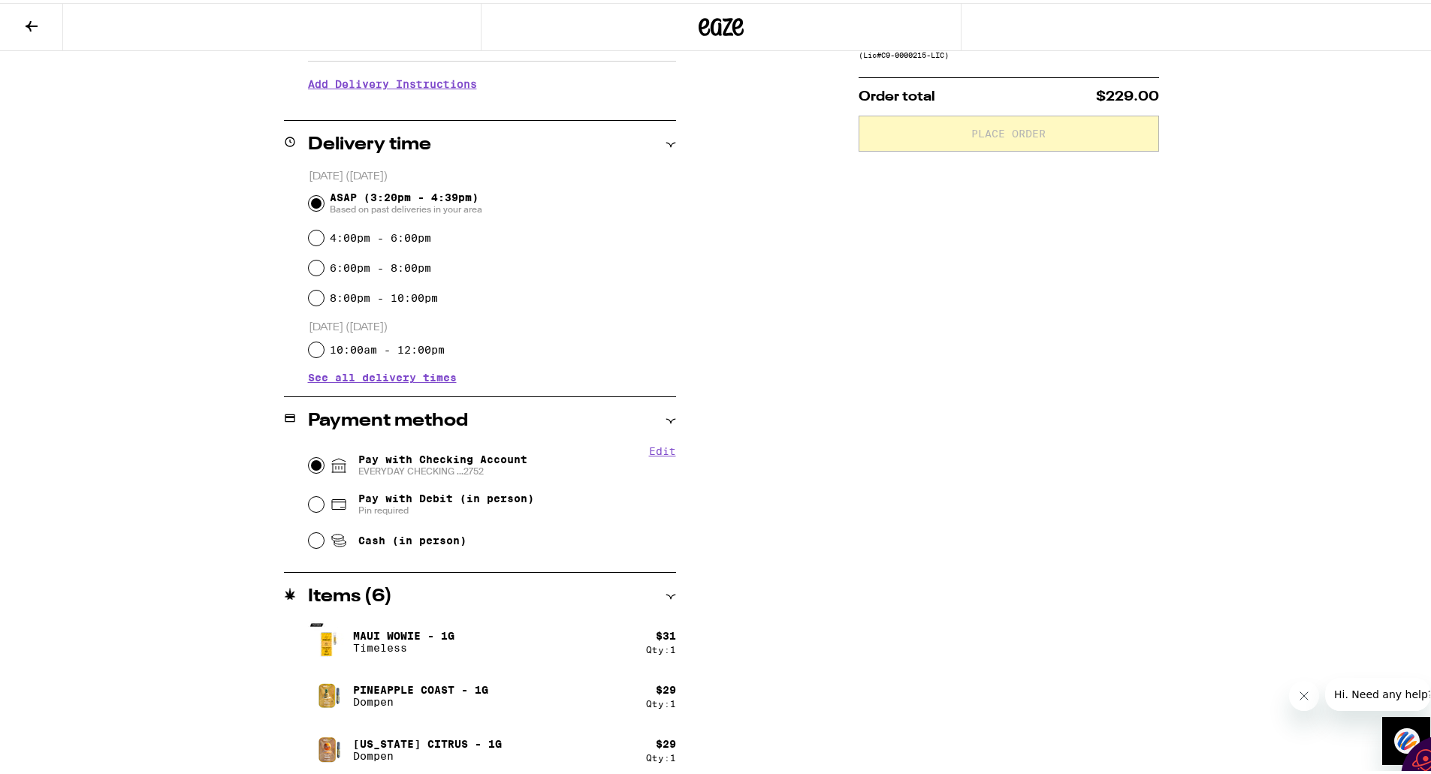
click at [309, 462] on input "Pay with Checking Account EVERYDAY CHECKING ...2752" at bounding box center [316, 462] width 15 height 15
radio input "true"
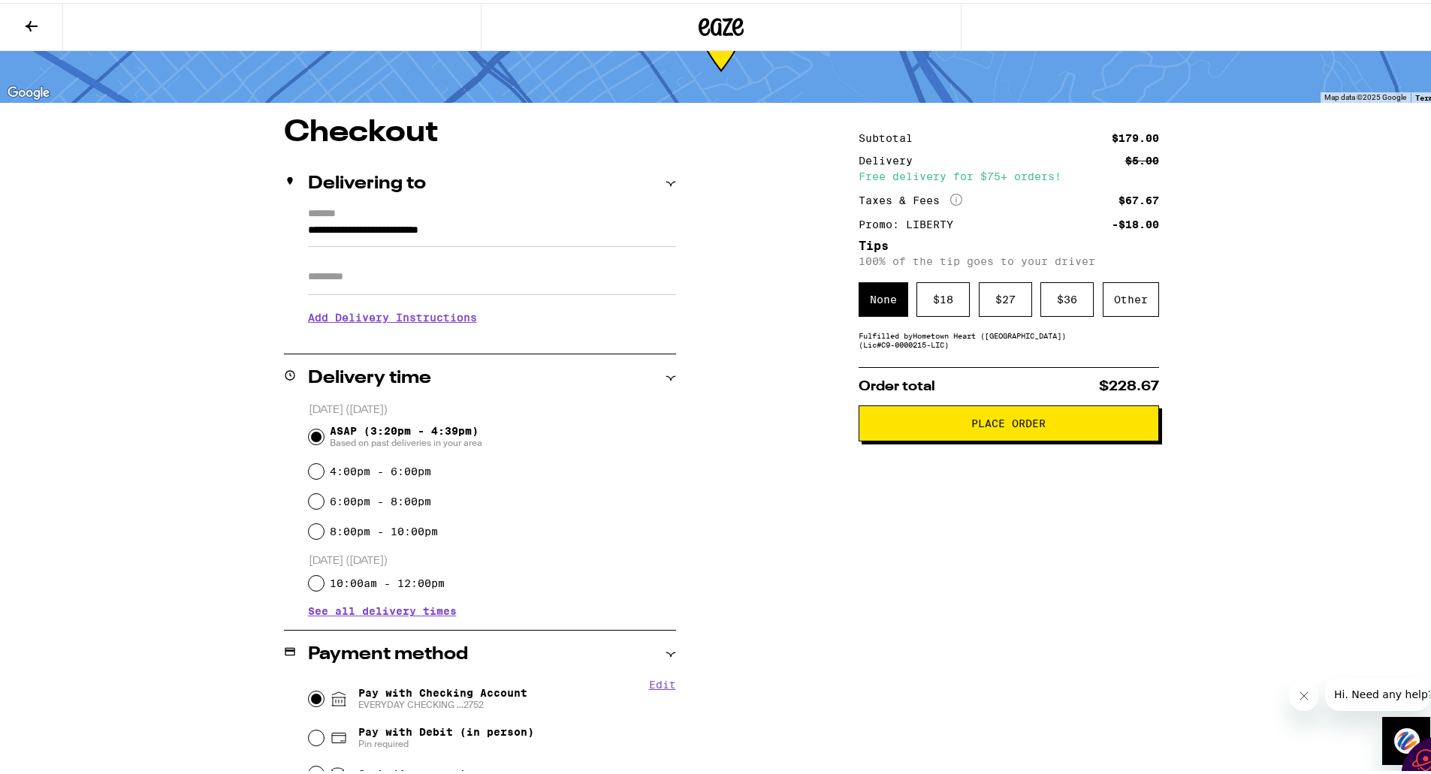
scroll to position [0, 0]
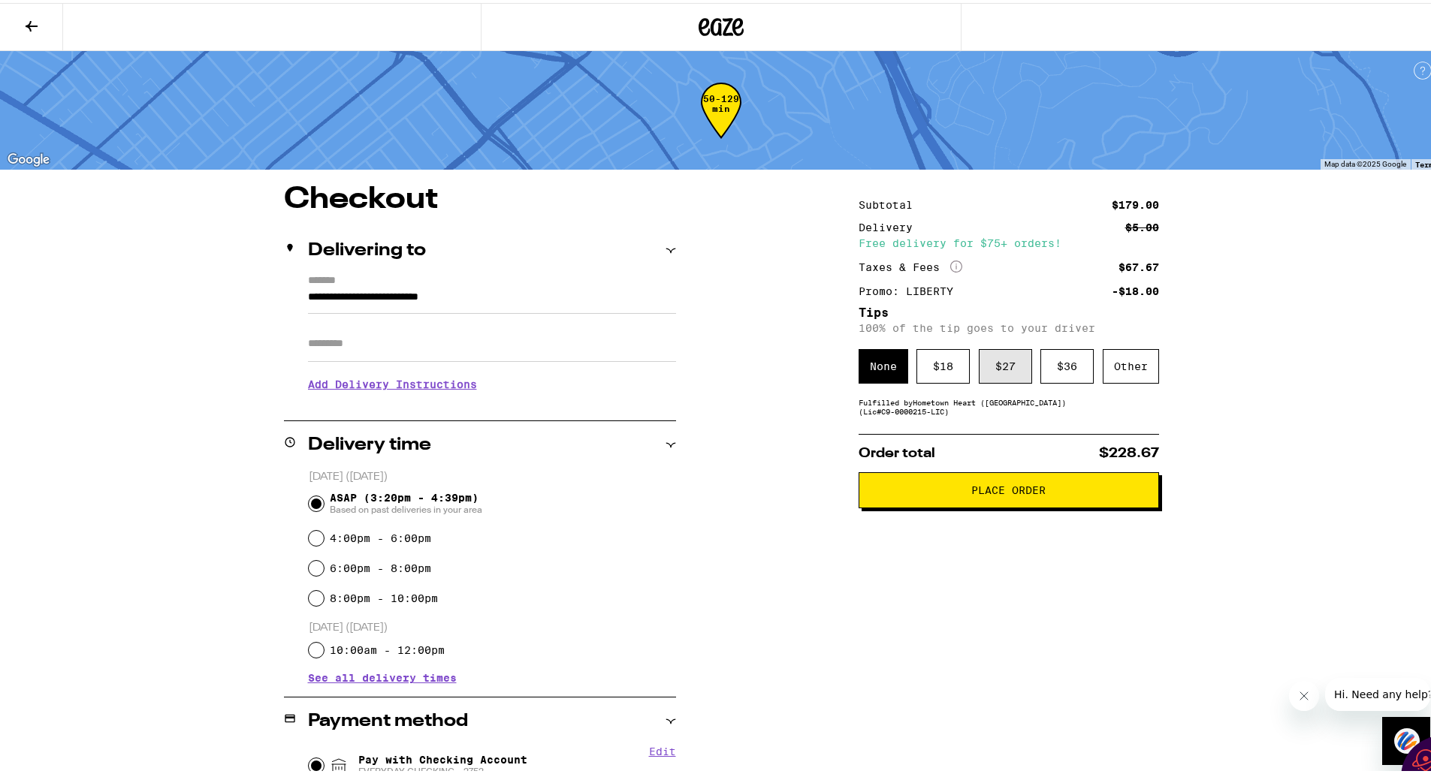
click at [985, 362] on div "$ 27" at bounding box center [1005, 363] width 53 height 35
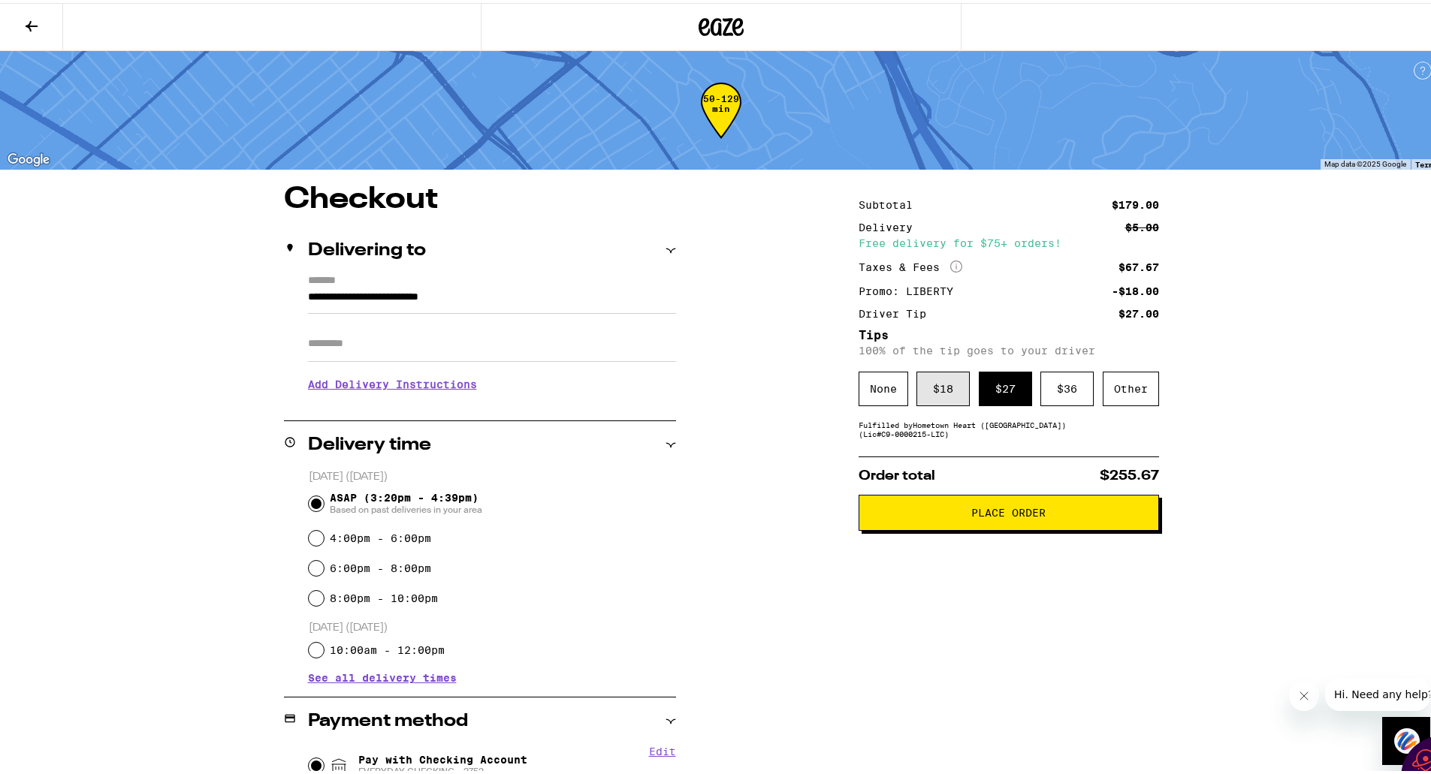
click at [937, 394] on div "$ 18" at bounding box center [942, 386] width 53 height 35
click at [991, 387] on div "$ 27" at bounding box center [1005, 386] width 53 height 35
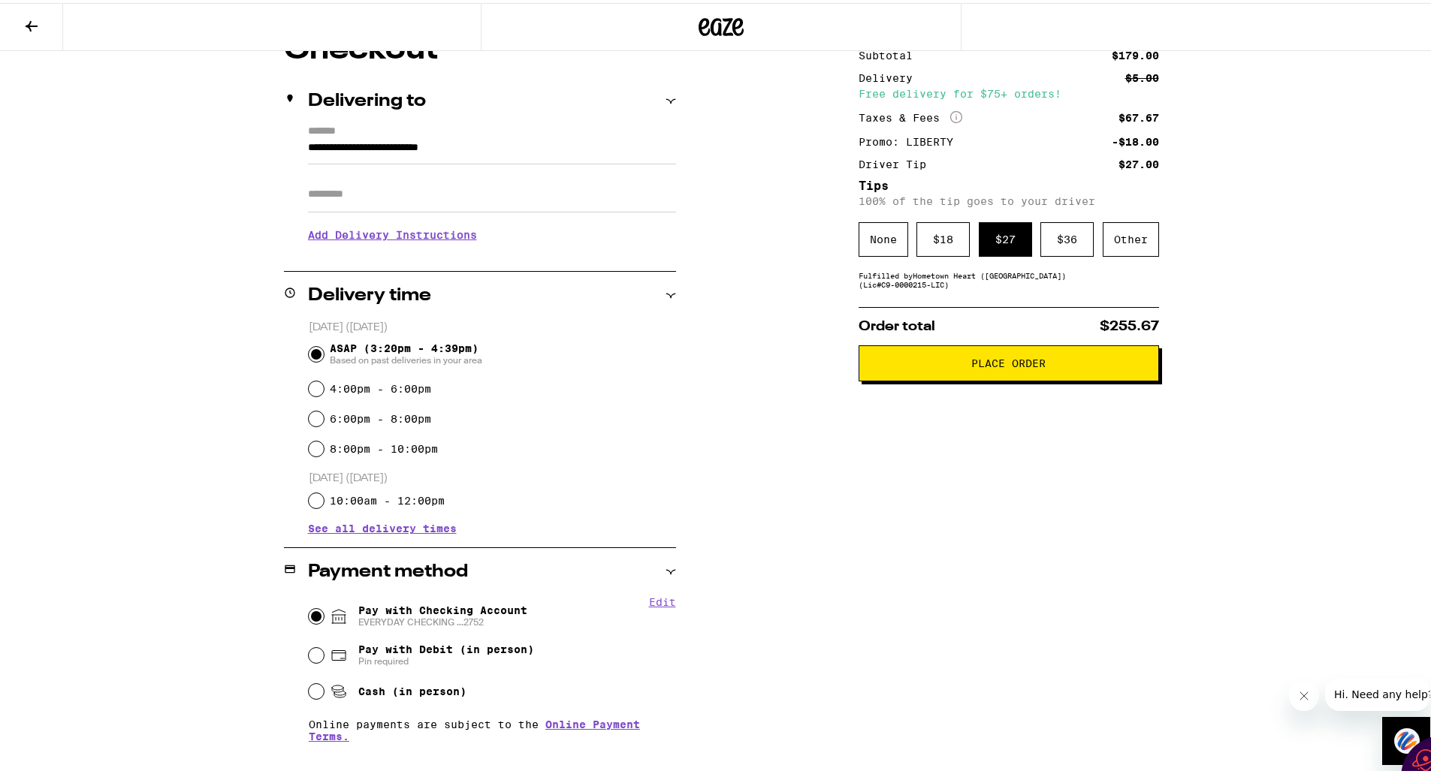
scroll to position [67, 0]
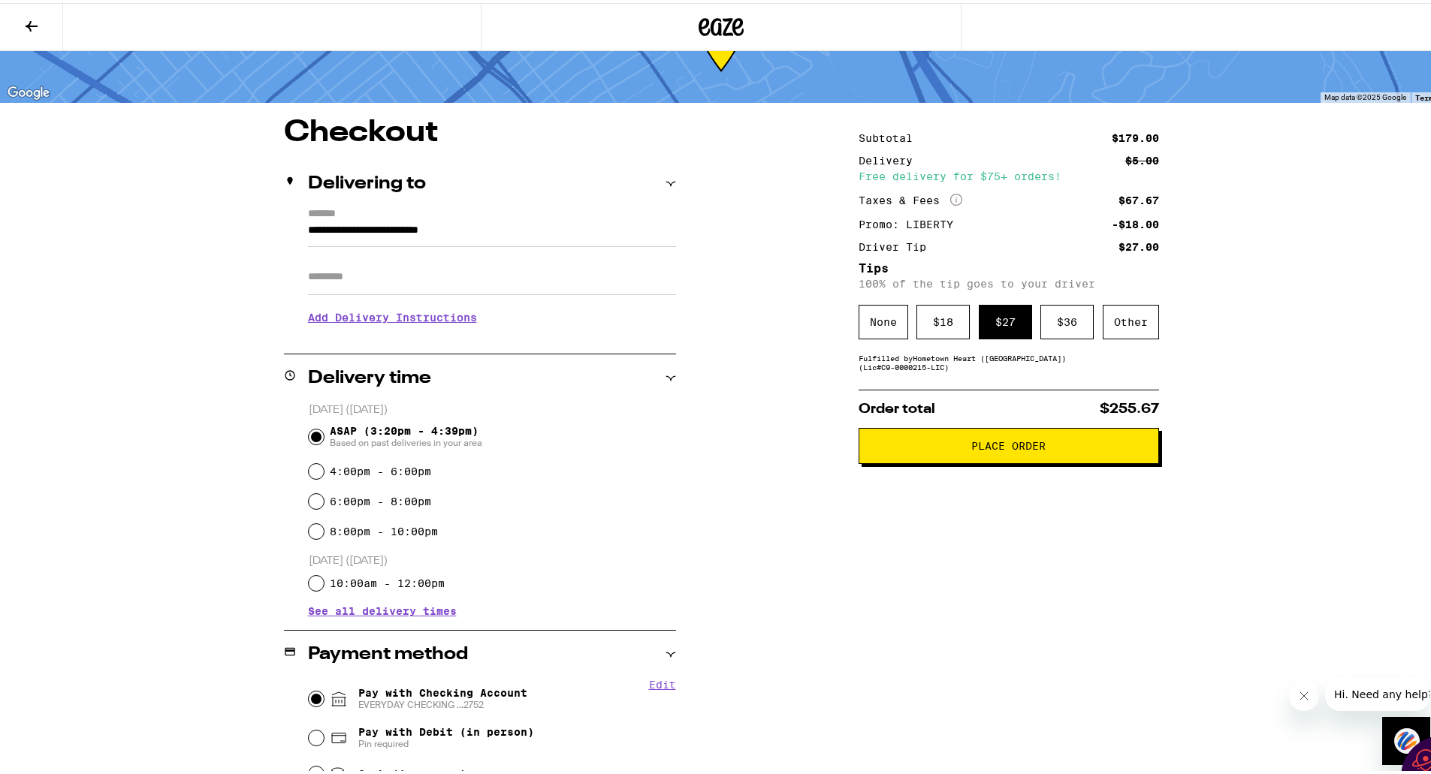
click at [994, 448] on span "Place Order" at bounding box center [1008, 443] width 74 height 11
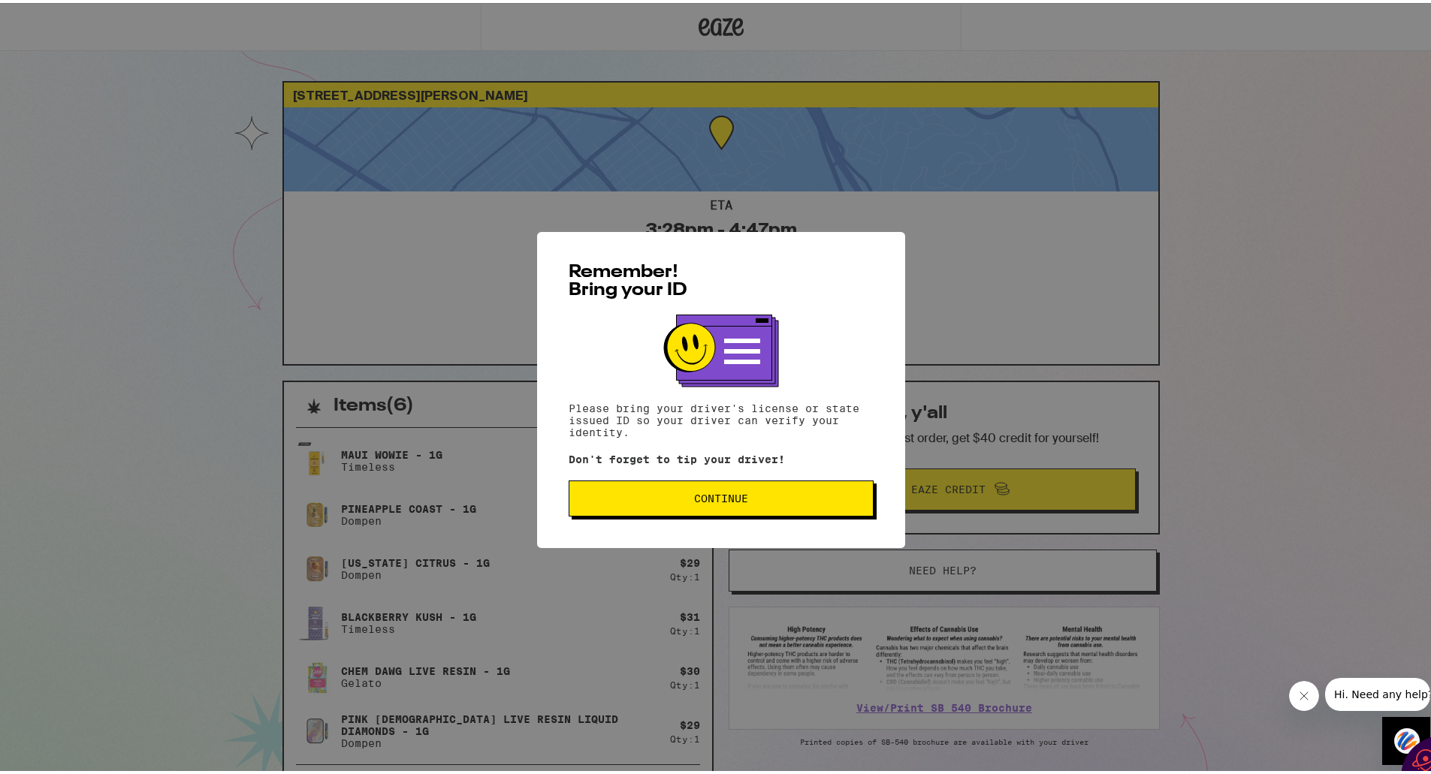
click at [697, 493] on span "Continue" at bounding box center [721, 495] width 54 height 11
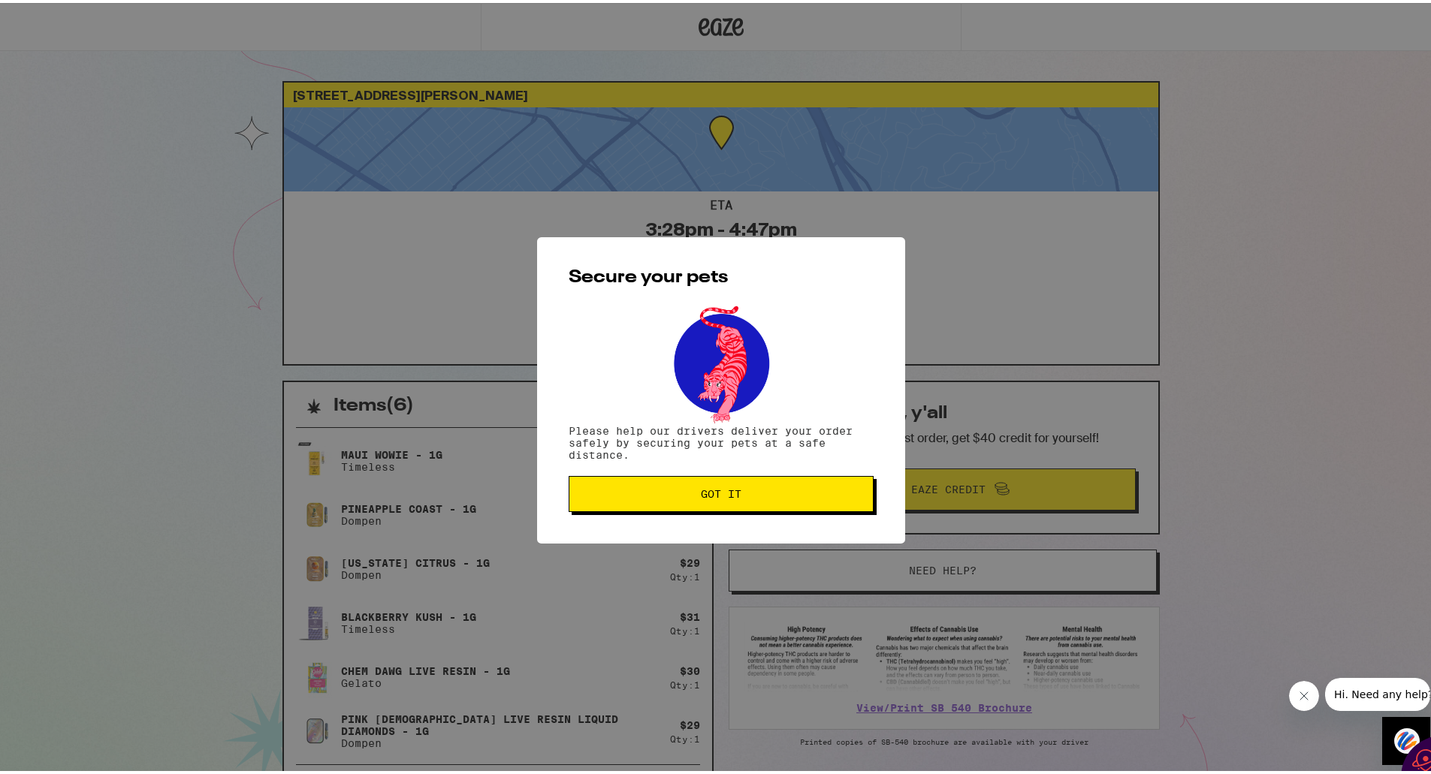
click at [726, 500] on button "Got it" at bounding box center [721, 491] width 305 height 36
